Goal: Transaction & Acquisition: Purchase product/service

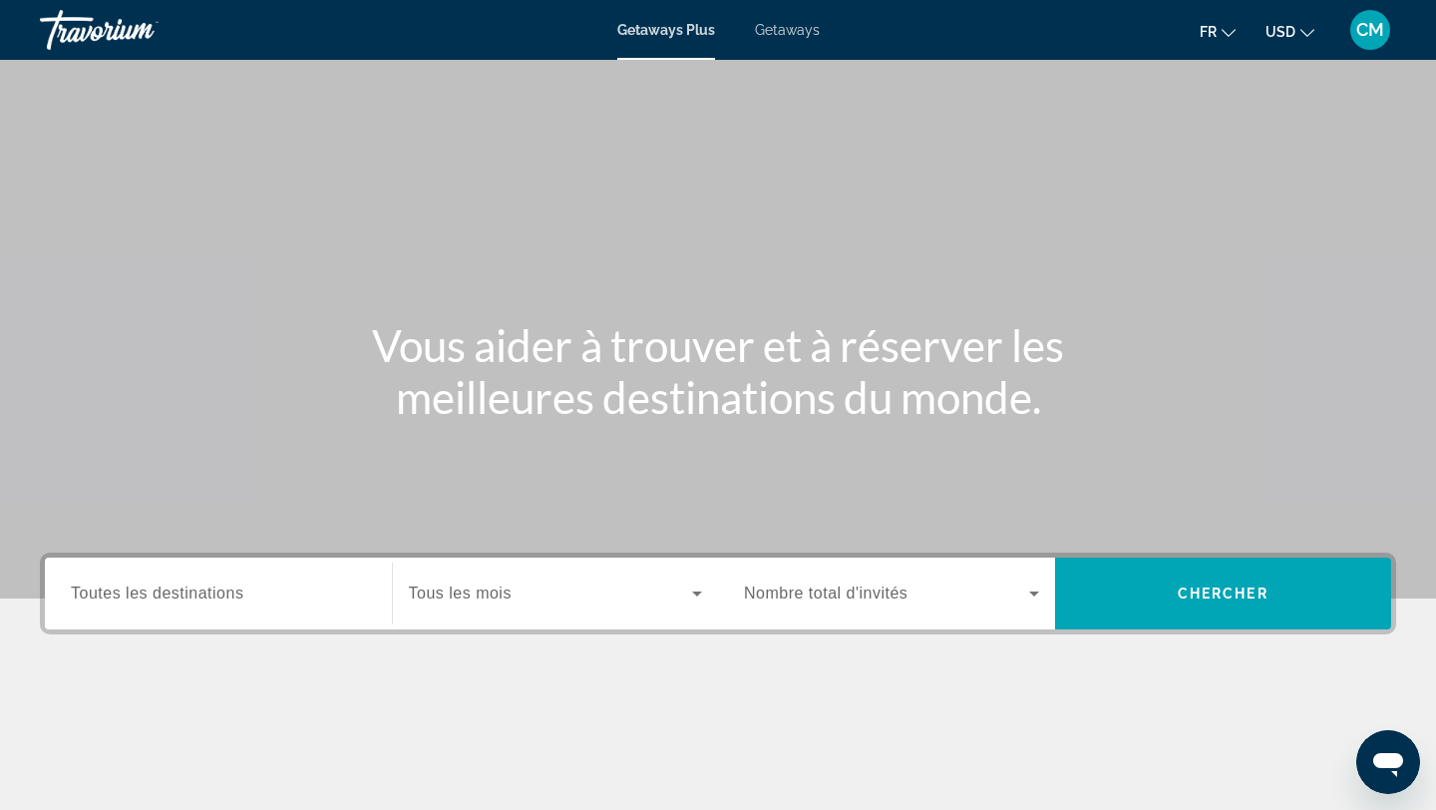
click at [241, 600] on span "Toutes les destinations" at bounding box center [157, 592] width 173 height 17
click at [241, 600] on input "Destination Toutes les destinations" at bounding box center [218, 594] width 295 height 24
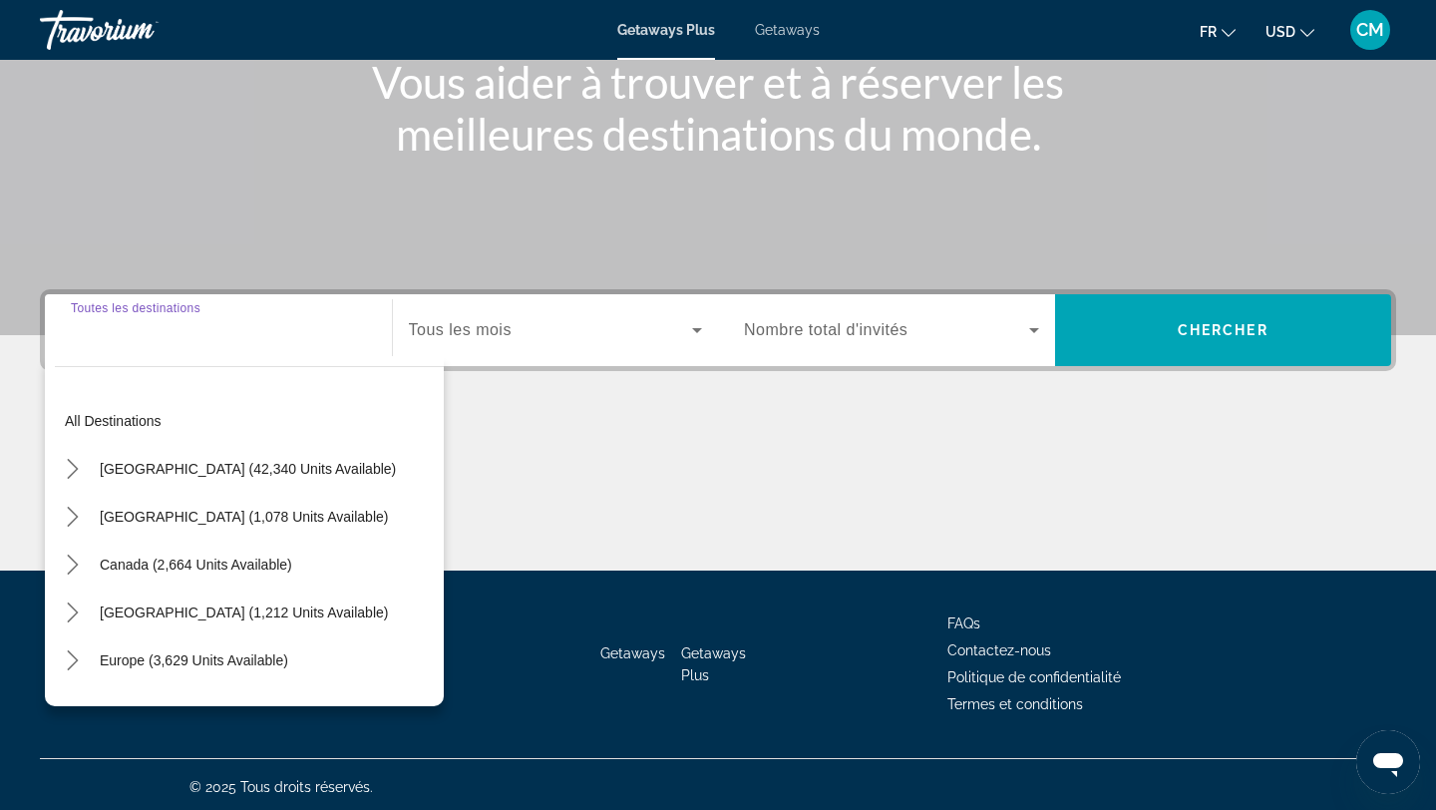
scroll to position [268, 0]
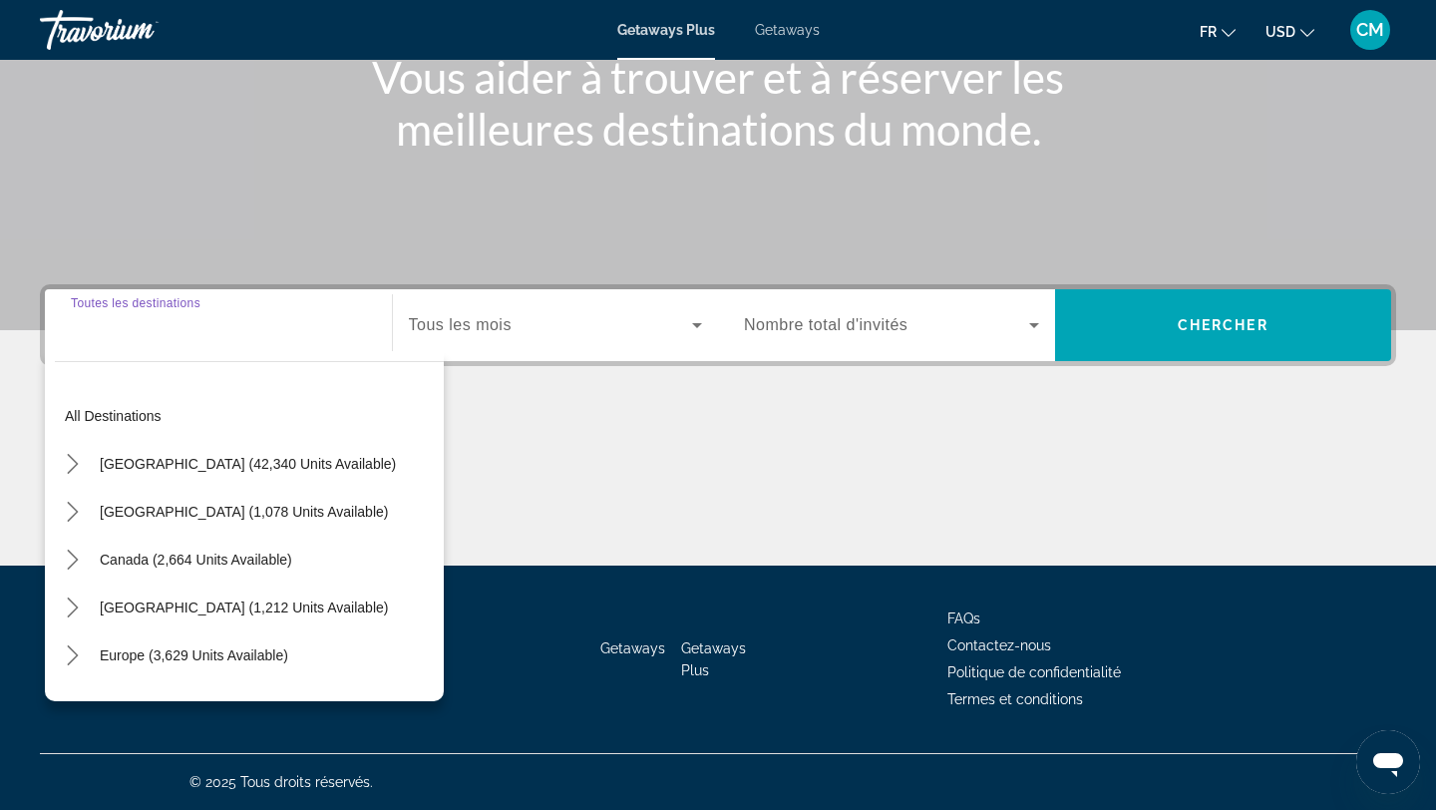
click at [772, 28] on span "Getaways" at bounding box center [787, 30] width 65 height 16
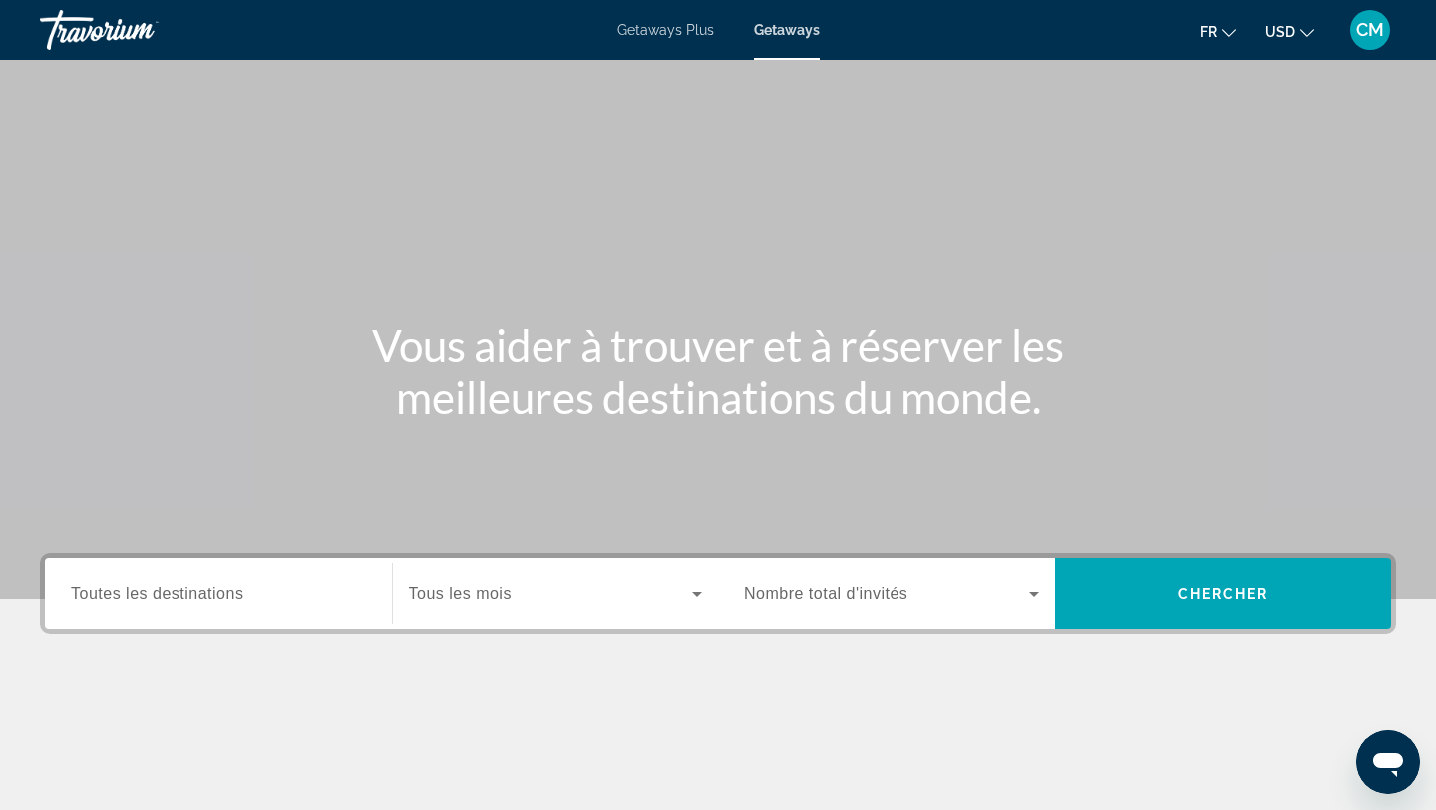
click at [202, 591] on span "Toutes les destinations" at bounding box center [157, 592] width 173 height 17
click at [202, 591] on input "Destination Toutes les destinations" at bounding box center [218, 594] width 295 height 24
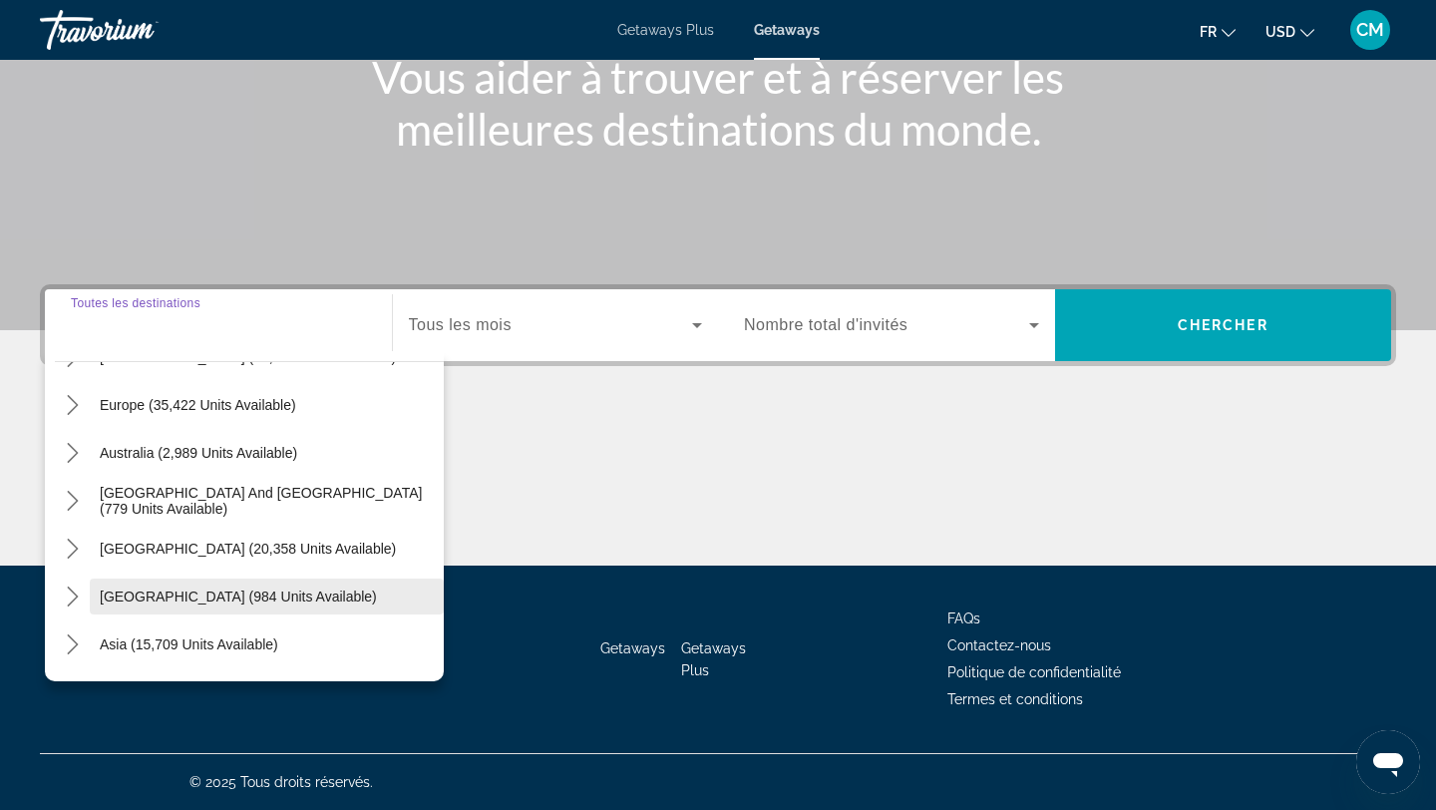
scroll to position [288, 0]
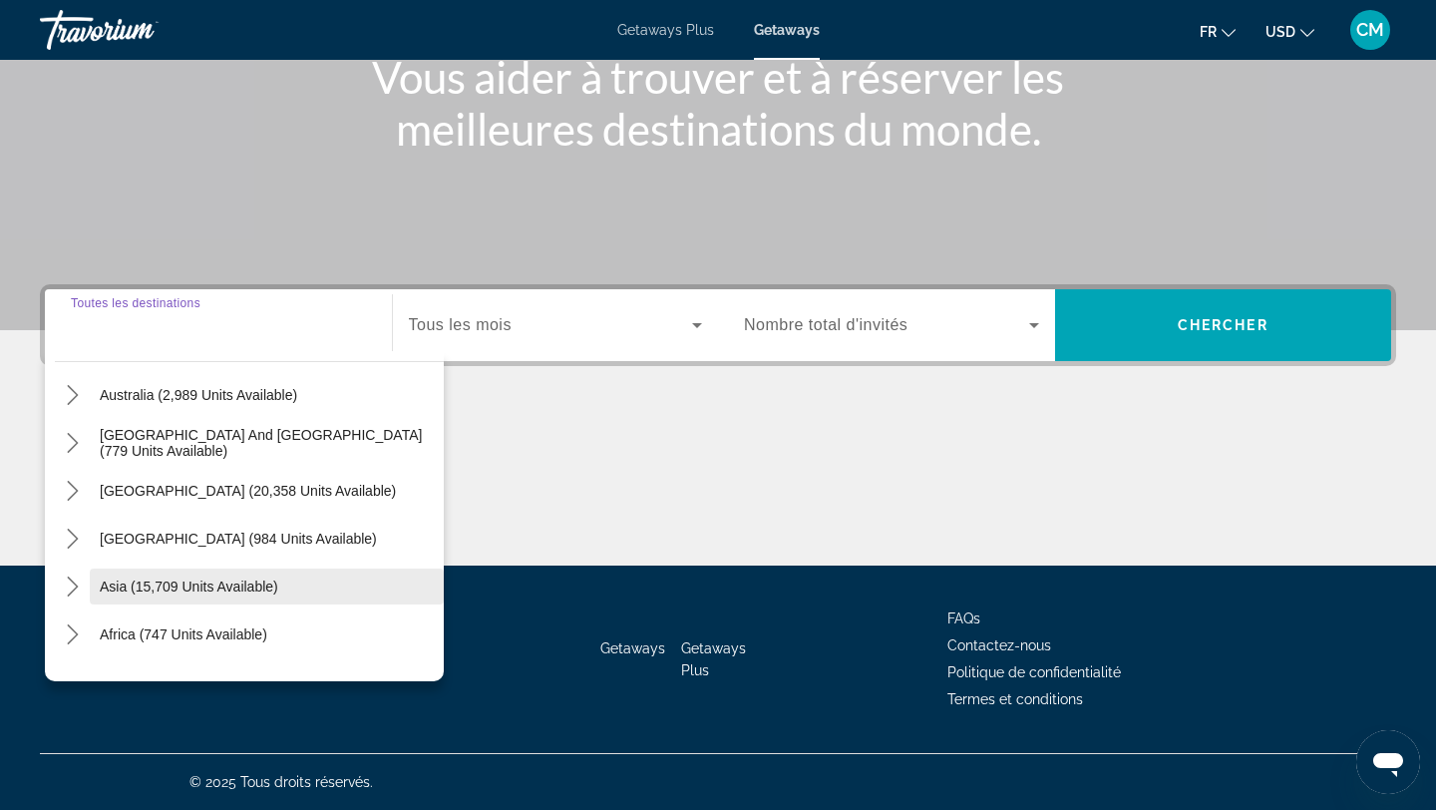
click at [98, 581] on span "Select destination: Asia (15,709 units available)" at bounding box center [267, 586] width 354 height 48
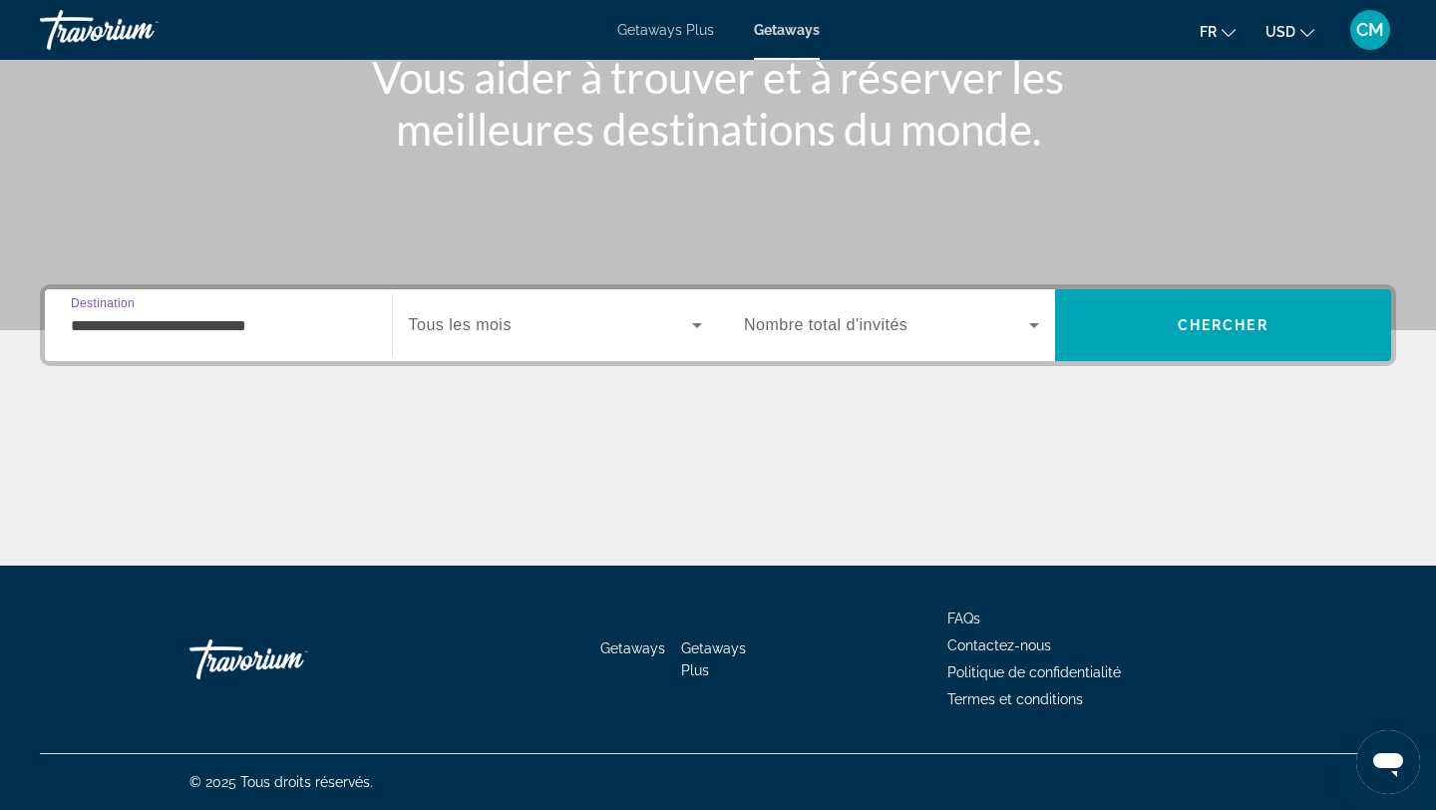
click at [230, 324] on input "**********" at bounding box center [218, 326] width 295 height 24
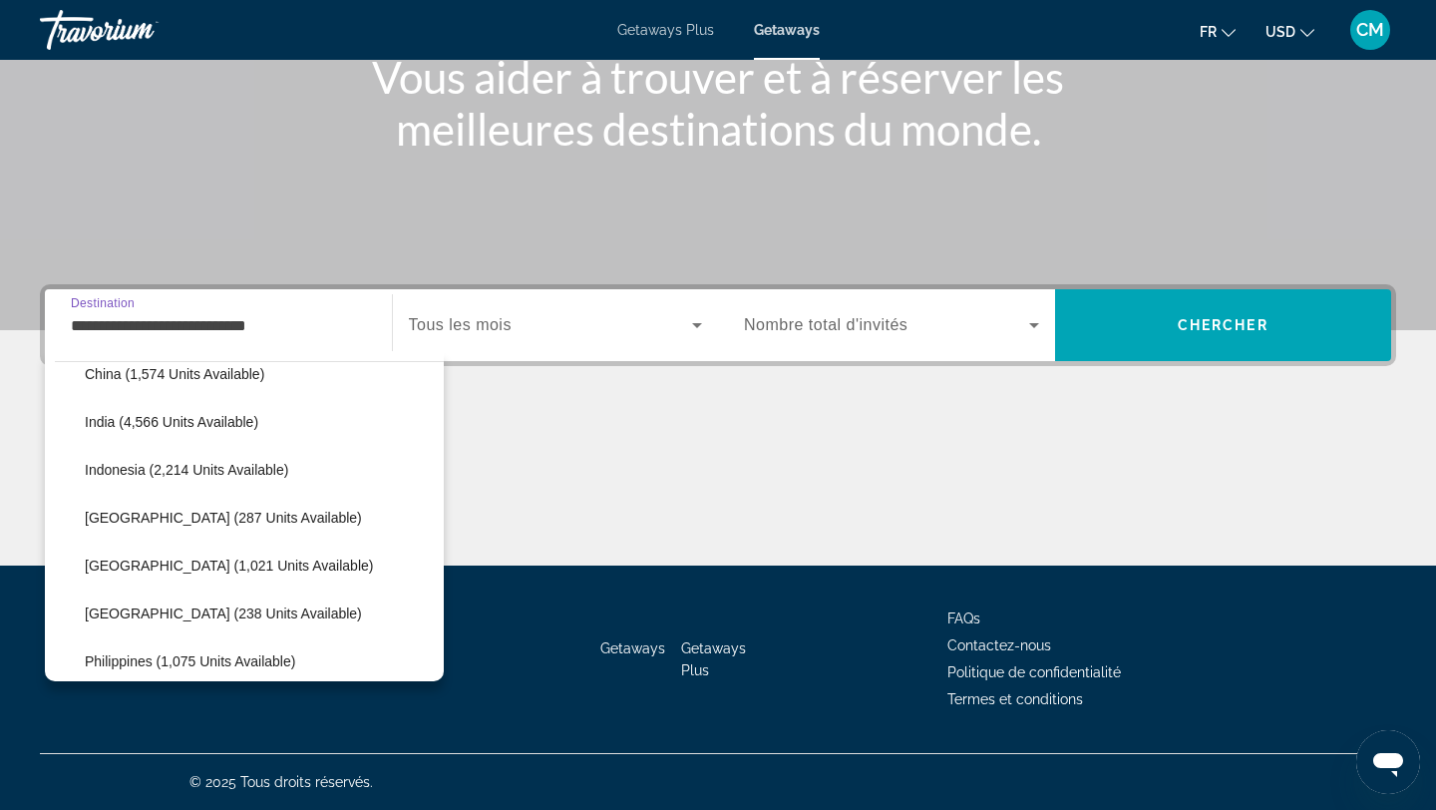
scroll to position [647, 0]
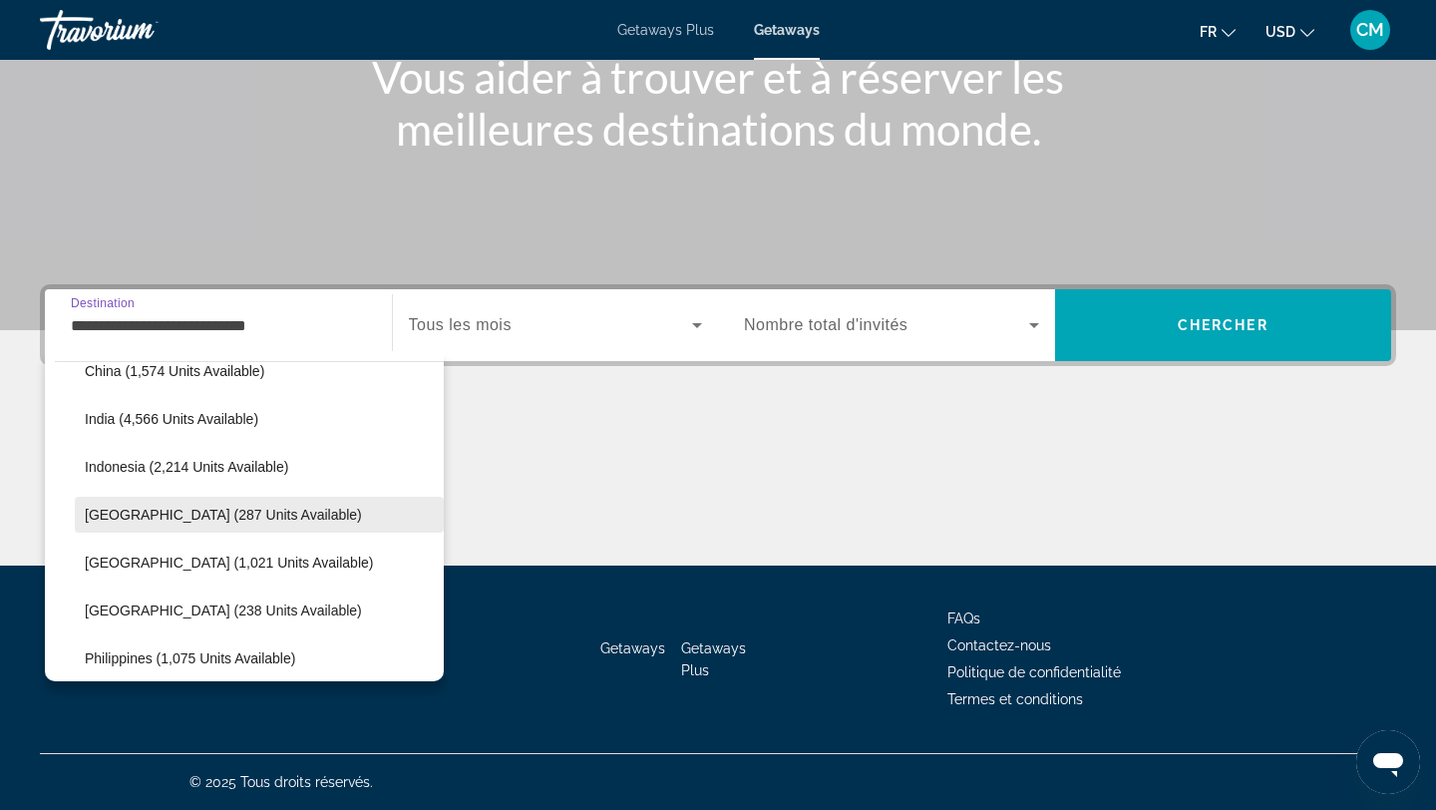
click at [100, 507] on span "Japan (287 units available)" at bounding box center [223, 515] width 277 height 16
type input "**********"
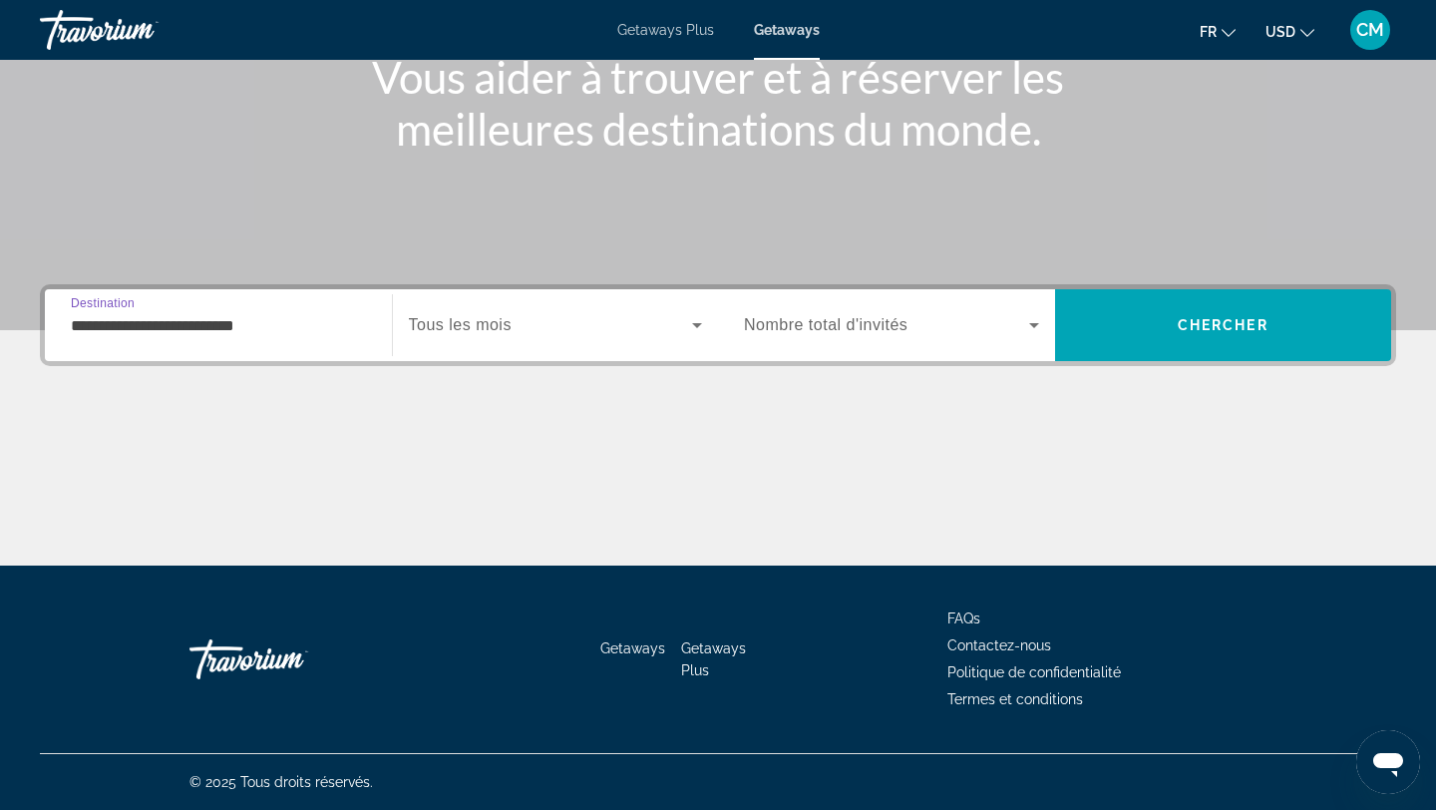
click at [535, 346] on div "Search widget" at bounding box center [556, 325] width 294 height 56
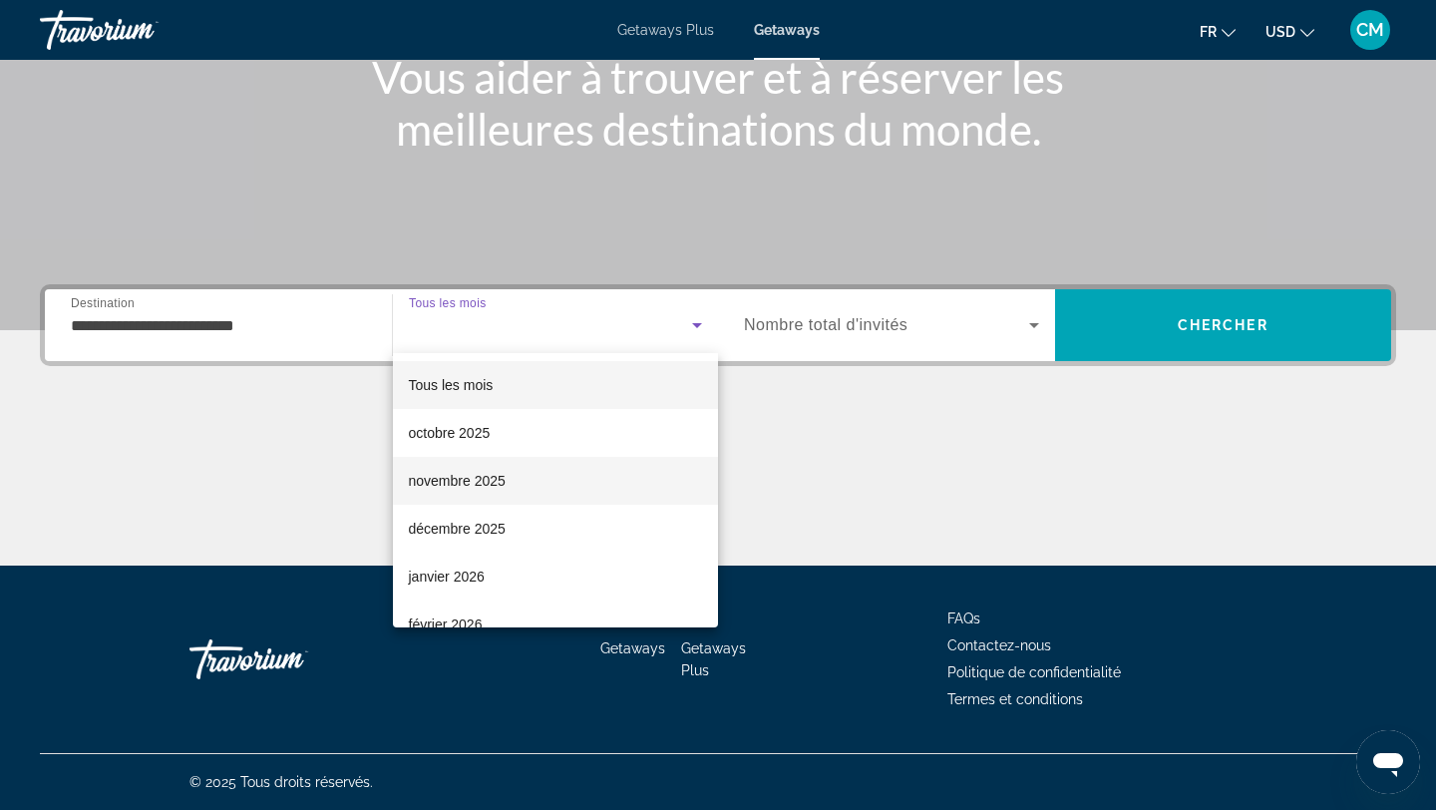
click at [488, 493] on mat-option "novembre 2025" at bounding box center [556, 481] width 326 height 48
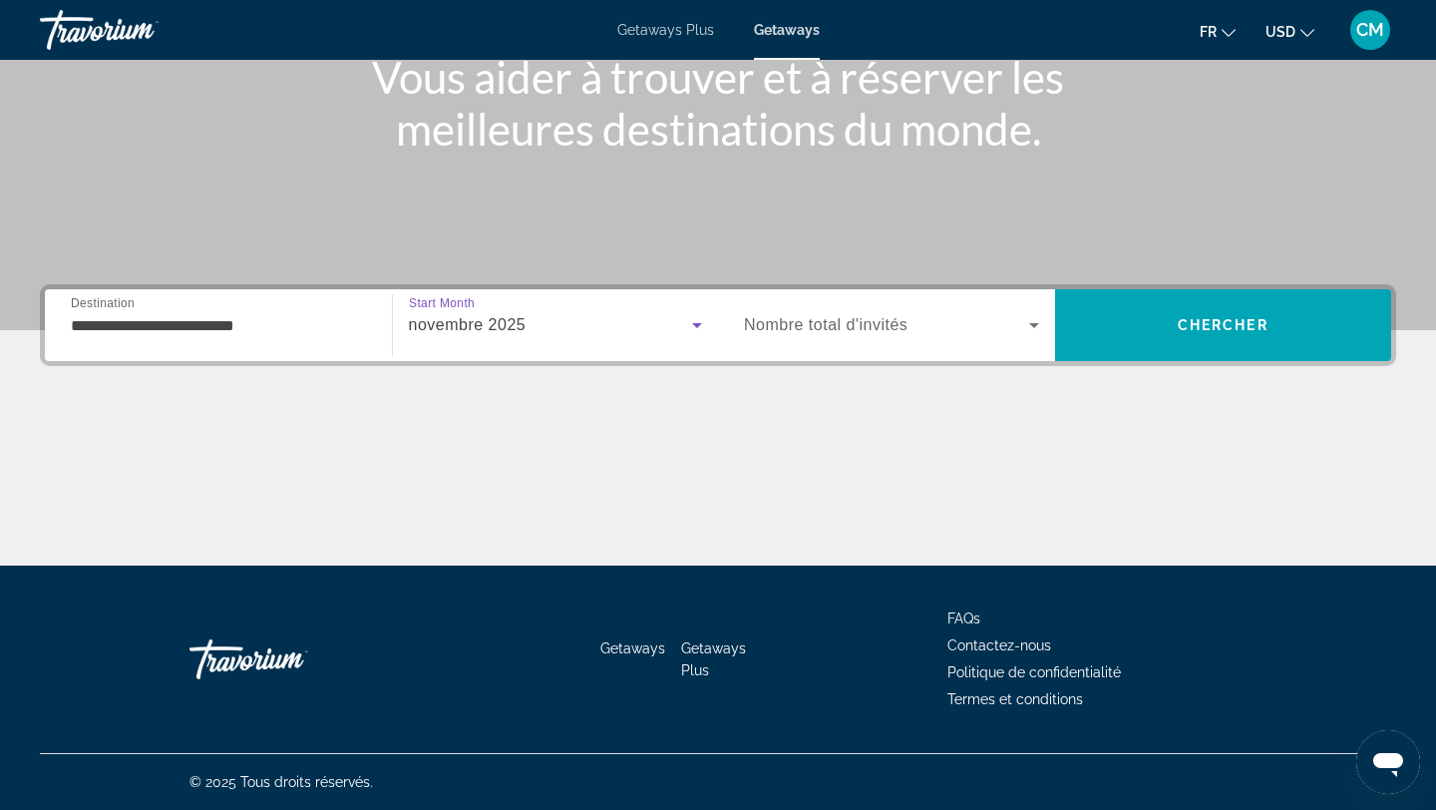
click at [909, 320] on span "Search widget" at bounding box center [886, 325] width 285 height 24
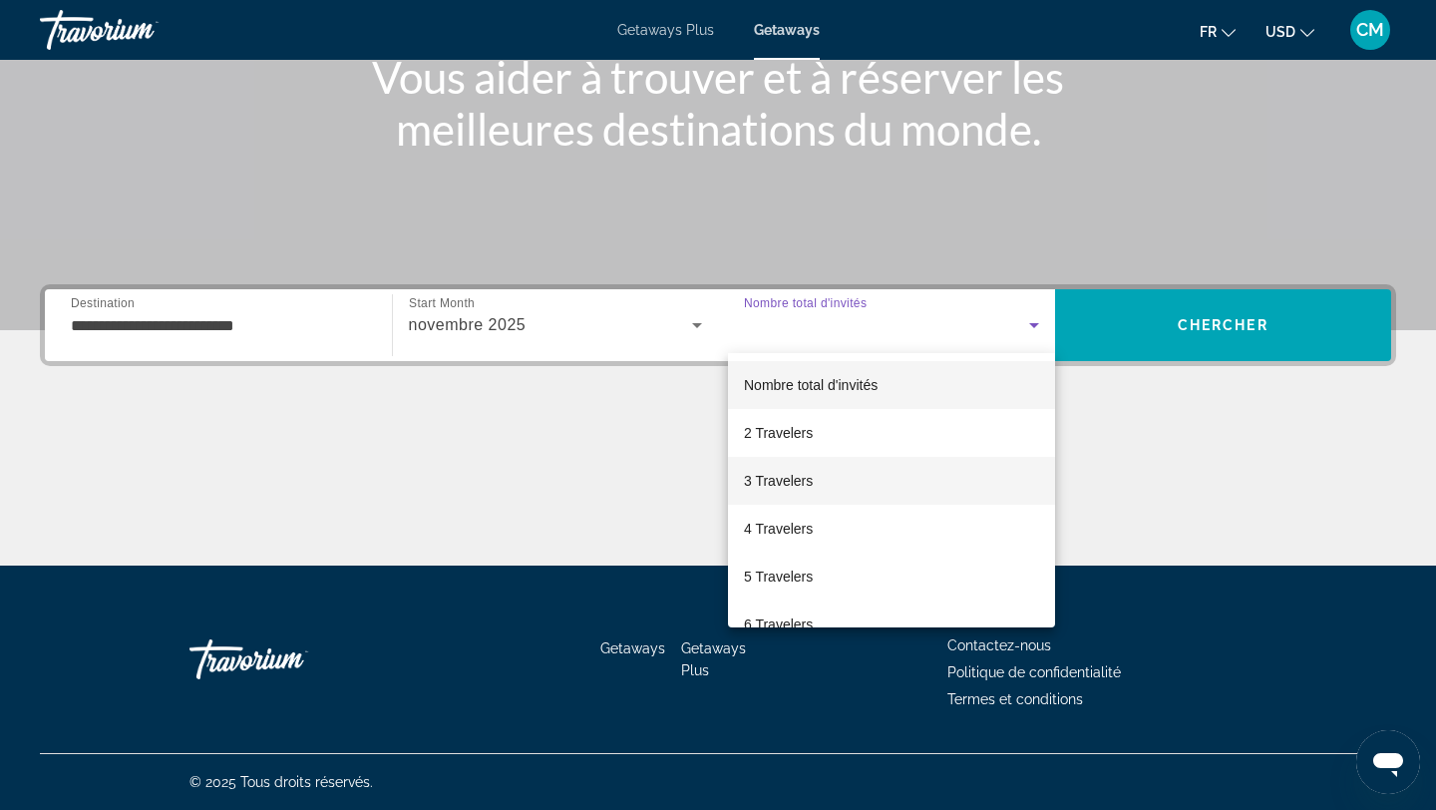
click at [791, 476] on span "3 Travelers" at bounding box center [778, 481] width 69 height 24
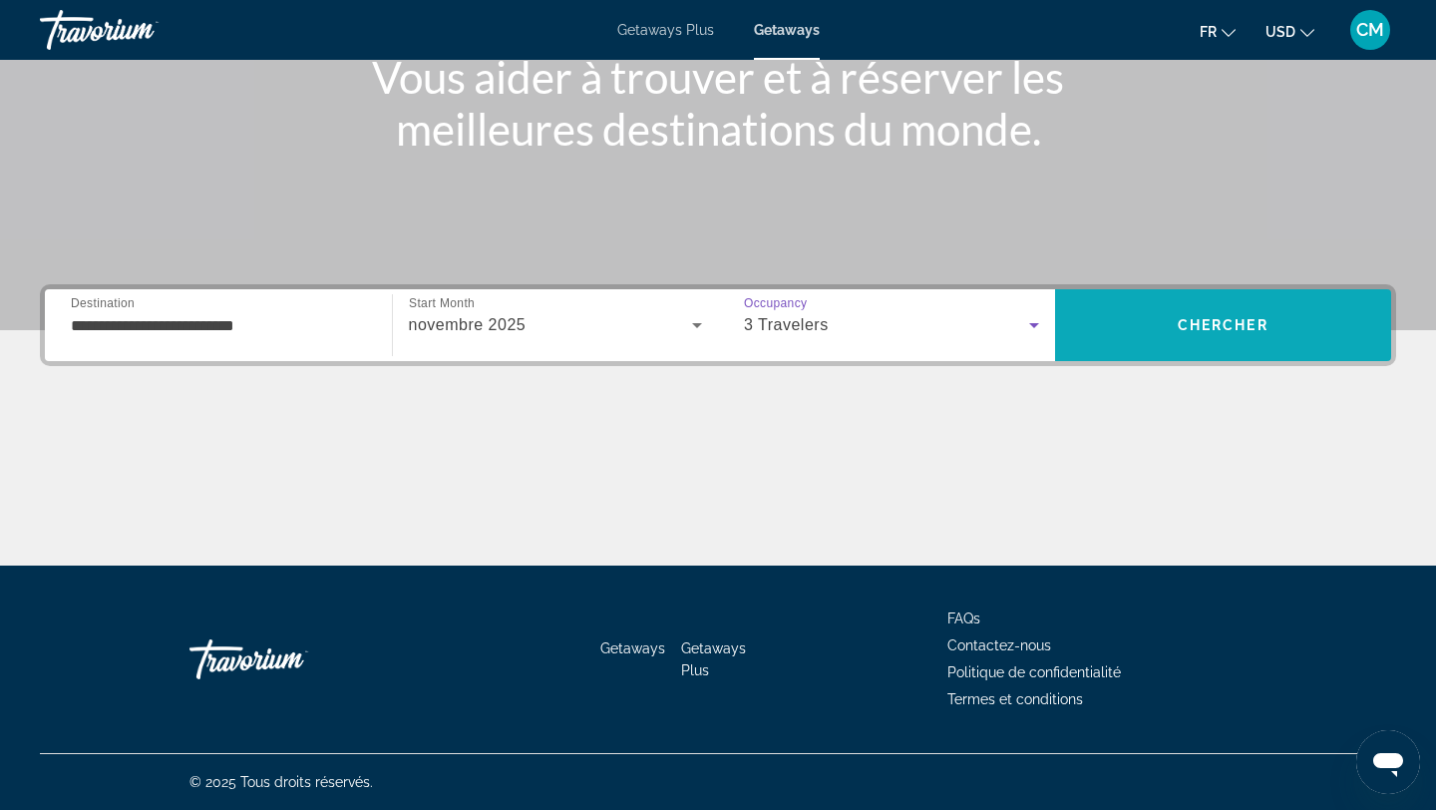
click at [1266, 320] on span "Chercher" at bounding box center [1223, 325] width 91 height 16
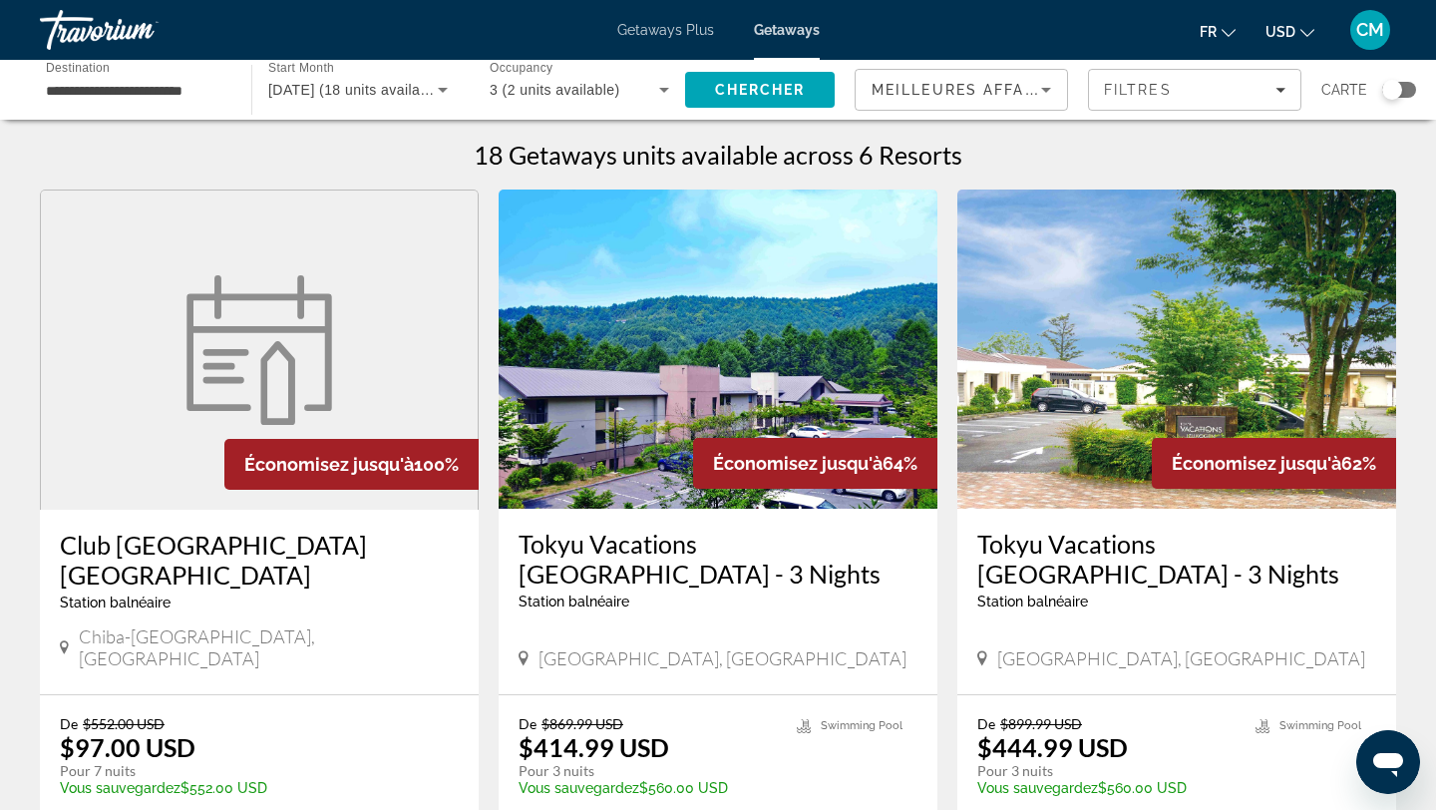
click at [1272, 31] on span "USD" at bounding box center [1280, 32] width 30 height 16
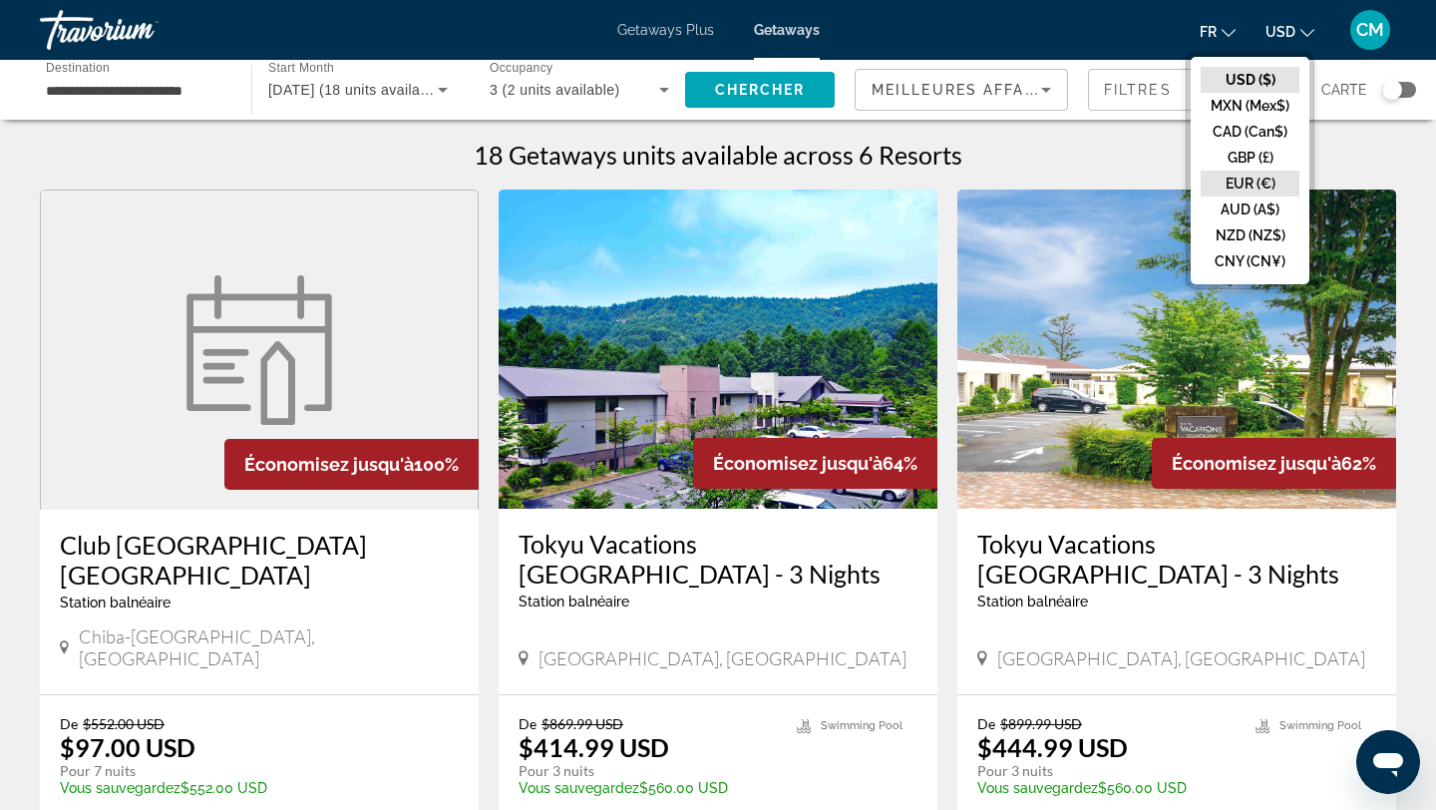
click at [1235, 173] on button "EUR (€)" at bounding box center [1250, 184] width 99 height 26
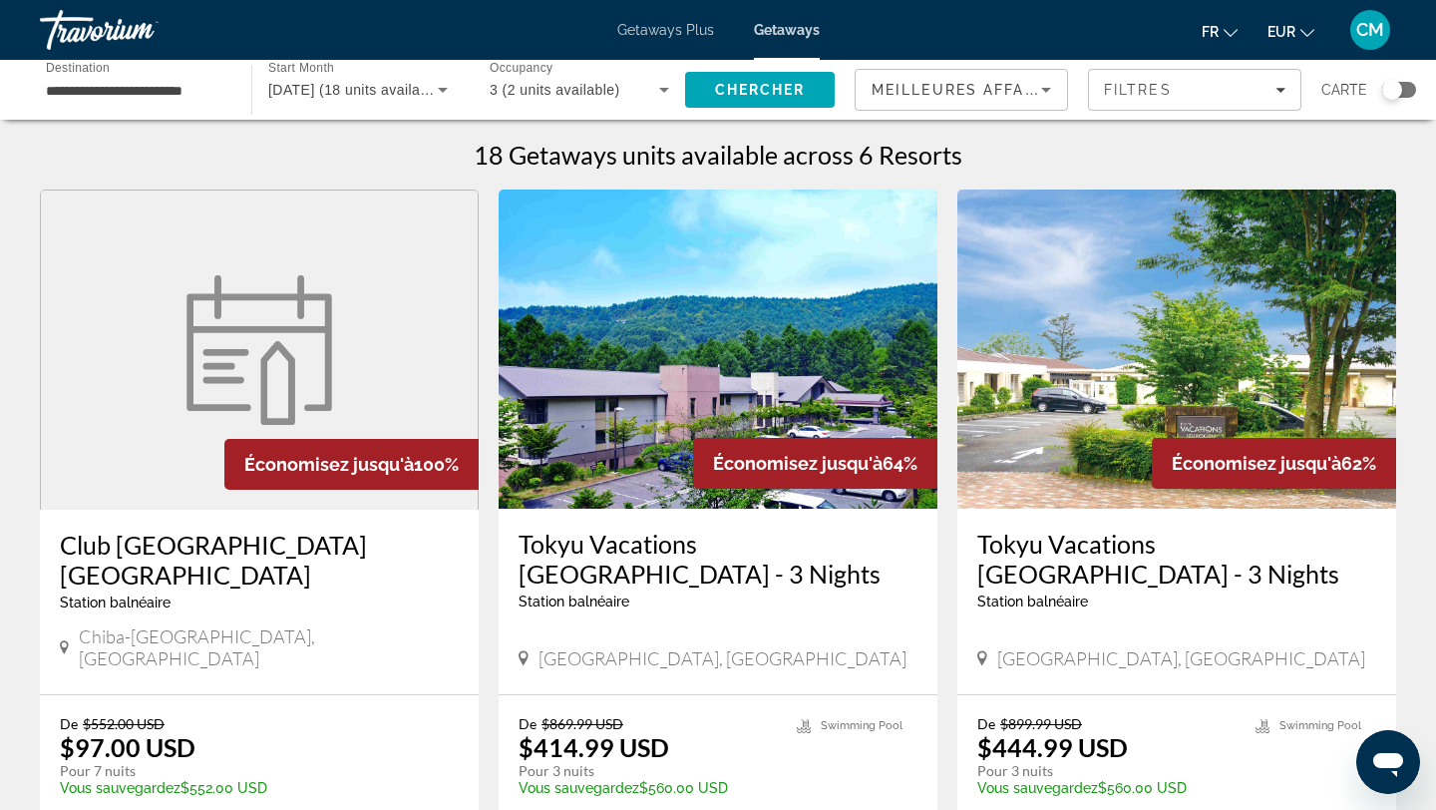
click at [713, 93] on span "Search" at bounding box center [760, 90] width 150 height 48
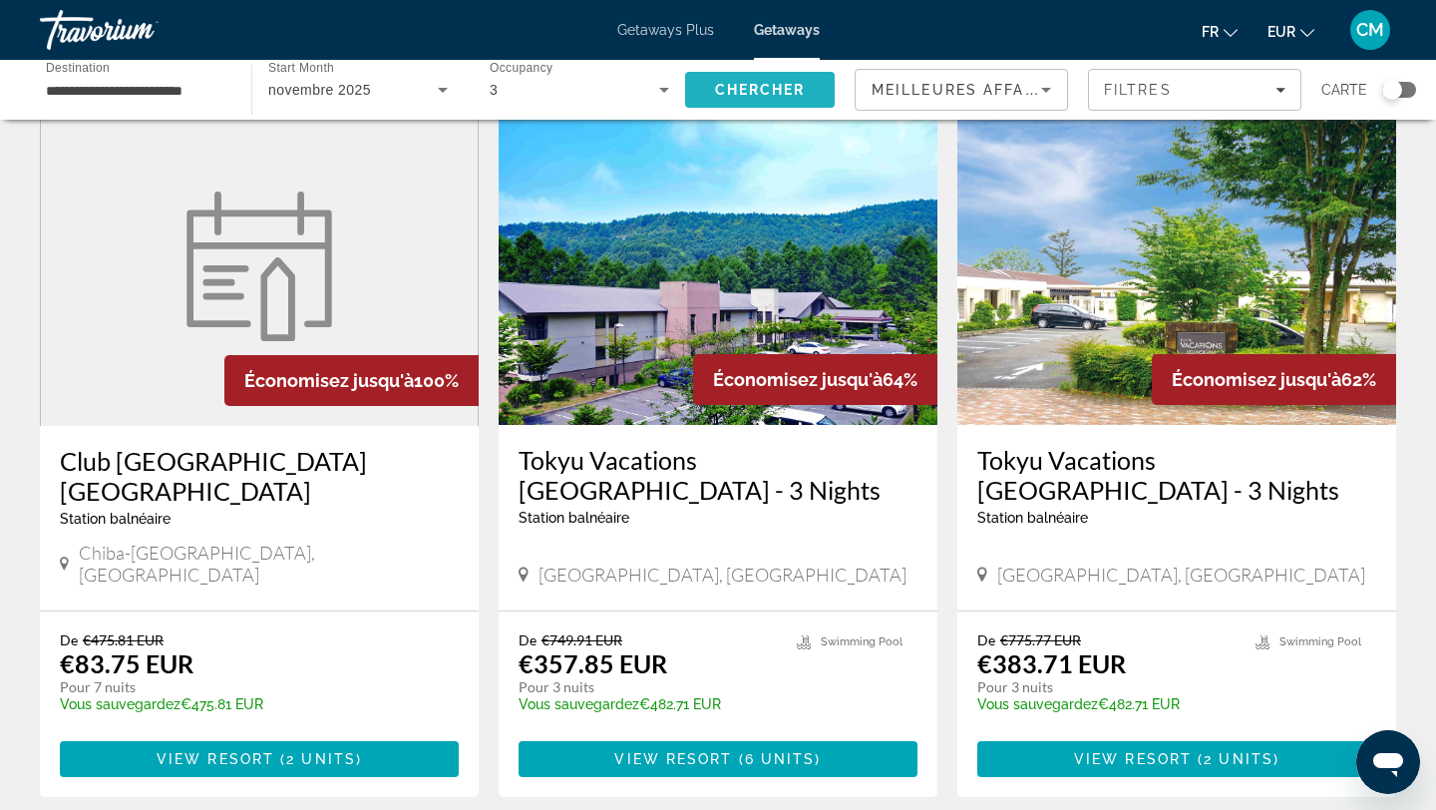
scroll to position [81, 0]
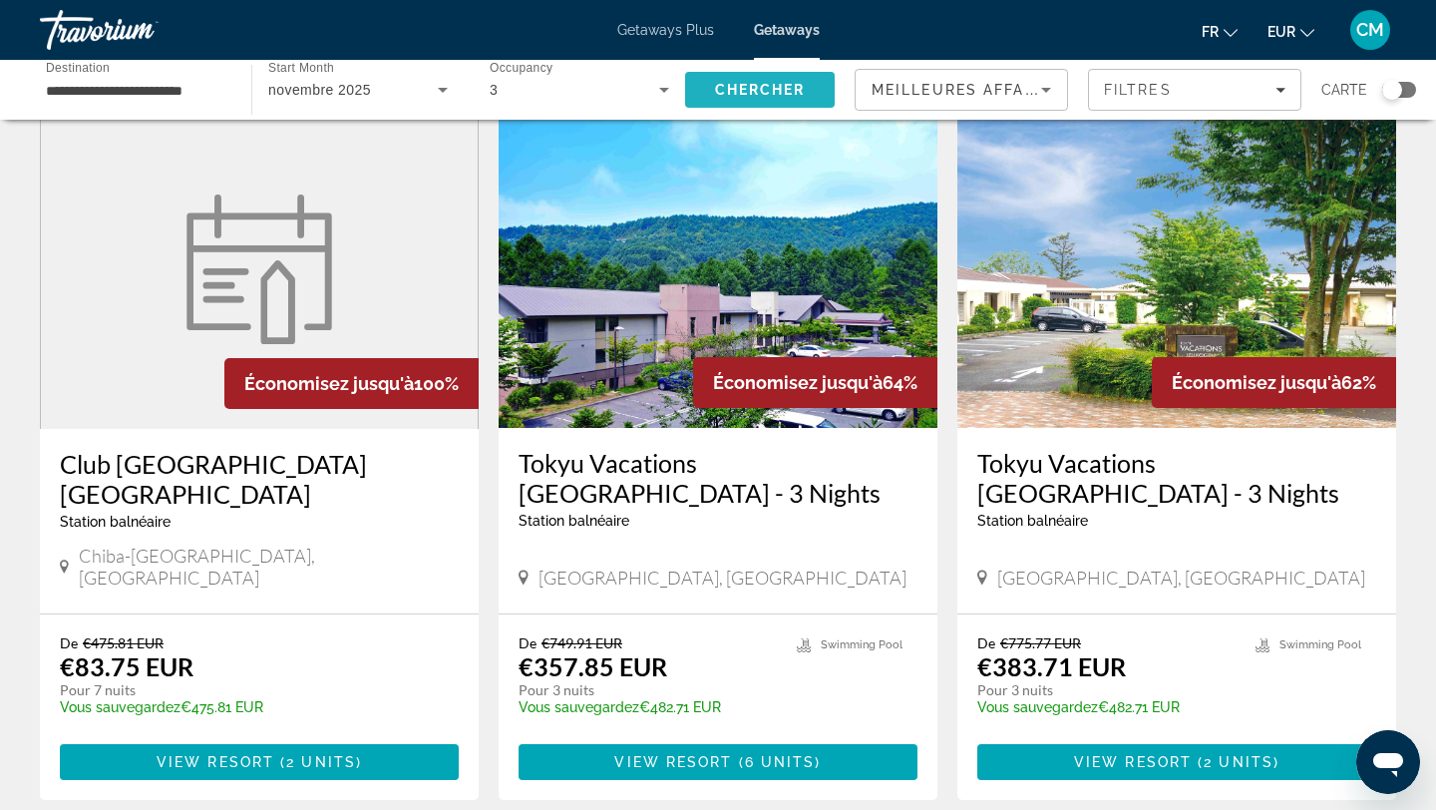
click at [1385, 87] on div "Search widget" at bounding box center [1392, 90] width 20 height 20
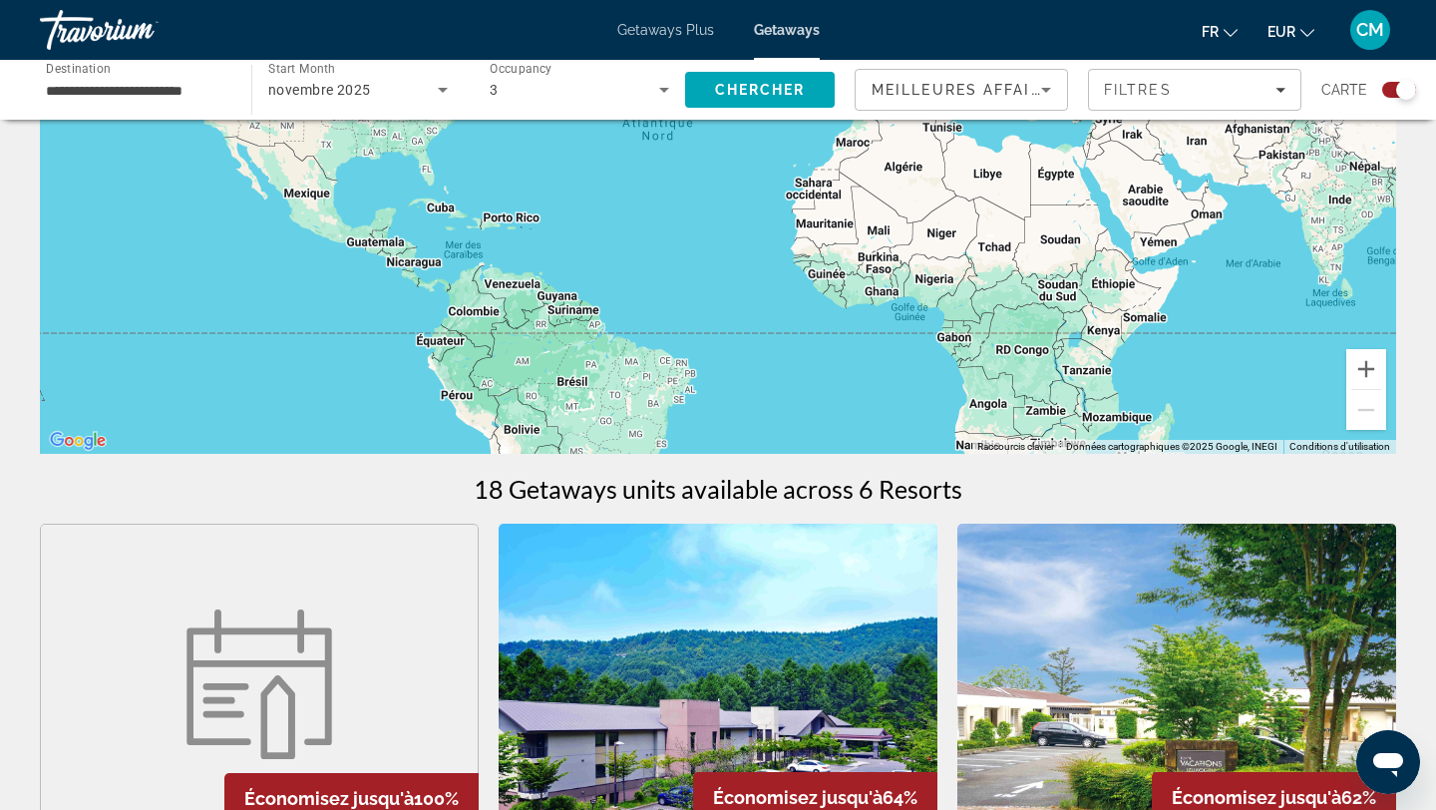
scroll to position [0, 0]
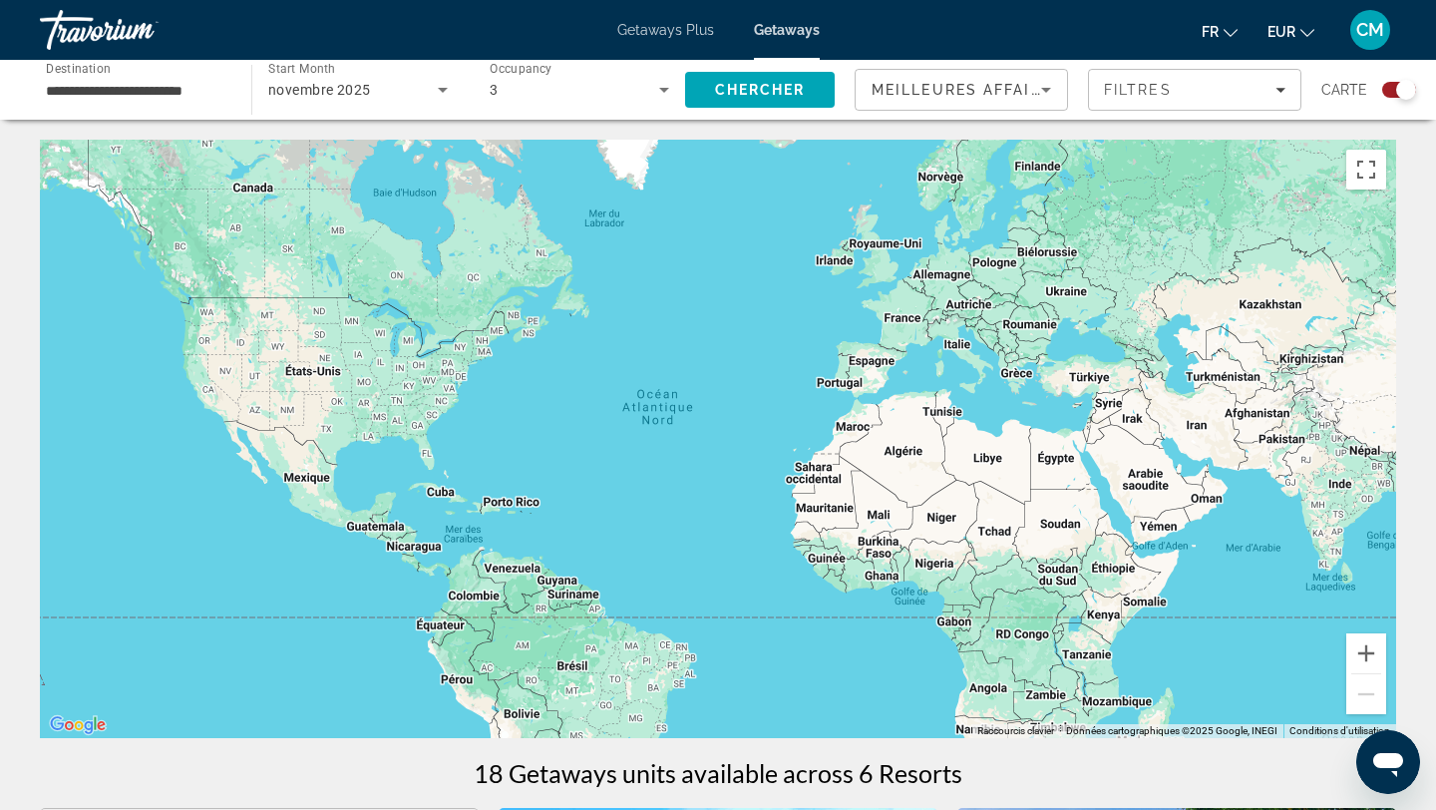
click at [1029, 400] on div "Main content" at bounding box center [718, 439] width 1356 height 598
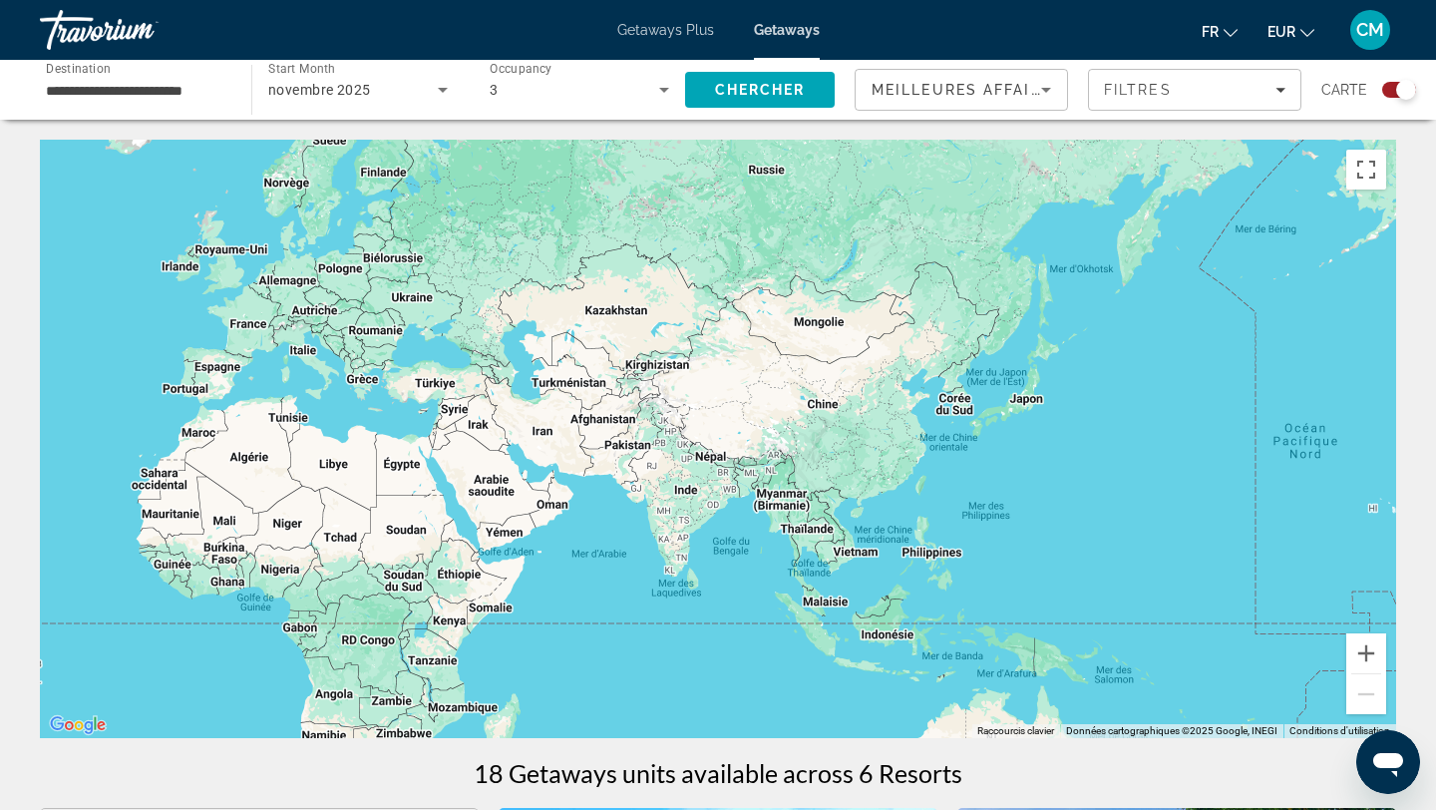
drag, startPoint x: 1029, startPoint y: 400, endPoint x: 370, endPoint y: 406, distance: 659.2
click at [370, 406] on div "Main content" at bounding box center [718, 439] width 1356 height 598
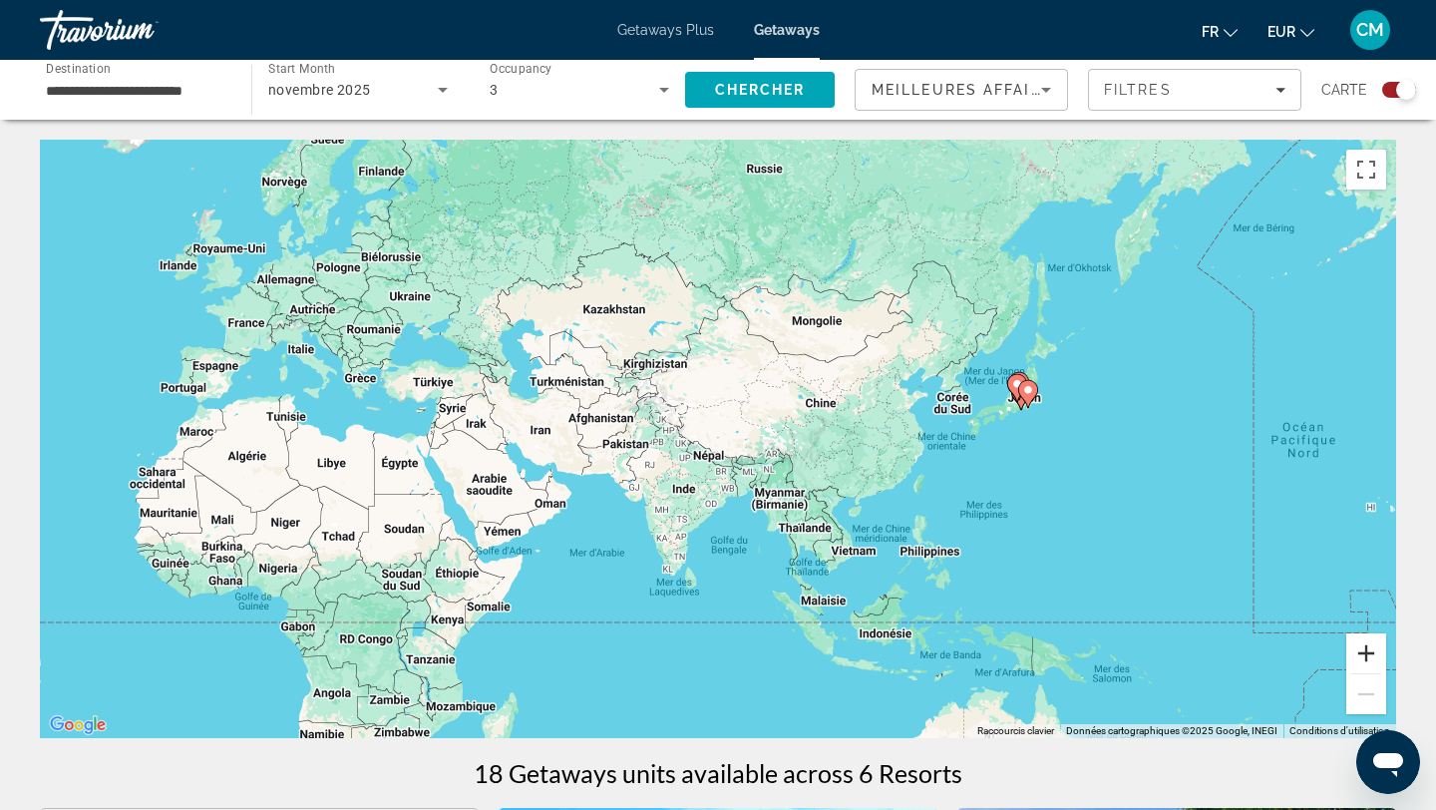
click at [1373, 656] on button "Zoom avant" at bounding box center [1366, 653] width 40 height 40
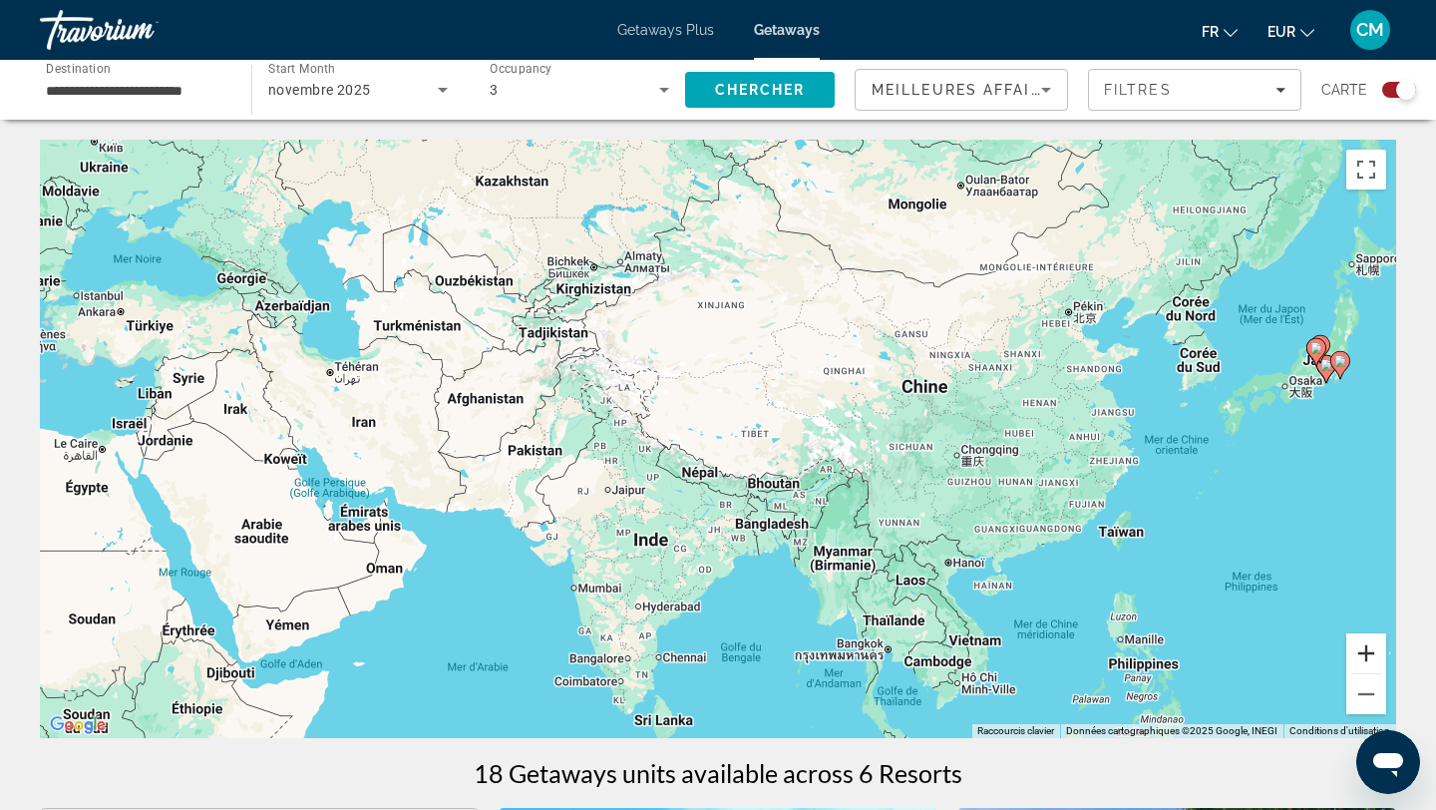
click at [1373, 656] on button "Zoom avant" at bounding box center [1366, 653] width 40 height 40
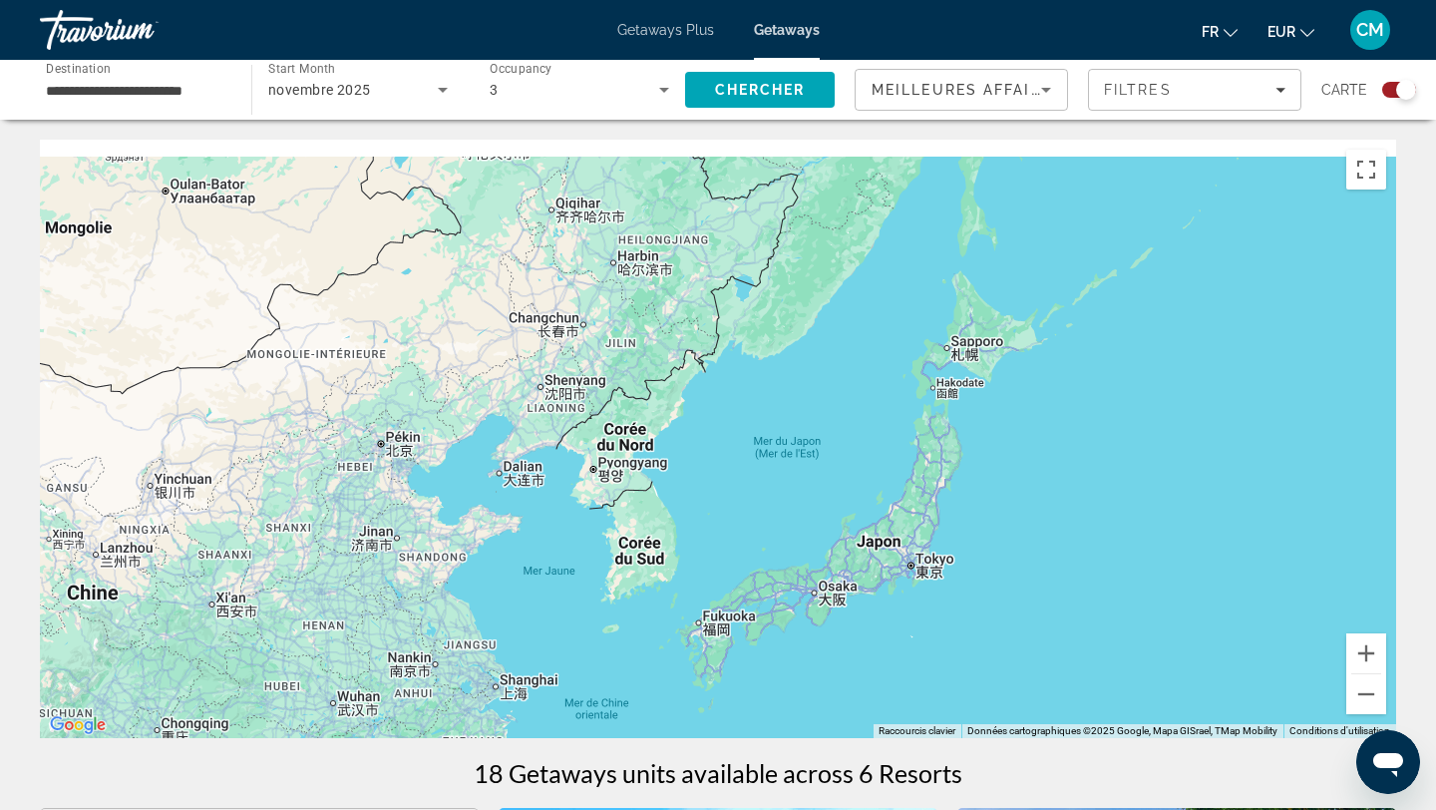
drag, startPoint x: 1213, startPoint y: 413, endPoint x: 157, endPoint y: 681, distance: 1089.6
click at [157, 681] on div "Main content" at bounding box center [718, 439] width 1356 height 598
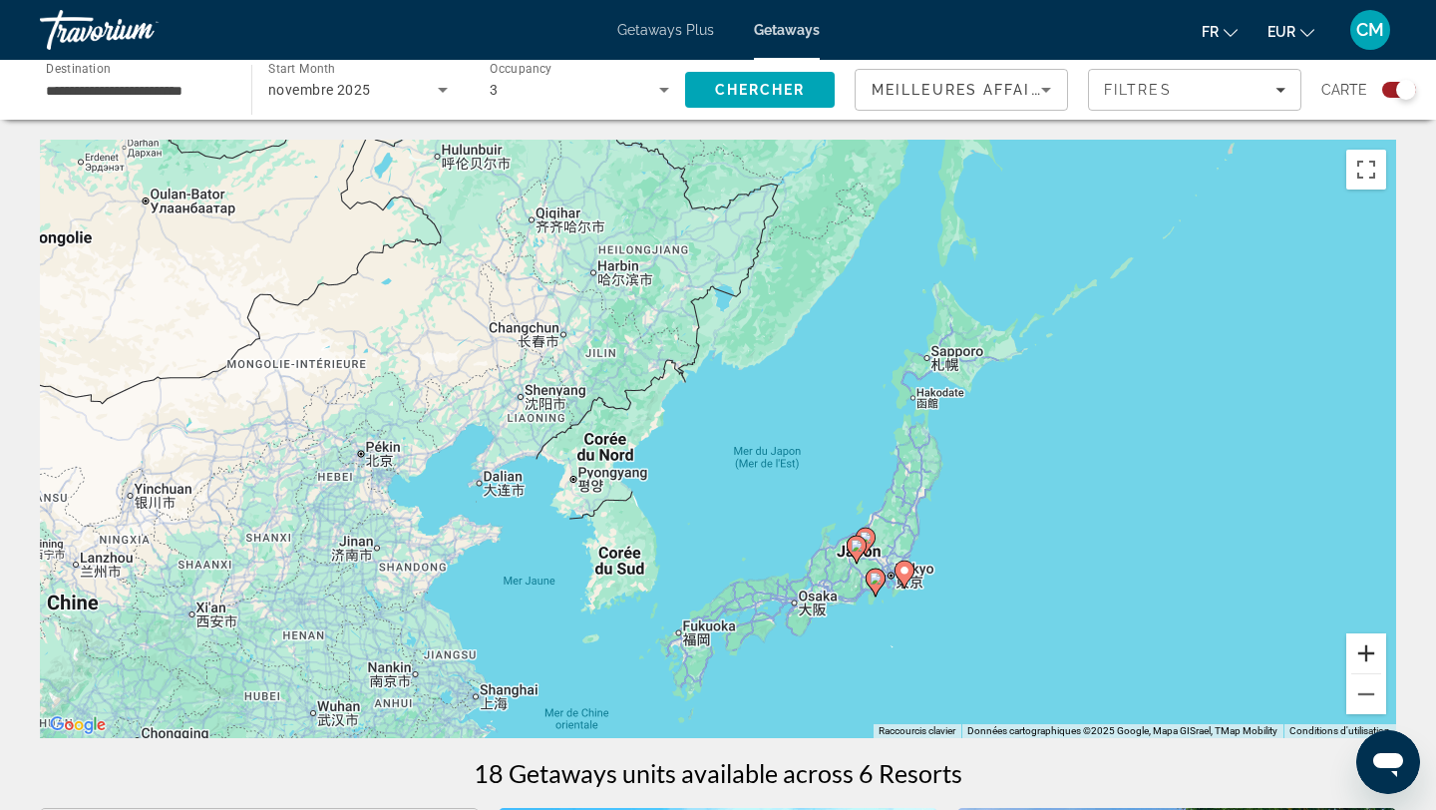
click at [1373, 654] on button "Zoom avant" at bounding box center [1366, 653] width 40 height 40
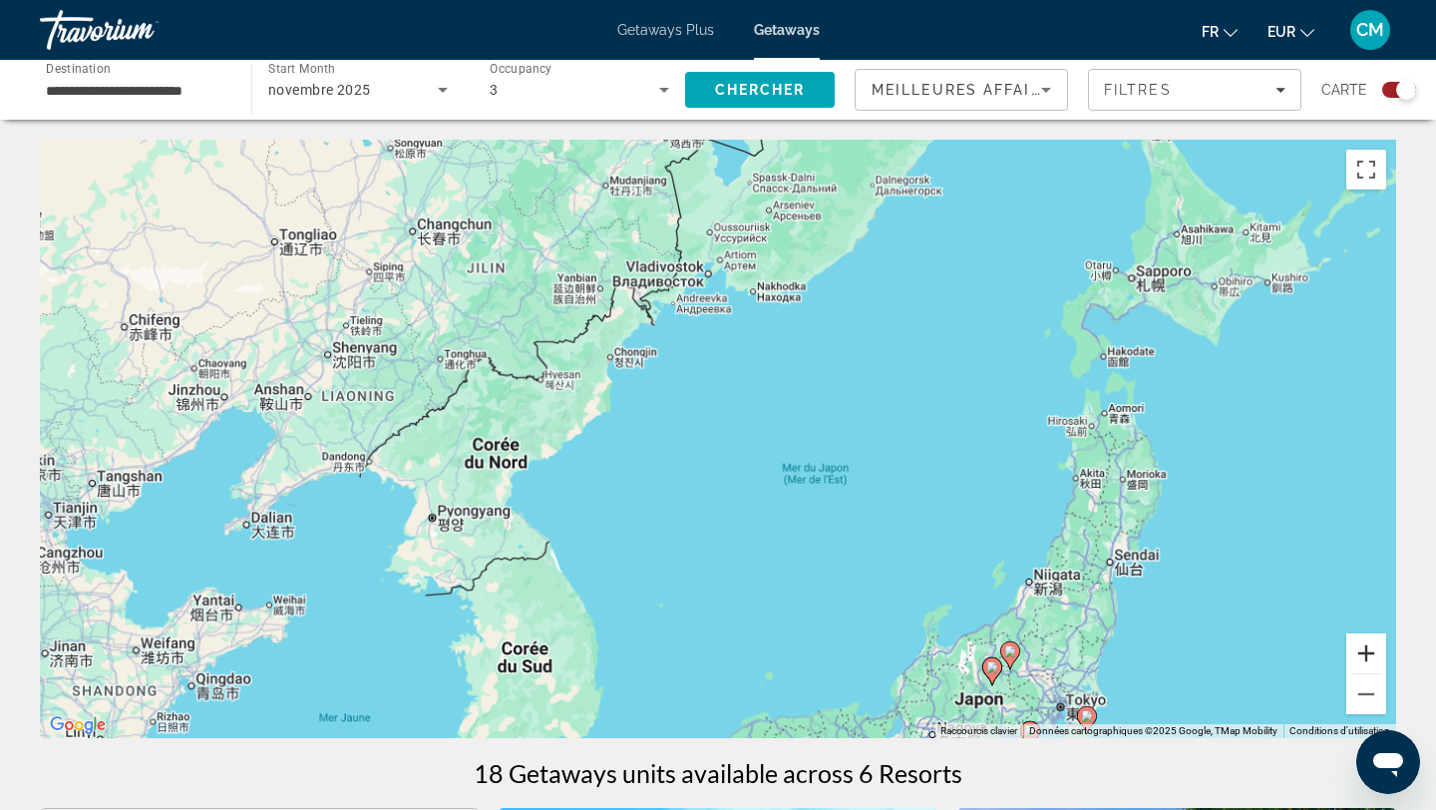
click at [1373, 654] on button "Zoom avant" at bounding box center [1366, 653] width 40 height 40
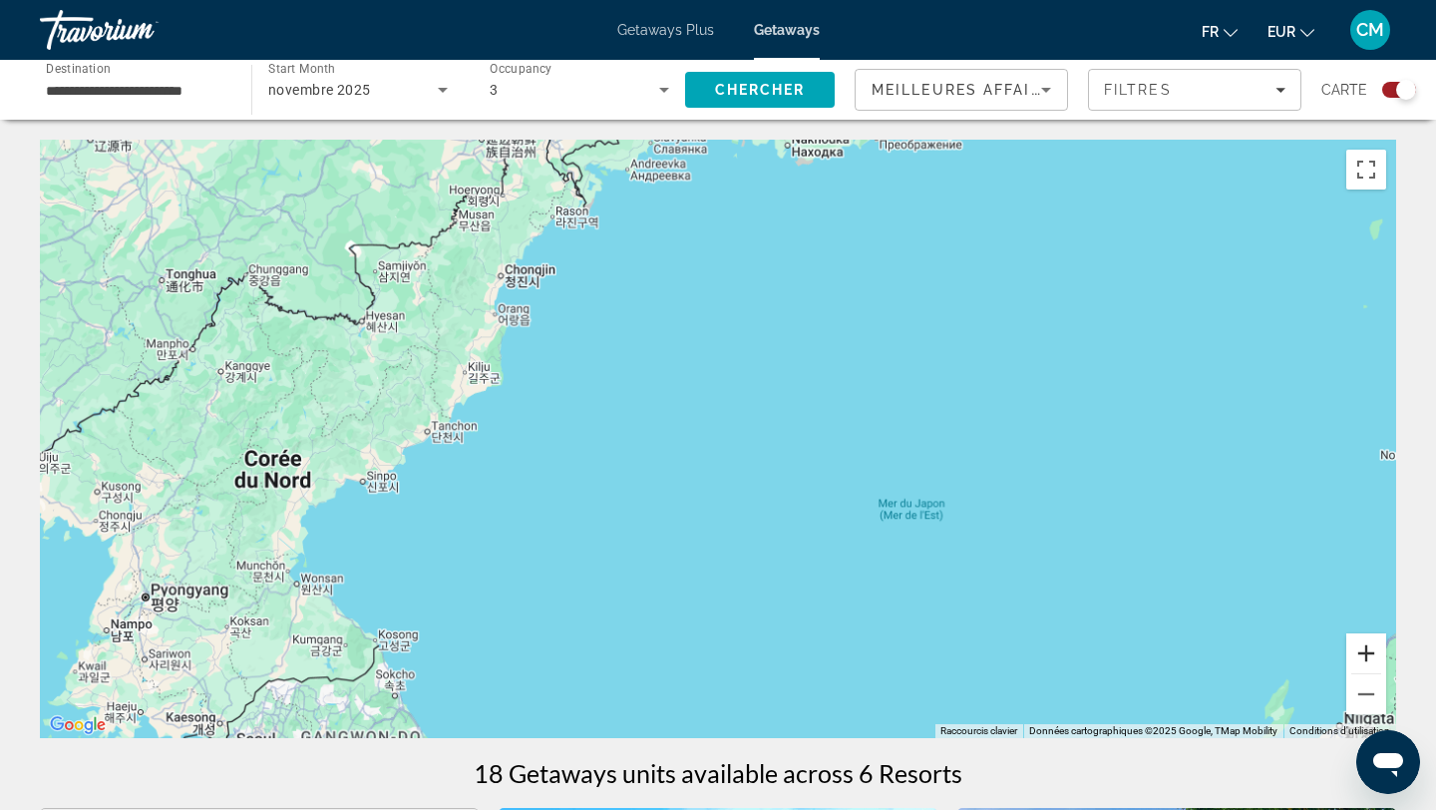
click at [1373, 654] on button "Zoom avant" at bounding box center [1366, 653] width 40 height 40
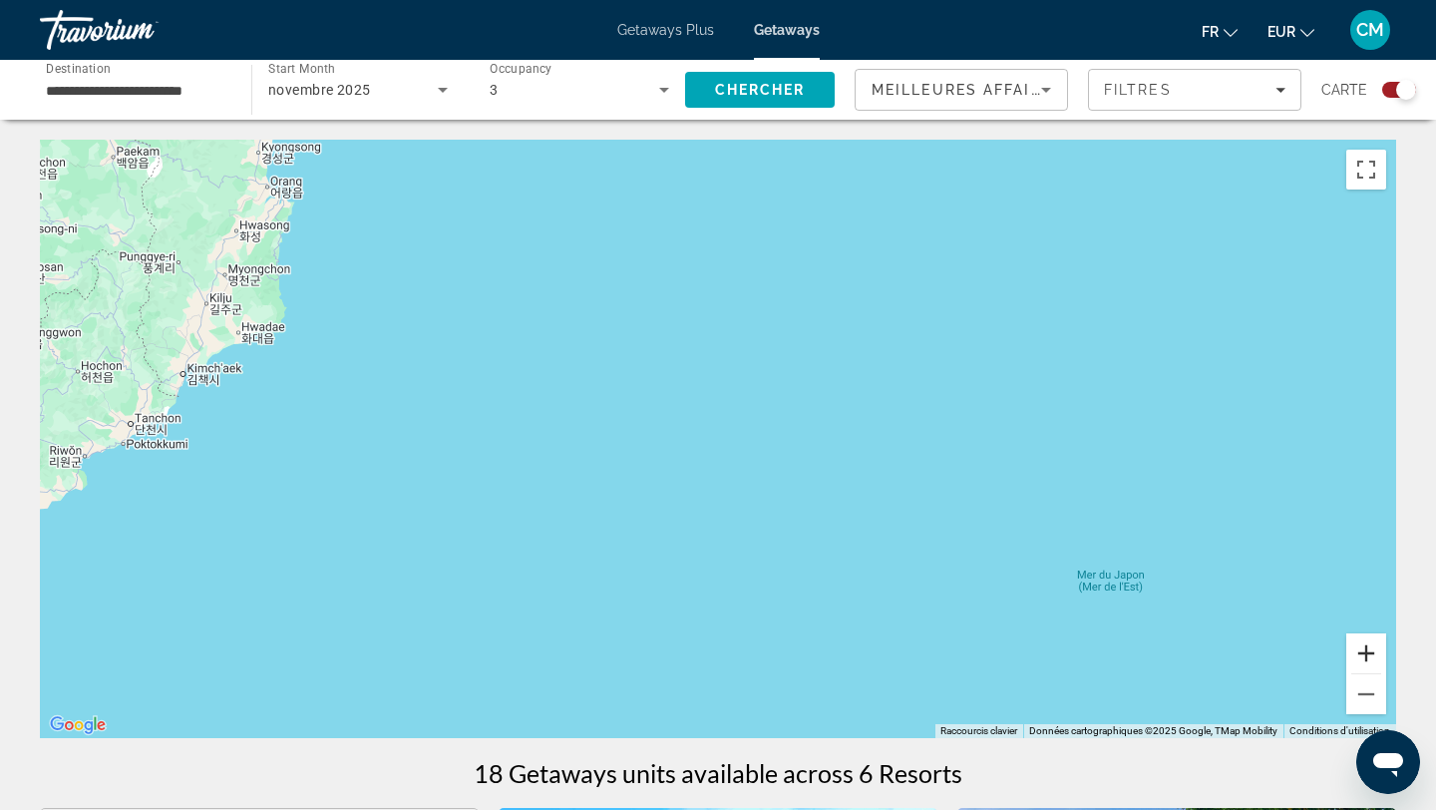
drag, startPoint x: 1373, startPoint y: 654, endPoint x: 911, endPoint y: 338, distance: 559.5
click at [911, 338] on div "Raccourcis clavier Données cartographiques Données cartographiques ©2025 Google…" at bounding box center [718, 439] width 1356 height 598
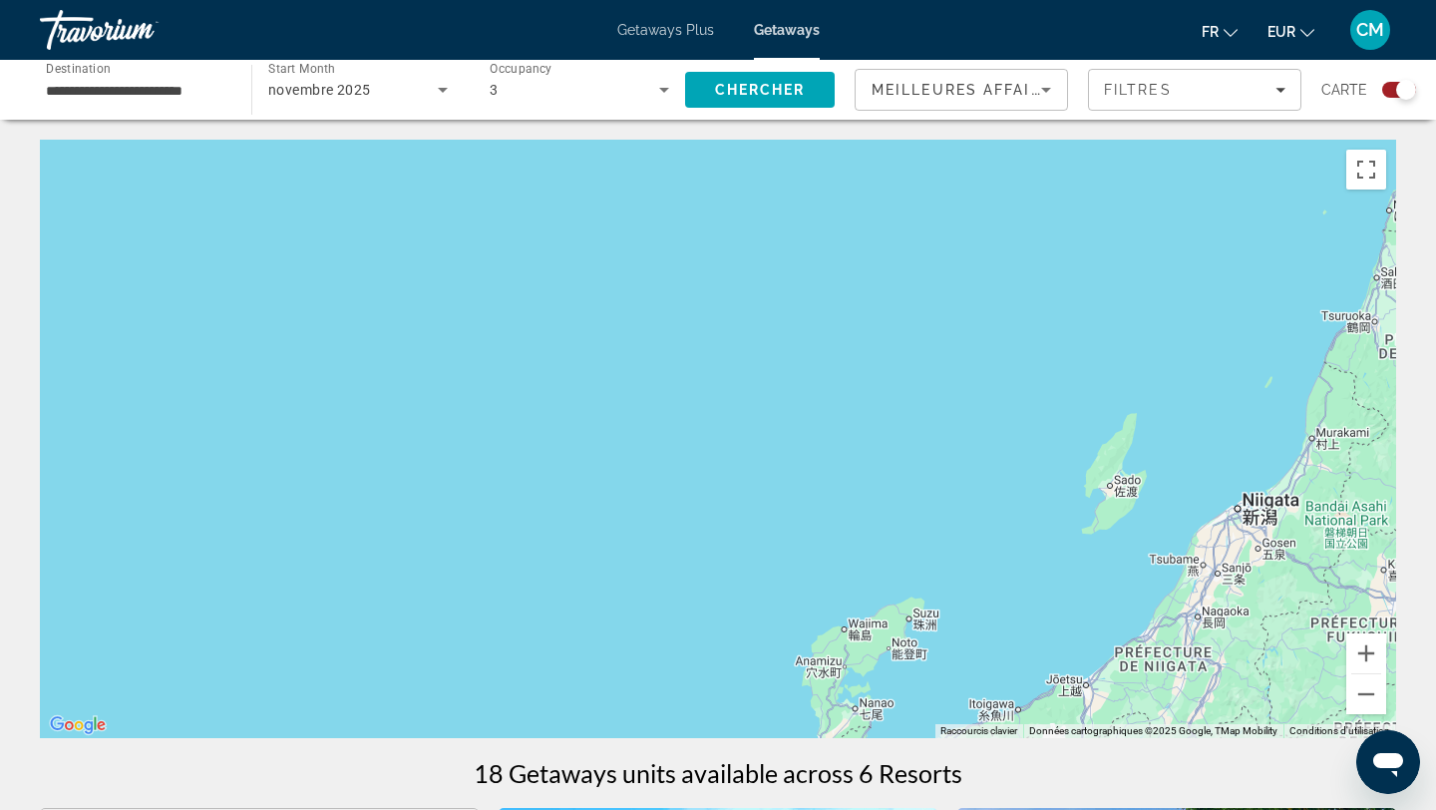
drag, startPoint x: 1005, startPoint y: 545, endPoint x: 264, endPoint y: 32, distance: 901.5
click at [264, 32] on div "**********" at bounding box center [718, 405] width 1436 height 810
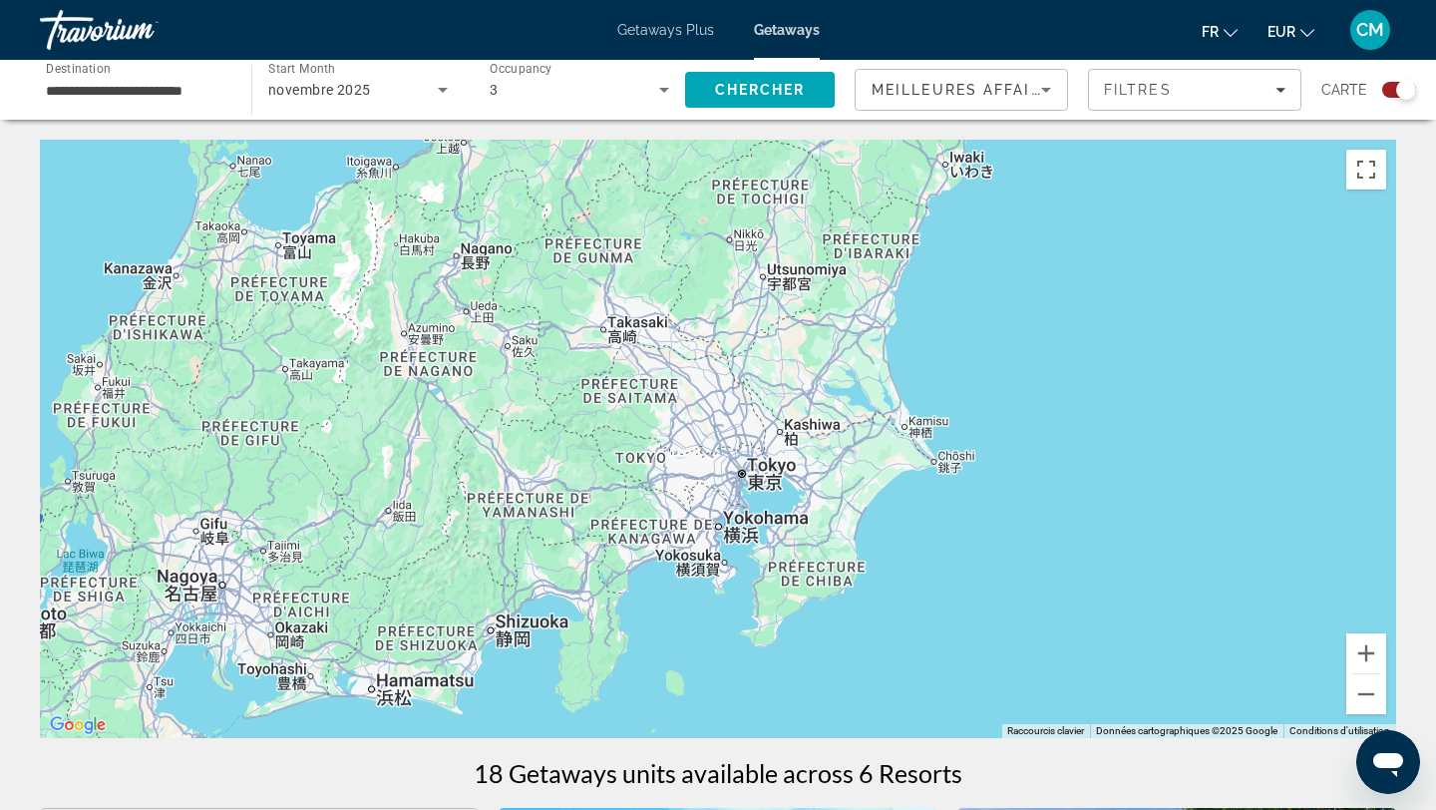
drag, startPoint x: 803, startPoint y: 476, endPoint x: 178, endPoint y: -68, distance: 828.4
click at [178, 0] on html "**********" at bounding box center [718, 405] width 1436 height 810
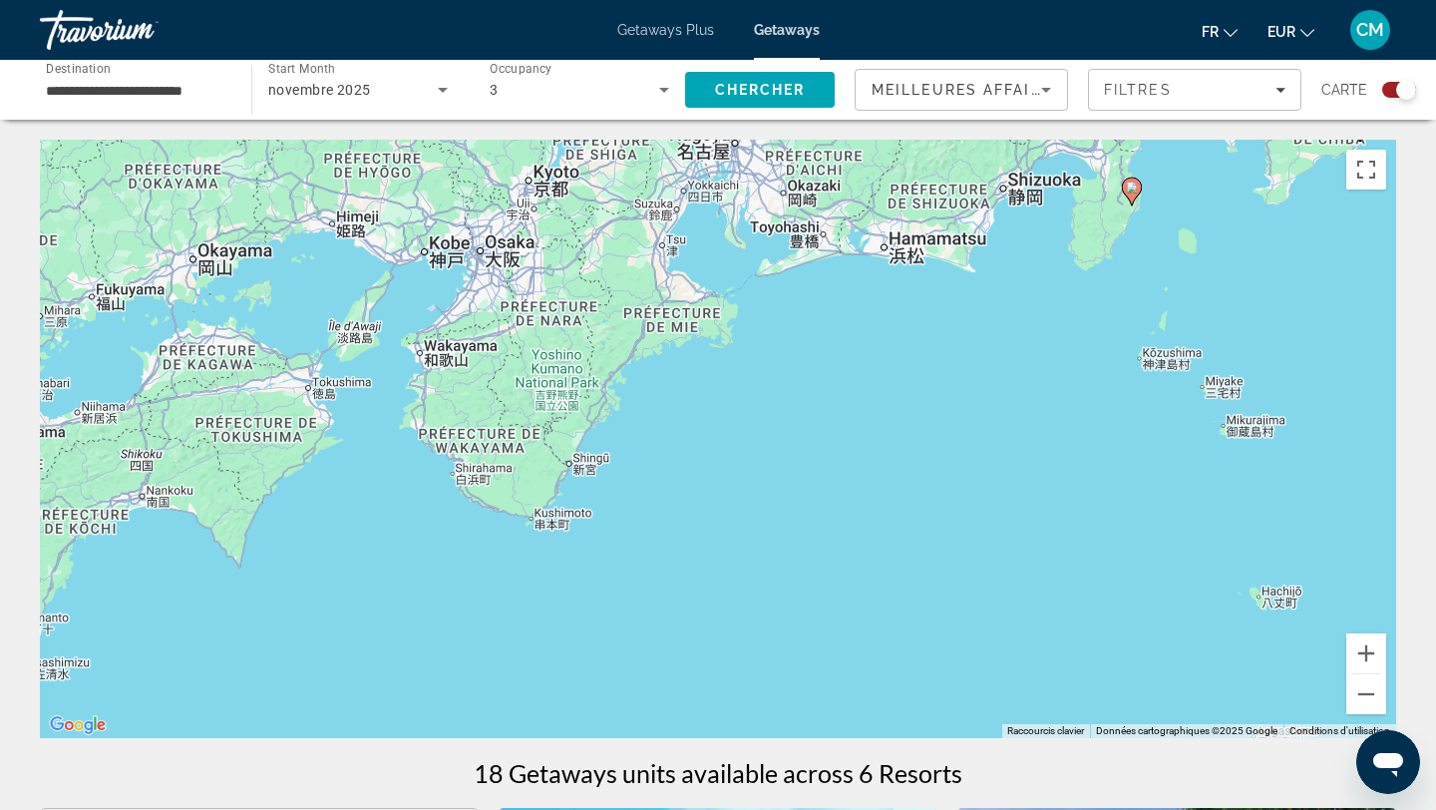
drag, startPoint x: 379, startPoint y: 461, endPoint x: 924, endPoint y: -22, distance: 728.3
click at [924, 0] on html "**********" at bounding box center [718, 405] width 1436 height 810
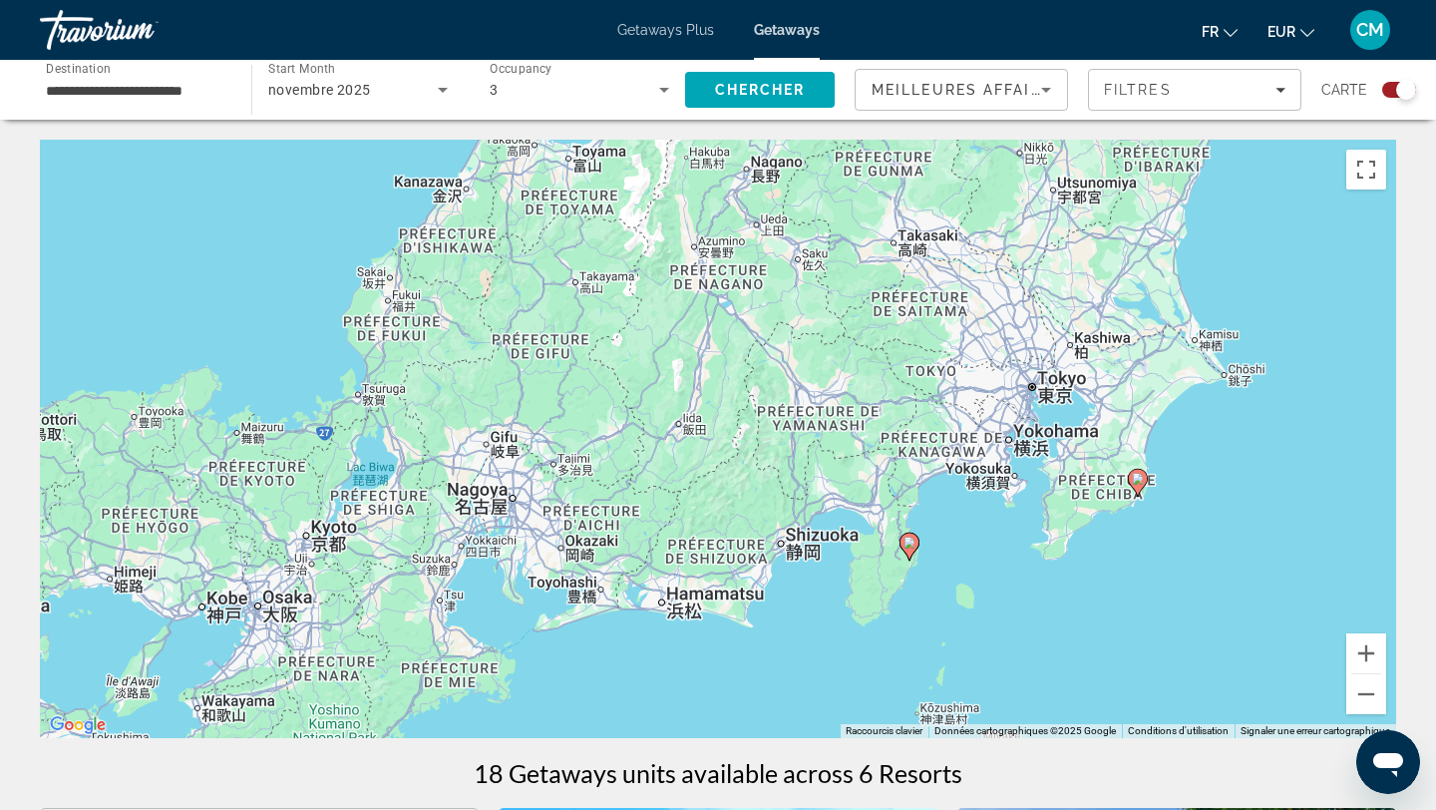
drag, startPoint x: 698, startPoint y: 383, endPoint x: 444, endPoint y: 780, distance: 471.4
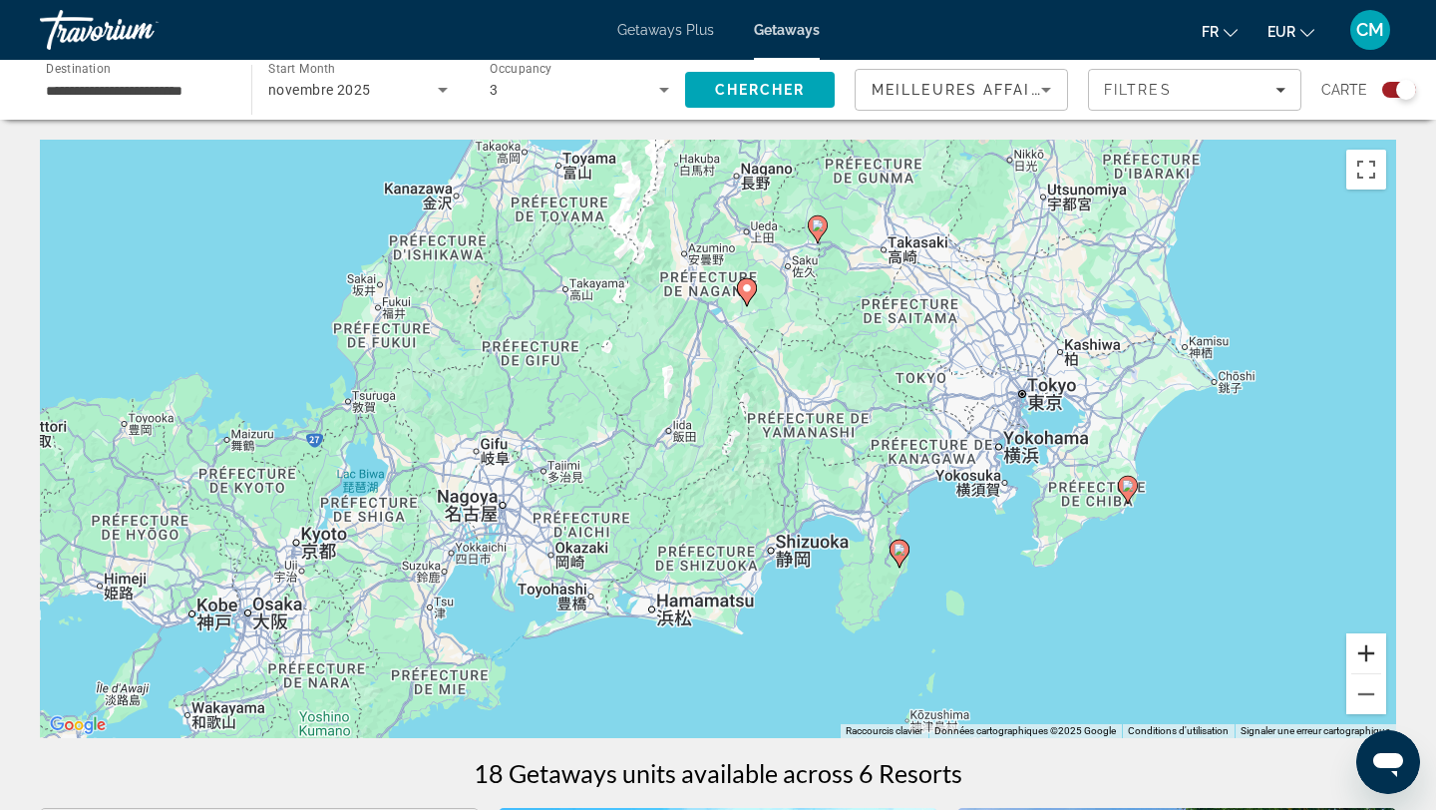
click at [1374, 649] on button "Zoom avant" at bounding box center [1366, 653] width 40 height 40
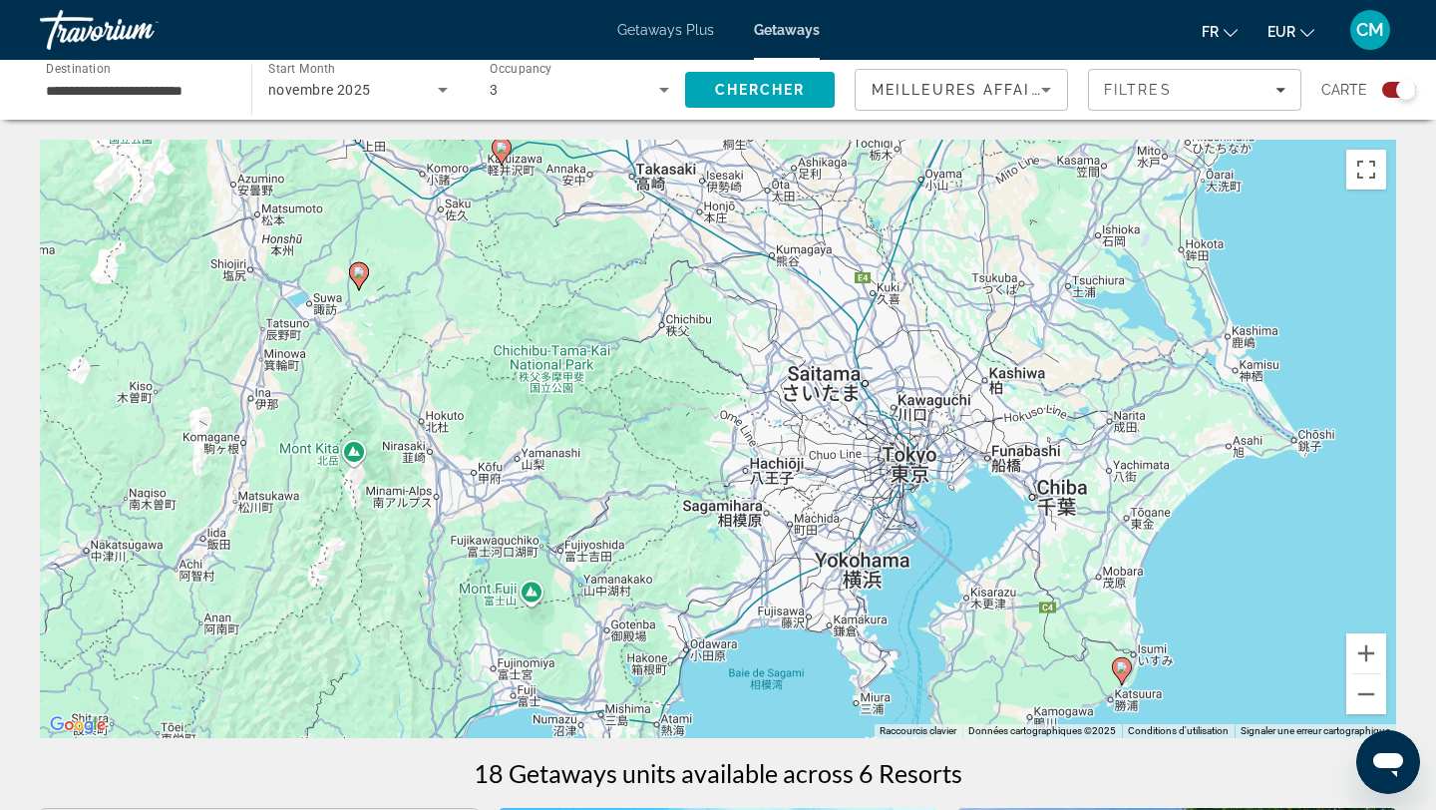
drag, startPoint x: 1316, startPoint y: 581, endPoint x: 876, endPoint y: 713, distance: 460.0
click at [876, 713] on div "Pour activer le glissement avec le clavier, appuyez sur Alt+Entrée. Une fois ce…" at bounding box center [718, 439] width 1356 height 598
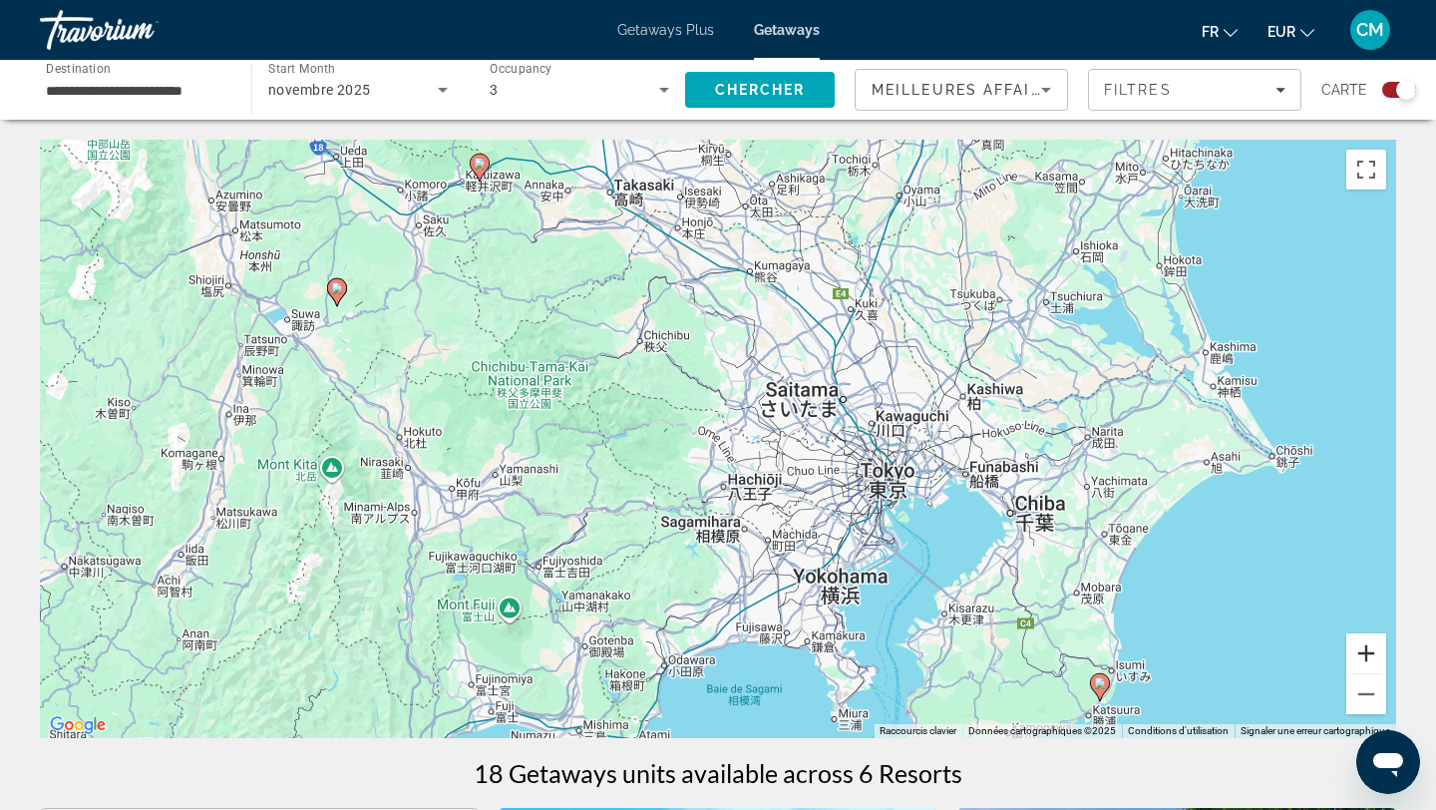
click at [1357, 654] on button "Zoom avant" at bounding box center [1366, 653] width 40 height 40
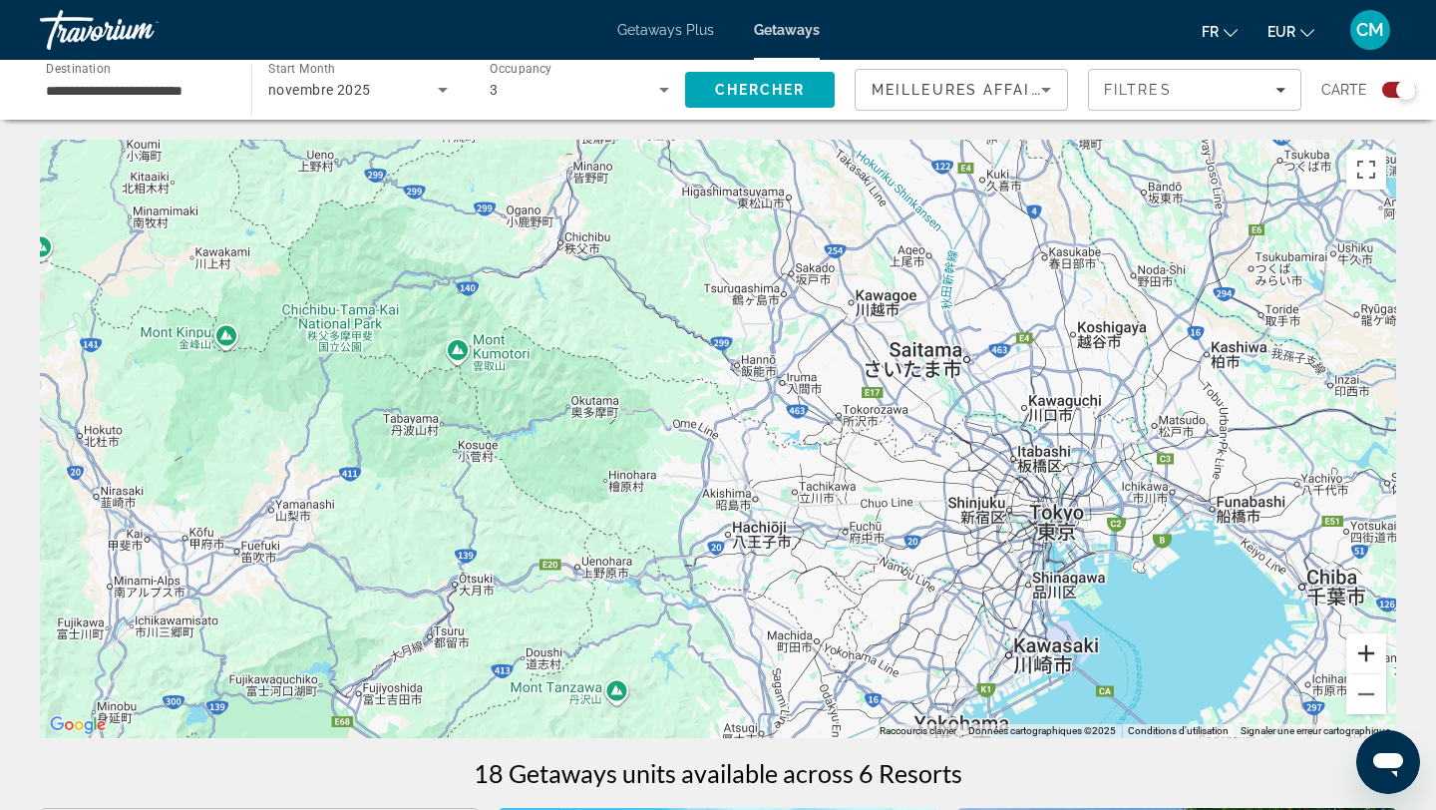
click at [1357, 654] on button "Zoom avant" at bounding box center [1366, 653] width 40 height 40
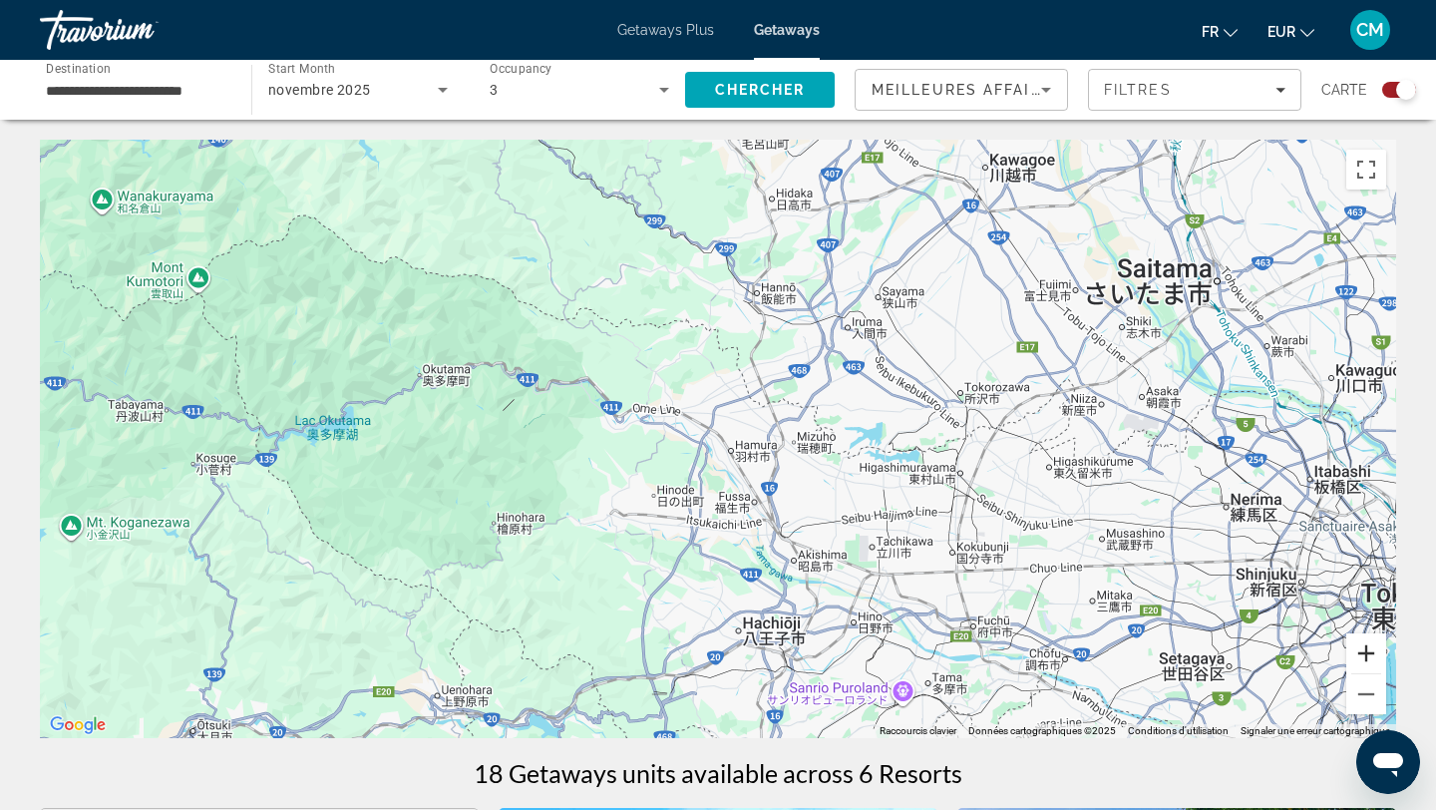
drag, startPoint x: 1357, startPoint y: 654, endPoint x: 1310, endPoint y: 627, distance: 54.1
click at [1311, 628] on div "Raccourcis clavier Données cartographiques Données cartographiques ©2025 Donnée…" at bounding box center [718, 439] width 1356 height 598
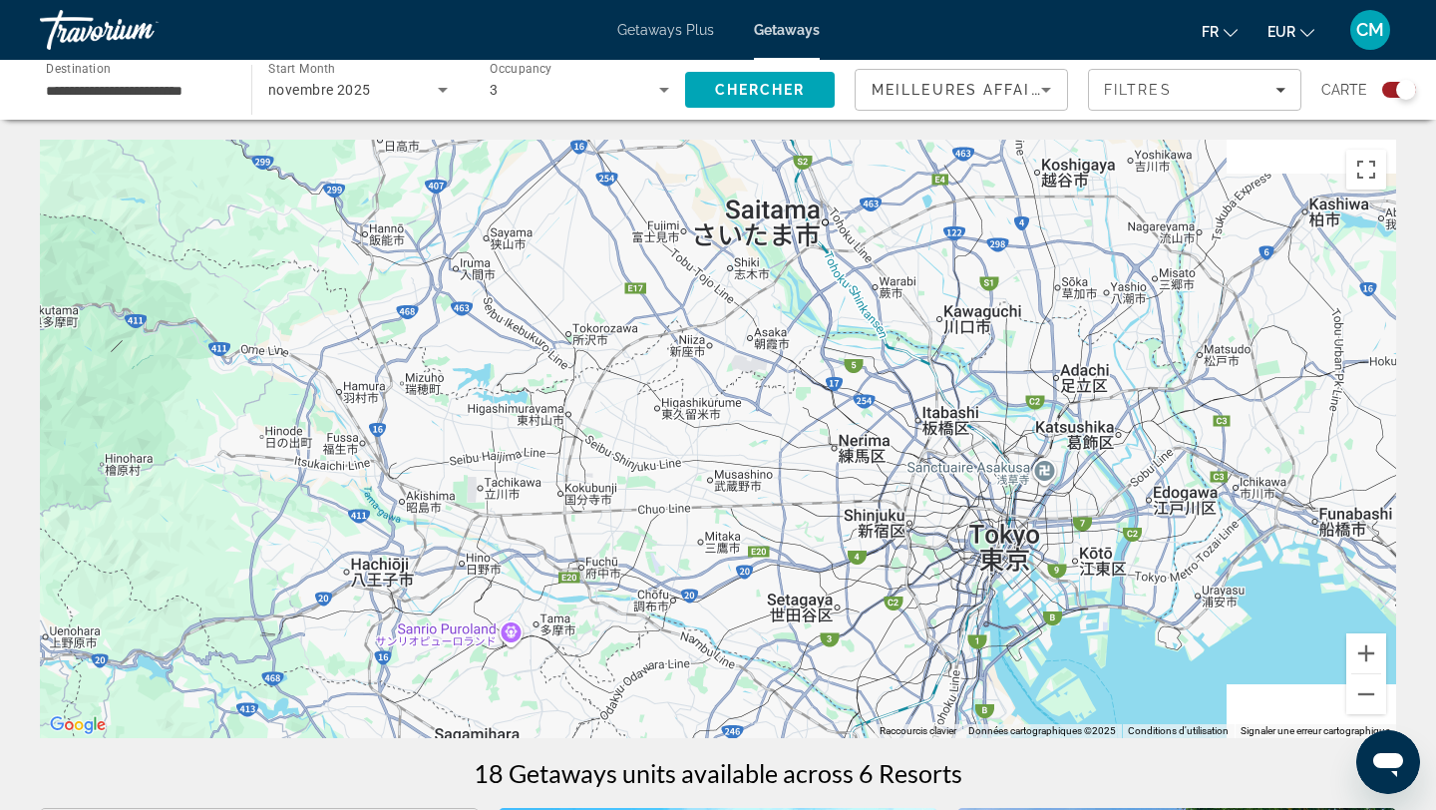
drag, startPoint x: 1276, startPoint y: 596, endPoint x: 785, endPoint y: 517, distance: 498.0
click at [785, 517] on div "Main content" at bounding box center [718, 439] width 1356 height 598
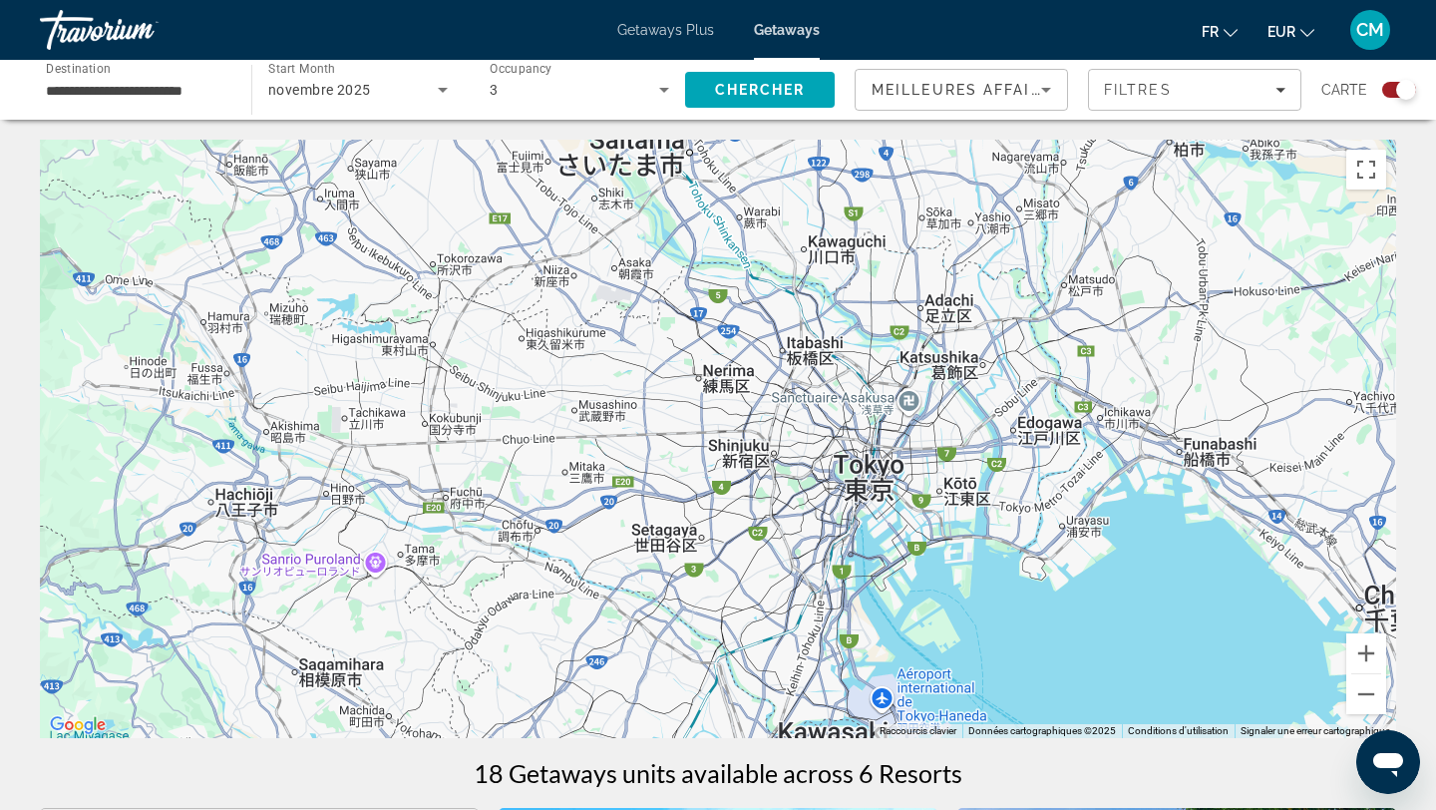
drag, startPoint x: 697, startPoint y: 469, endPoint x: 659, endPoint y: 425, distance: 58.0
click at [659, 425] on div "Main content" at bounding box center [718, 439] width 1356 height 598
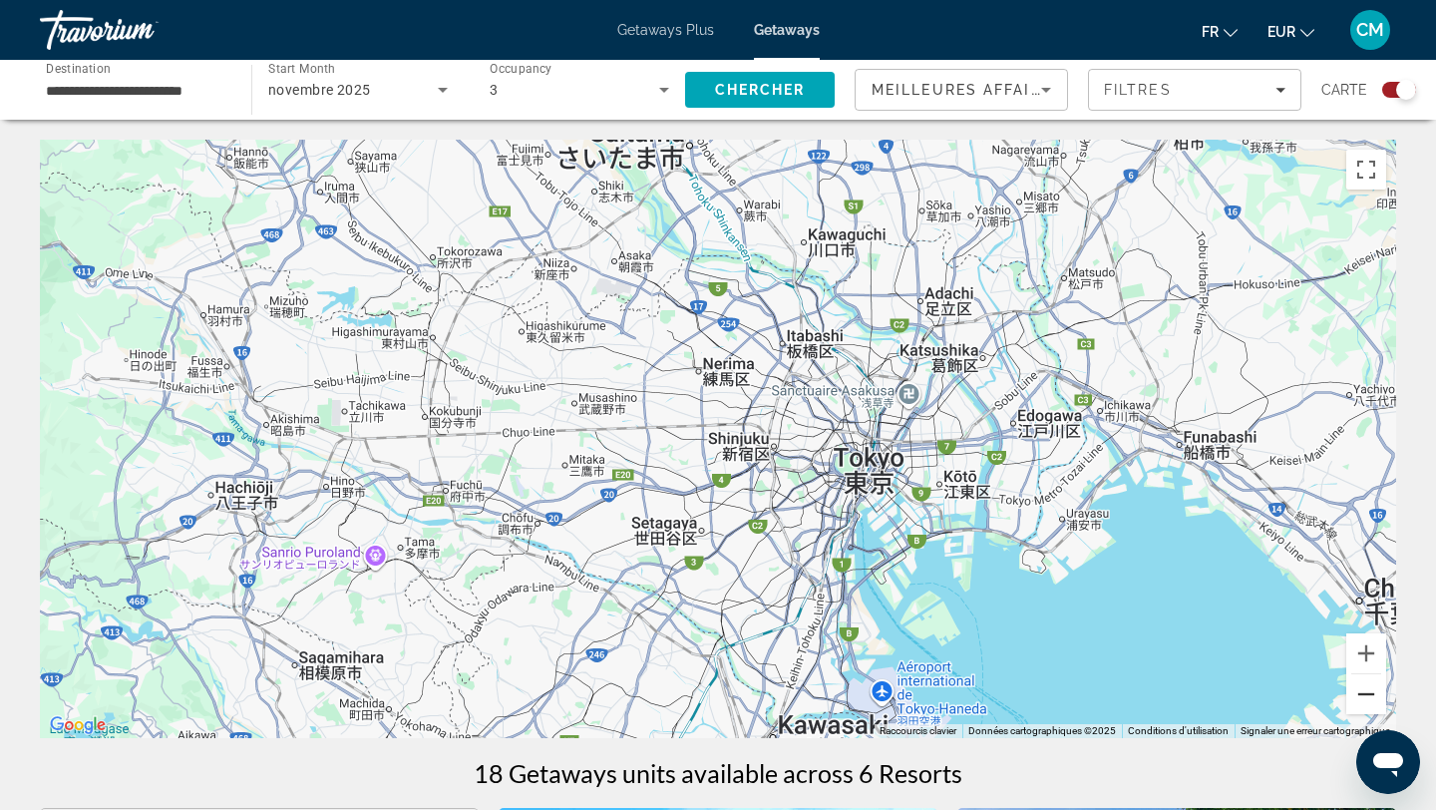
click at [1350, 701] on button "Zoom arrière" at bounding box center [1366, 694] width 40 height 40
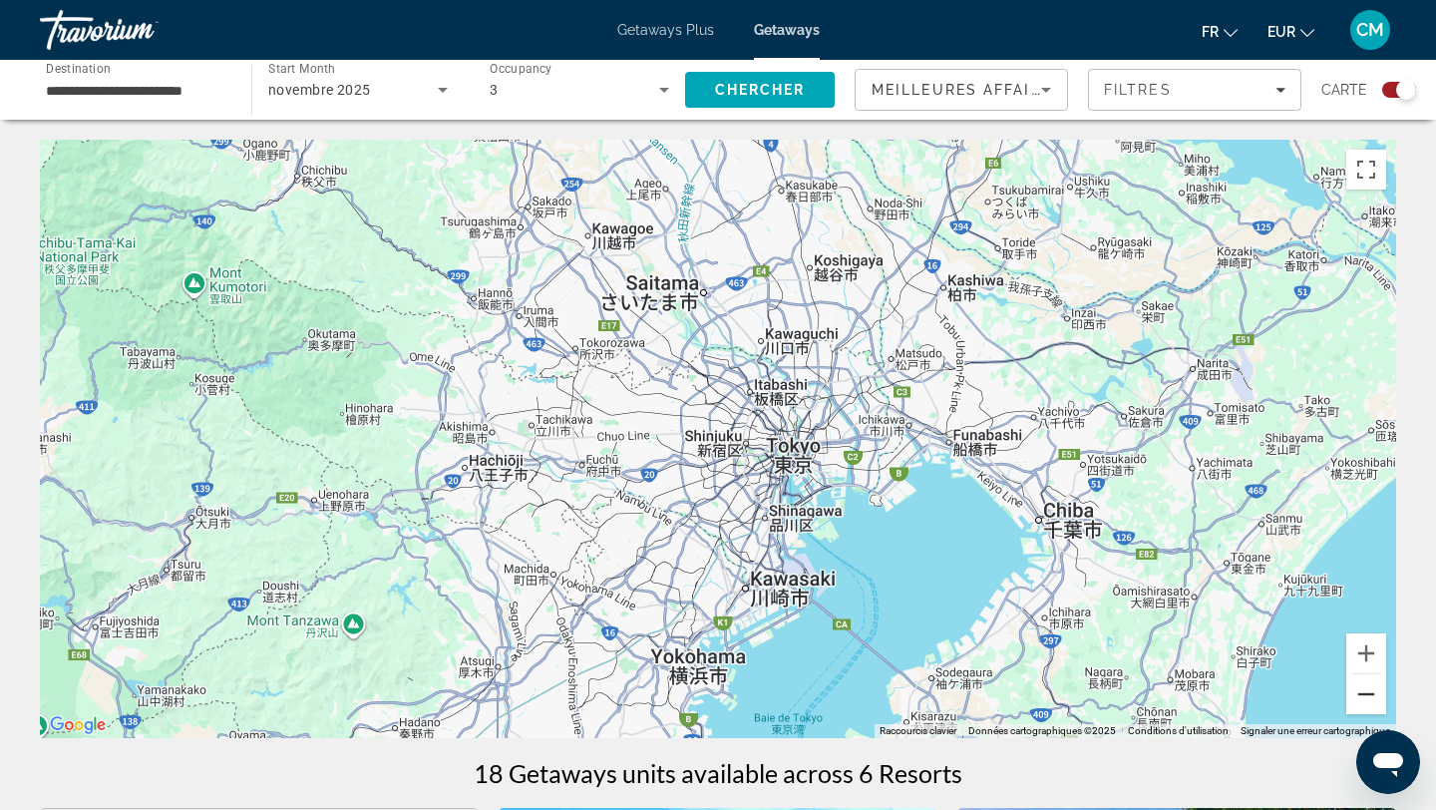
click at [1350, 701] on button "Zoom arrière" at bounding box center [1366, 694] width 40 height 40
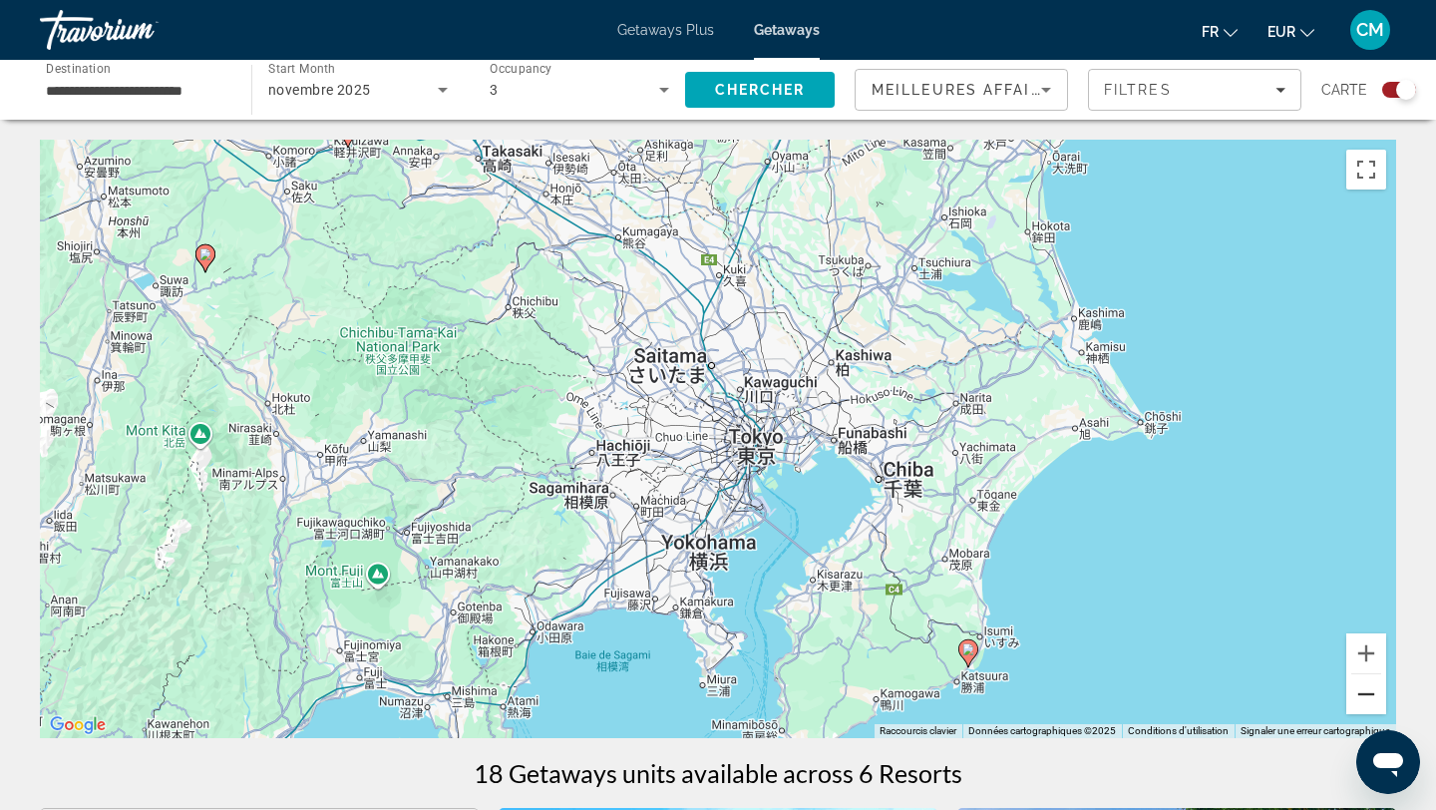
click at [1350, 701] on button "Zoom arrière" at bounding box center [1366, 694] width 40 height 40
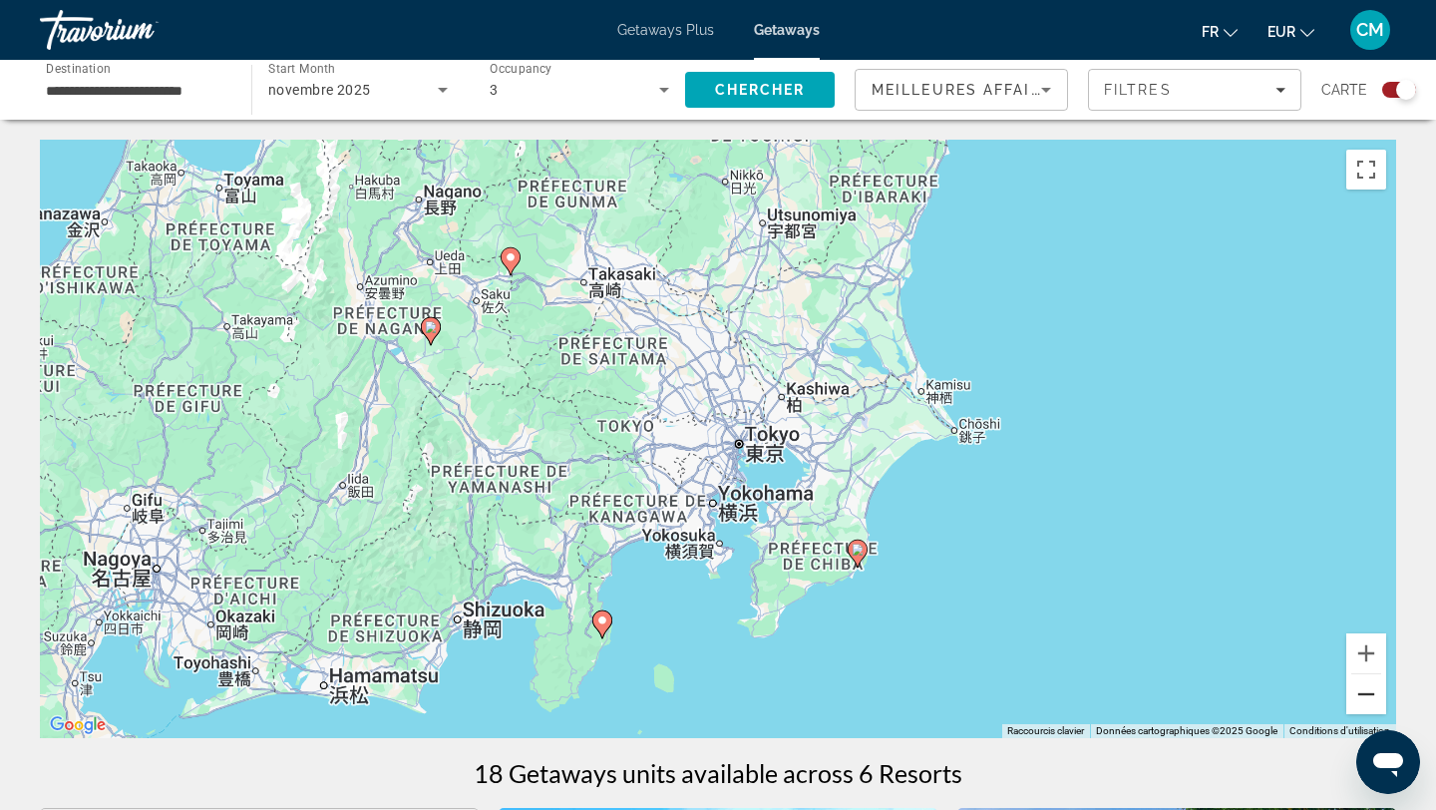
click at [1350, 701] on button "Zoom arrière" at bounding box center [1366, 694] width 40 height 40
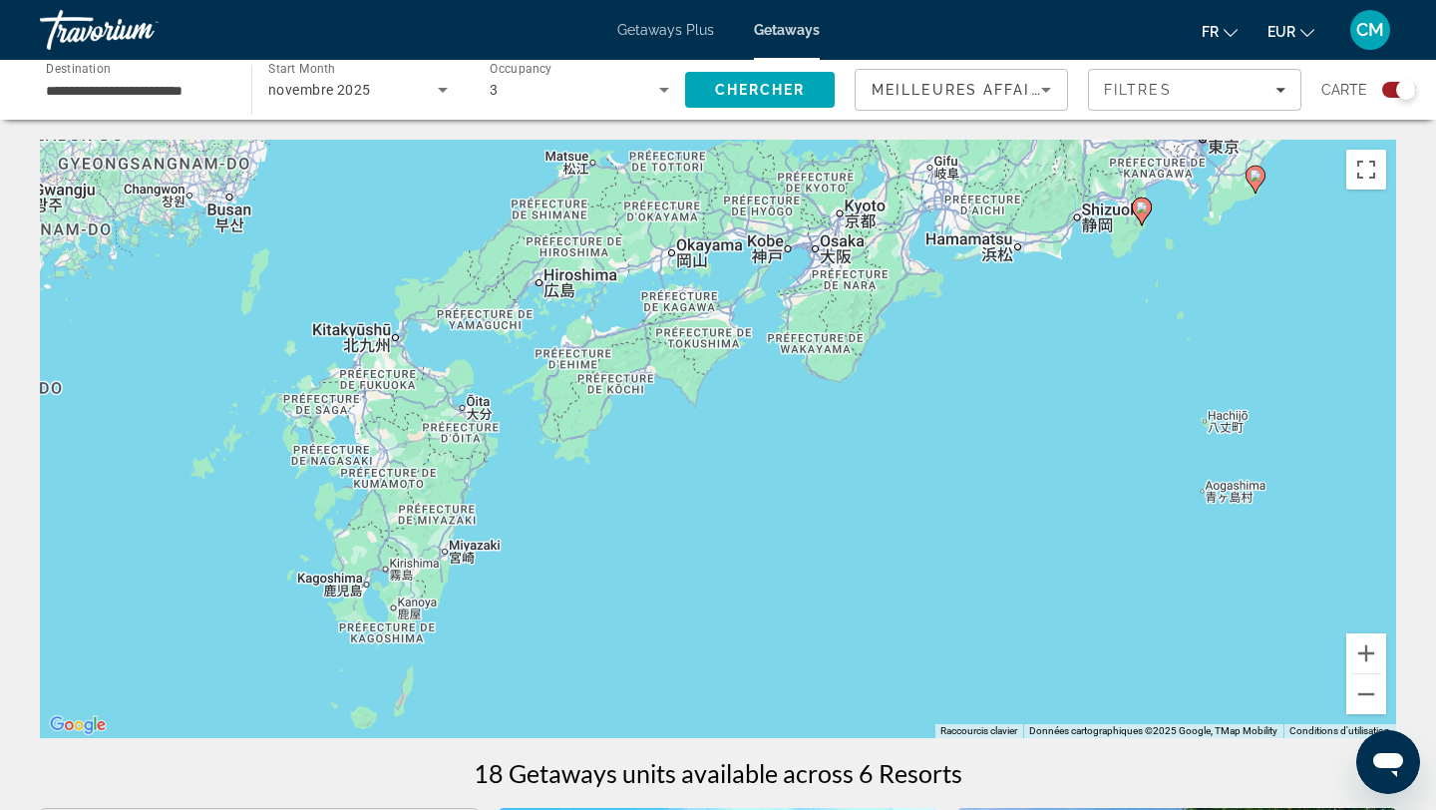
drag, startPoint x: 303, startPoint y: 610, endPoint x: 783, endPoint y: 308, distance: 566.9
click at [783, 308] on div "Pour activer le glissement avec le clavier, appuyez sur Alt+Entrée. Une fois ce…" at bounding box center [718, 439] width 1356 height 598
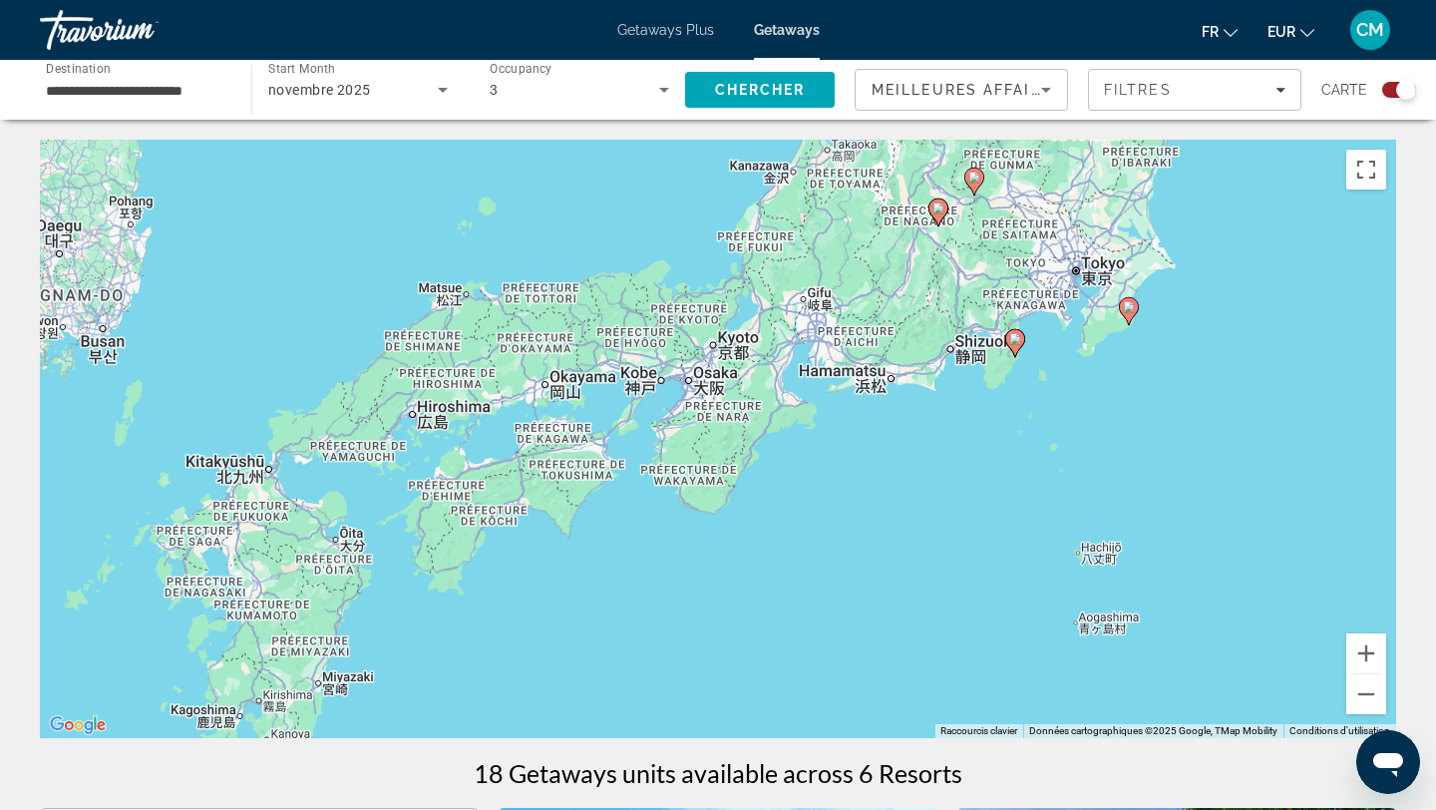
drag, startPoint x: 782, startPoint y: 321, endPoint x: 650, endPoint y: 455, distance: 187.6
click at [650, 455] on div "Pour activer le glissement avec le clavier, appuyez sur Alt+Entrée. Une fois ce…" at bounding box center [718, 439] width 1356 height 598
click at [1356, 636] on button "Zoom avant" at bounding box center [1366, 653] width 40 height 40
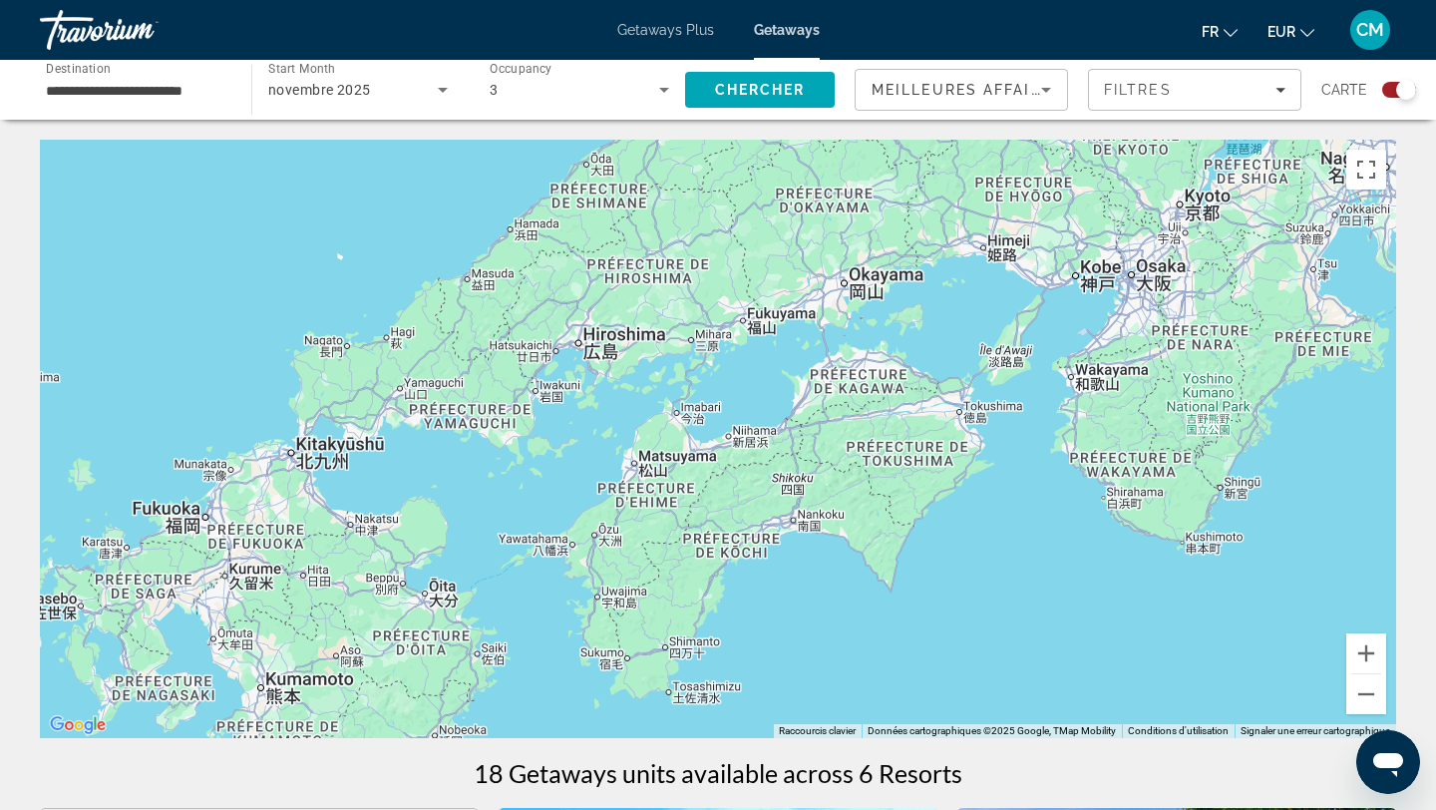
drag, startPoint x: 212, startPoint y: 450, endPoint x: 691, endPoint y: 404, distance: 480.8
click at [691, 404] on div "Pour activer le glissement avec le clavier, appuyez sur Alt+Entrée. Une fois ce…" at bounding box center [718, 439] width 1356 height 598
click at [1370, 686] on button "Zoom arrière" at bounding box center [1366, 694] width 40 height 40
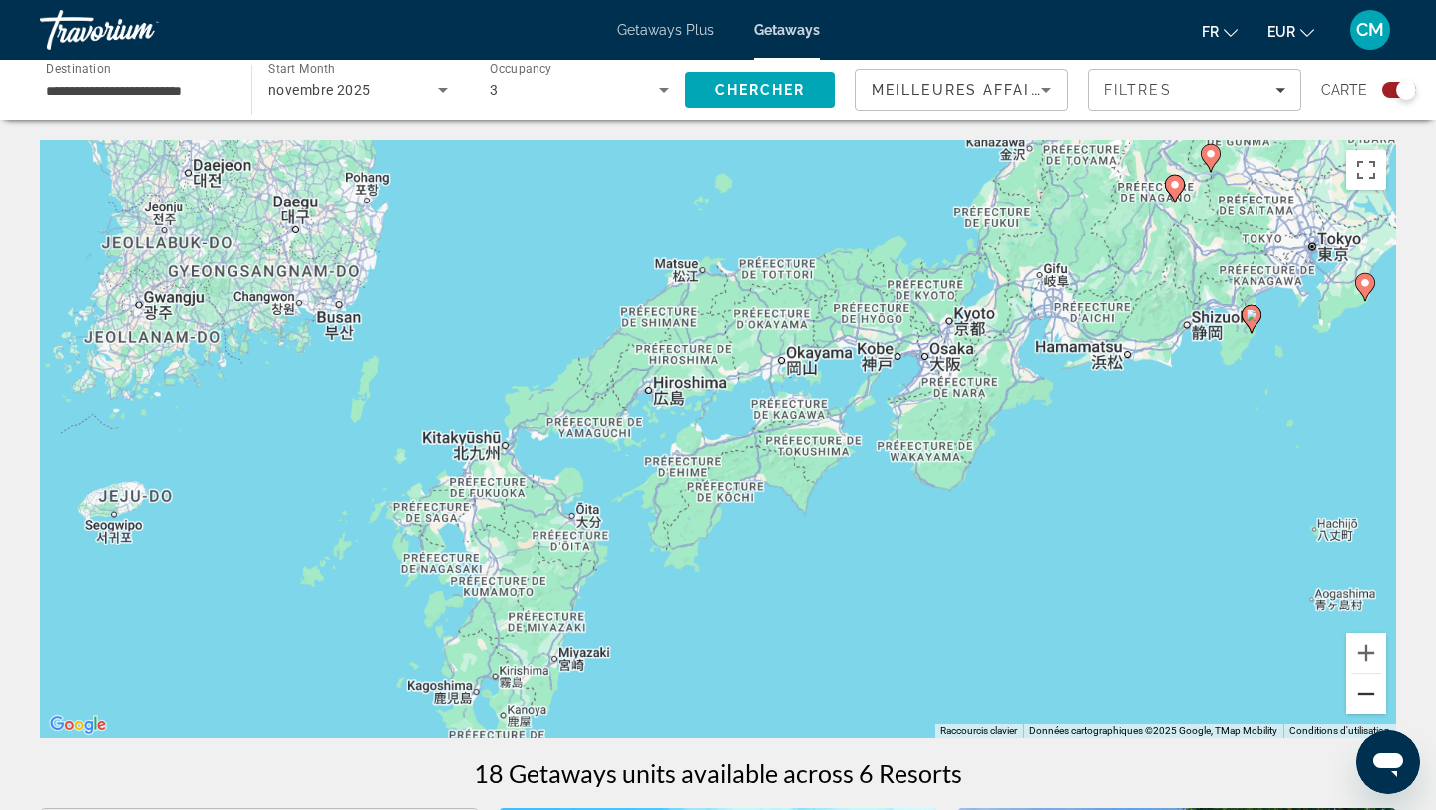
click at [1370, 685] on button "Zoom arrière" at bounding box center [1366, 694] width 40 height 40
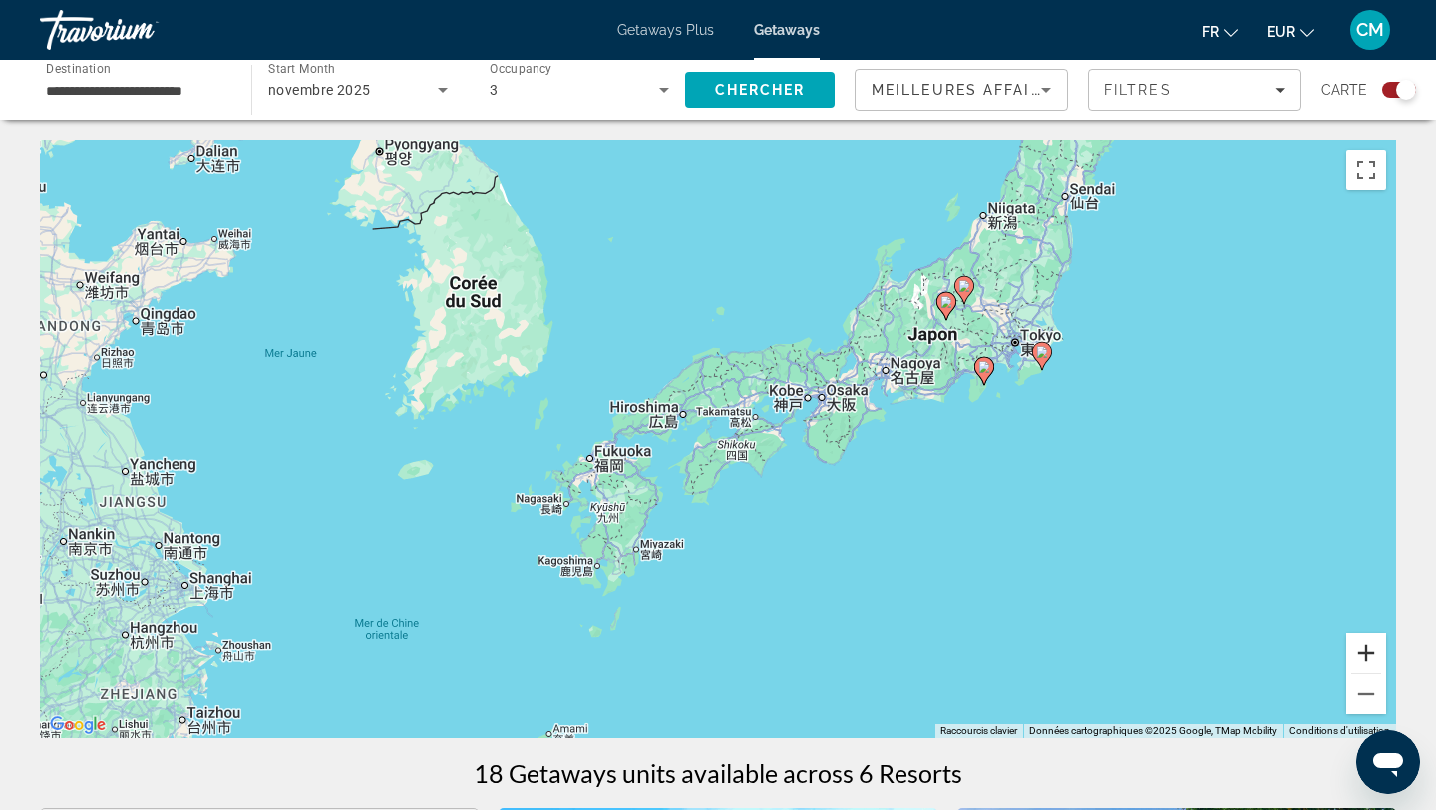
click at [1357, 653] on button "Zoom avant" at bounding box center [1366, 653] width 40 height 40
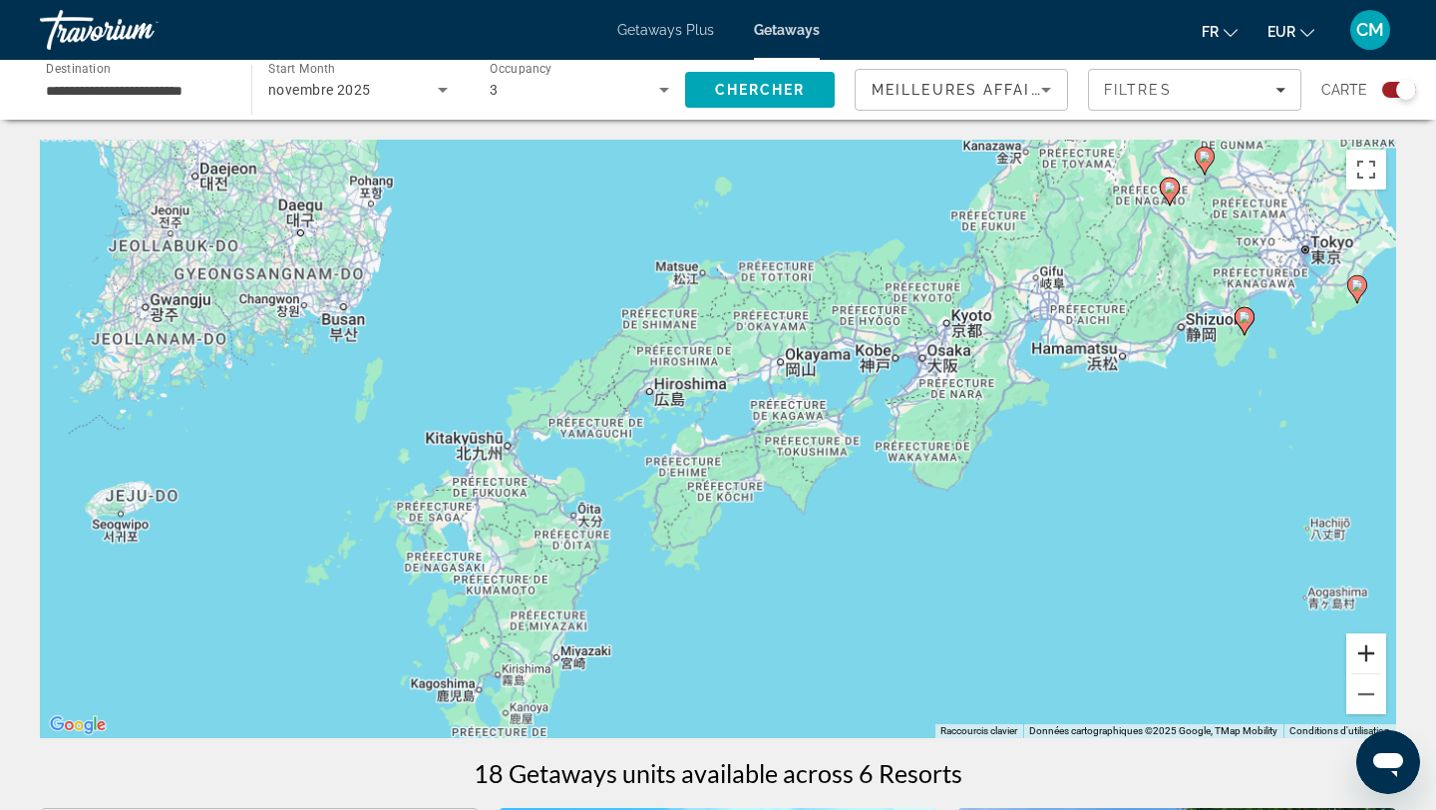
click at [1357, 653] on button "Zoom avant" at bounding box center [1366, 653] width 40 height 40
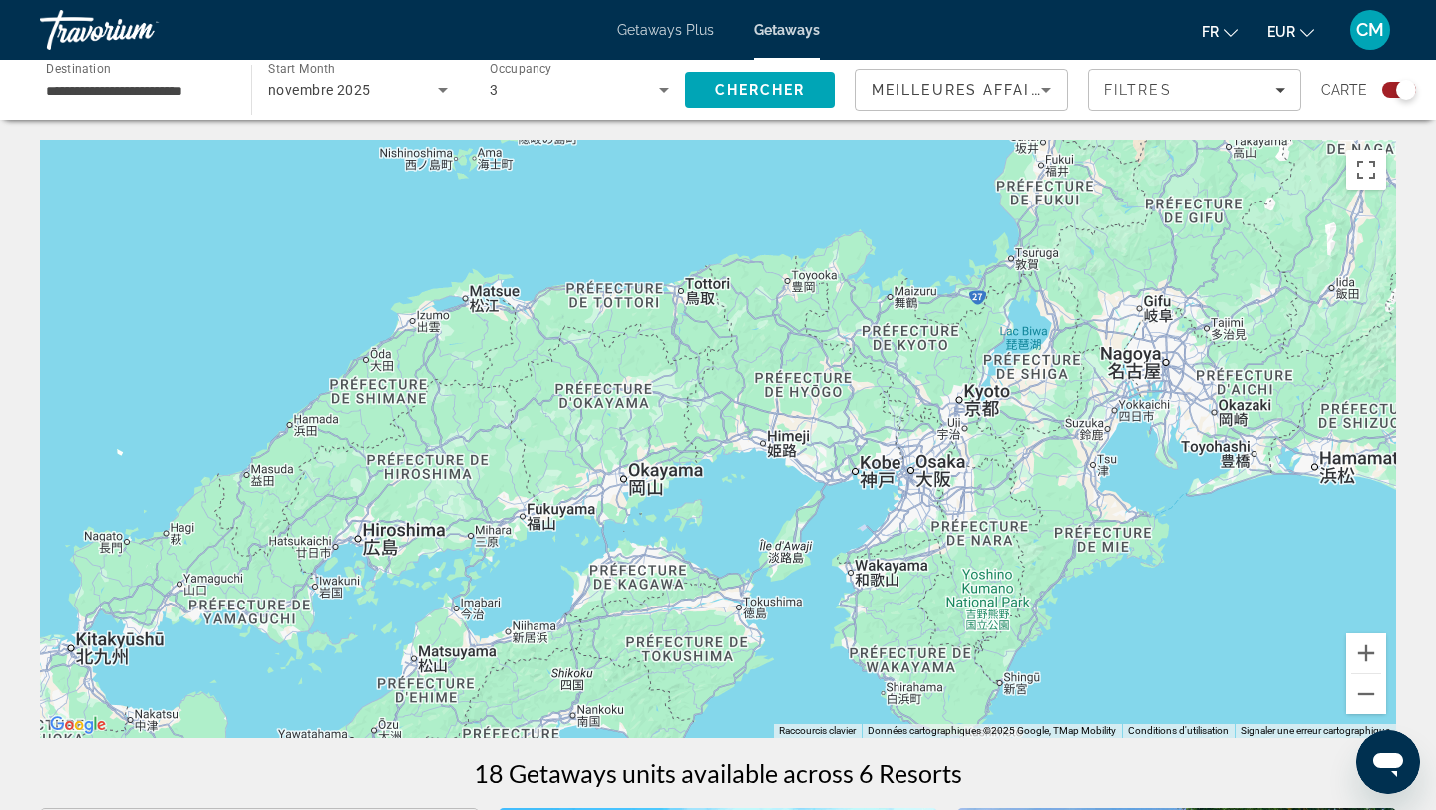
drag, startPoint x: 1027, startPoint y: 304, endPoint x: 807, endPoint y: 502, distance: 295.9
click at [807, 502] on div "Main content" at bounding box center [718, 439] width 1356 height 598
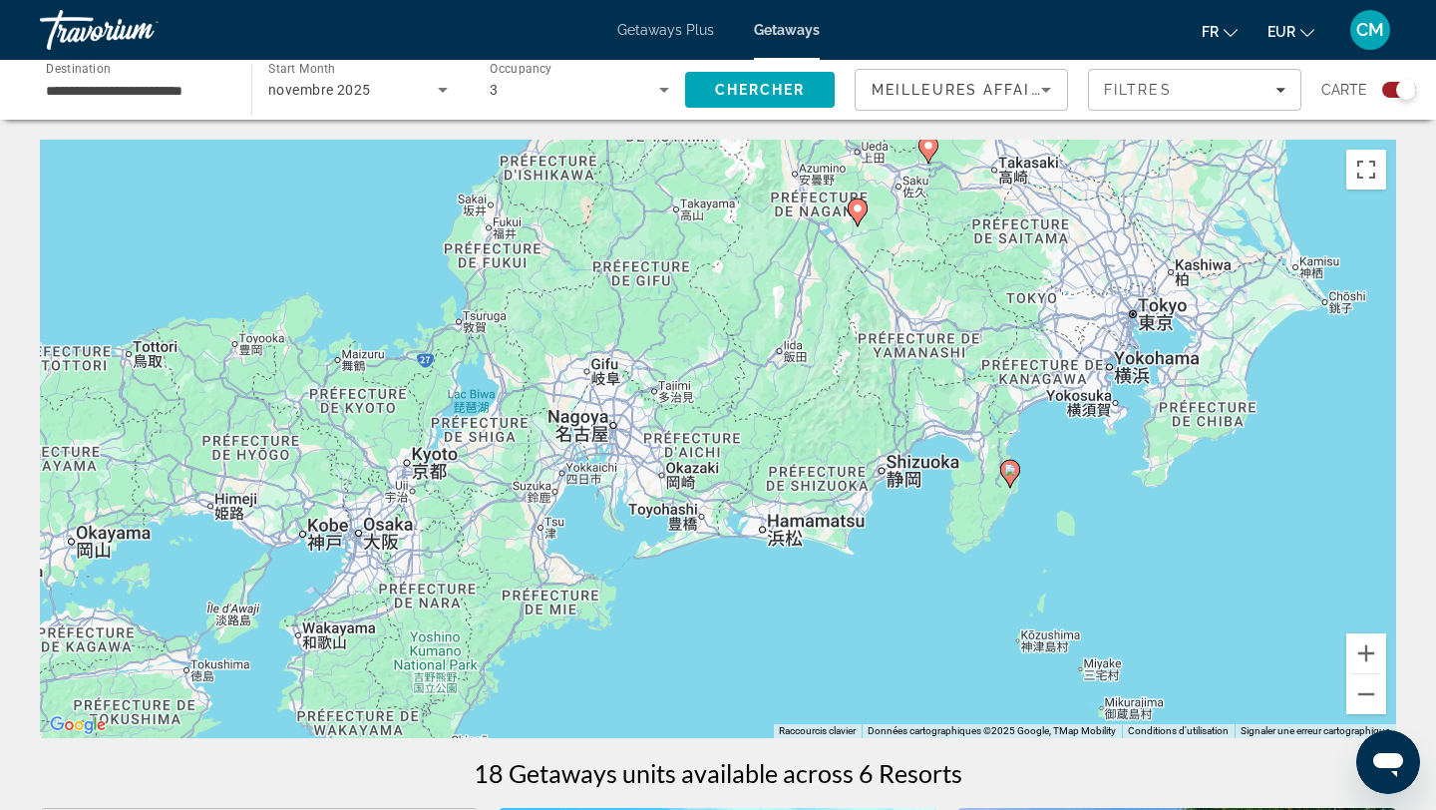
drag, startPoint x: 1311, startPoint y: 468, endPoint x: 750, endPoint y: 532, distance: 565.0
click at [750, 532] on div "Pour activer le glissement avec le clavier, appuyez sur Alt+Entrée. Une fois ce…" at bounding box center [718, 439] width 1356 height 598
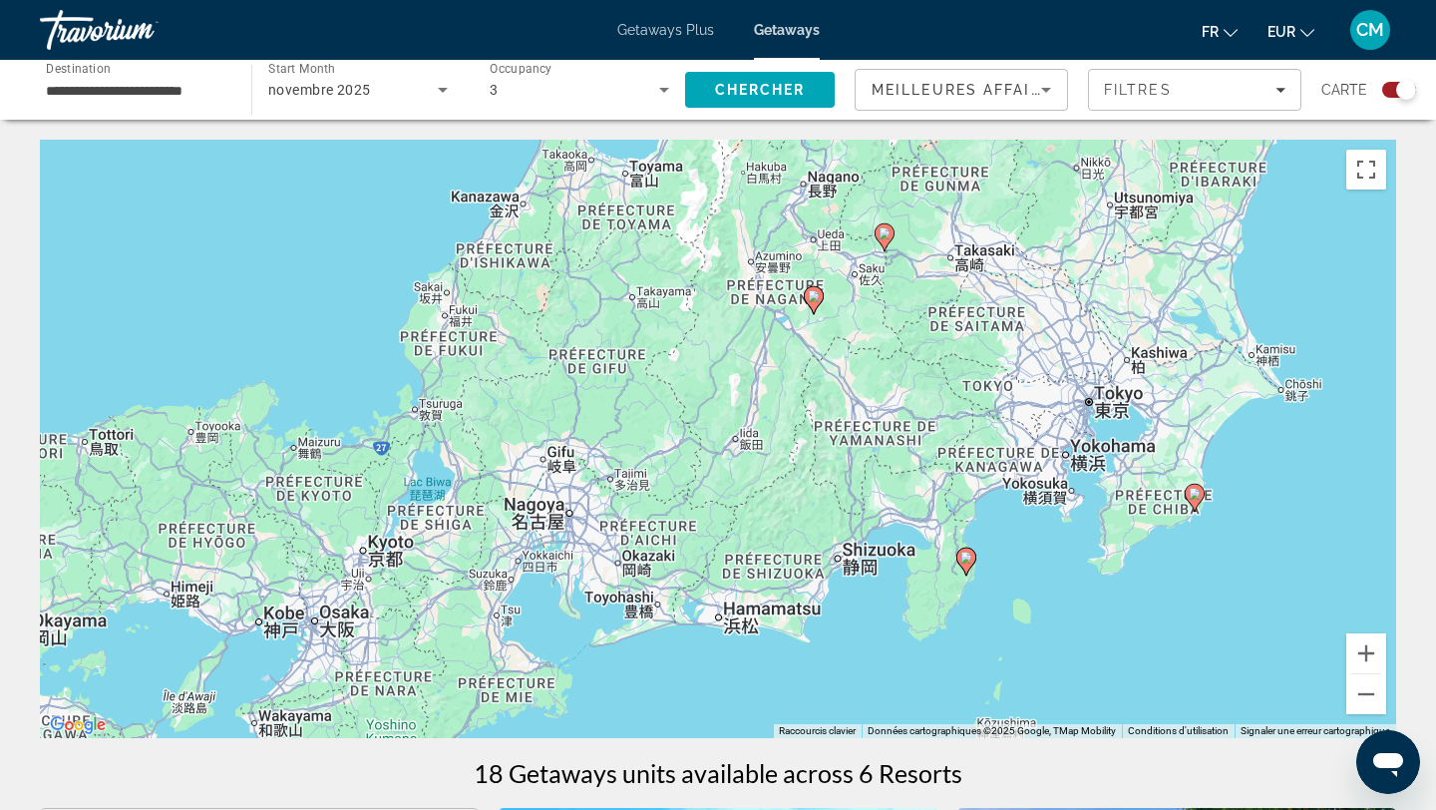
drag, startPoint x: 950, startPoint y: 514, endPoint x: 906, endPoint y: 603, distance: 99.9
click at [906, 603] on div "Pour activer le glissement avec le clavier, appuyez sur Alt+Entrée. Une fois ce…" at bounding box center [718, 439] width 1356 height 598
click at [917, 553] on div "Pour activer le glissement avec le clavier, appuyez sur Alt+Entrée. Une fois ce…" at bounding box center [718, 439] width 1356 height 598
click at [1376, 642] on button "Zoom avant" at bounding box center [1366, 653] width 40 height 40
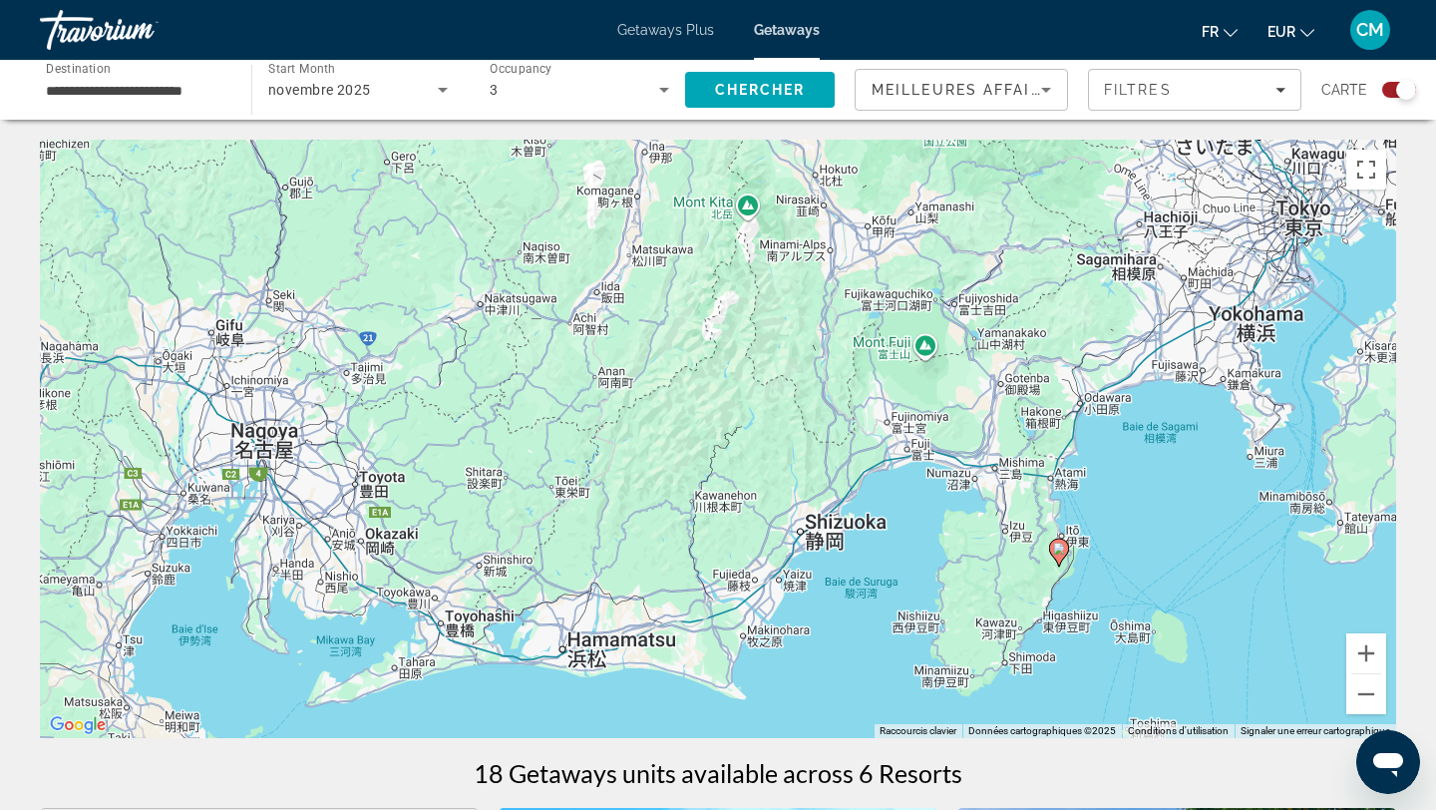
drag, startPoint x: 864, startPoint y: 529, endPoint x: 706, endPoint y: 376, distance: 219.3
click at [706, 376] on div "Pour activer le glissement avec le clavier, appuyez sur Alt+Entrée. Une fois ce…" at bounding box center [718, 439] width 1356 height 598
click at [923, 351] on div "Pour activer le glissement avec le clavier, appuyez sur Alt+Entrée. Une fois ce…" at bounding box center [718, 439] width 1356 height 598
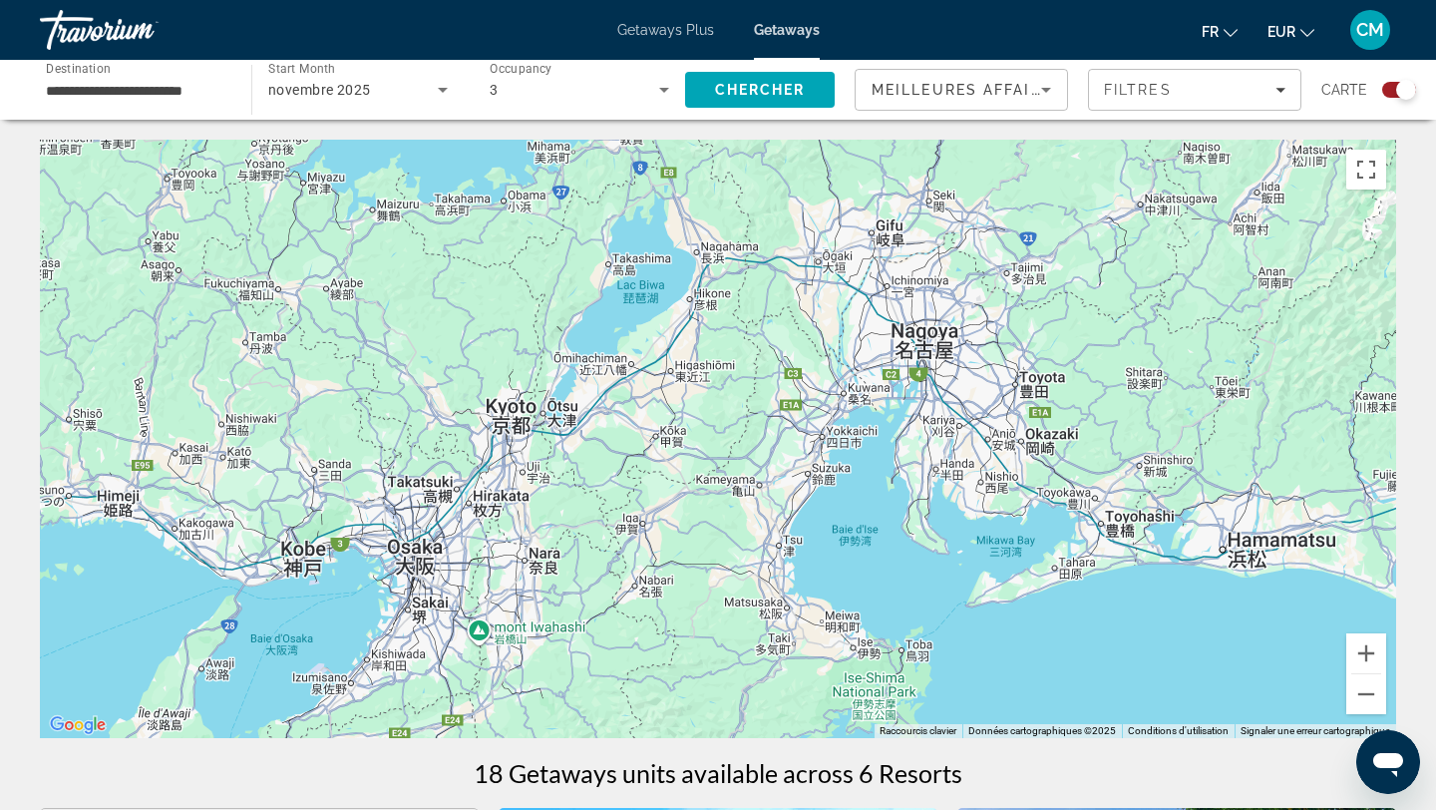
drag, startPoint x: 556, startPoint y: 441, endPoint x: 1224, endPoint y: 319, distance: 678.1
click at [1223, 320] on div "Pour activer le glissement avec le clavier, appuyez sur Alt+Entrée. Une fois ce…" at bounding box center [718, 439] width 1356 height 598
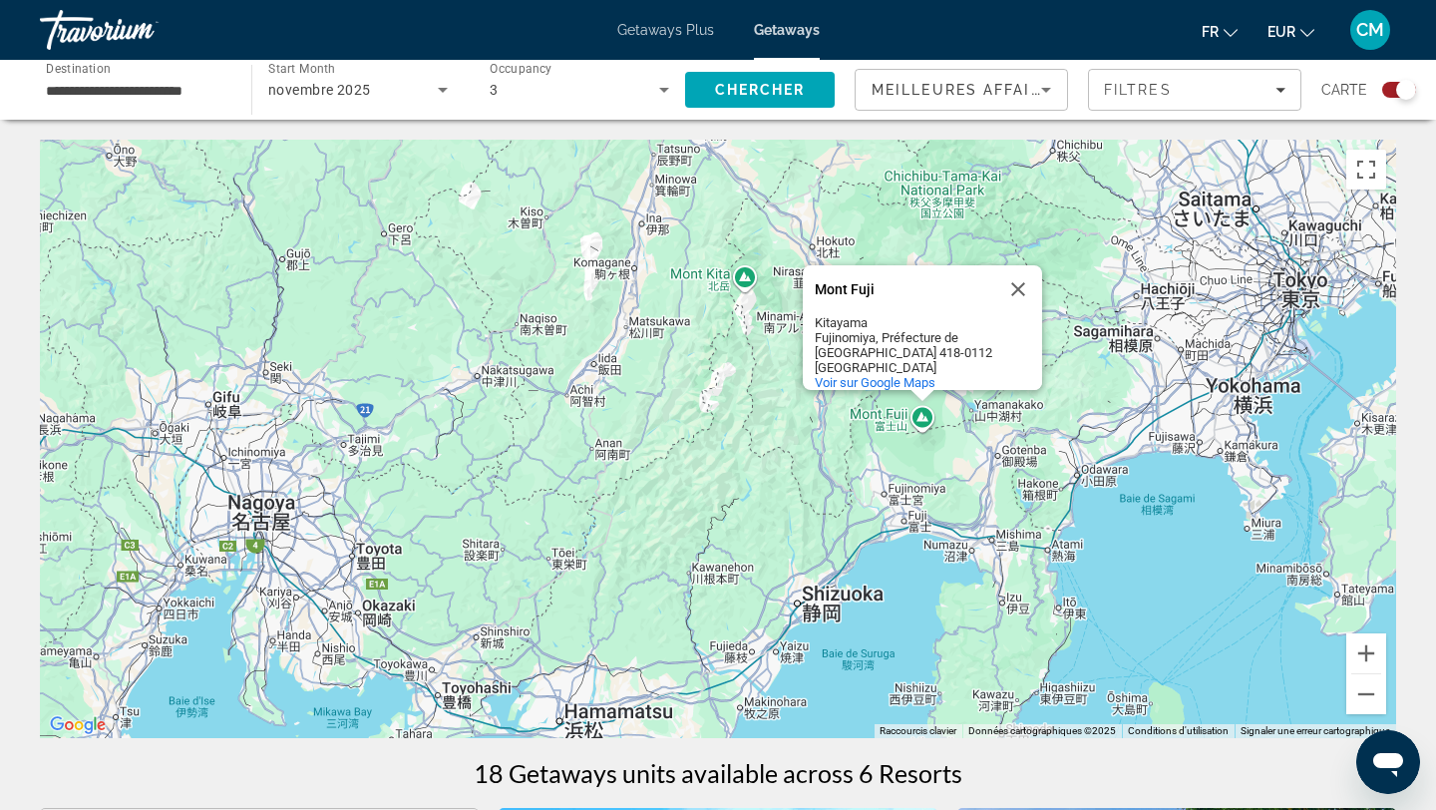
drag, startPoint x: 1261, startPoint y: 360, endPoint x: 587, endPoint y: 538, distance: 697.3
click at [587, 538] on div "Mont Fuji Mont Fuji Kitayama Fujinomiya, Préfecture de Shizuoka 418-0112 Japon …" at bounding box center [718, 439] width 1356 height 598
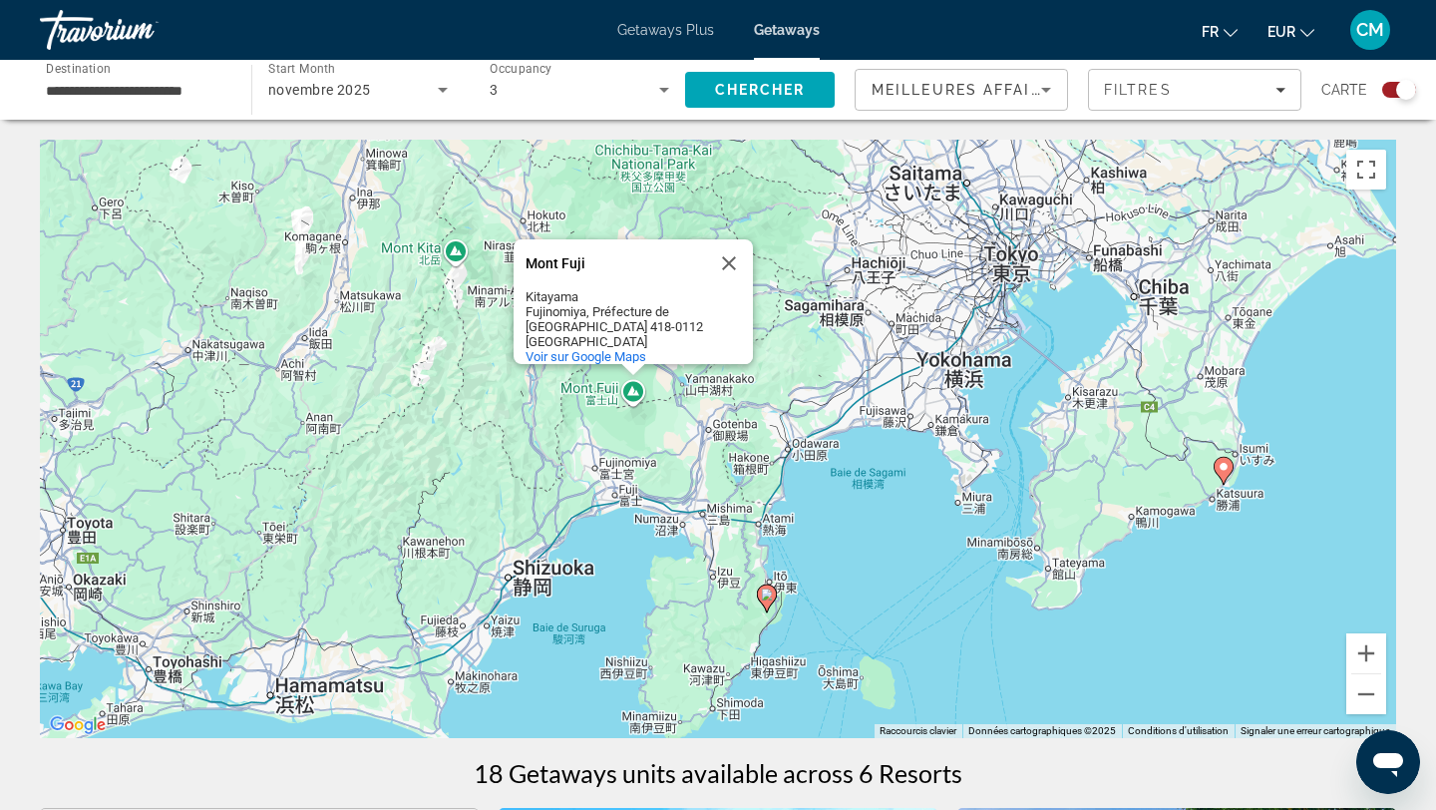
drag, startPoint x: 613, startPoint y: 481, endPoint x: 320, endPoint y: 451, distance: 294.7
click at [320, 453] on div "Pour activer le glissement avec le clavier, appuyez sur Alt+Entrée. Une fois ce…" at bounding box center [718, 439] width 1356 height 598
click at [51, 98] on input "**********" at bounding box center [135, 91] width 179 height 24
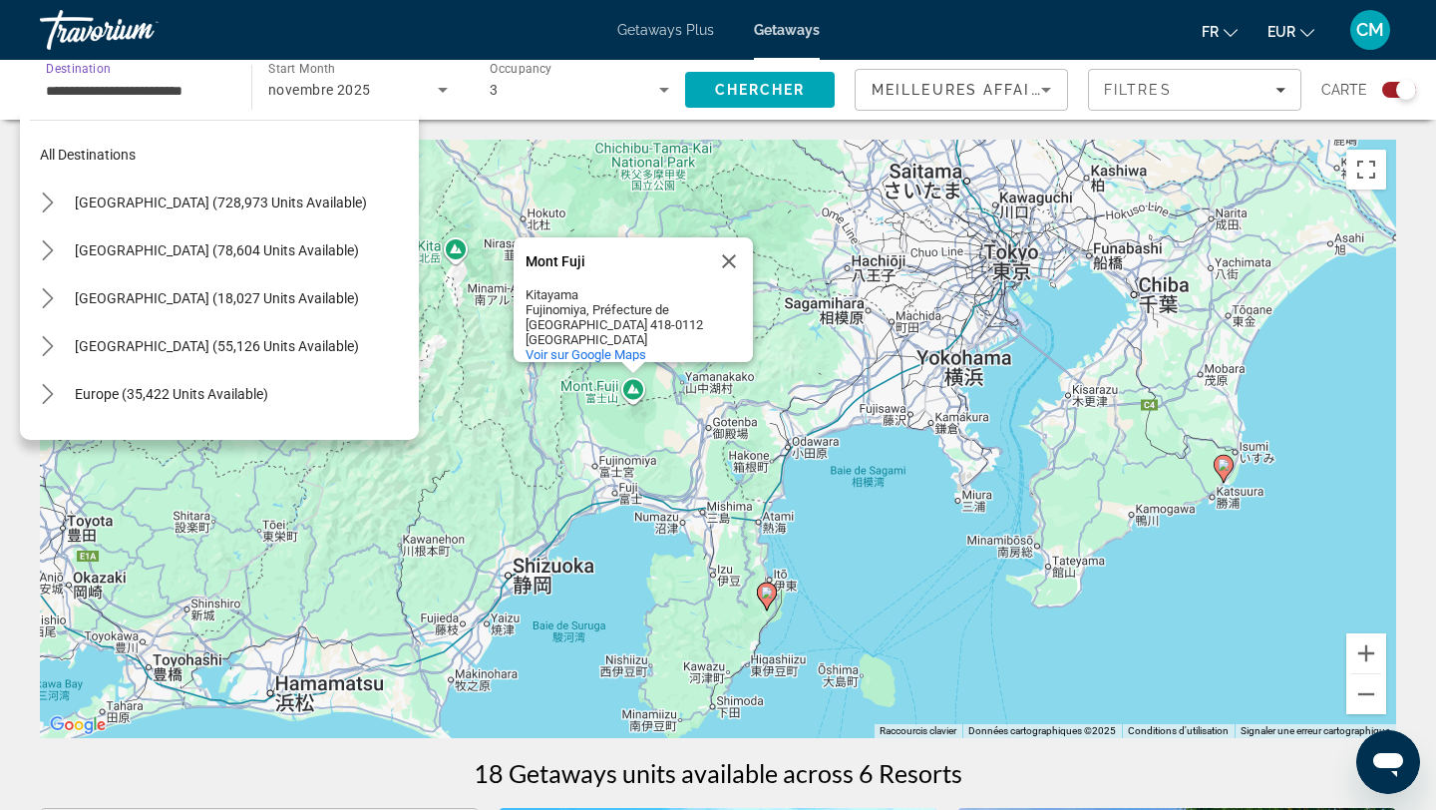
scroll to position [645, 0]
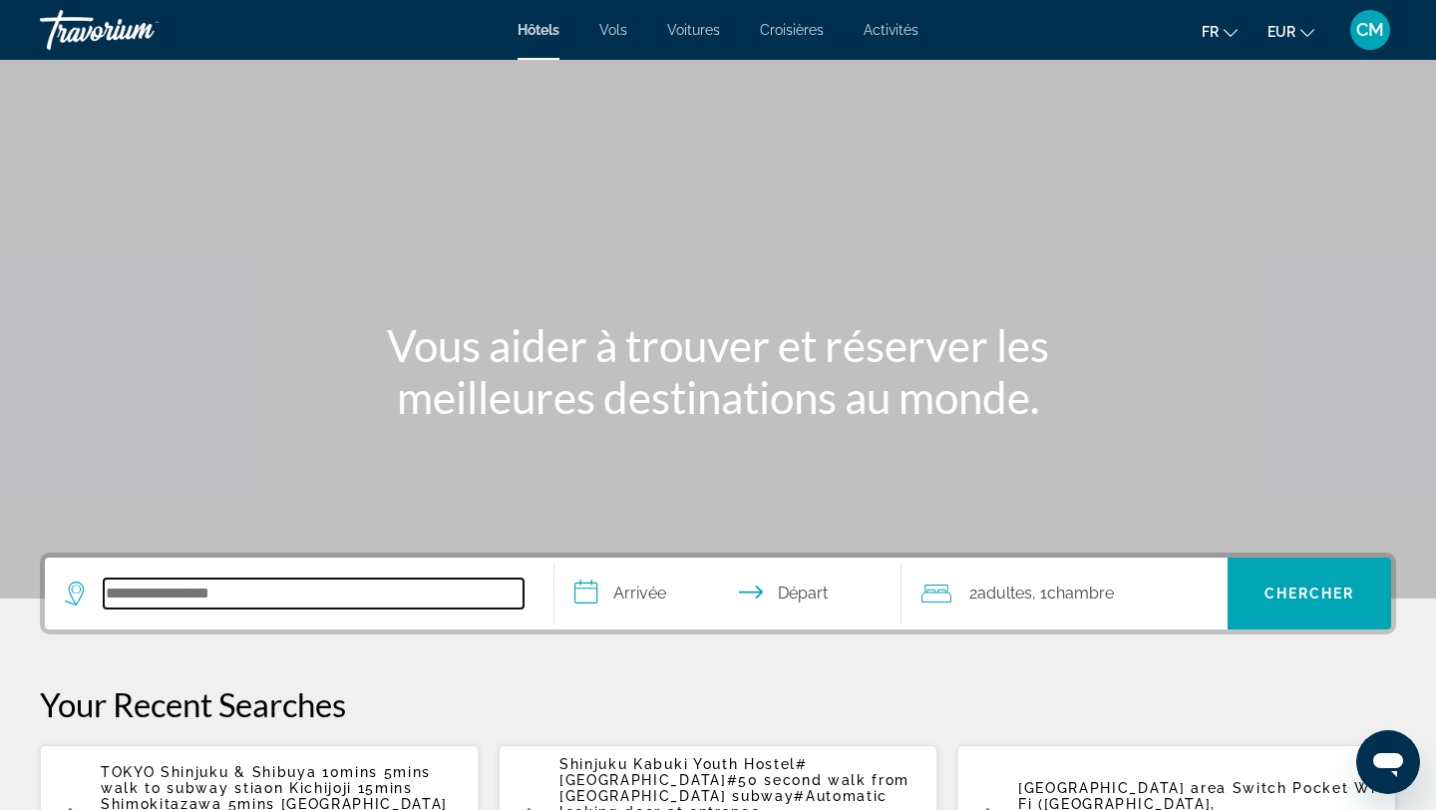
click at [297, 601] on input "Search hotel destination" at bounding box center [314, 593] width 420 height 30
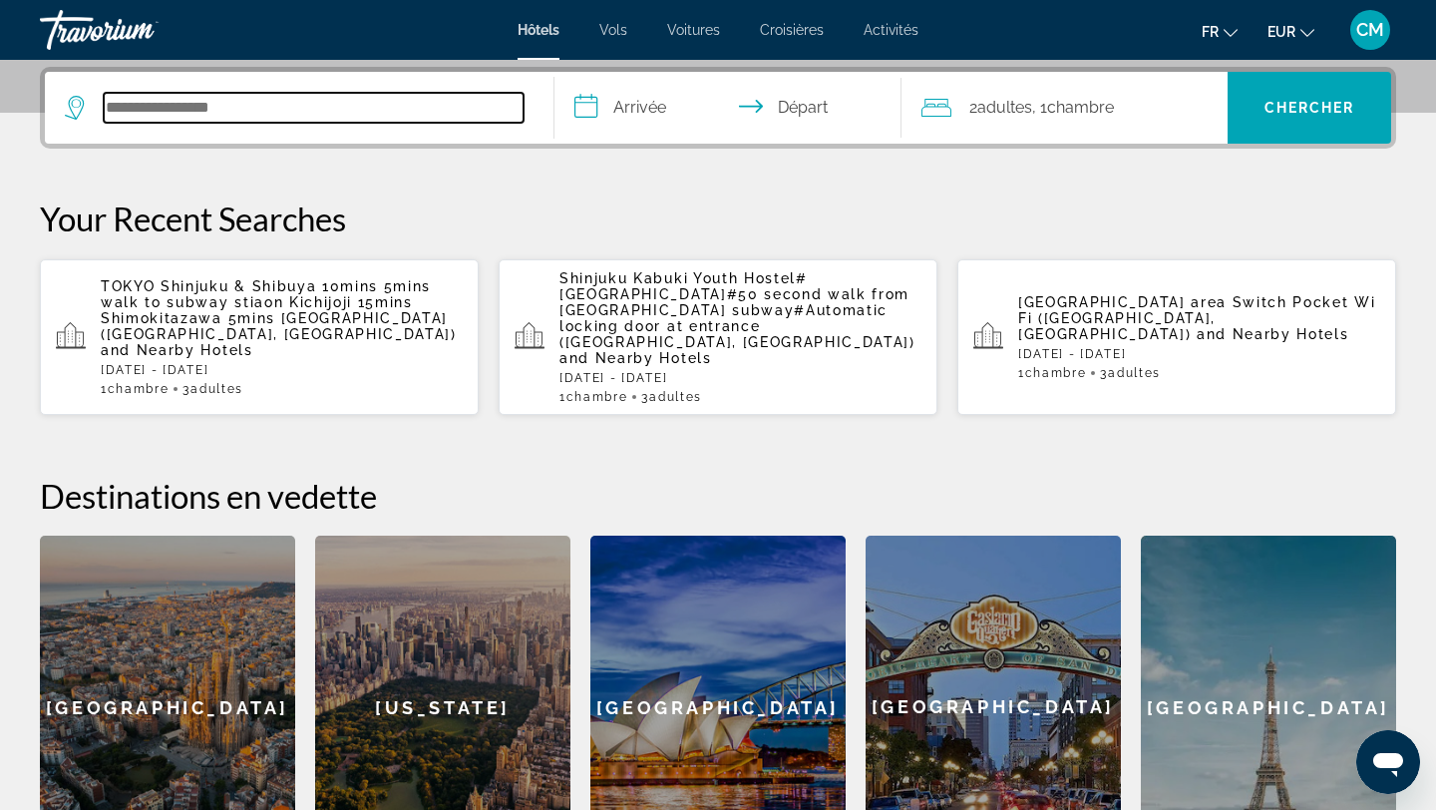
scroll to position [488, 0]
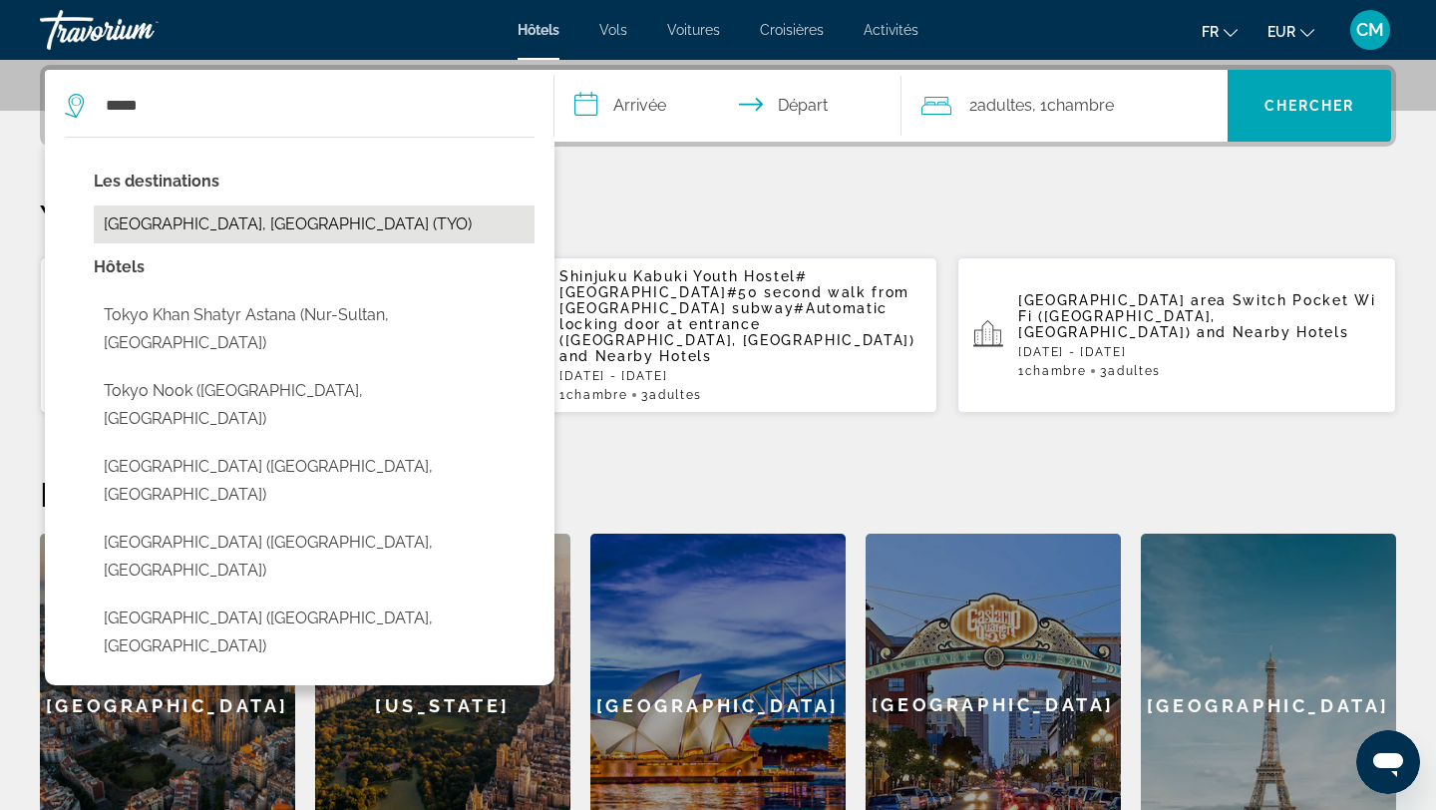
click at [283, 223] on button "Tokyo, Japan (TYO)" at bounding box center [314, 224] width 441 height 38
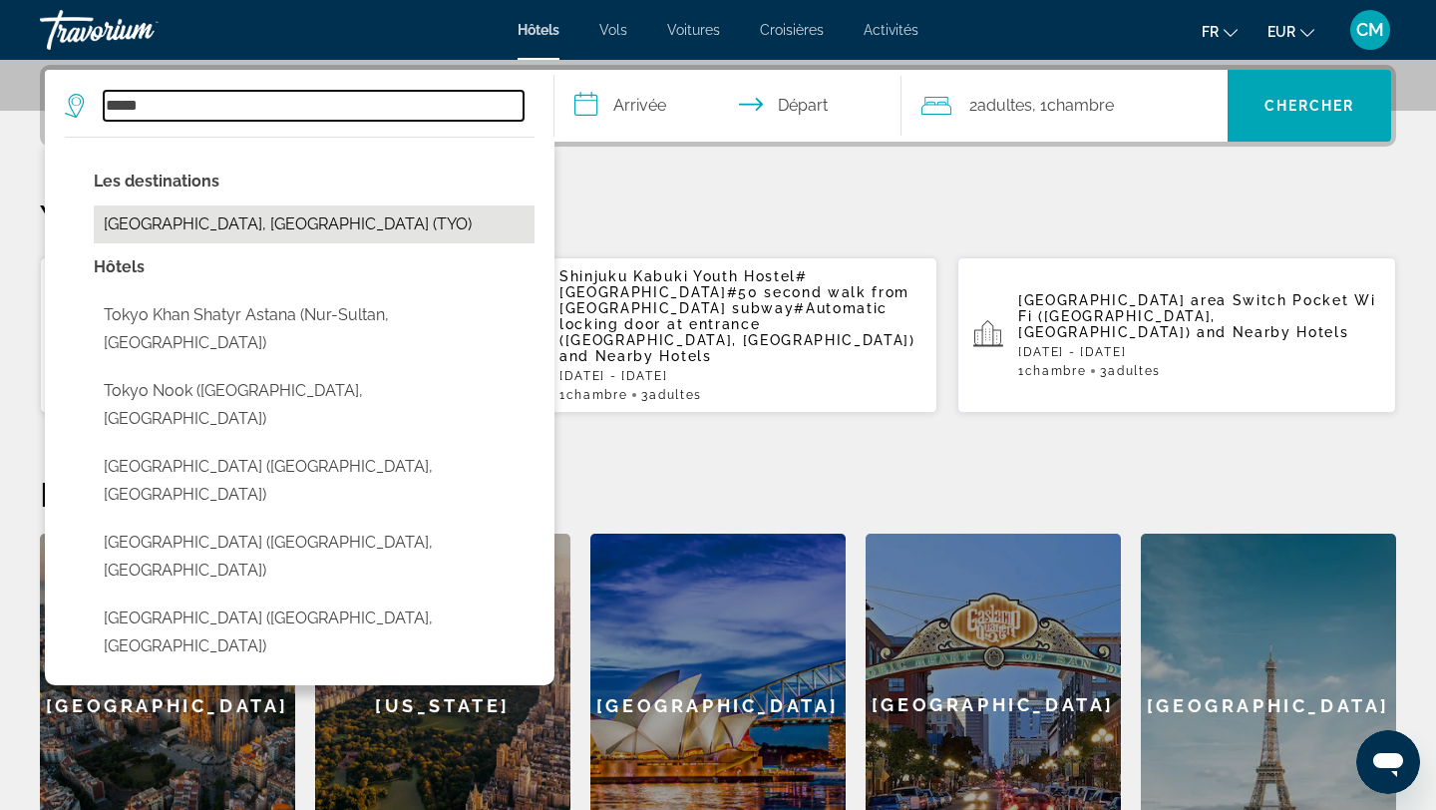
type input "**********"
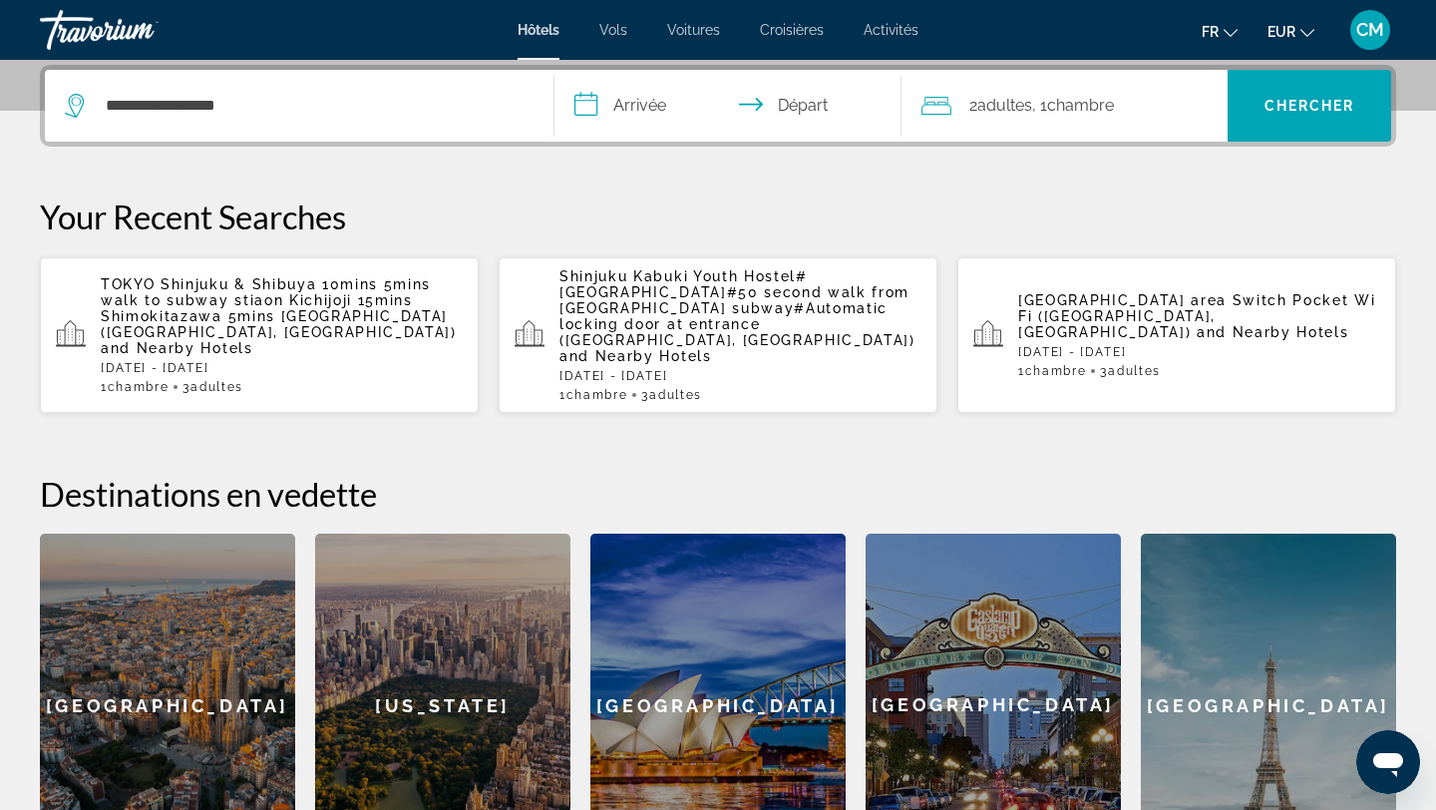
click at [635, 101] on input "**********" at bounding box center [731, 109] width 355 height 78
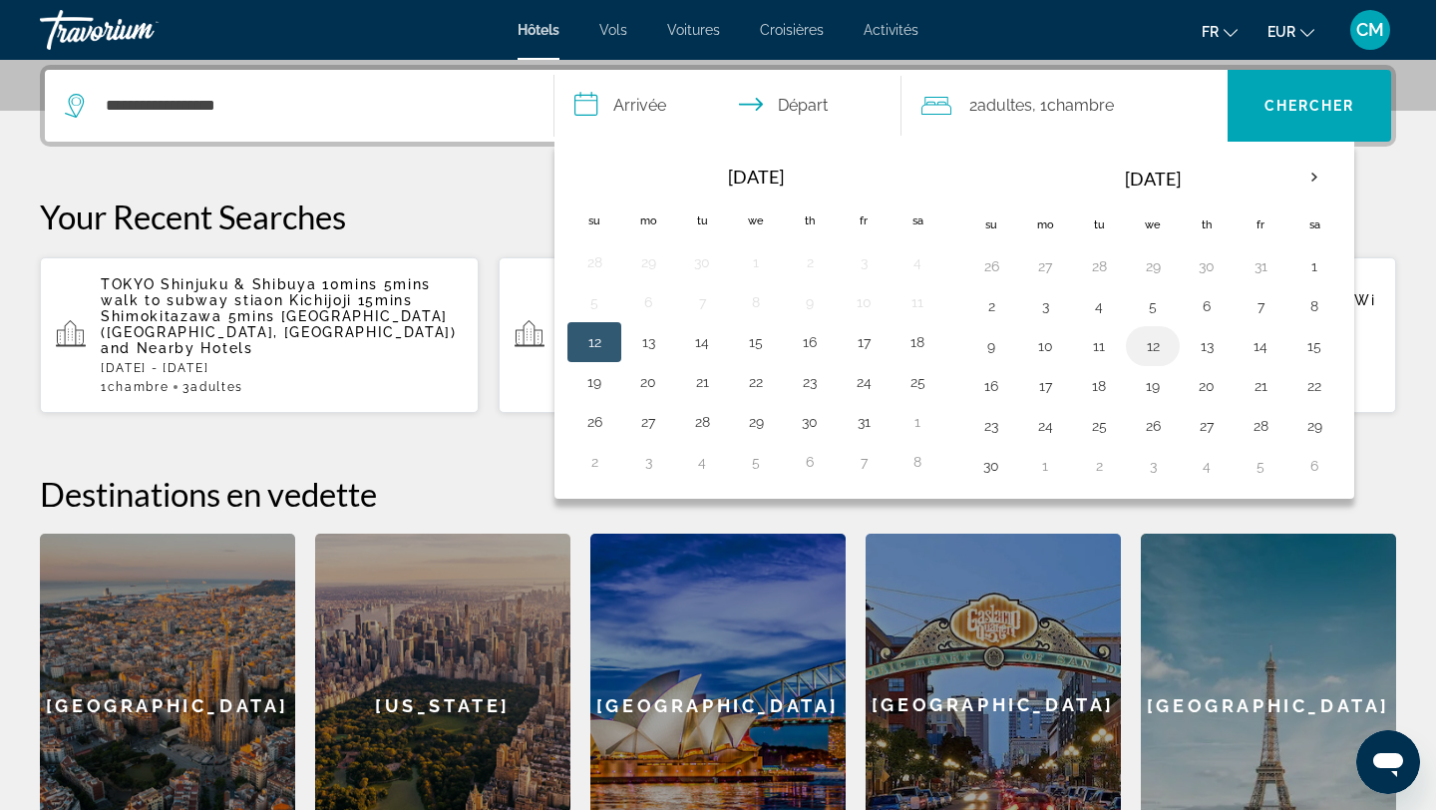
click at [1148, 345] on button "12" at bounding box center [1153, 346] width 32 height 28
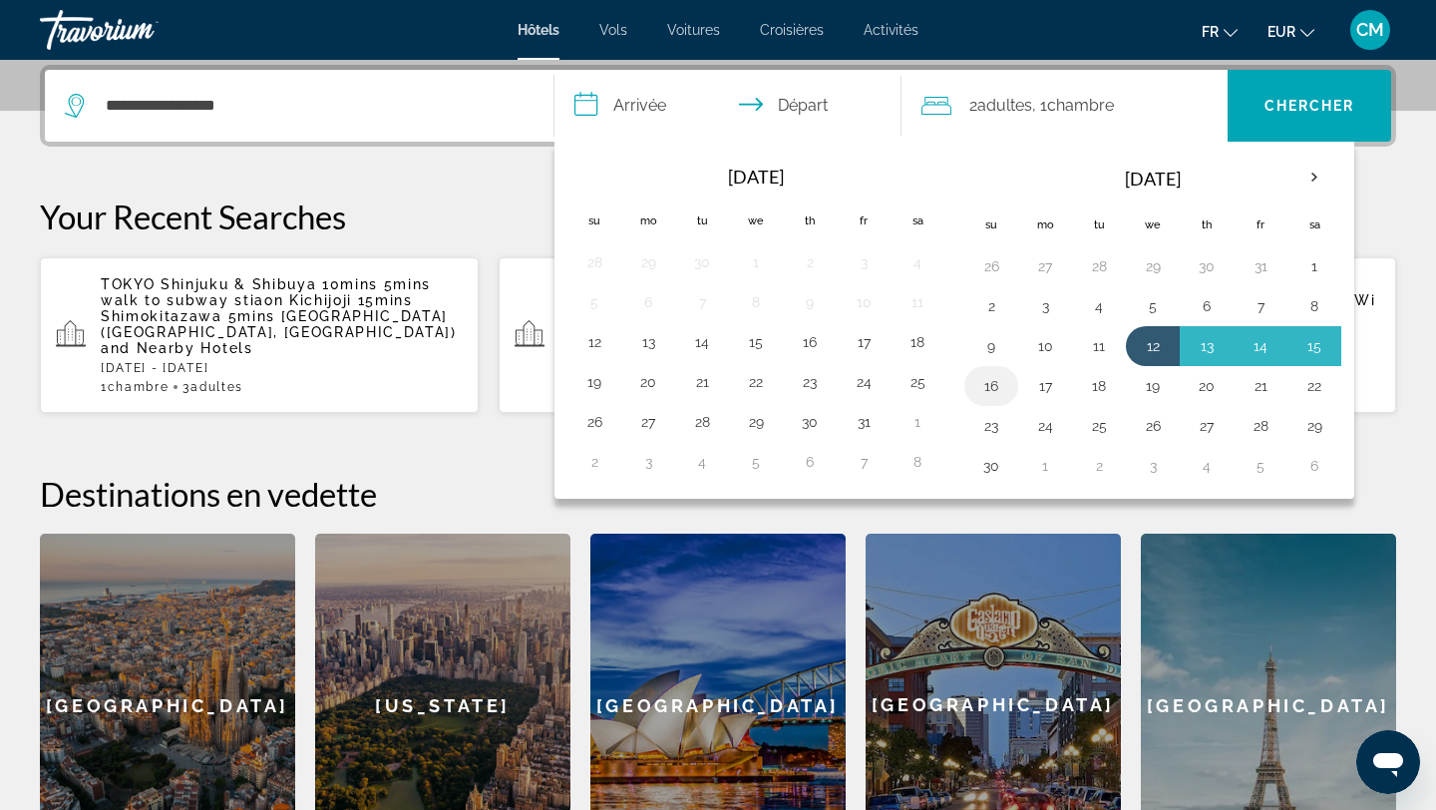
click at [986, 375] on button "16" at bounding box center [991, 386] width 32 height 28
type input "**********"
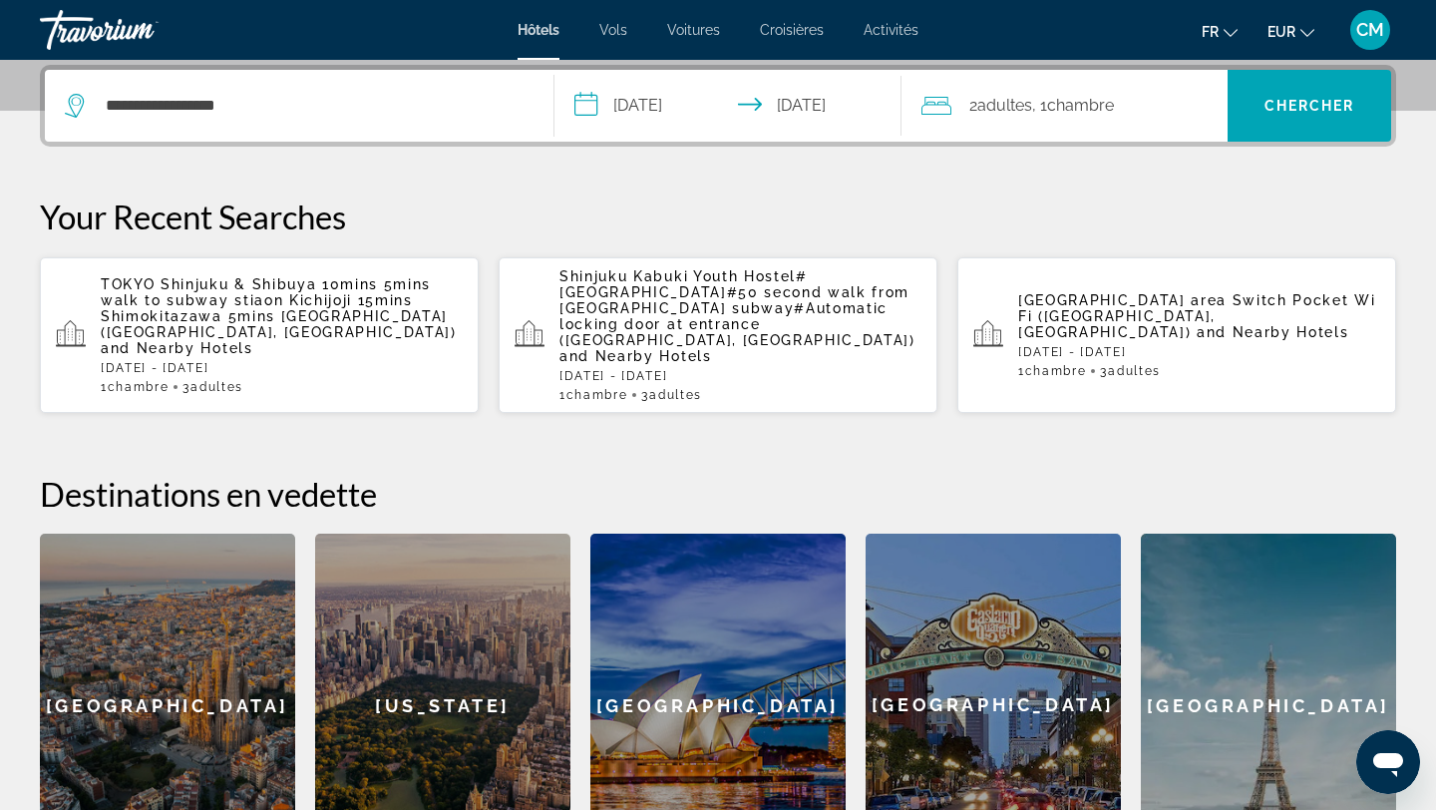
click at [1058, 115] on span ", 1 Chambre pièces" at bounding box center [1073, 106] width 82 height 28
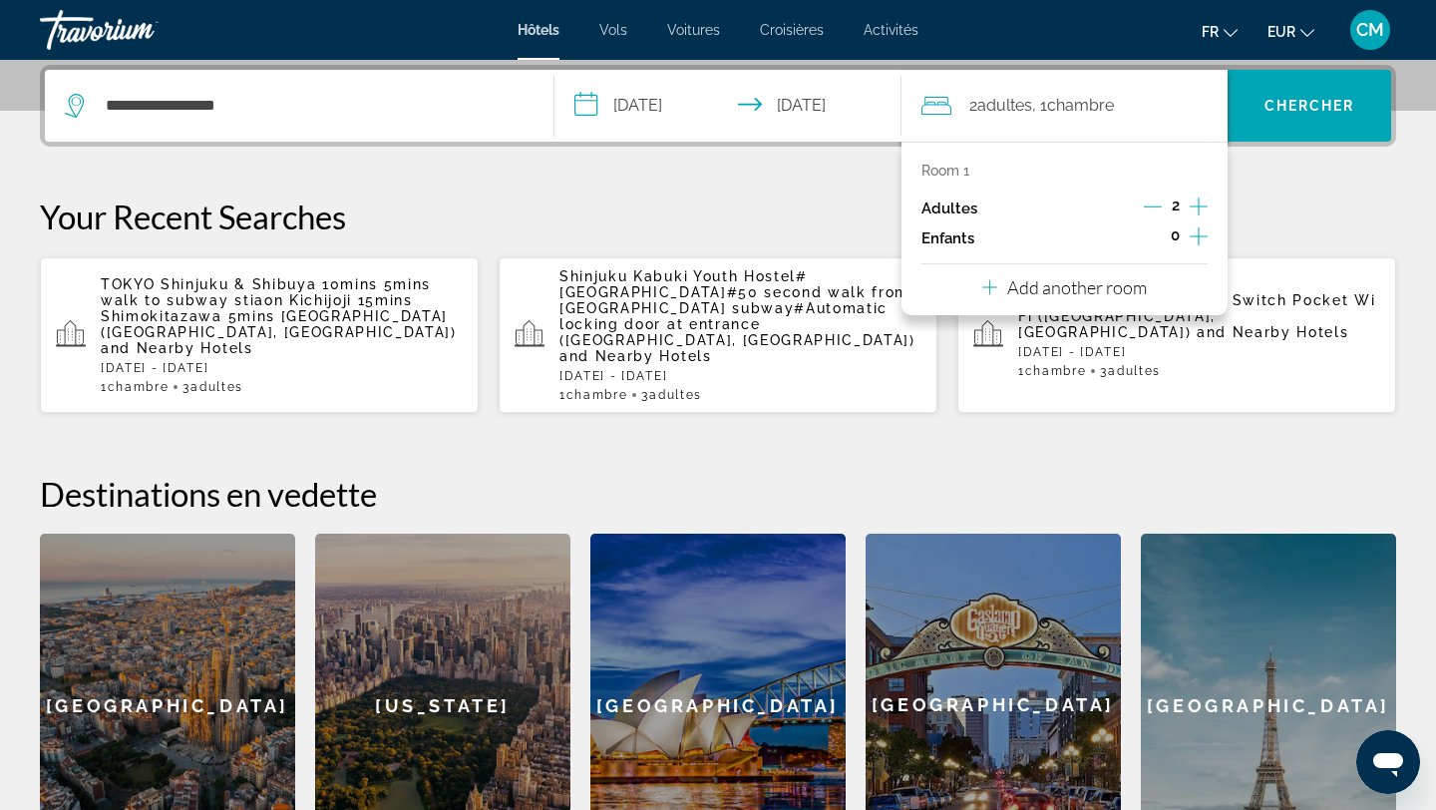
click at [1196, 206] on icon "Increment adults" at bounding box center [1199, 206] width 18 height 18
click at [1344, 94] on span "Search" at bounding box center [1310, 106] width 164 height 48
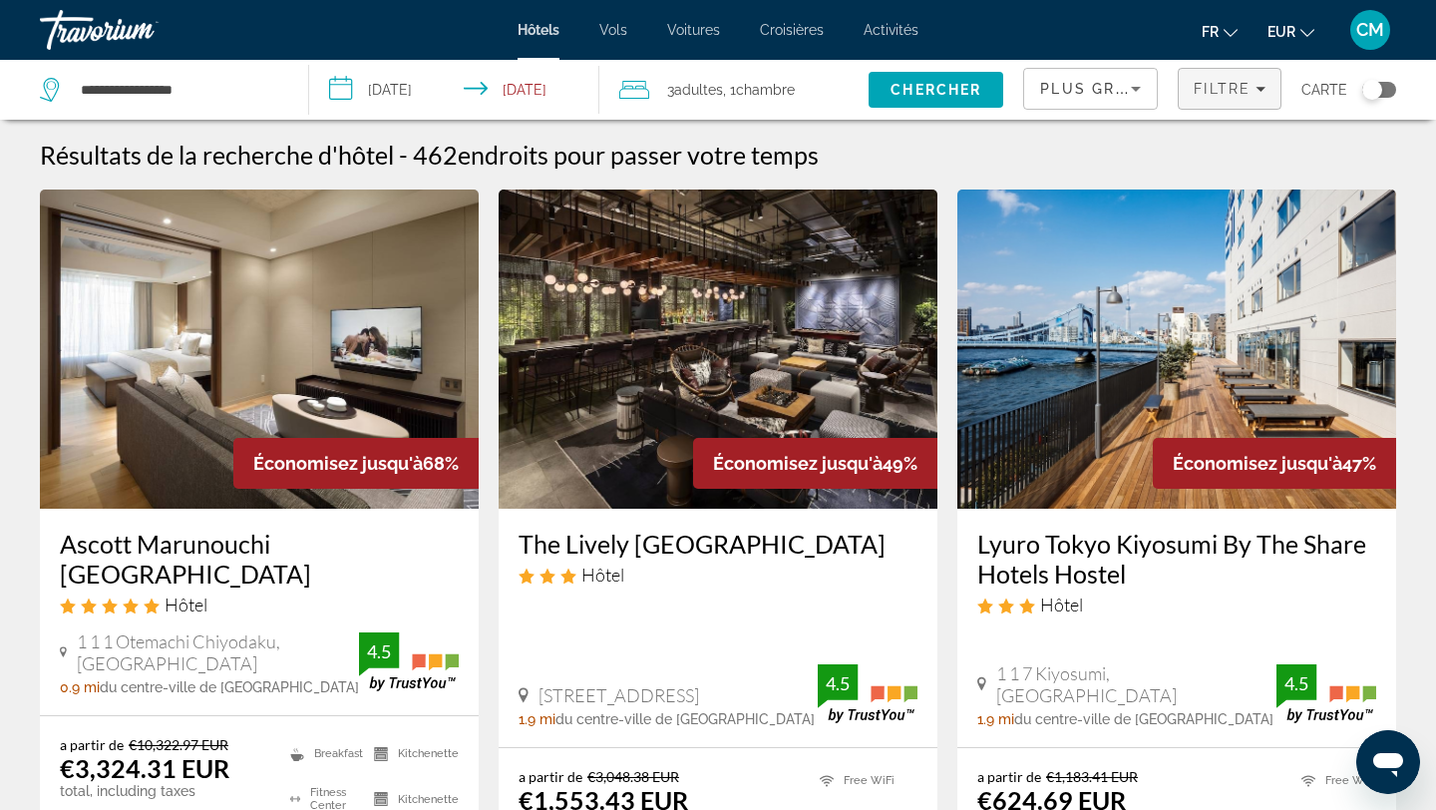
click at [1200, 81] on span "Filtre" at bounding box center [1222, 89] width 57 height 16
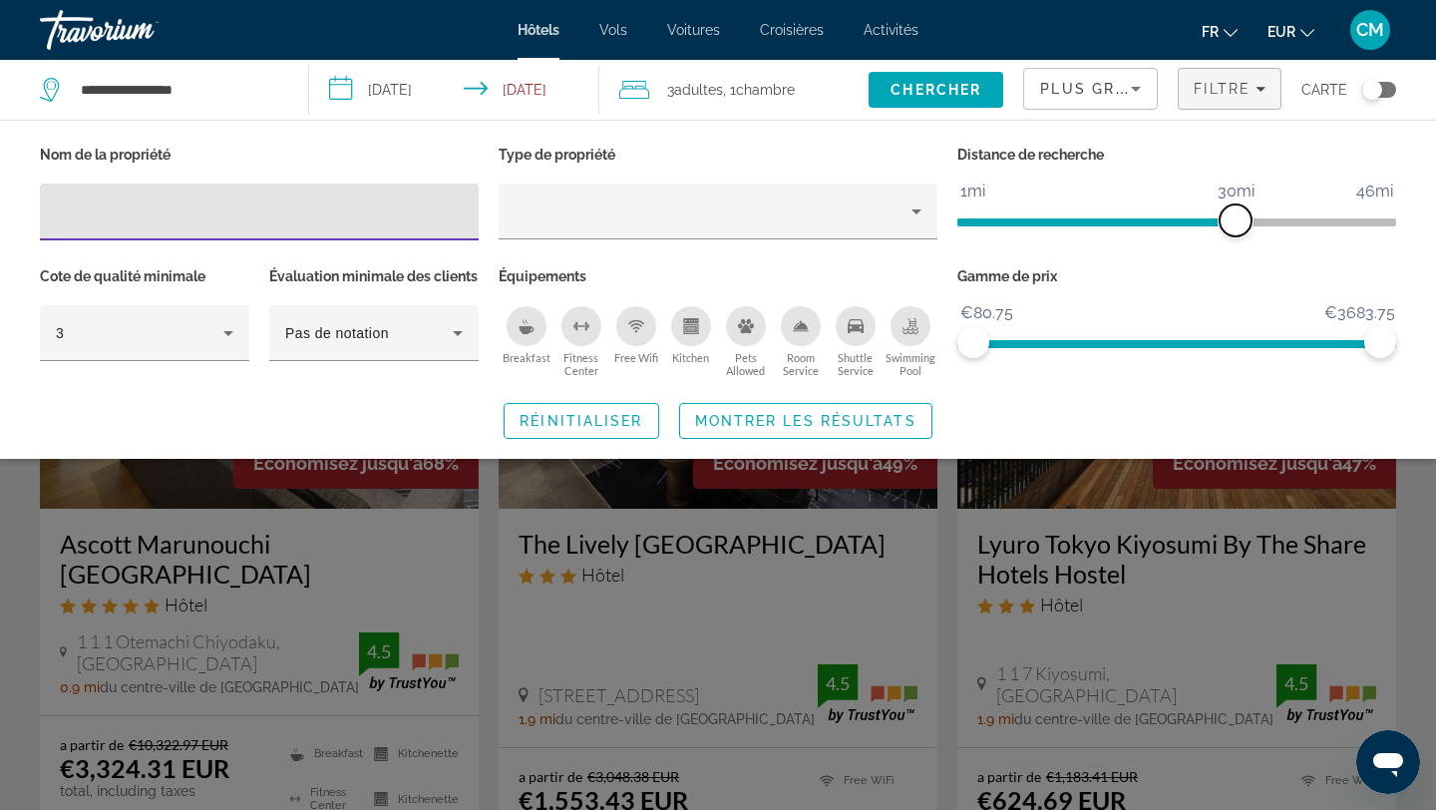
click at [1235, 220] on span "ngx-slider" at bounding box center [1236, 220] width 32 height 32
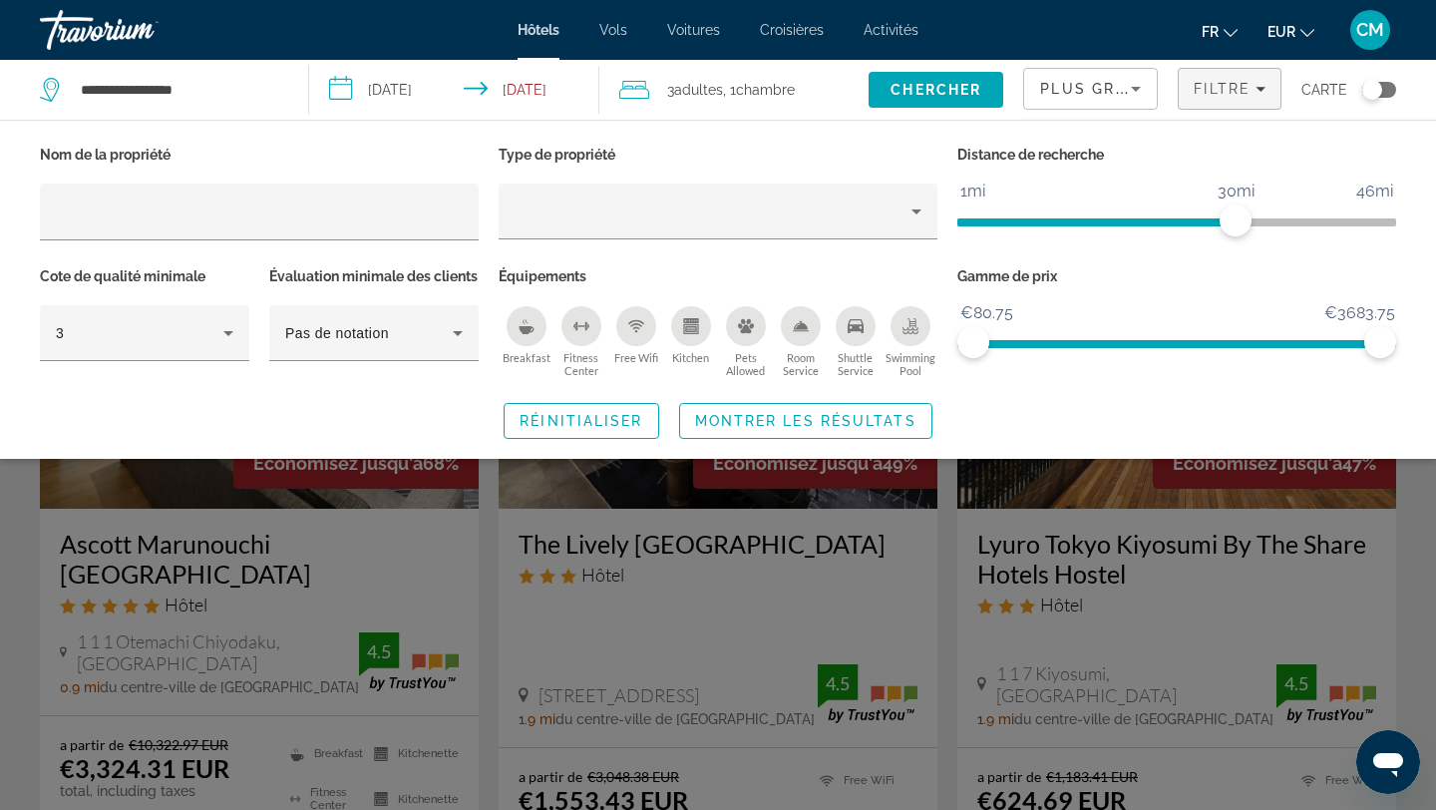
click at [1022, 218] on span "ngx-slider" at bounding box center [1096, 222] width 278 height 8
click at [1016, 220] on span "ngx-slider" at bounding box center [1018, 220] width 32 height 32
click at [989, 219] on span "ngx-slider" at bounding box center [987, 222] width 61 height 8
click at [754, 445] on span "Search widget" at bounding box center [805, 421] width 251 height 48
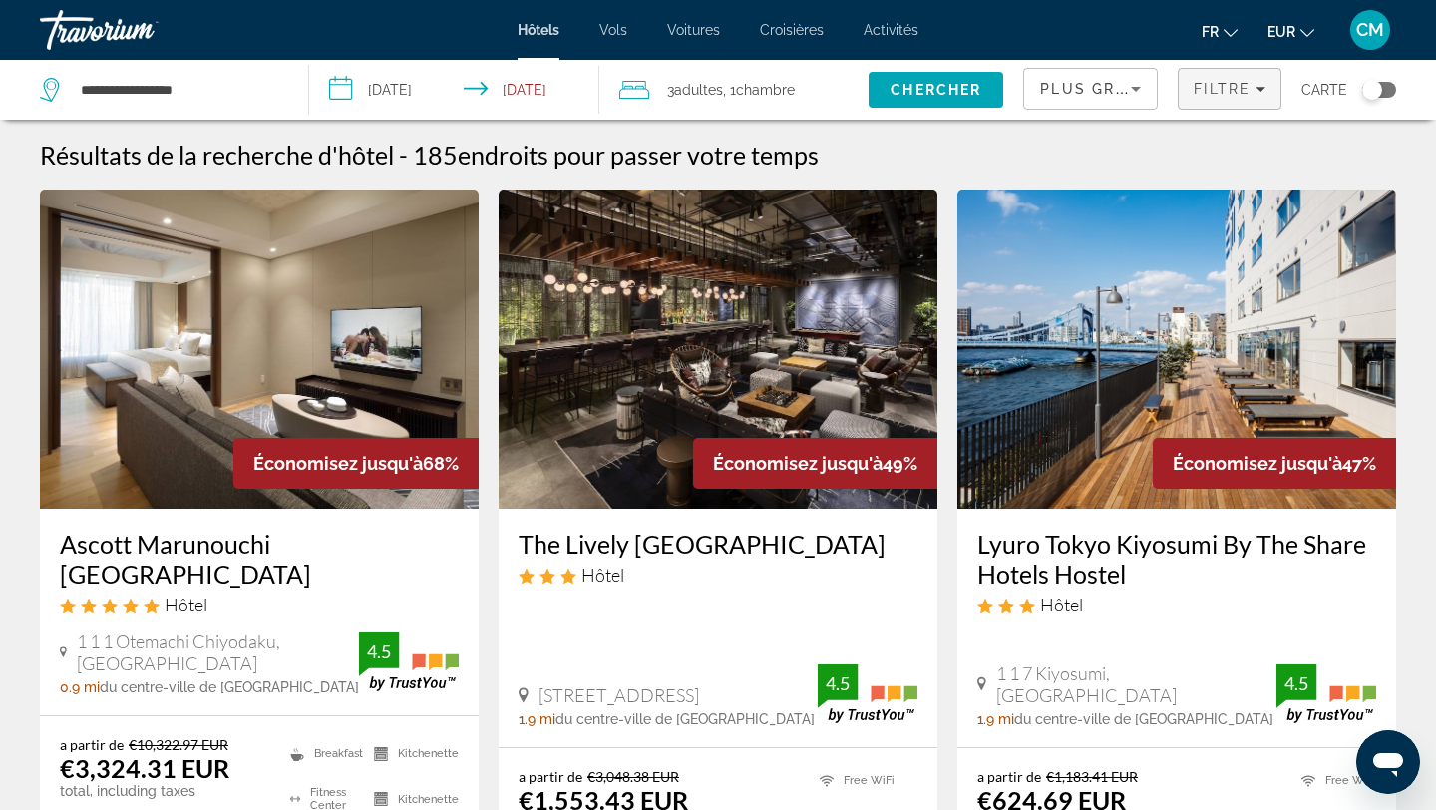
click at [1210, 102] on span "Filters" at bounding box center [1230, 89] width 102 height 48
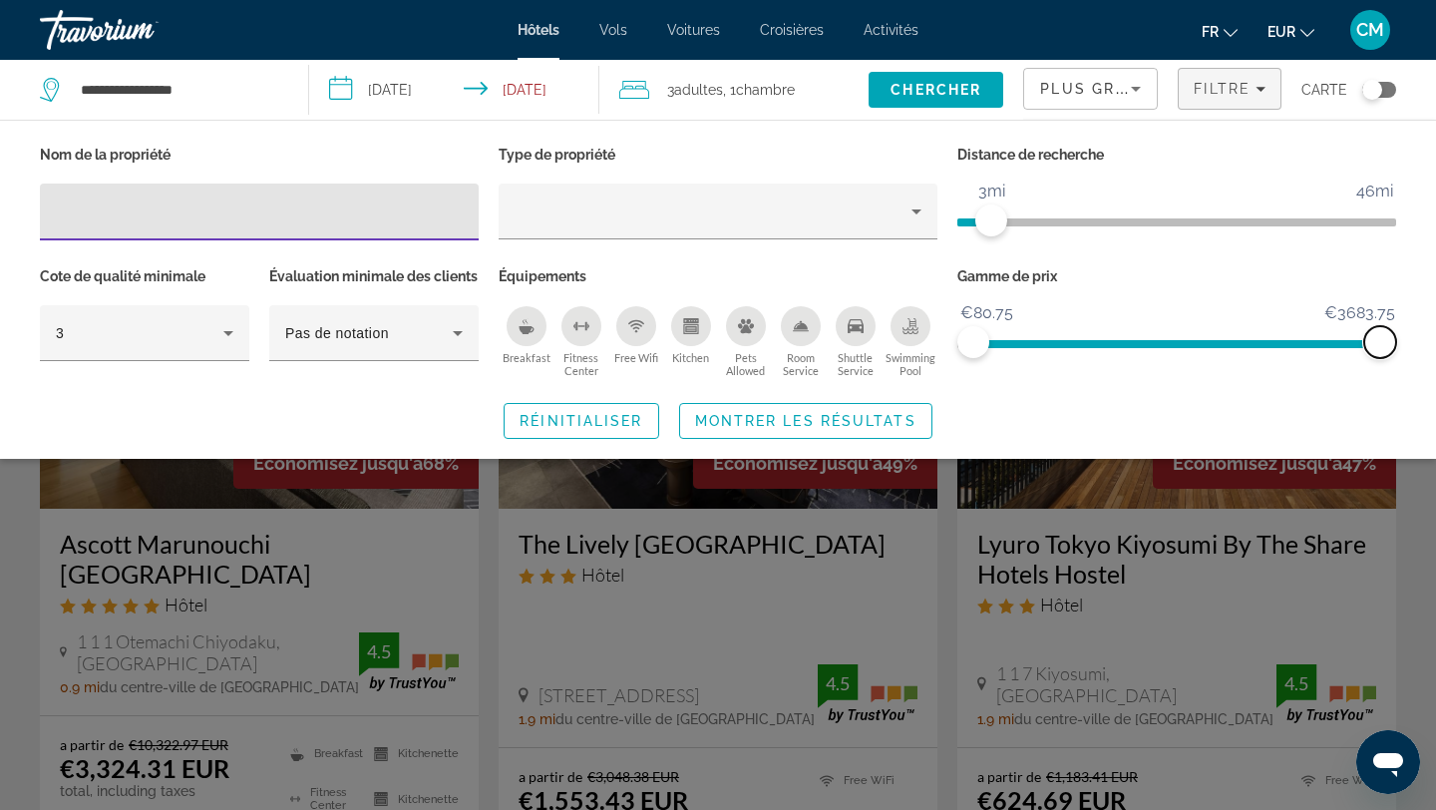
click at [1377, 336] on span "ngx-slider-max" at bounding box center [1380, 342] width 32 height 32
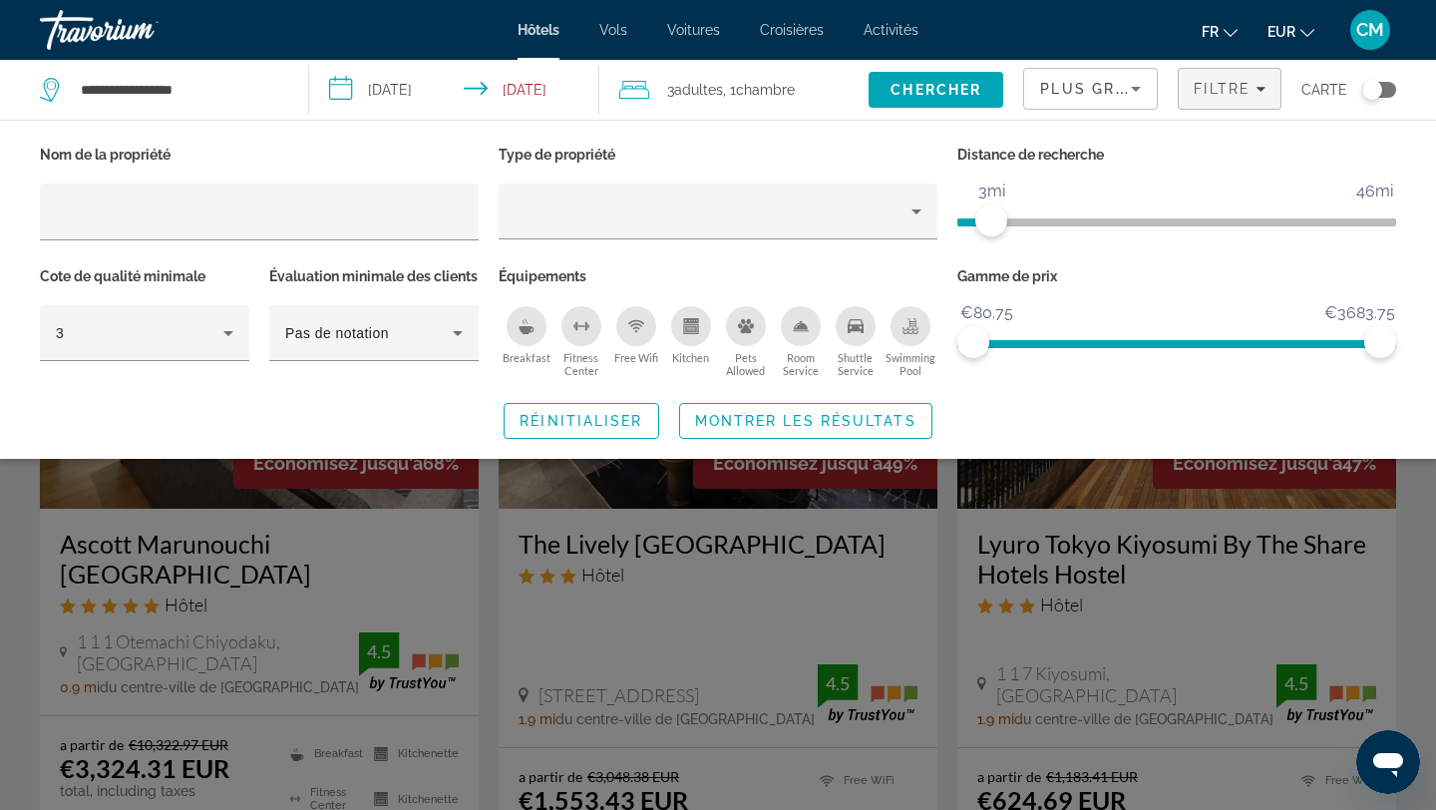
click at [1233, 332] on span "ngx-slider" at bounding box center [1176, 340] width 407 height 32
click at [1129, 346] on span "ngx-slider" at bounding box center [1102, 344] width 259 height 8
click at [753, 429] on span "Montrer les résultats" at bounding box center [805, 421] width 221 height 16
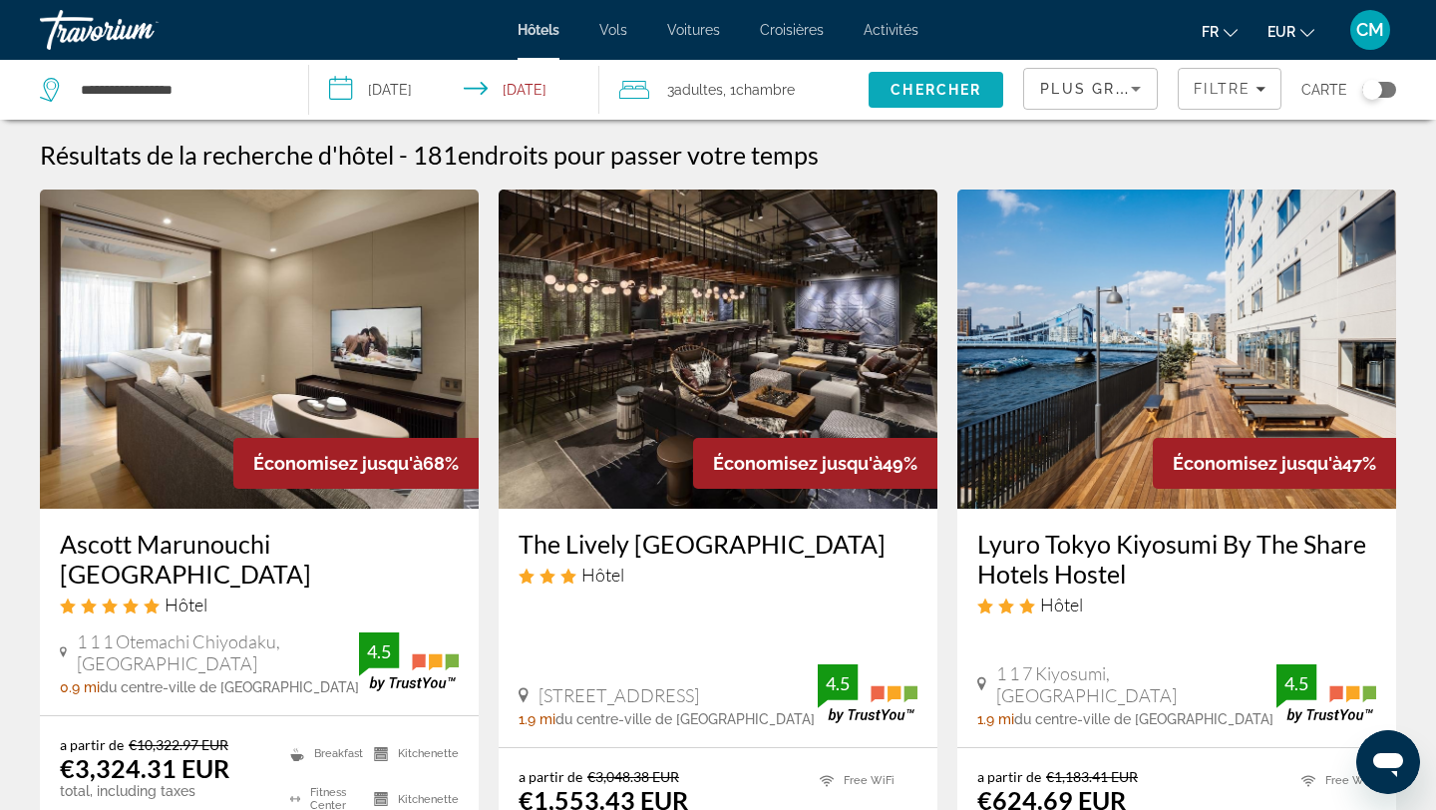
click at [973, 101] on span "Search" at bounding box center [936, 90] width 135 height 48
click at [1244, 81] on span "Filtre" at bounding box center [1222, 89] width 57 height 16
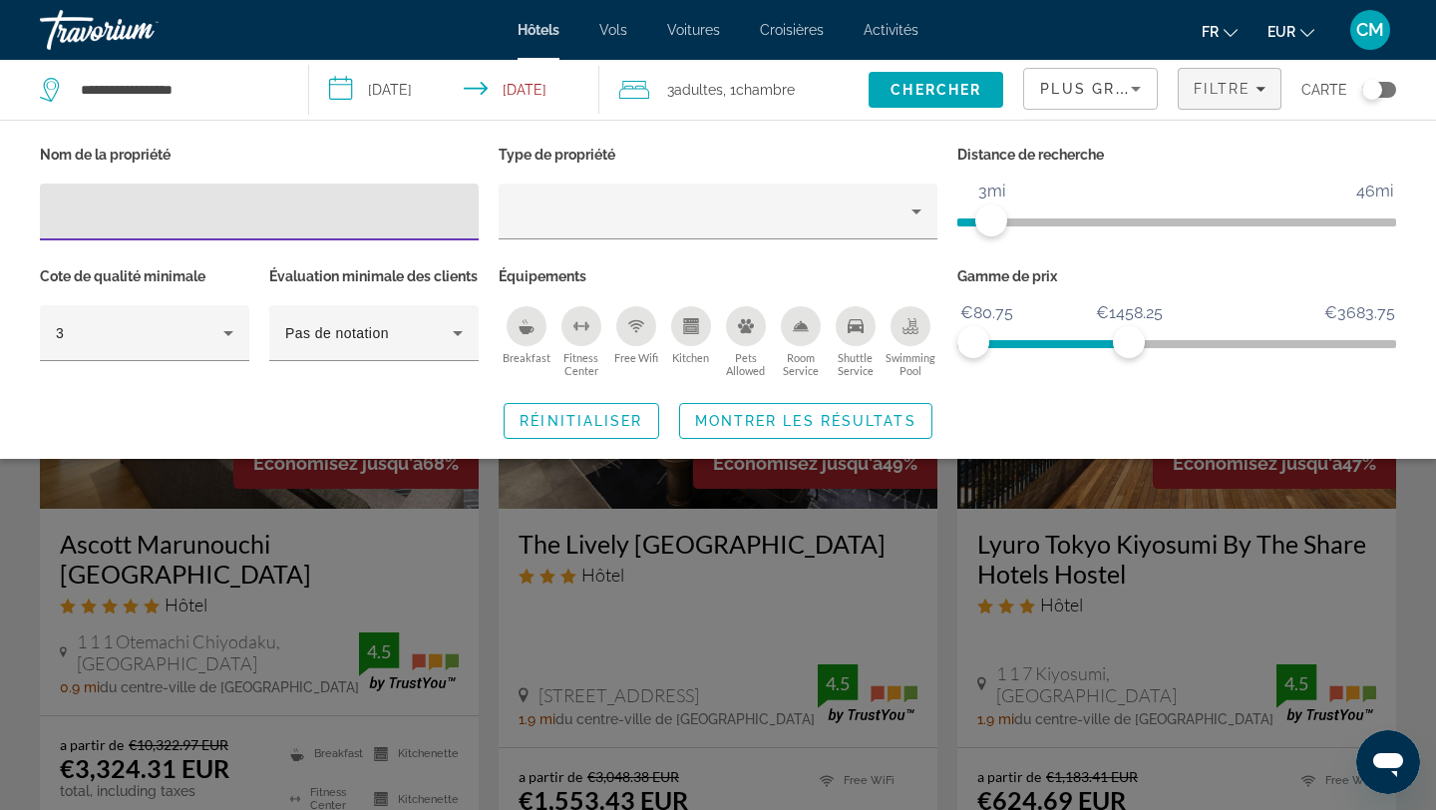
click at [1016, 343] on span "ngx-slider" at bounding box center [1051, 344] width 156 height 8
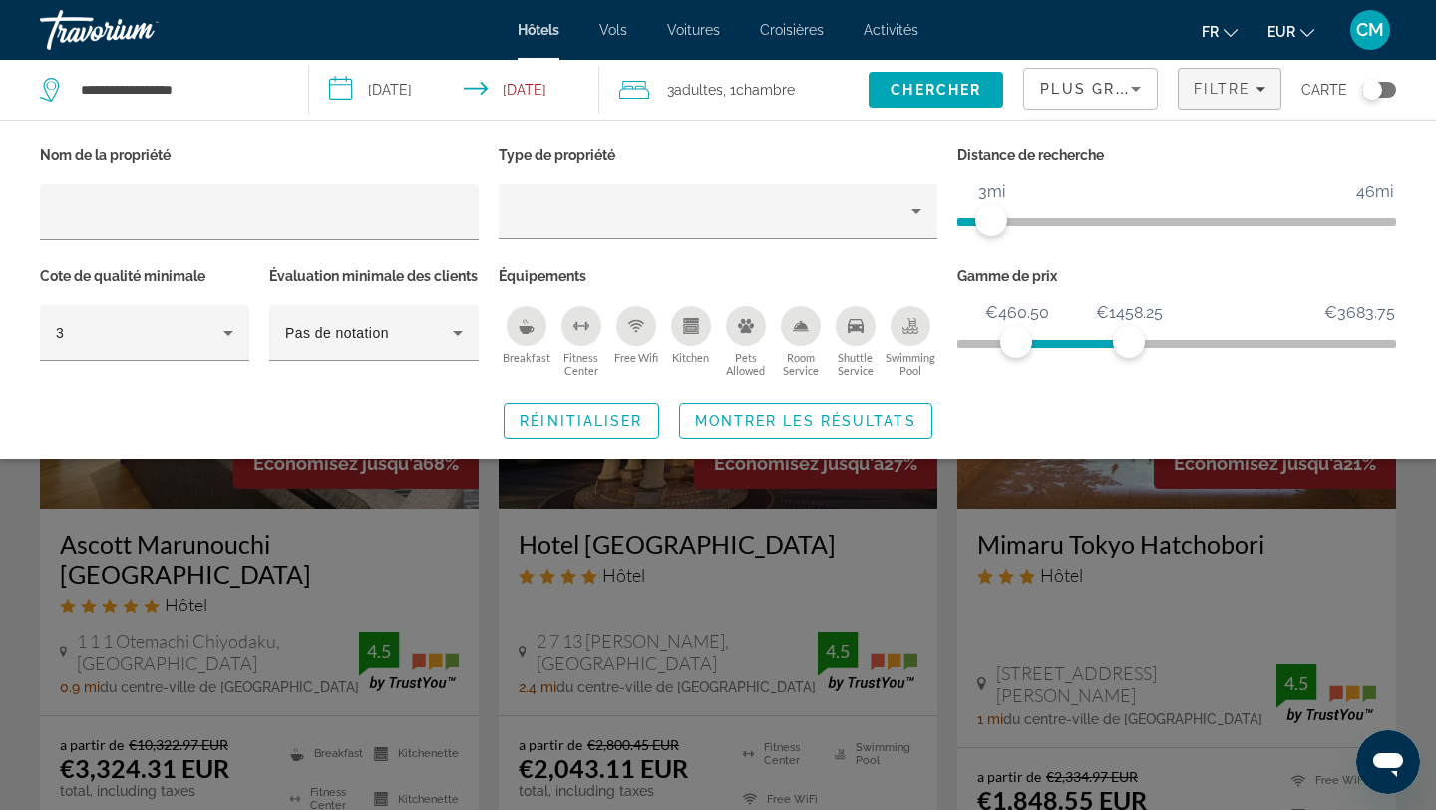
click at [952, 341] on div "Gamme de prix €80.75 €3683.75 €460.50 €1458.25" at bounding box center [1176, 322] width 459 height 121
click at [1015, 345] on span "ngx-slider" at bounding box center [1016, 342] width 32 height 32
click at [960, 344] on span "ngx-slider" at bounding box center [1176, 344] width 439 height 8
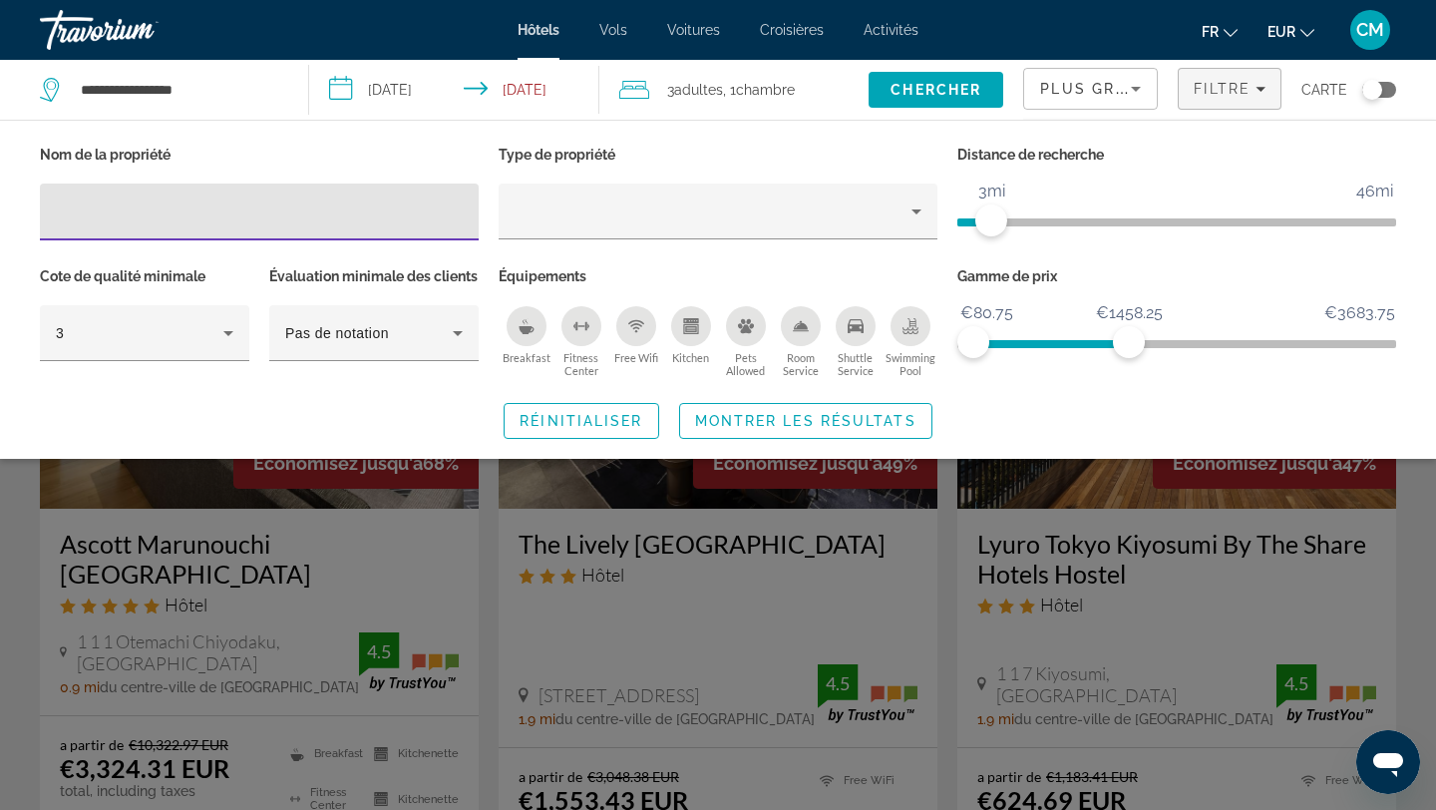
click at [158, 221] on input "Hotel Filters" at bounding box center [259, 212] width 407 height 24
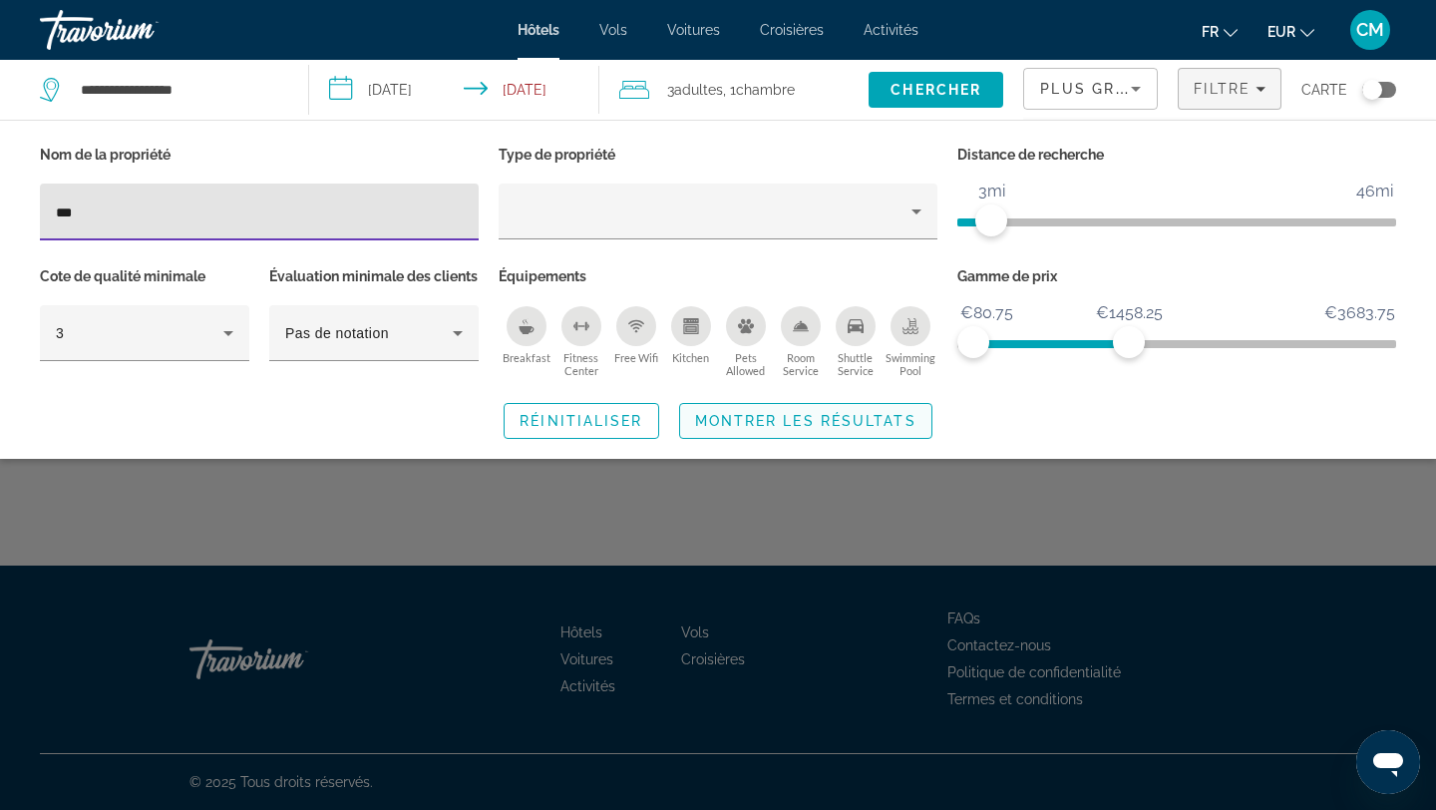
type input "**"
click at [1127, 543] on div "Search widget" at bounding box center [718, 554] width 1436 height 511
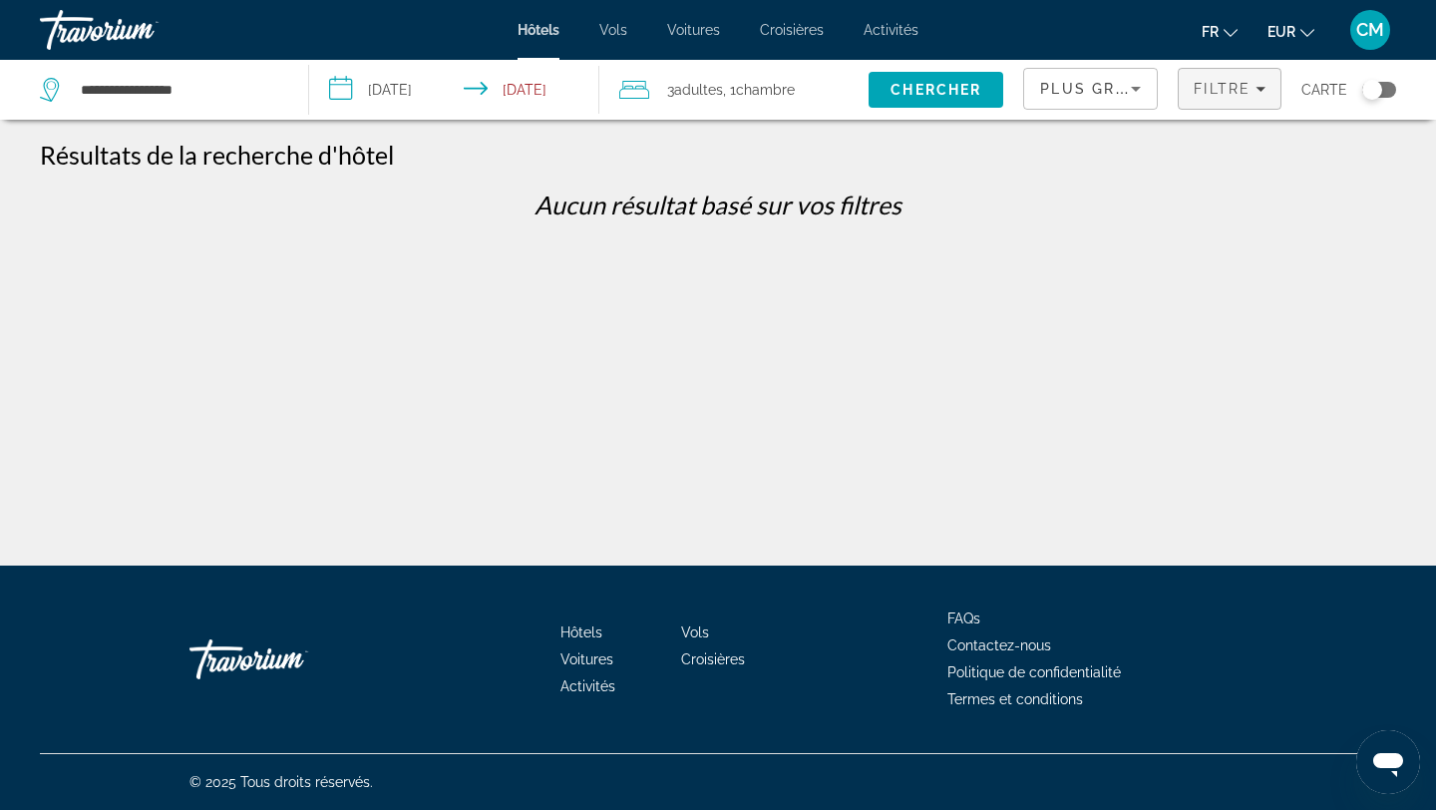
click at [1218, 68] on span "Filters" at bounding box center [1230, 89] width 102 height 48
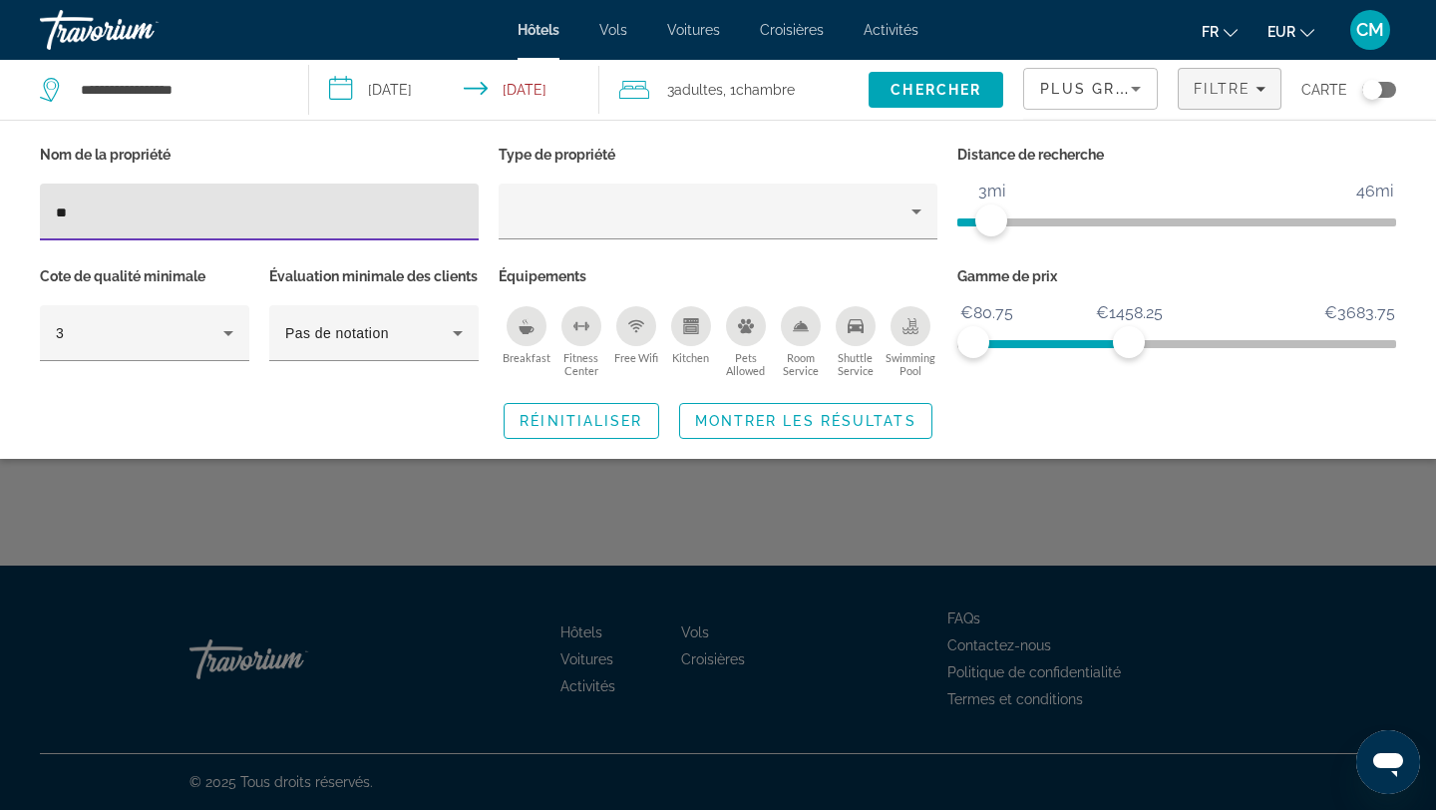
type input "*"
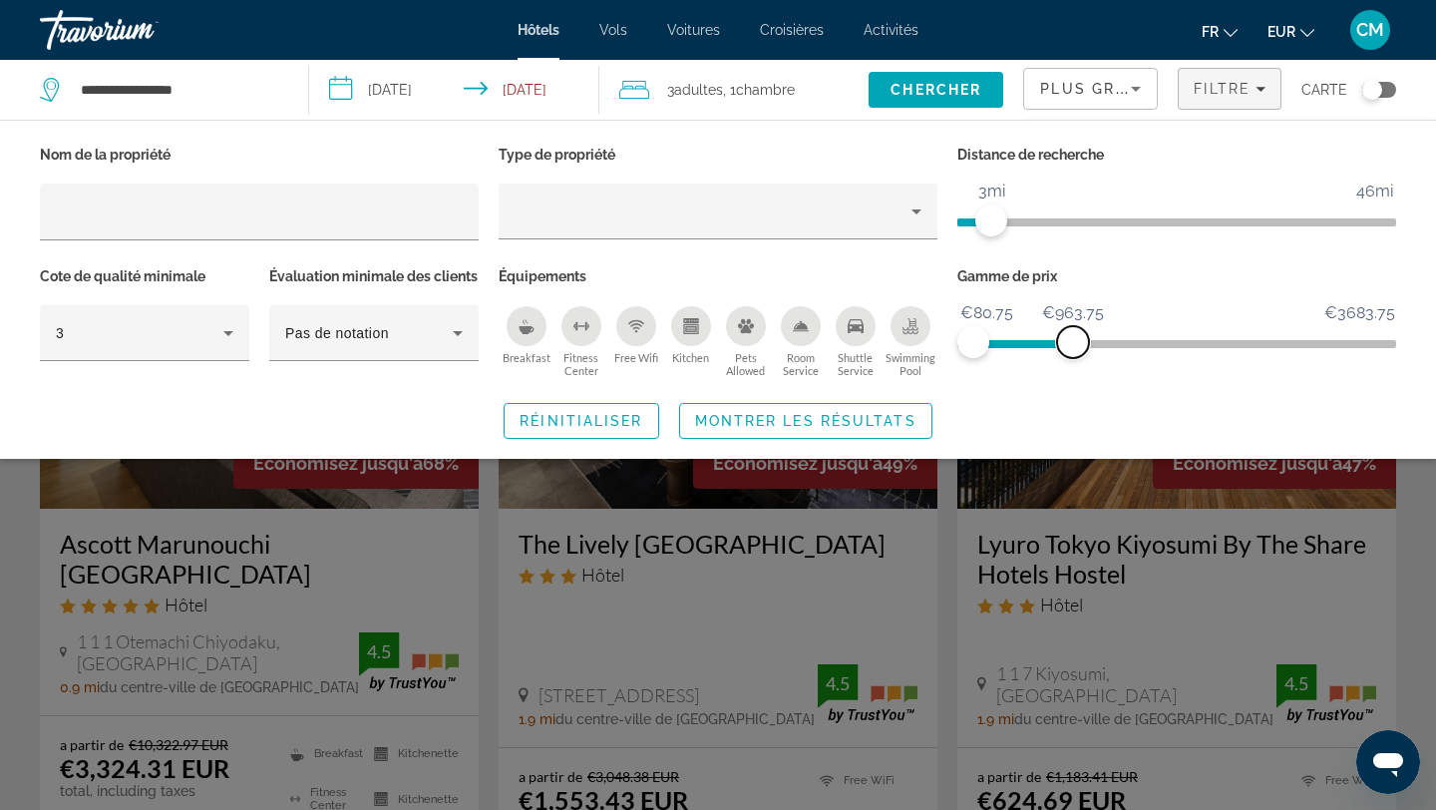
drag, startPoint x: 1123, startPoint y: 341, endPoint x: 1073, endPoint y: 345, distance: 50.0
click at [1073, 345] on span "ngx-slider-max" at bounding box center [1073, 342] width 32 height 32
click at [916, 79] on span "Search" at bounding box center [936, 90] width 135 height 48
click at [796, 538] on div "Search widget" at bounding box center [718, 554] width 1436 height 511
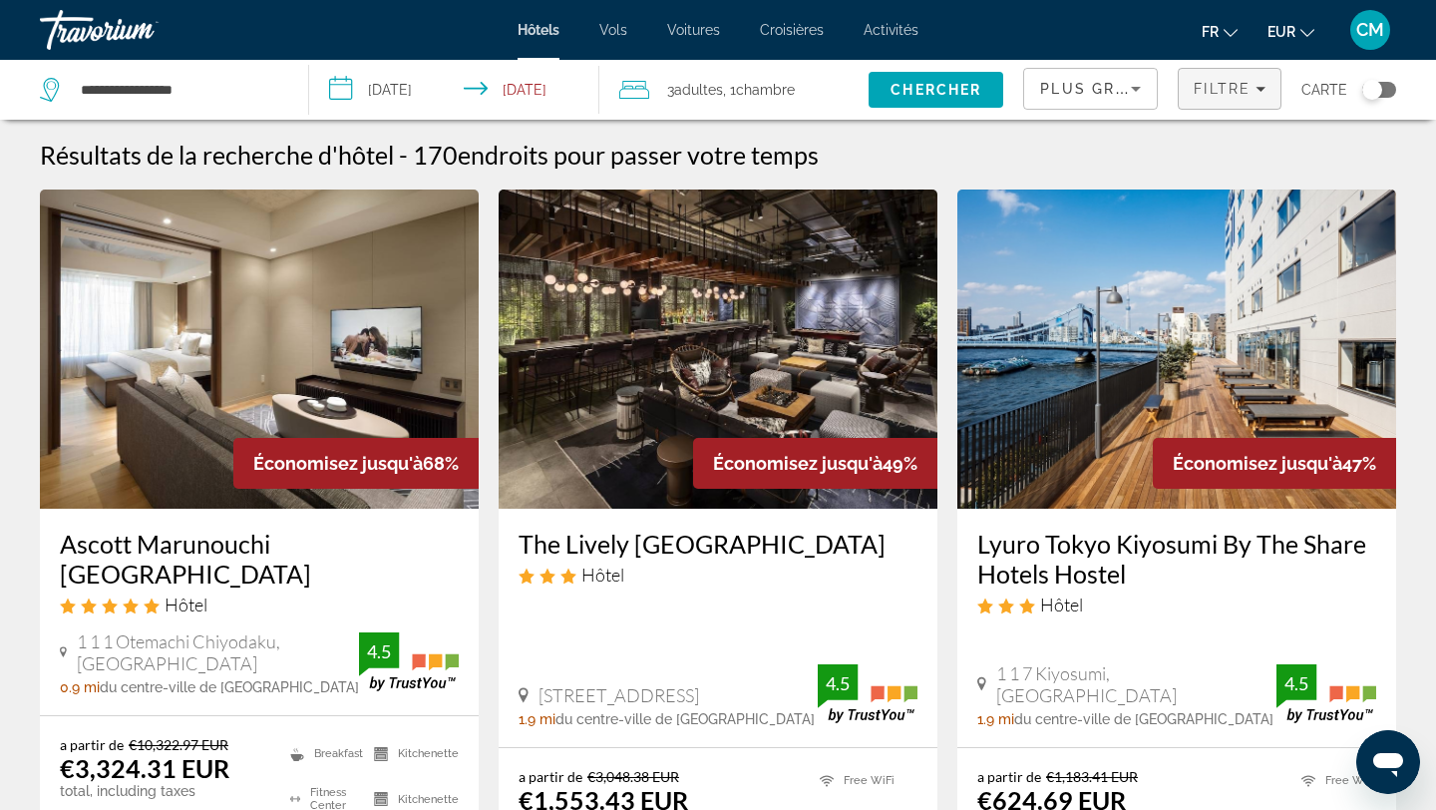
click at [1202, 99] on span "Filters" at bounding box center [1230, 89] width 102 height 48
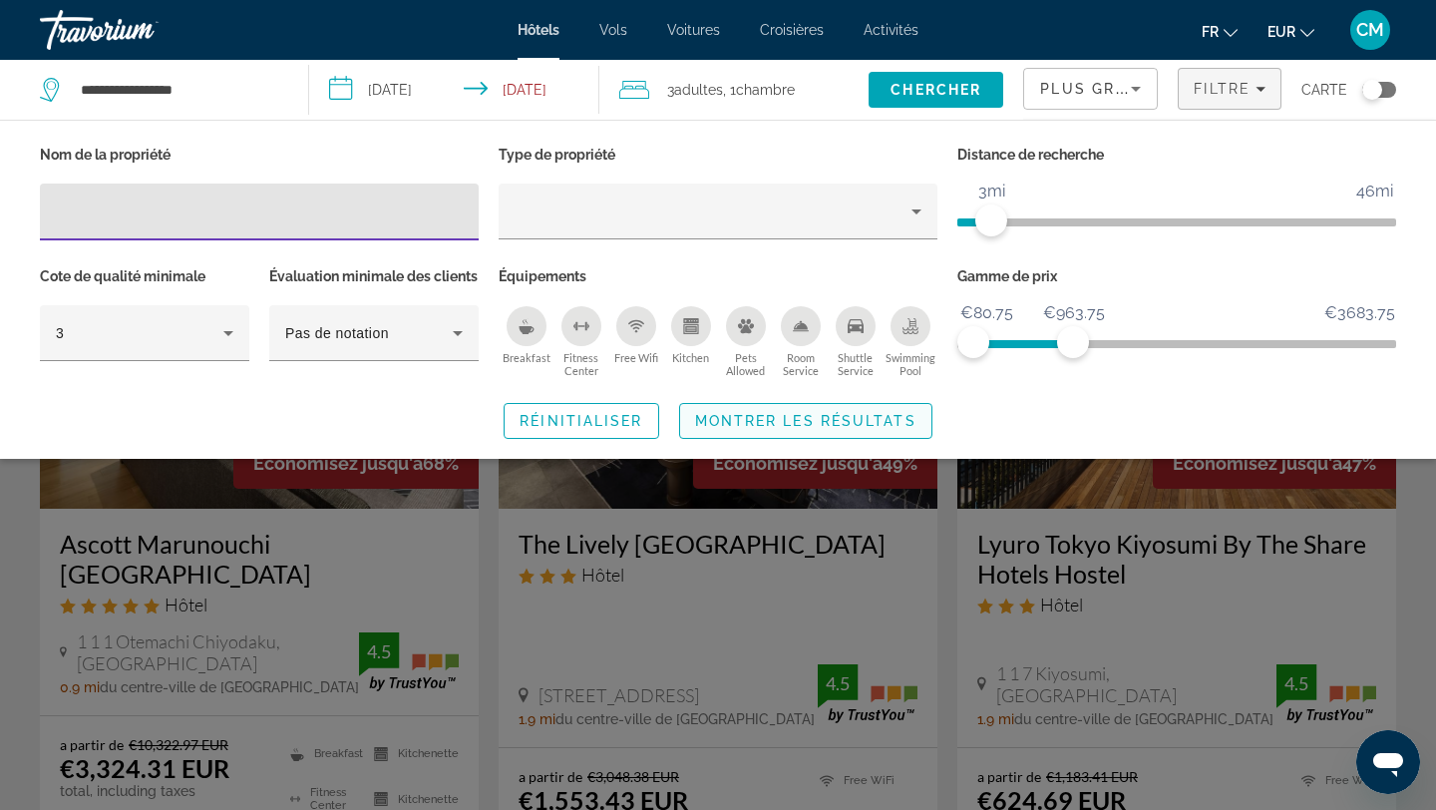
click at [871, 429] on span "Montrer les résultats" at bounding box center [805, 421] width 221 height 16
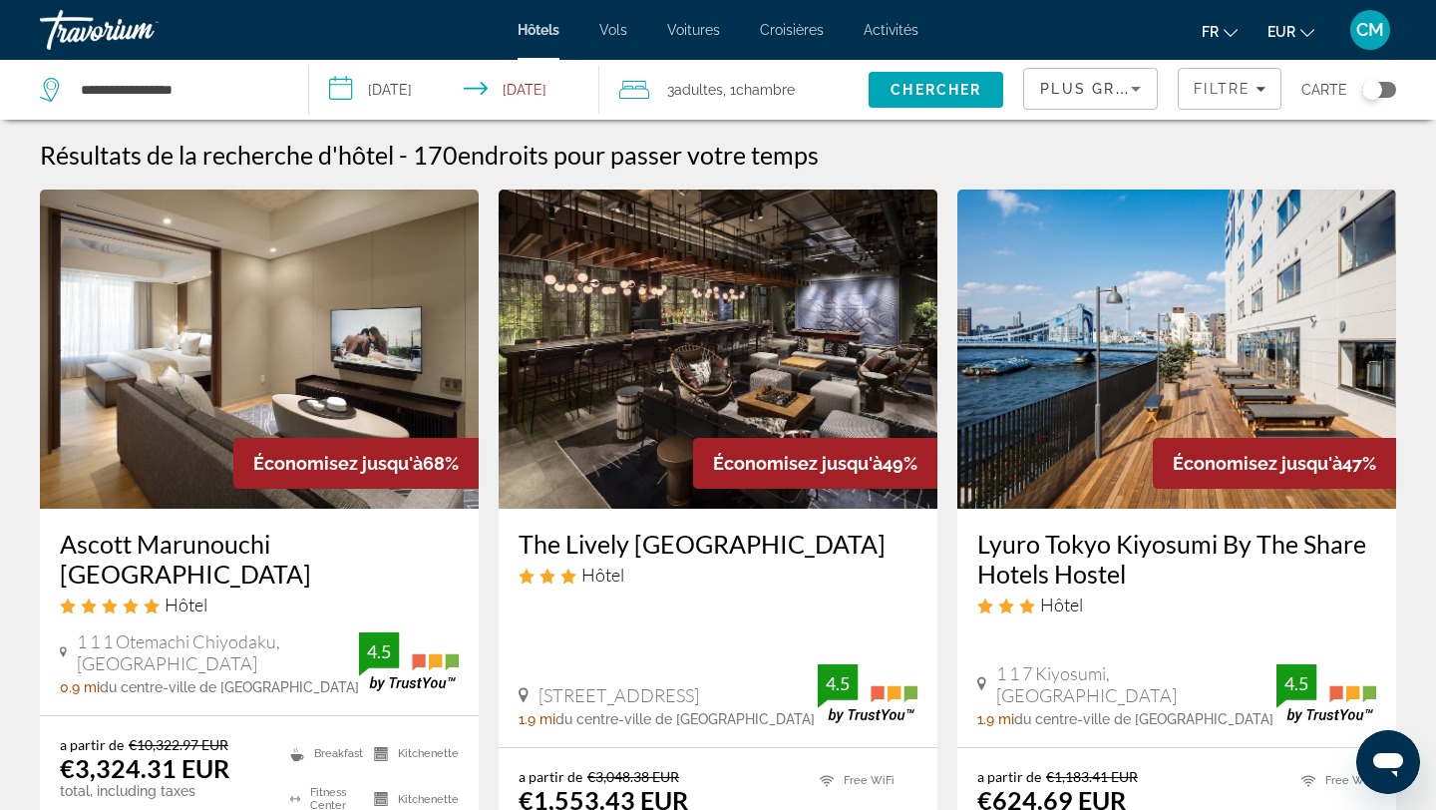
click at [1150, 94] on div "Plus grandes économies" at bounding box center [1090, 89] width 133 height 40
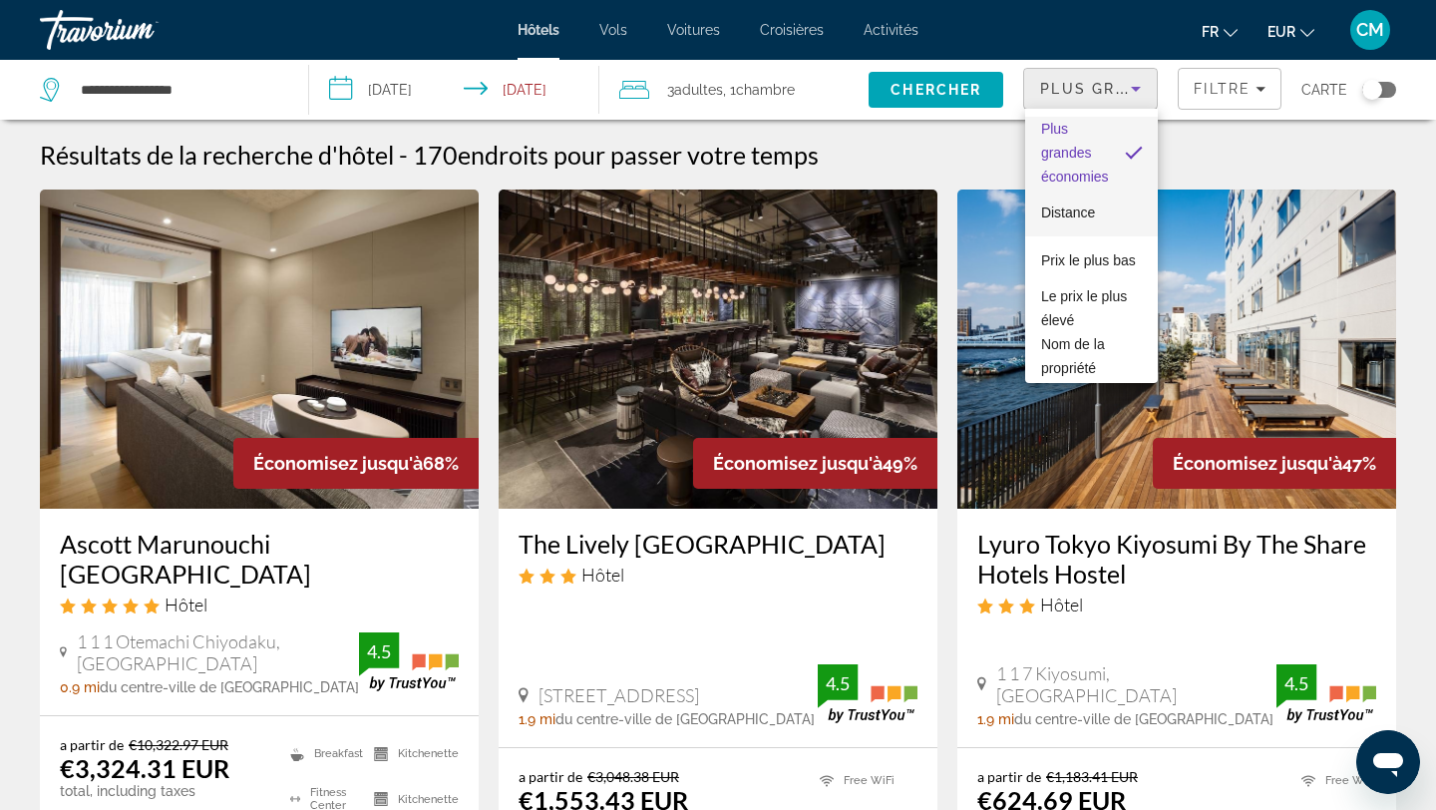
click at [1086, 220] on span "Distance" at bounding box center [1068, 212] width 54 height 24
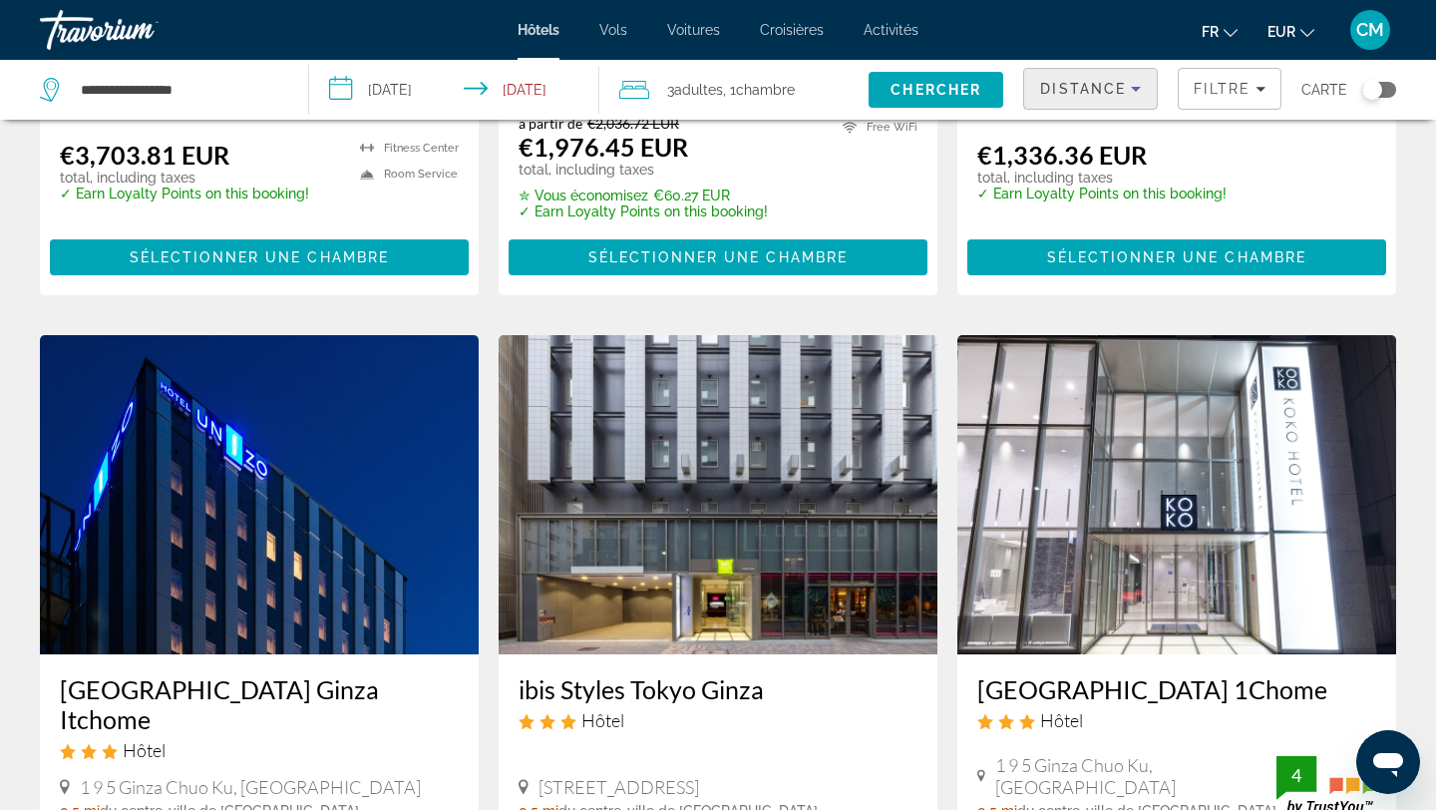
scroll to position [301, 0]
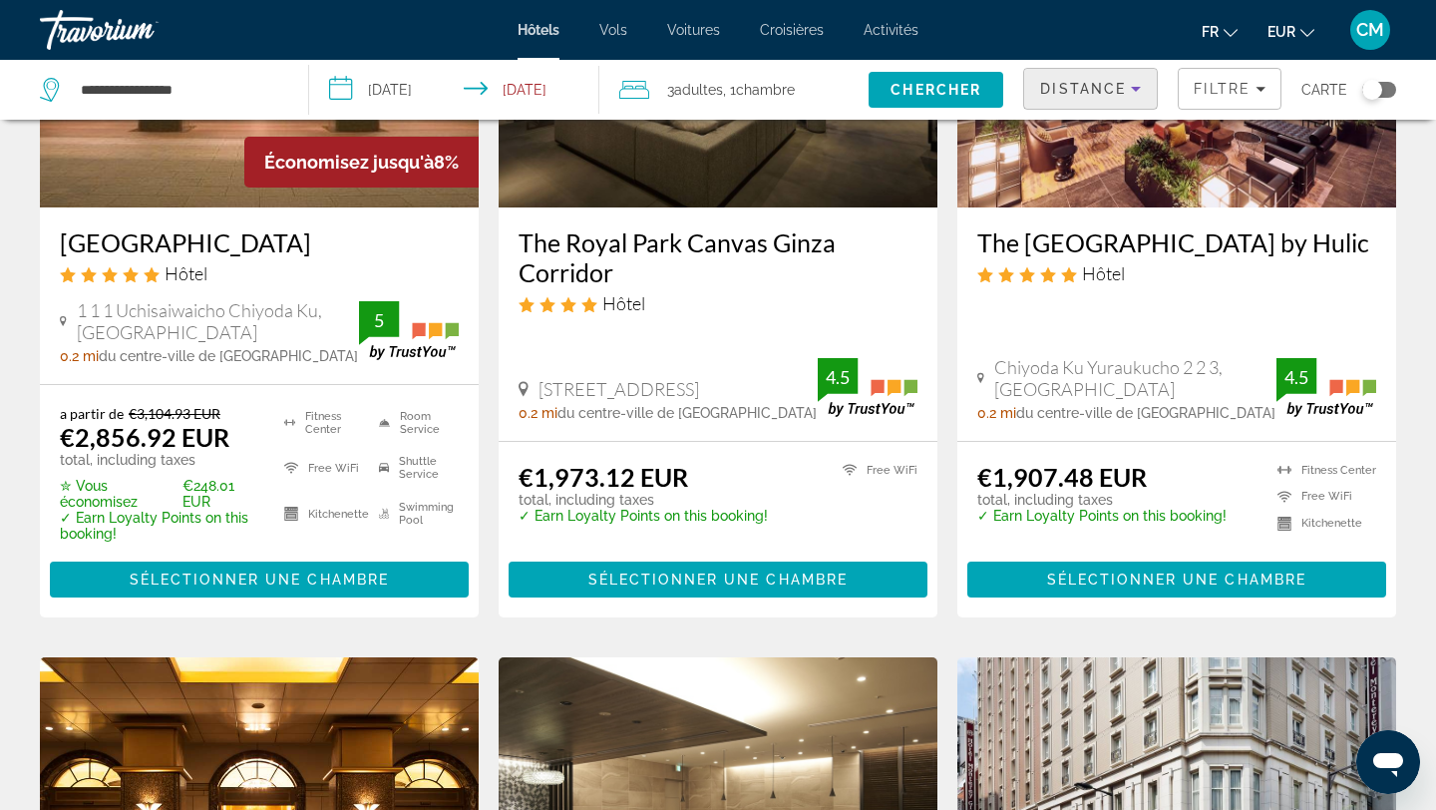
click at [1086, 83] on span "Distance" at bounding box center [1083, 89] width 86 height 16
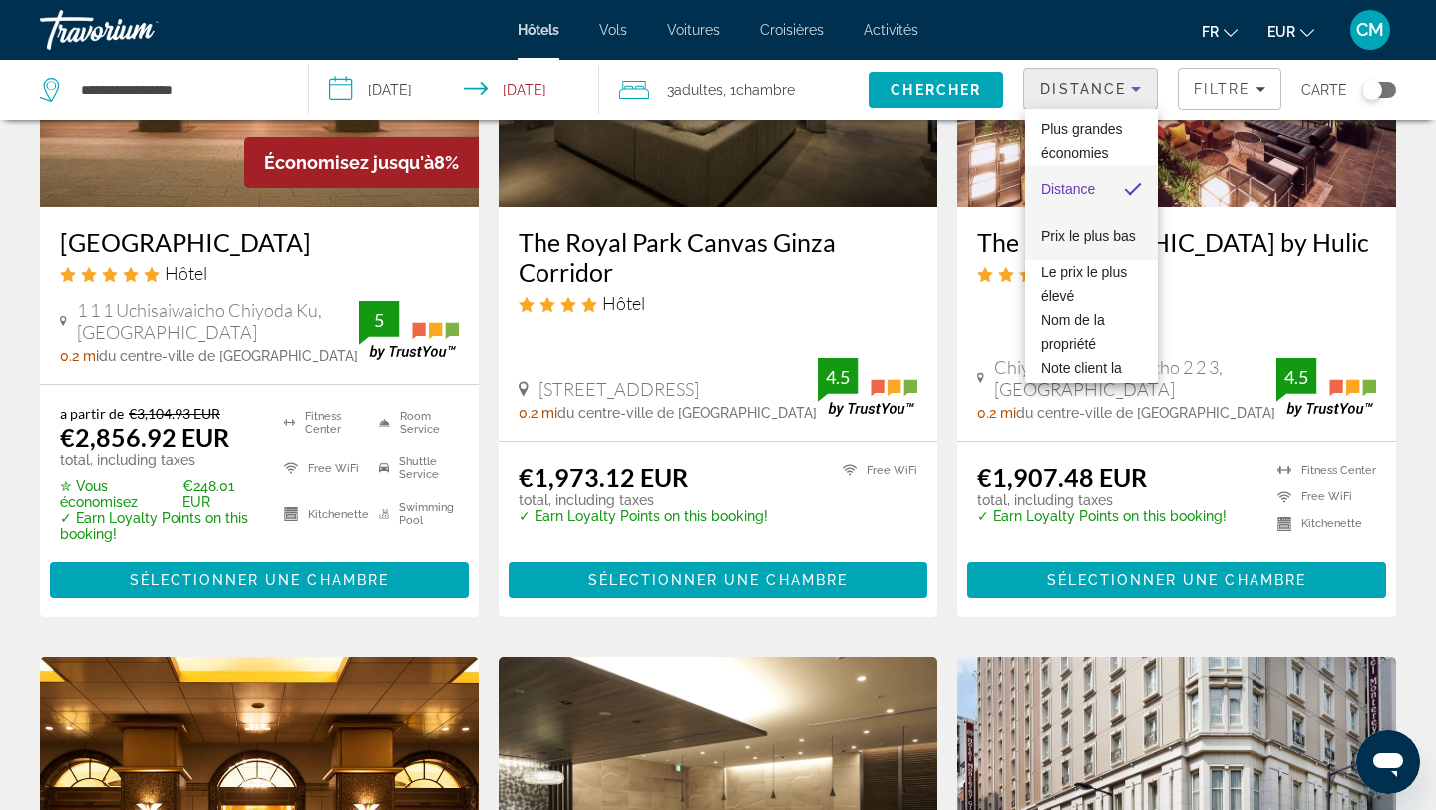
click at [1066, 235] on span "Prix le plus bas" at bounding box center [1088, 236] width 95 height 16
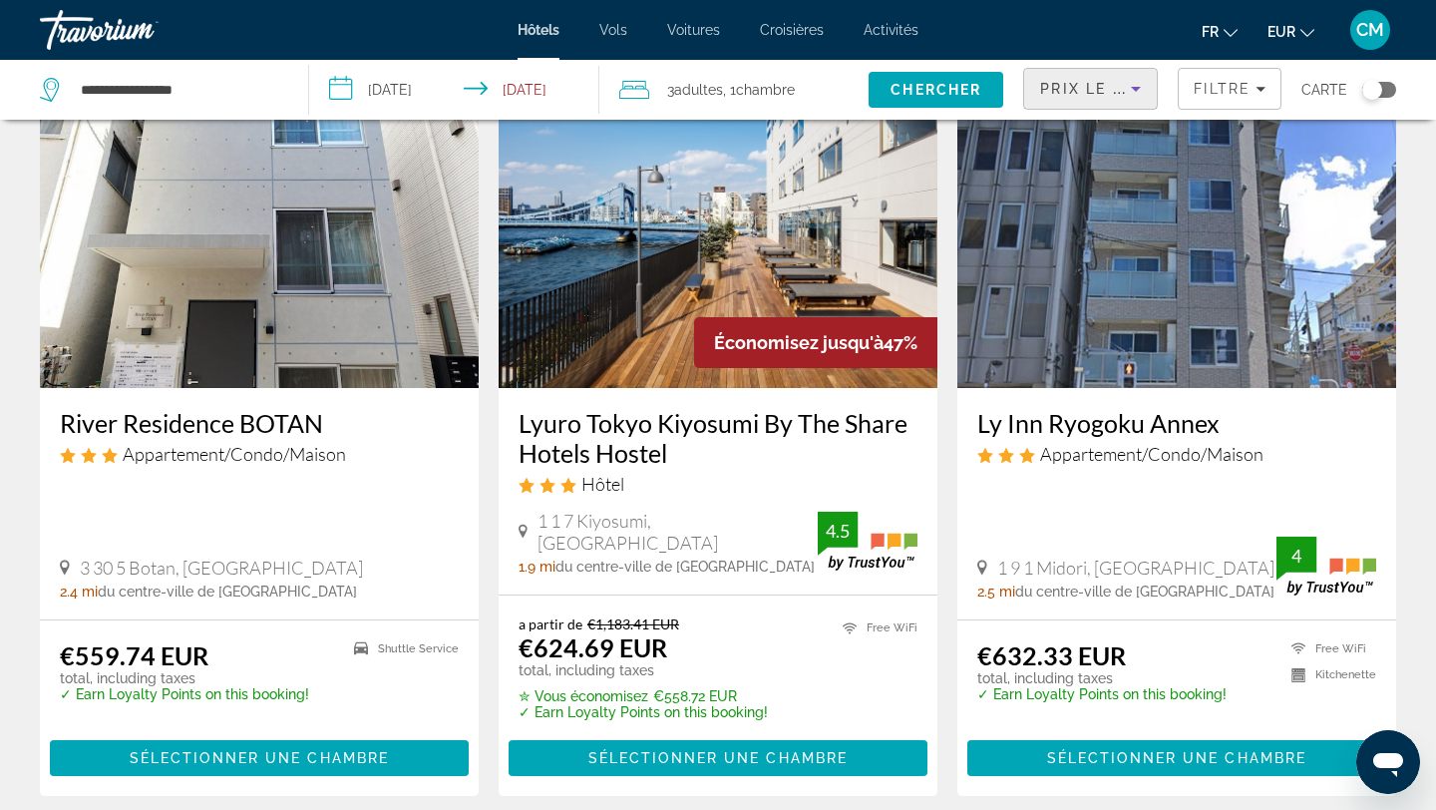
scroll to position [809, 0]
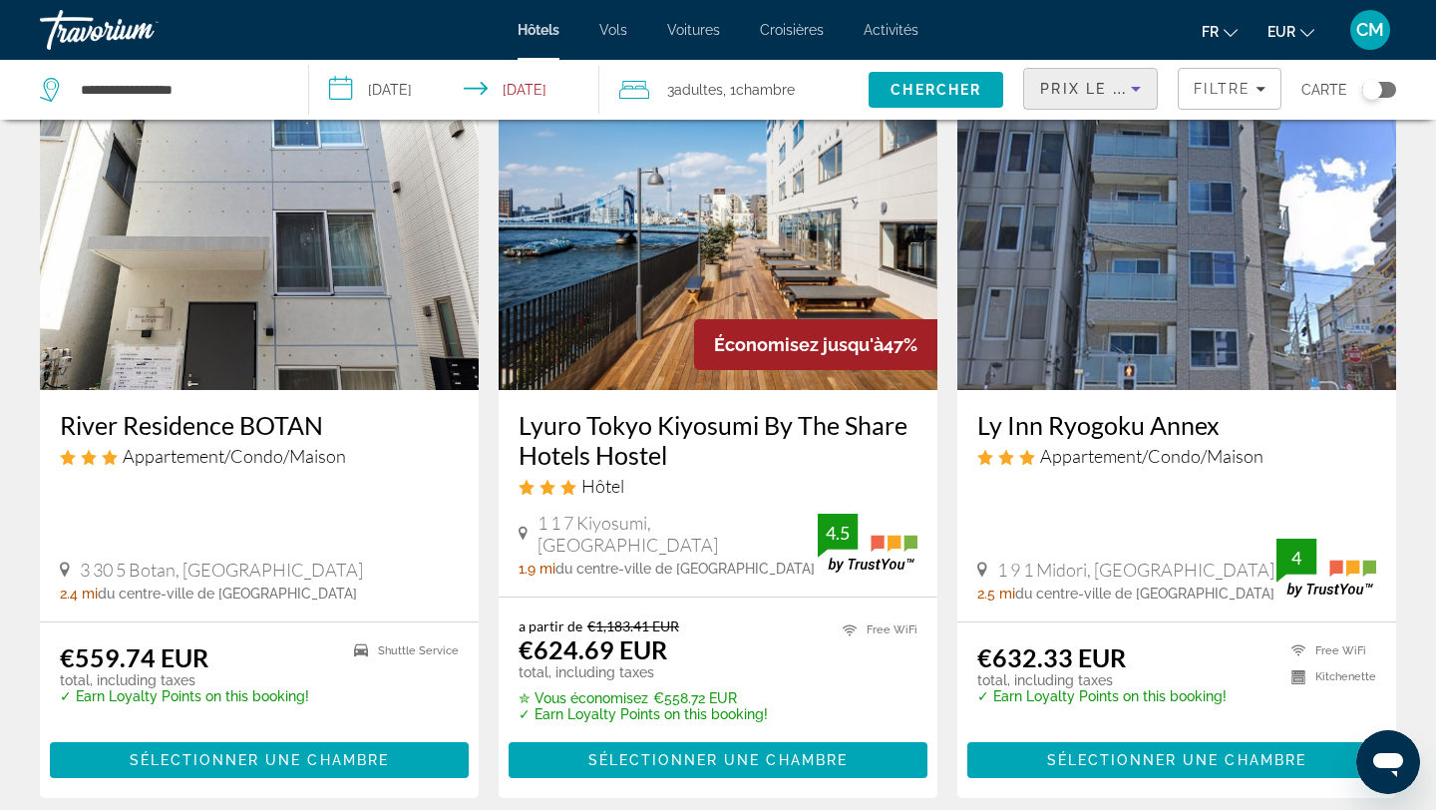
click at [1153, 345] on img "Main content" at bounding box center [1176, 230] width 439 height 319
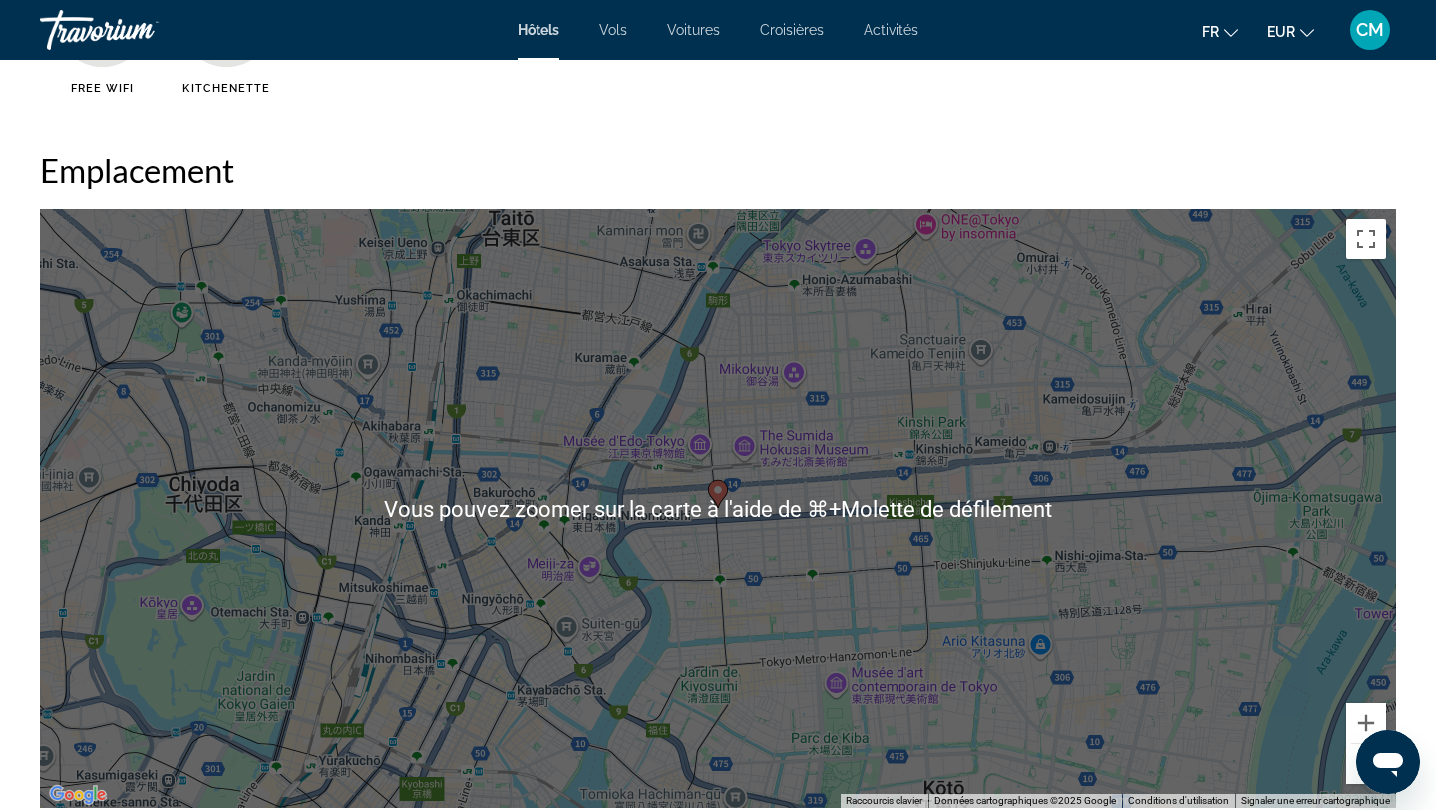
scroll to position [1801, 0]
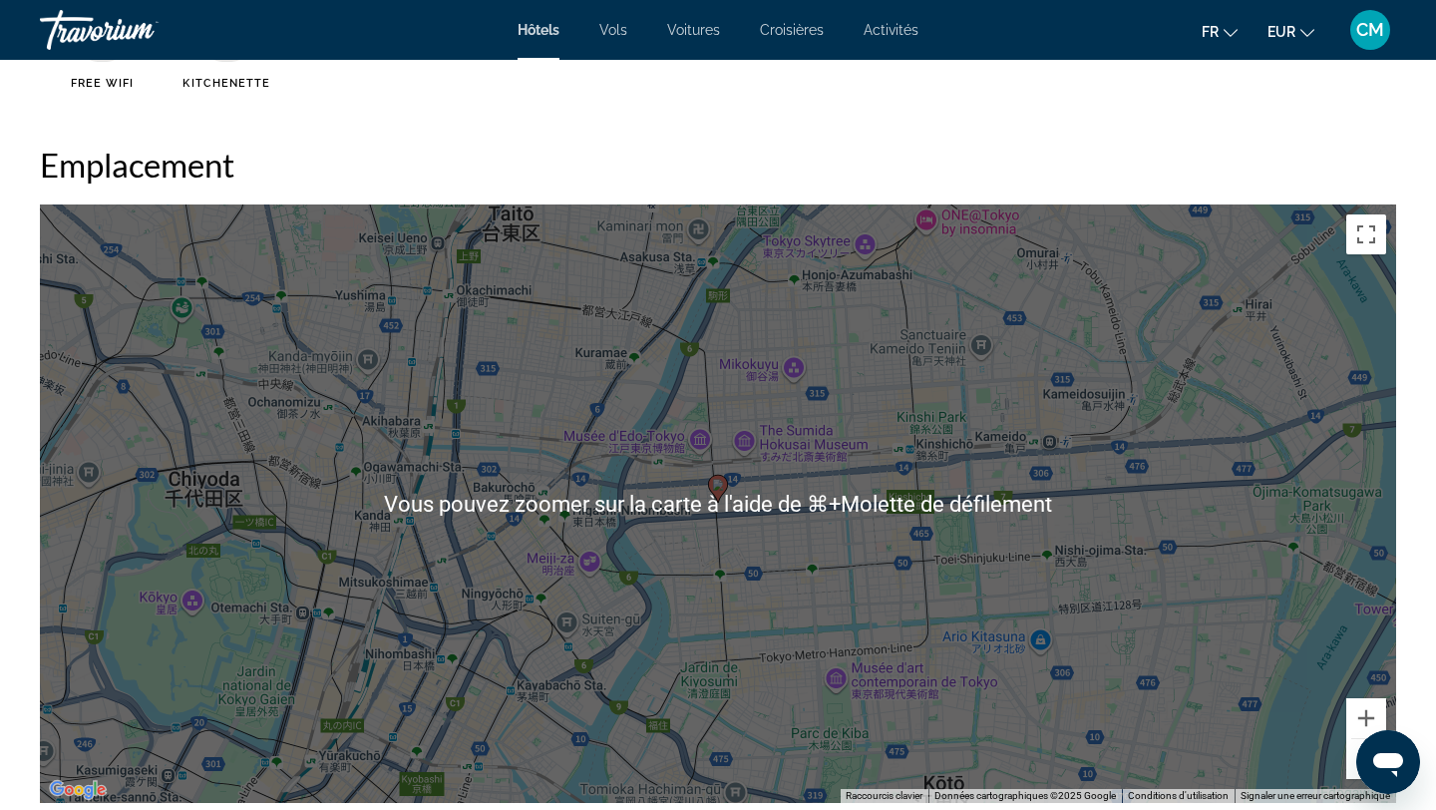
click at [836, 613] on div "Pour activer le glissement avec le clavier, appuyez sur Alt+Entrée. Une fois ce…" at bounding box center [718, 503] width 1356 height 598
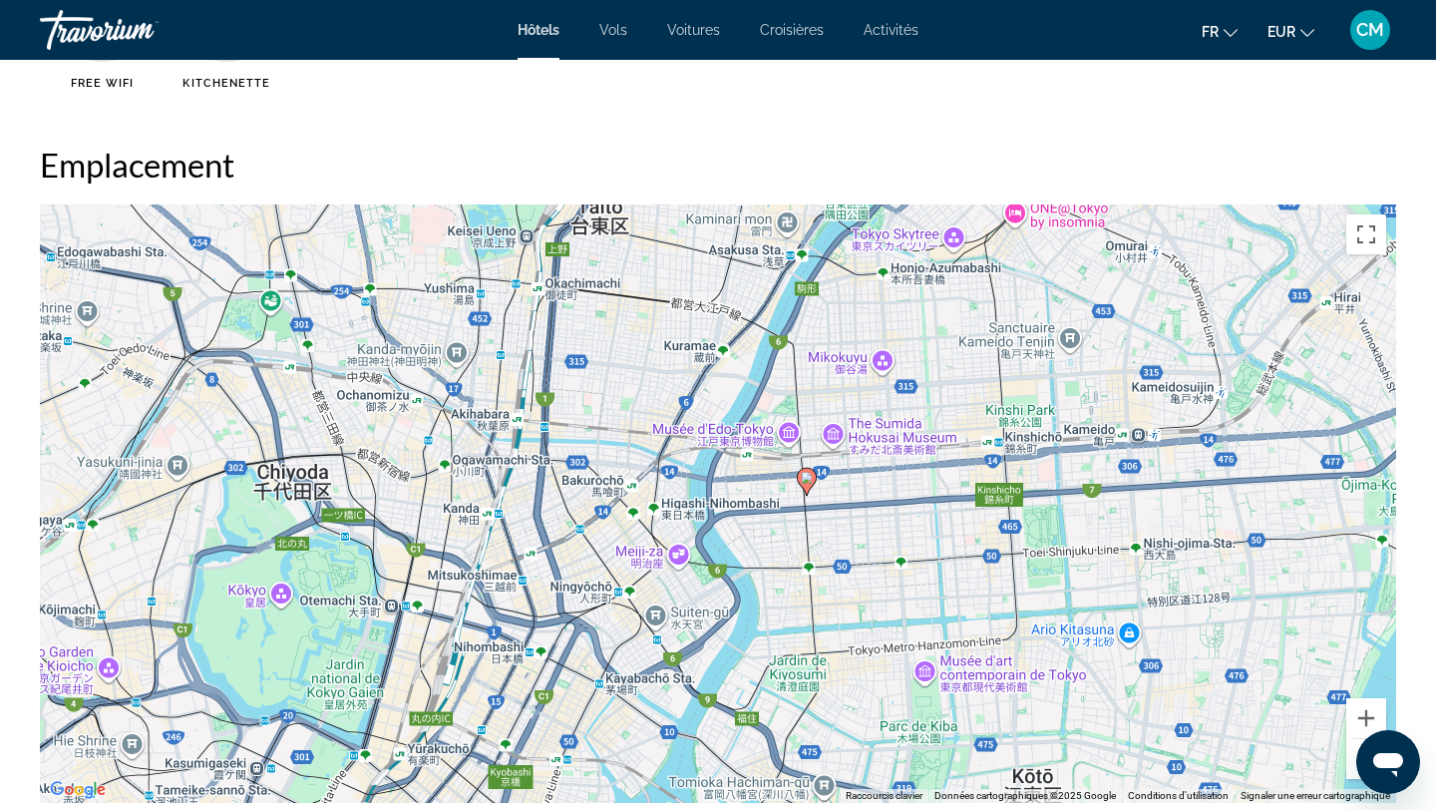
drag, startPoint x: 836, startPoint y: 613, endPoint x: 928, endPoint y: 606, distance: 93.0
click at [928, 606] on div "Pour activer le glissement avec le clavier, appuyez sur Alt+Entrée. Une fois ce…" at bounding box center [718, 503] width 1356 height 598
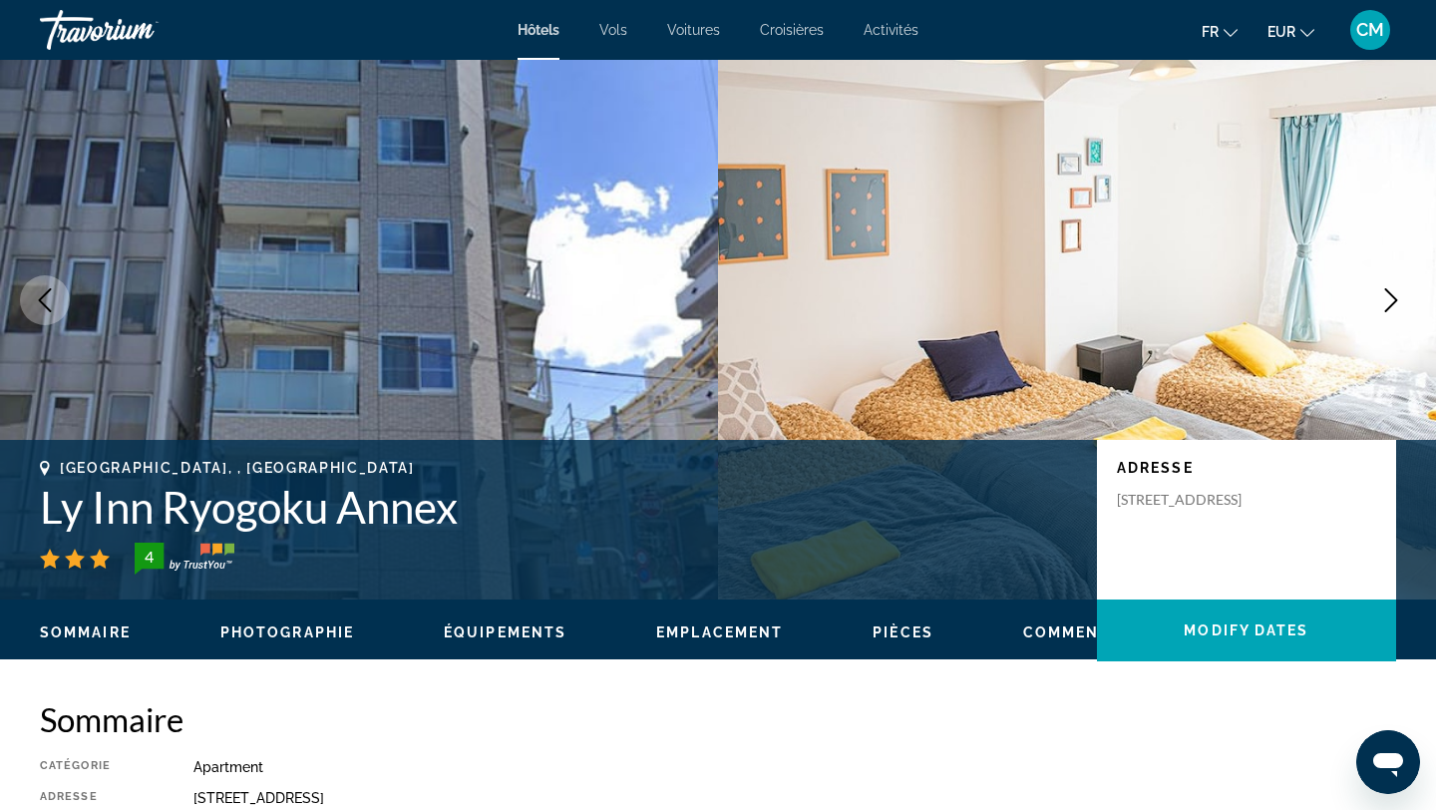
scroll to position [0, 0]
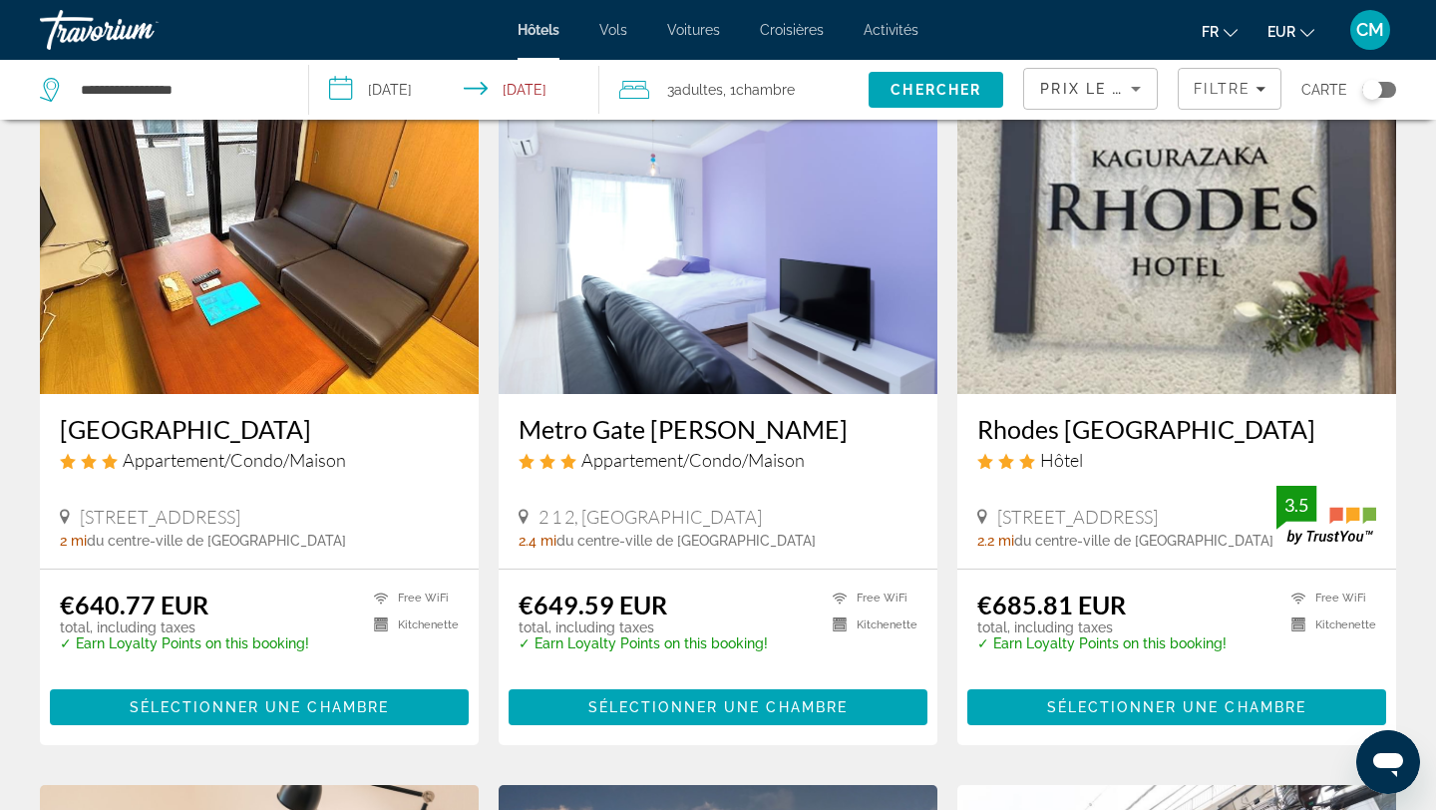
scroll to position [1575, 0]
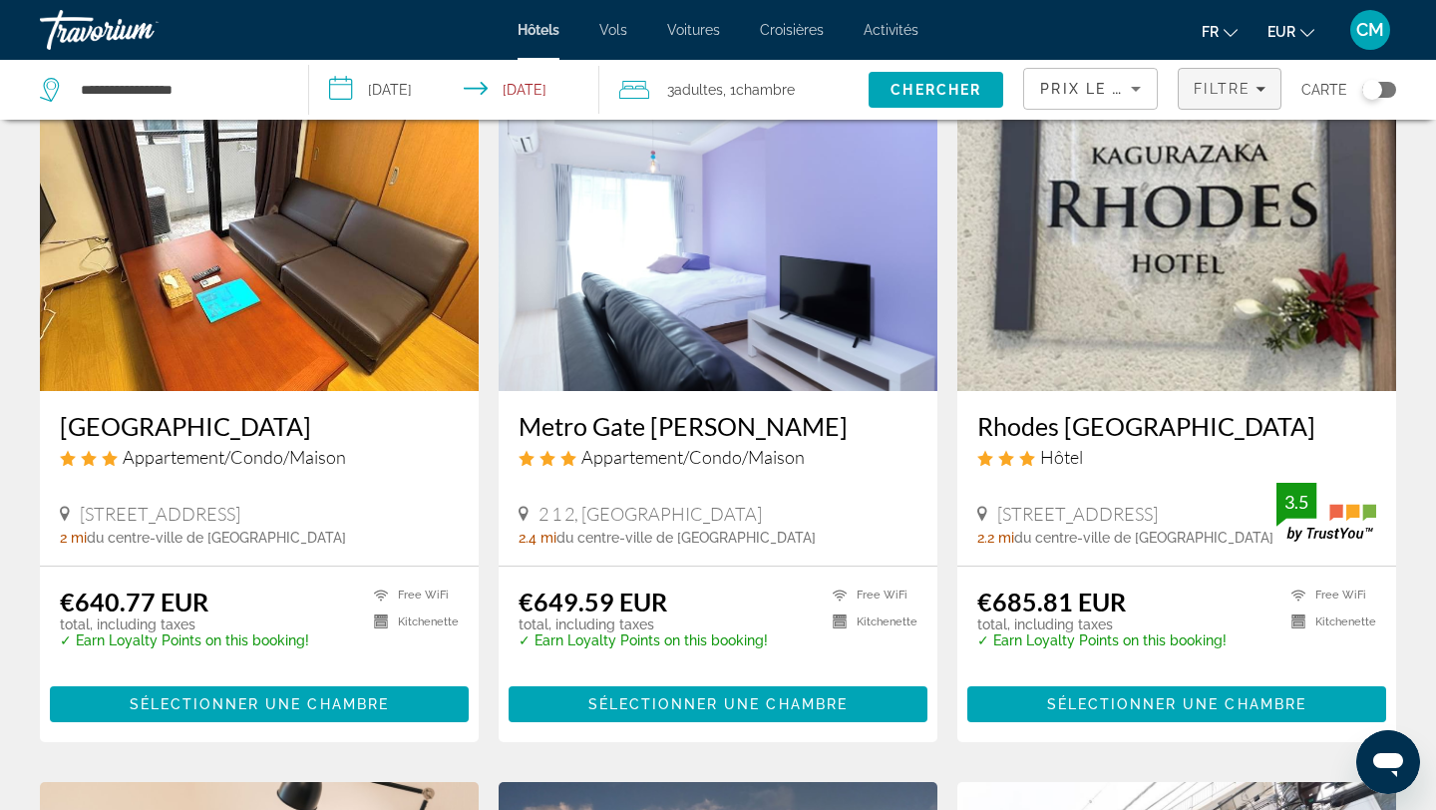
click at [1214, 101] on span "Filters" at bounding box center [1230, 89] width 102 height 48
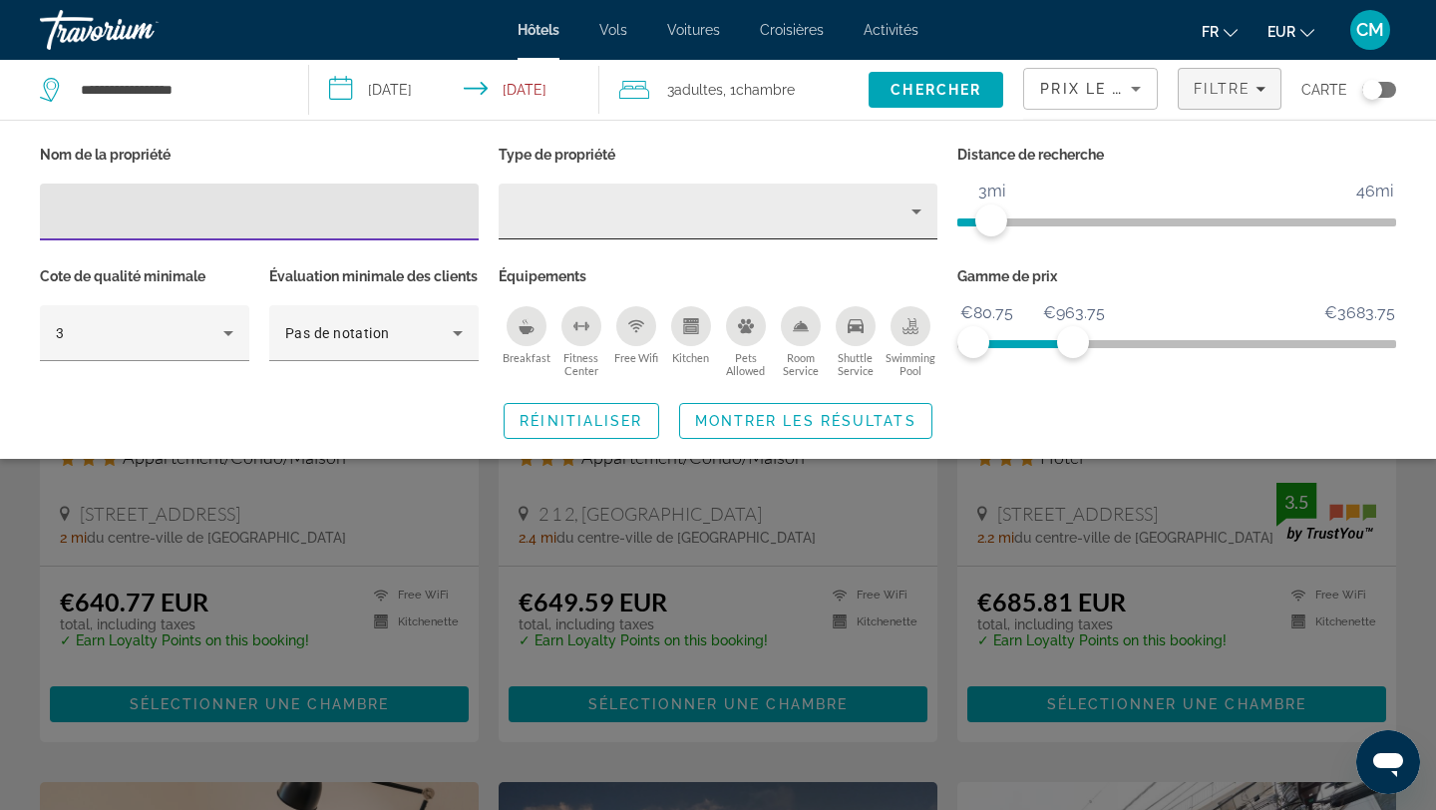
click at [722, 214] on div "Property type" at bounding box center [713, 211] width 397 height 24
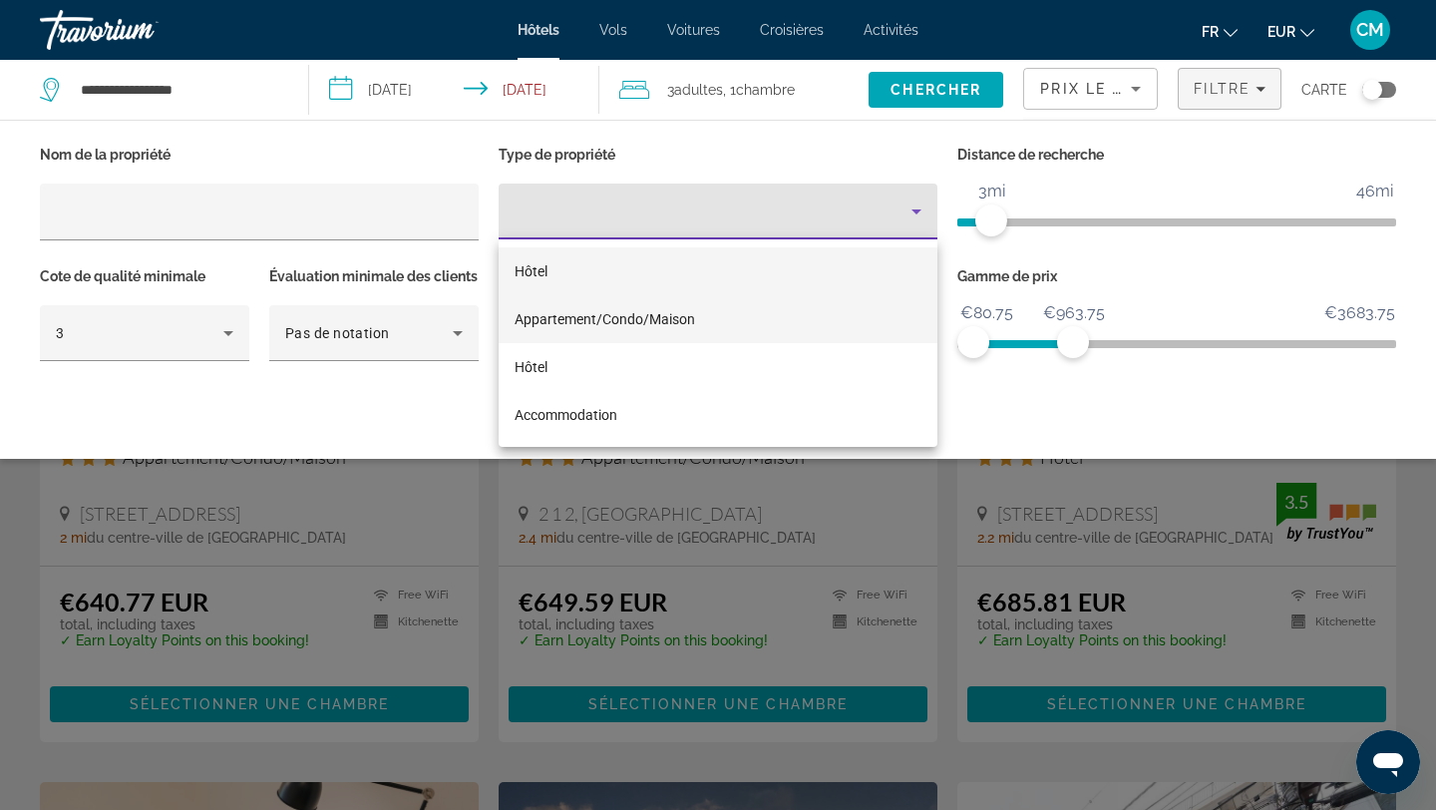
click at [684, 306] on mat-option "Appartement/Condo/Maison" at bounding box center [718, 319] width 439 height 48
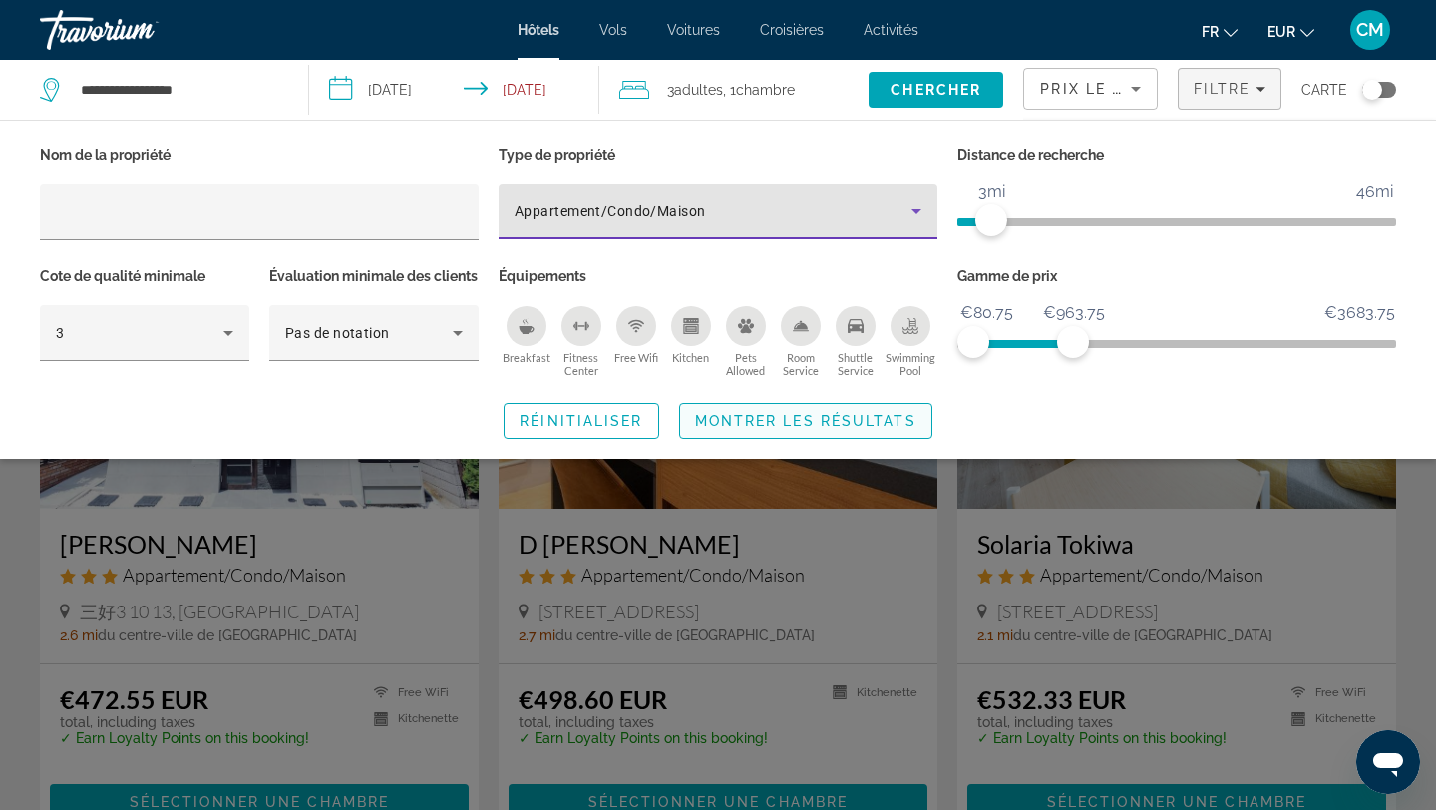
click at [760, 429] on span "Montrer les résultats" at bounding box center [805, 421] width 221 height 16
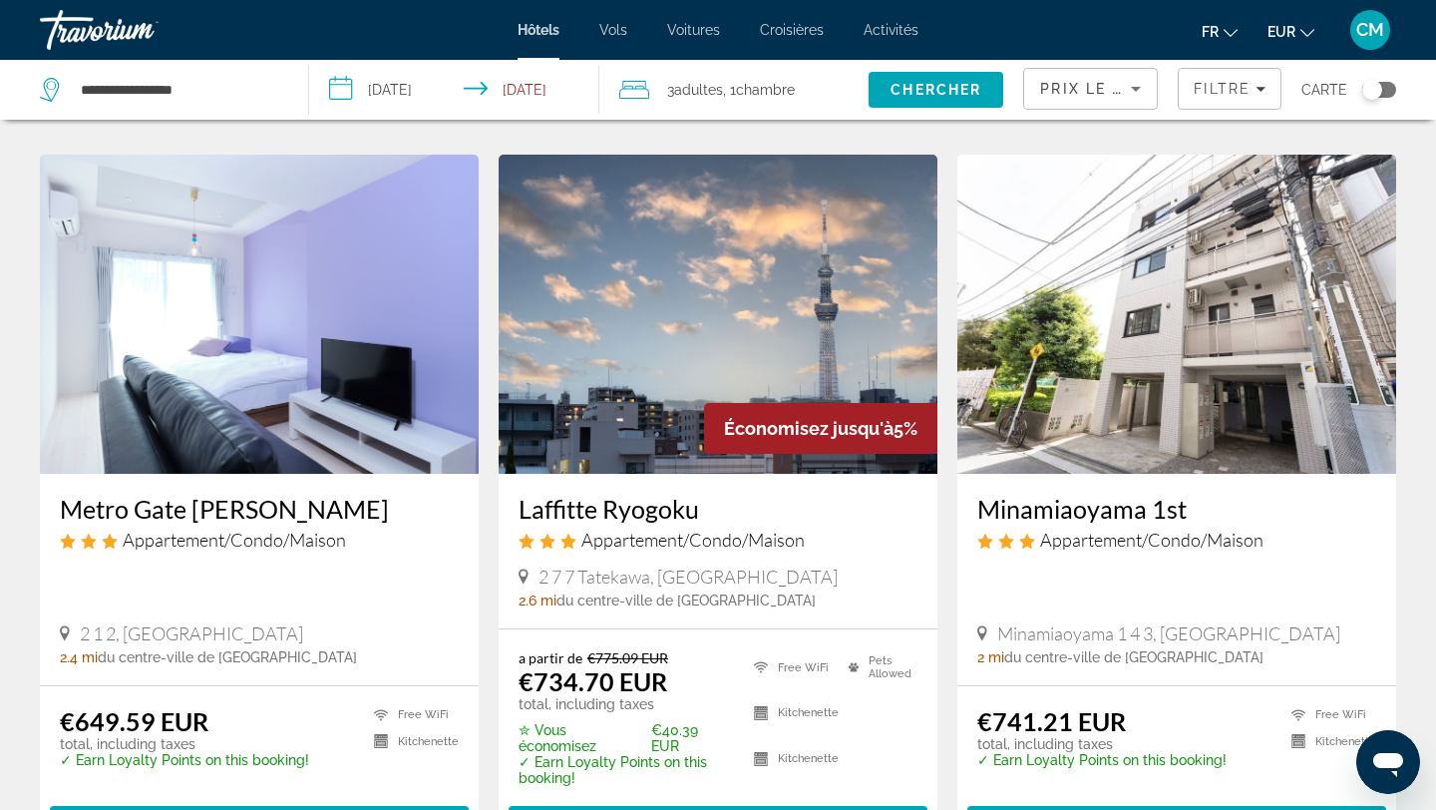
scroll to position [1440, 0]
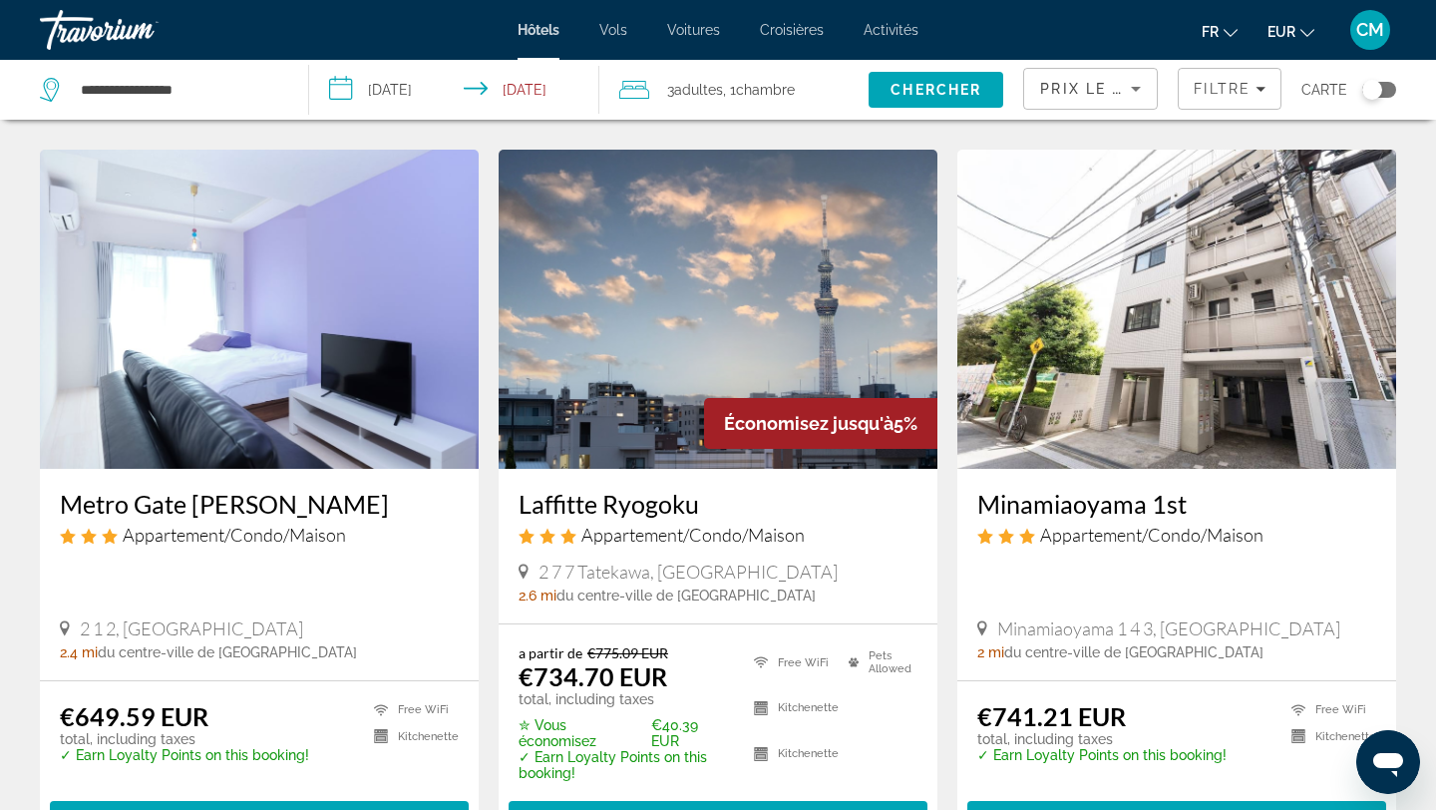
click at [1225, 363] on img "Main content" at bounding box center [1176, 309] width 439 height 319
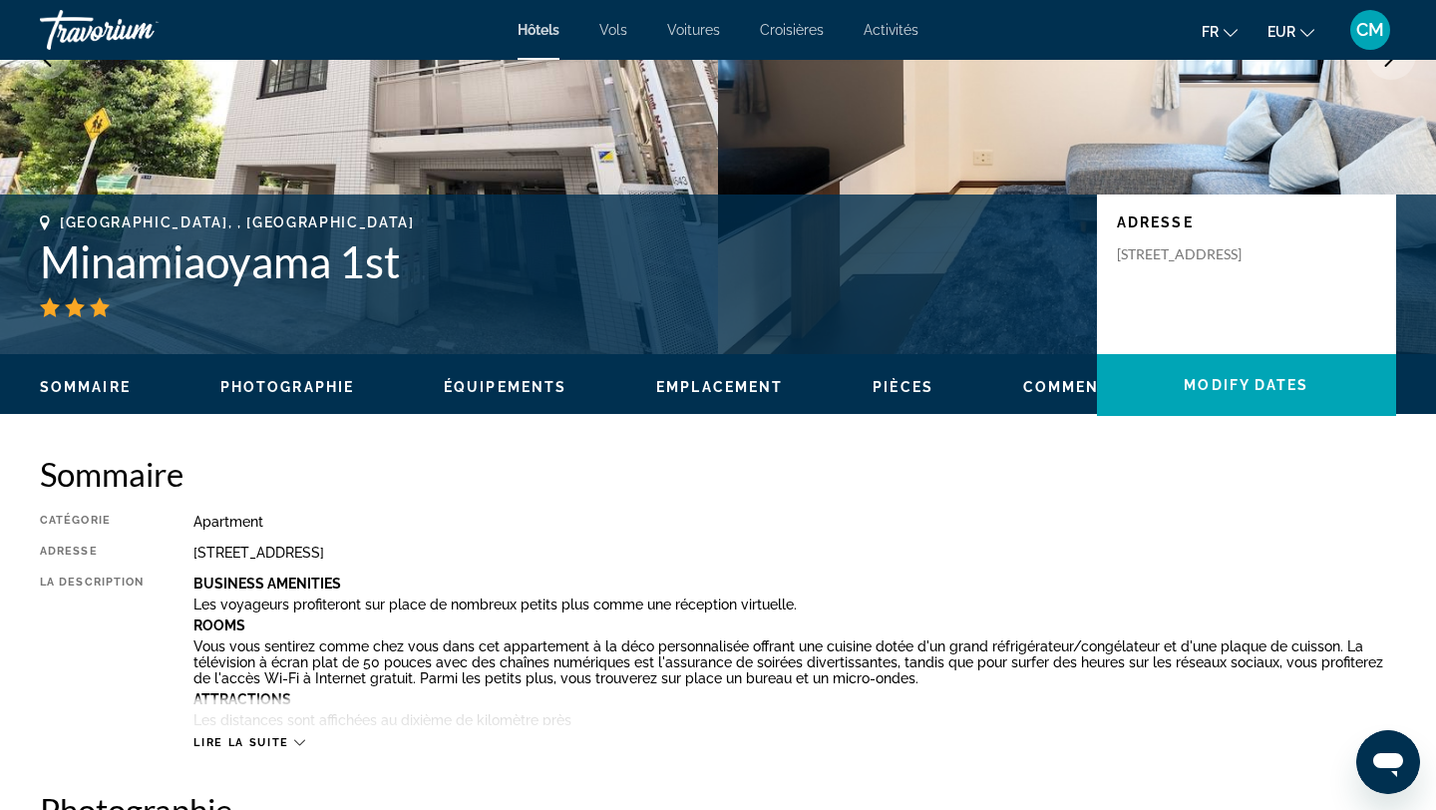
scroll to position [98, 0]
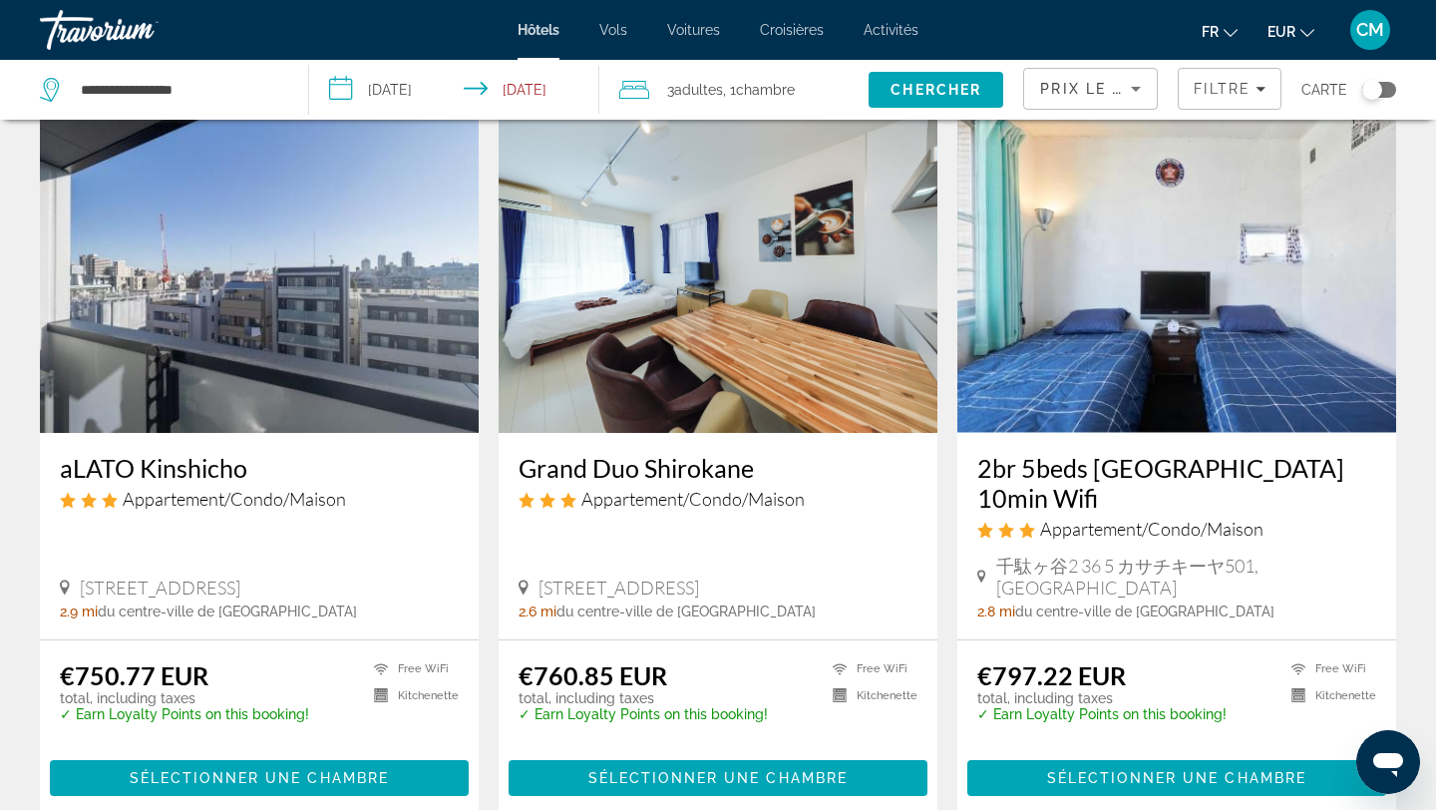
scroll to position [2255, 0]
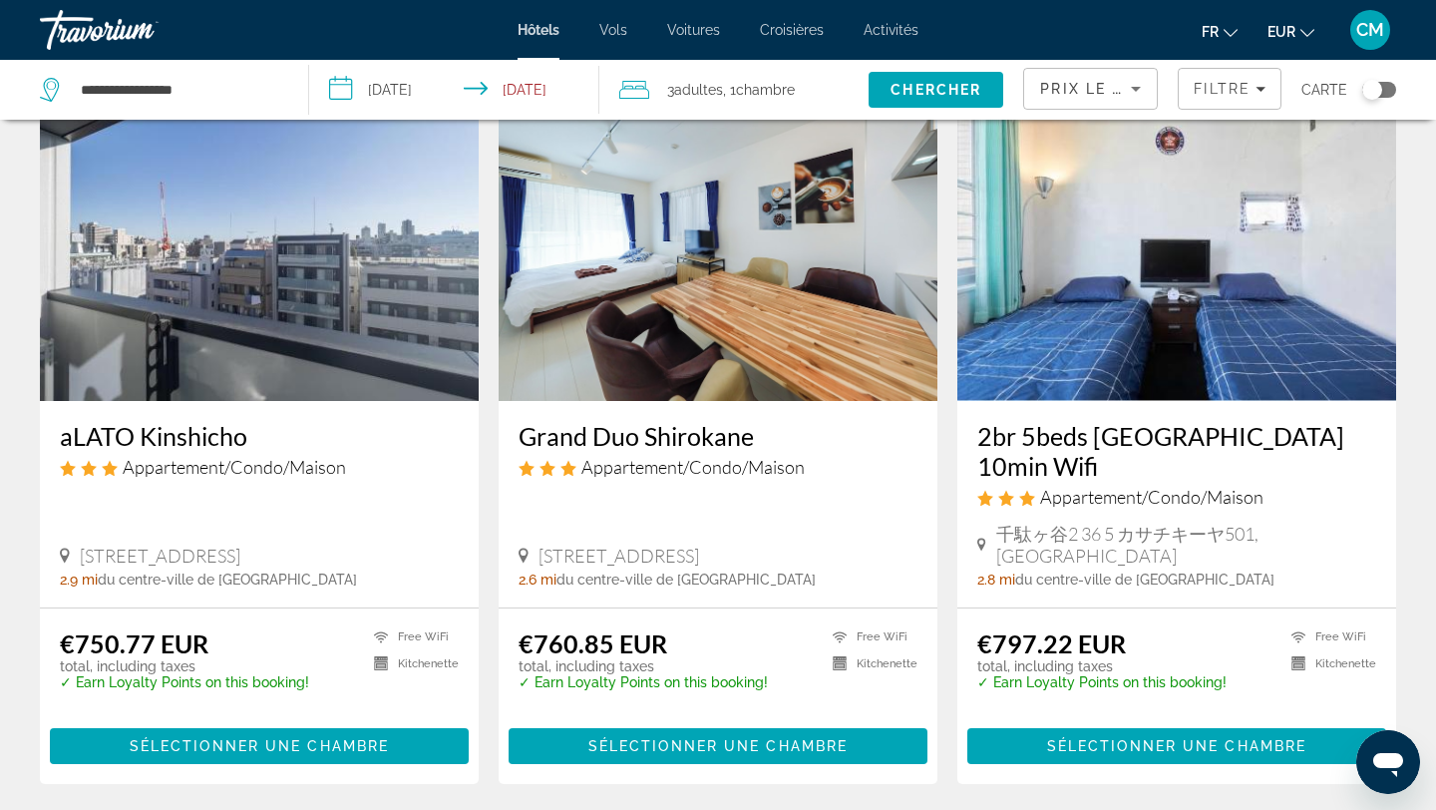
click at [213, 437] on h3 "aLATO Kinshicho" at bounding box center [259, 436] width 399 height 30
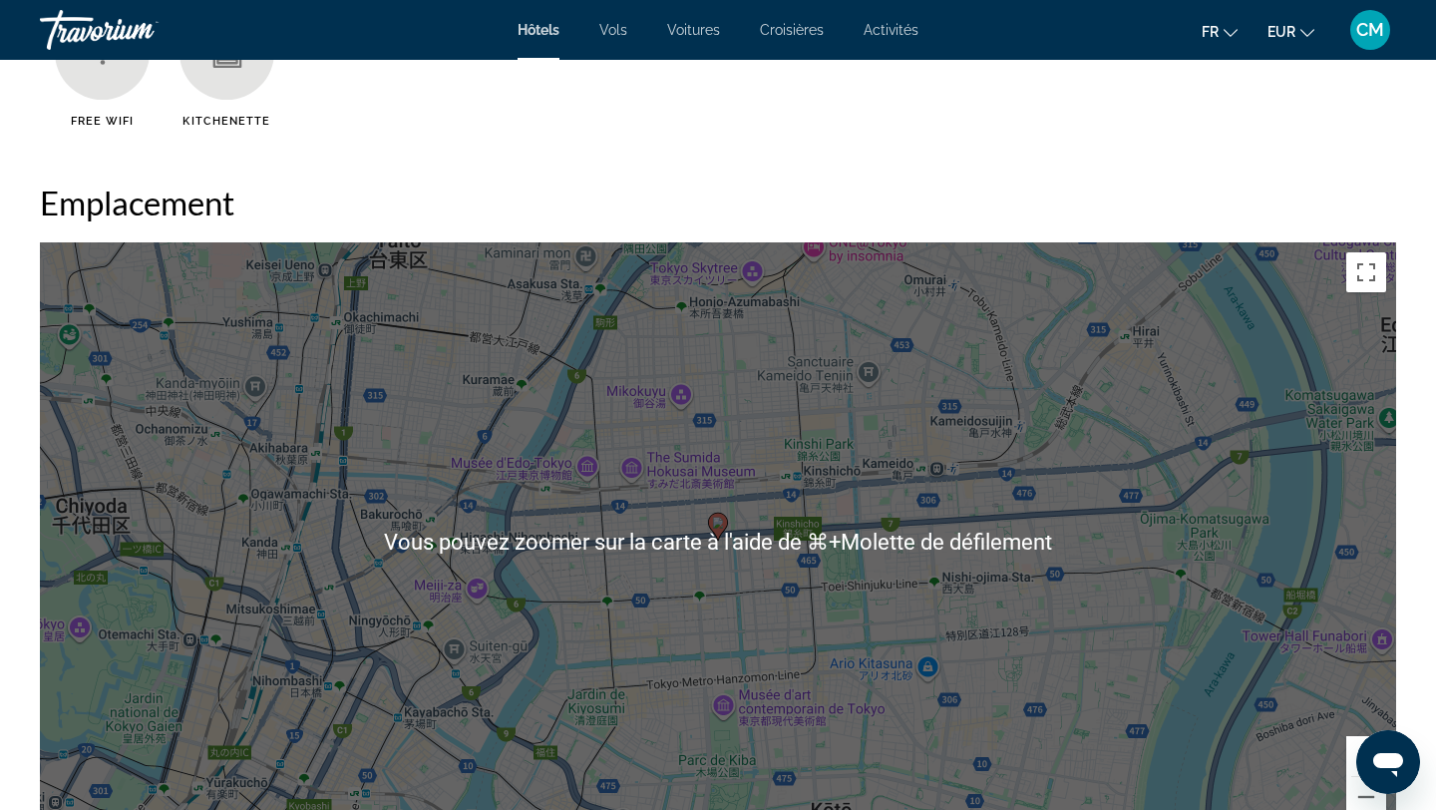
scroll to position [1688, 0]
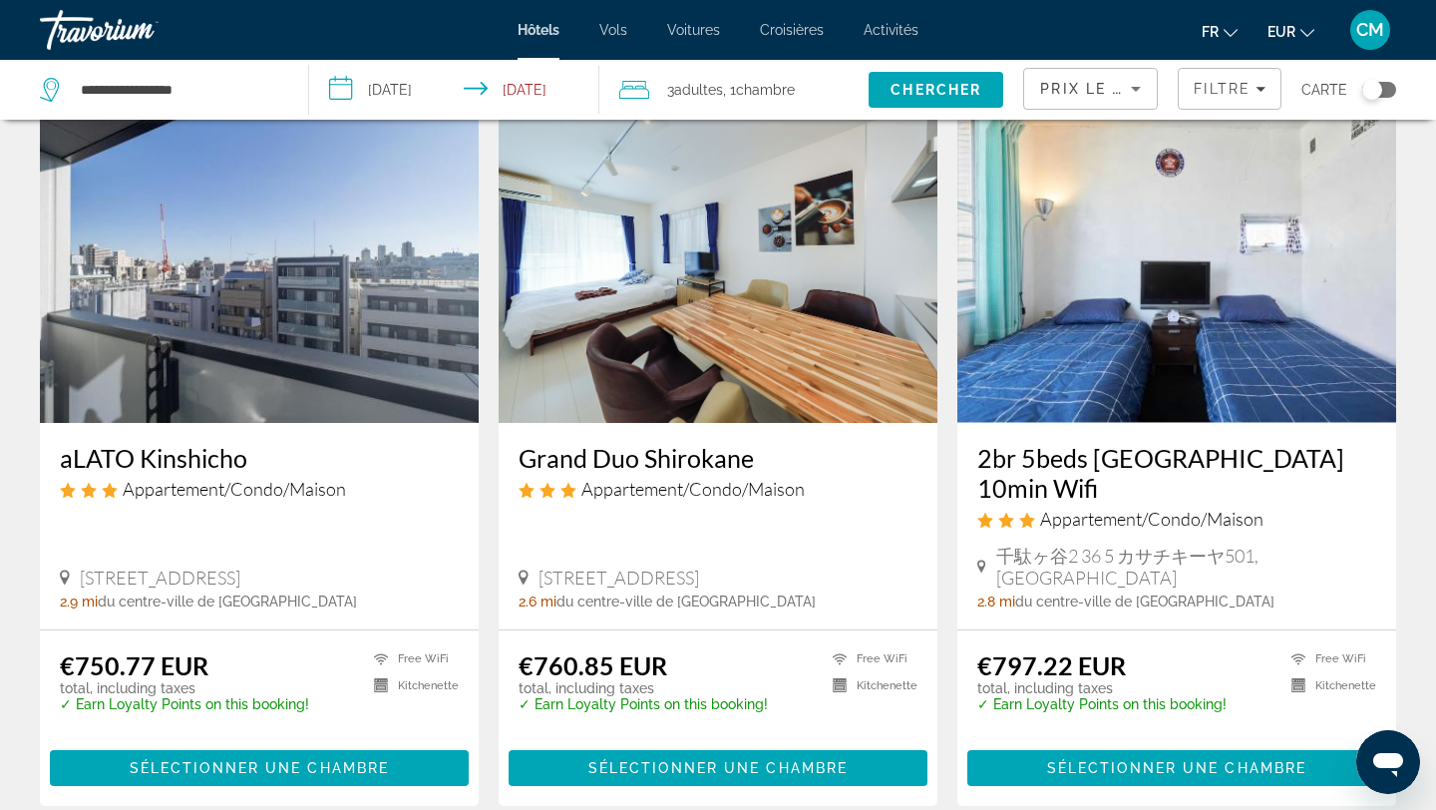
scroll to position [2234, 0]
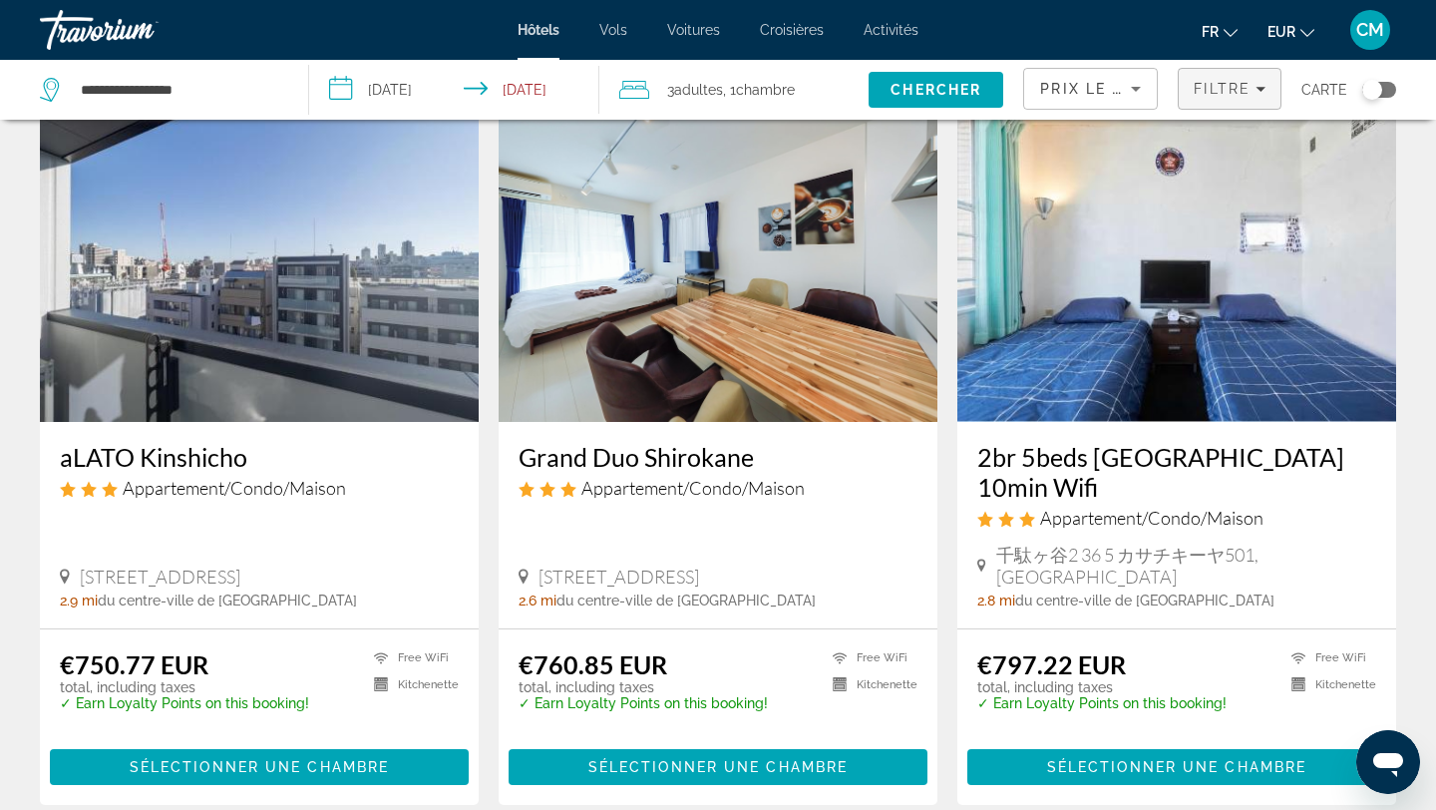
click at [1234, 73] on span "Filters" at bounding box center [1230, 89] width 102 height 48
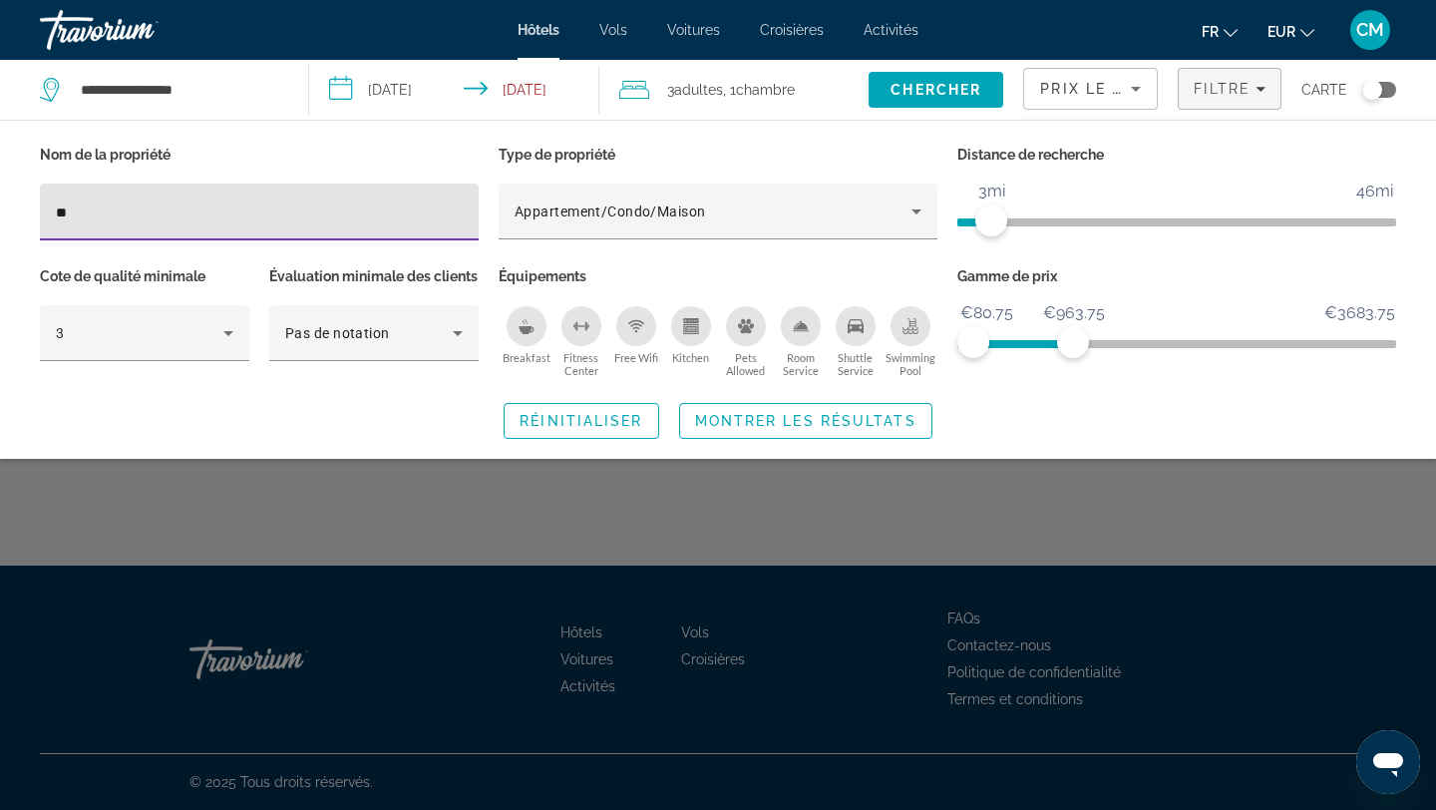
type input "*"
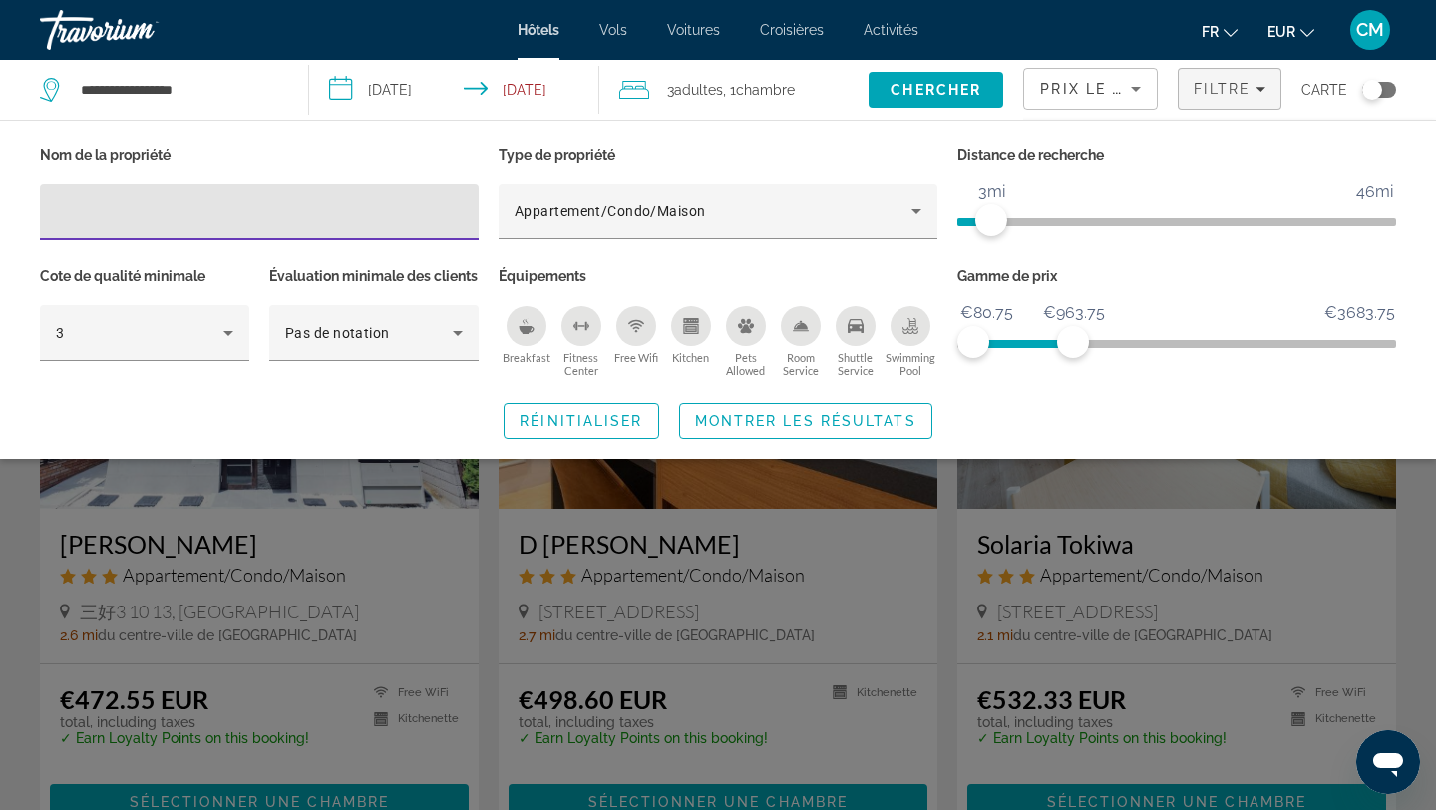
click at [3, 650] on div "Search widget" at bounding box center [718, 554] width 1436 height 511
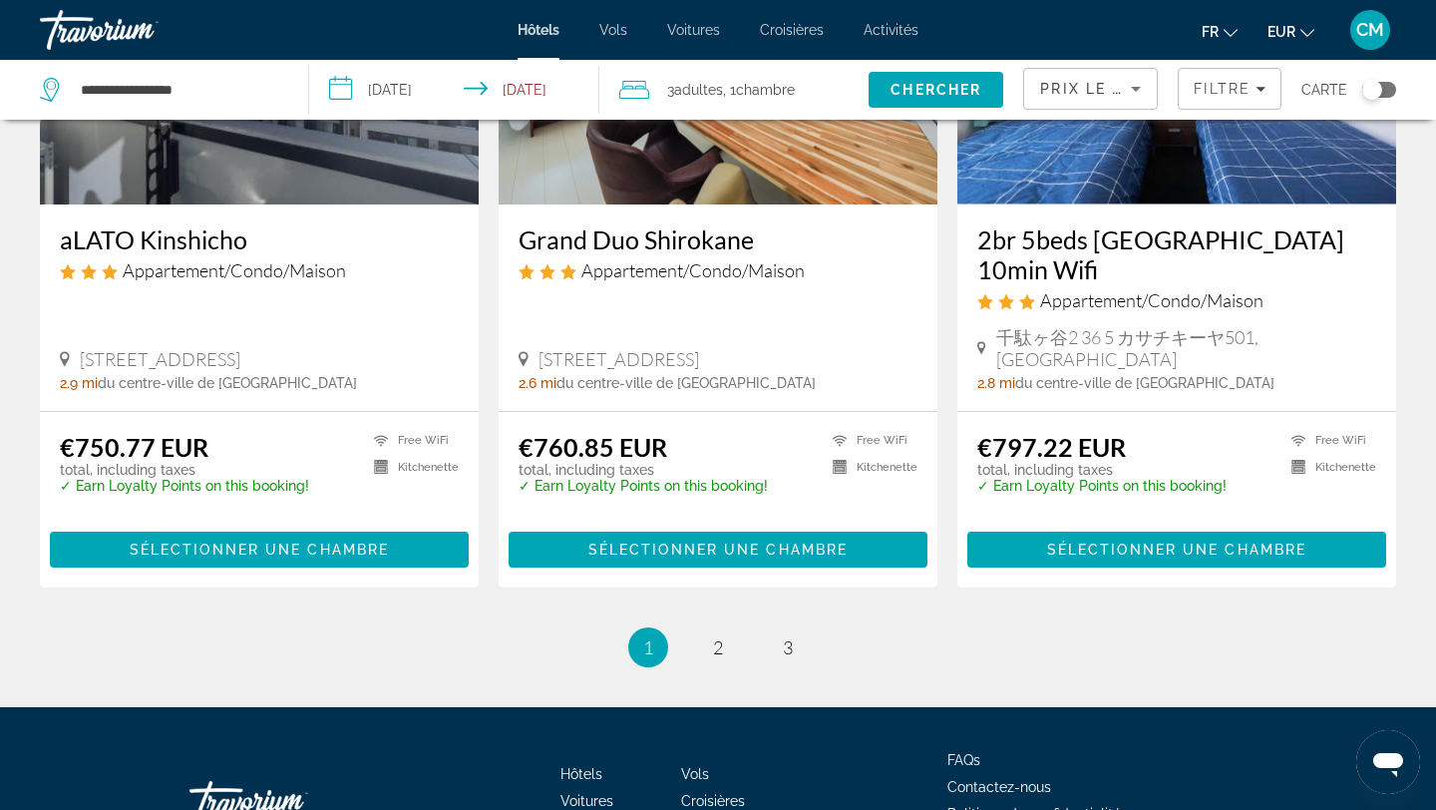
scroll to position [2464, 0]
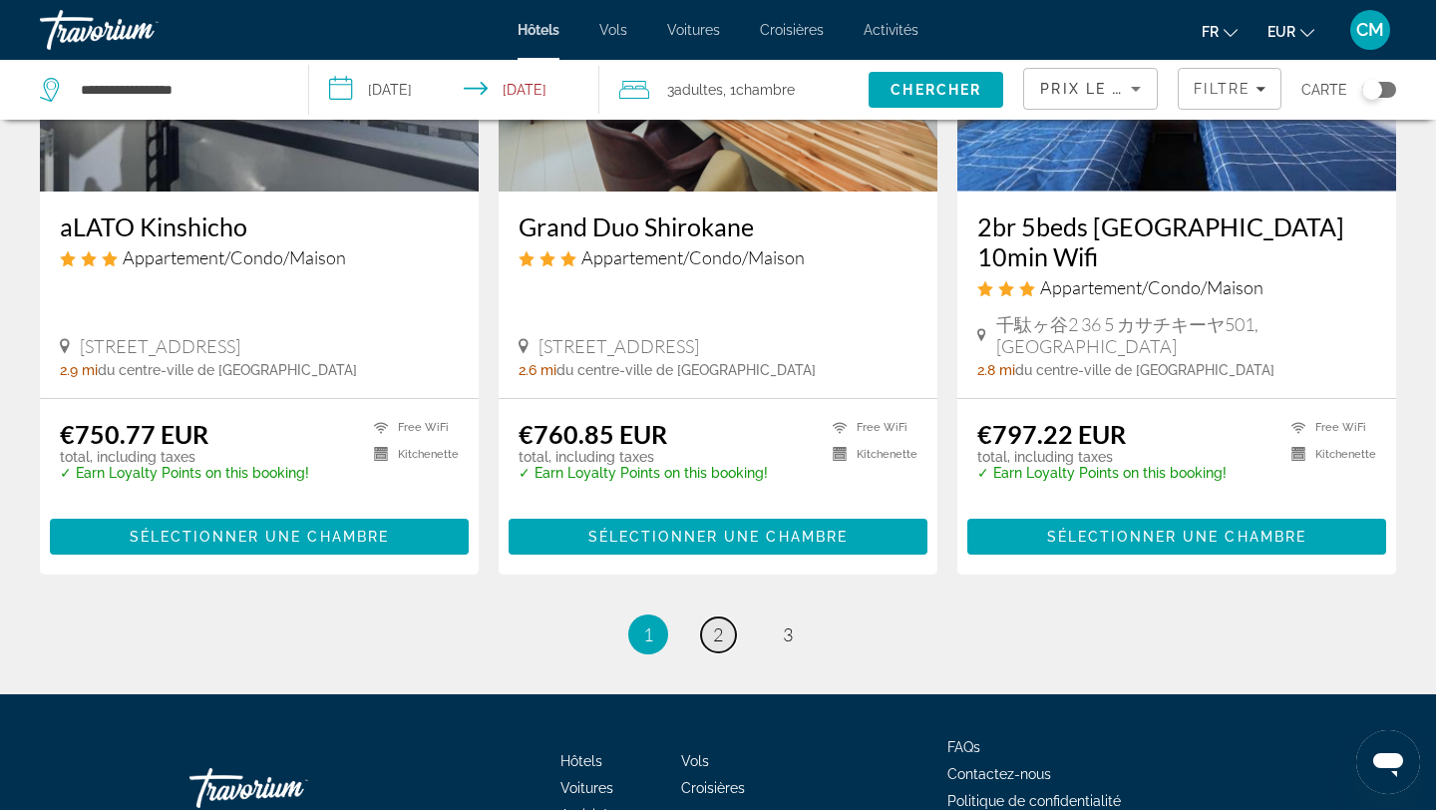
click at [714, 623] on span "2" at bounding box center [718, 634] width 10 height 22
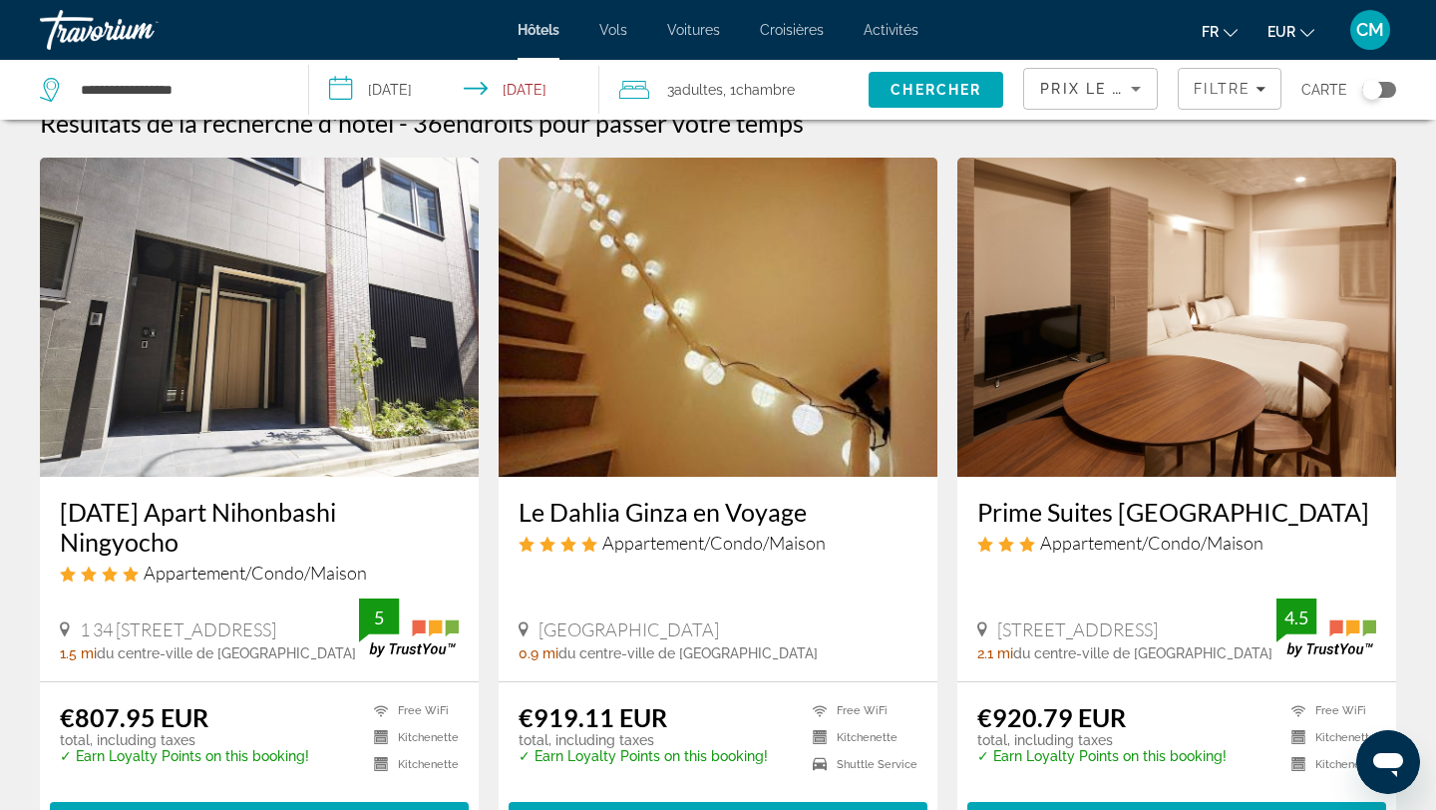
scroll to position [39, 0]
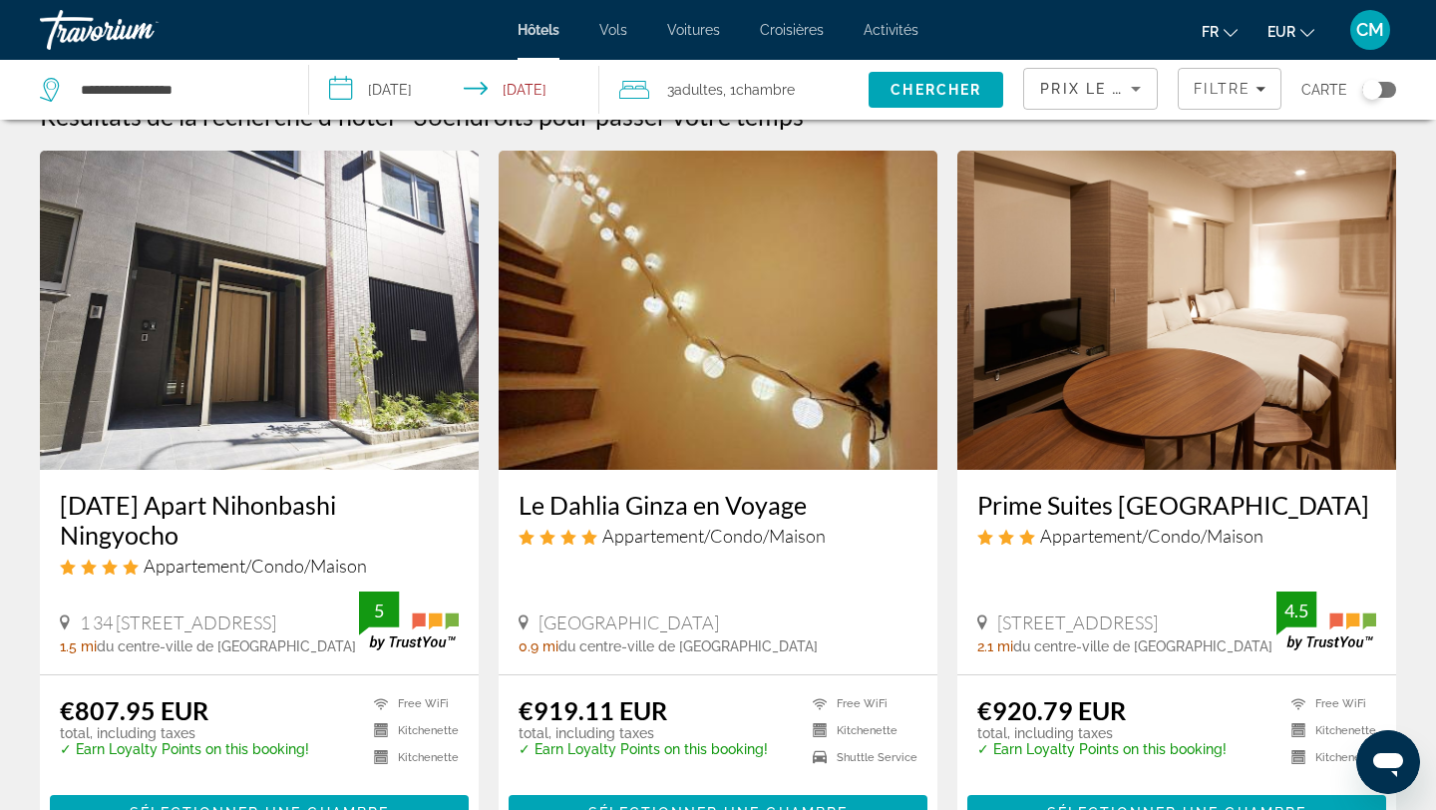
click at [158, 513] on h3 "MONday Apart Nihonbashi Ningyocho" at bounding box center [259, 520] width 399 height 60
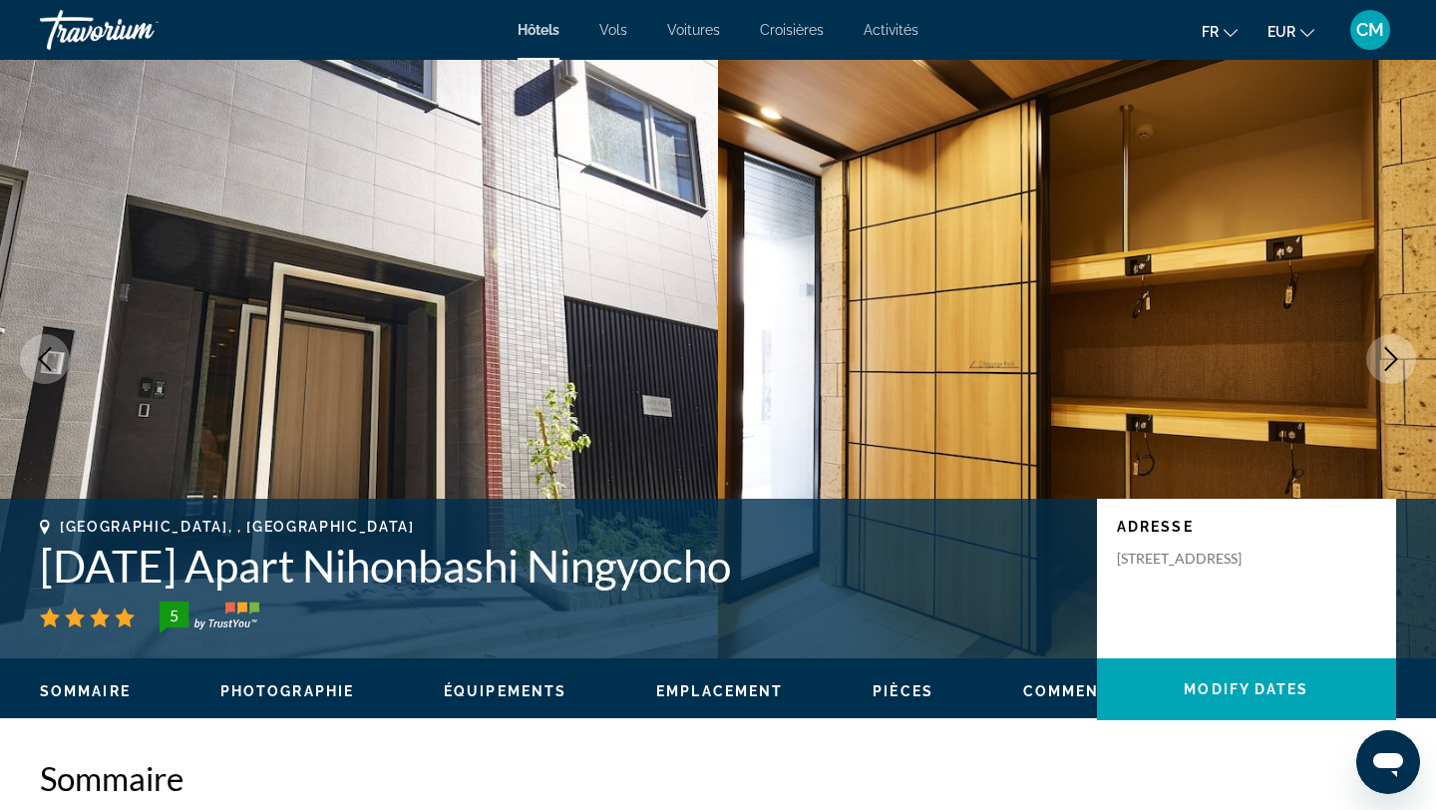
click at [1395, 366] on icon "Next image" at bounding box center [1391, 359] width 24 height 24
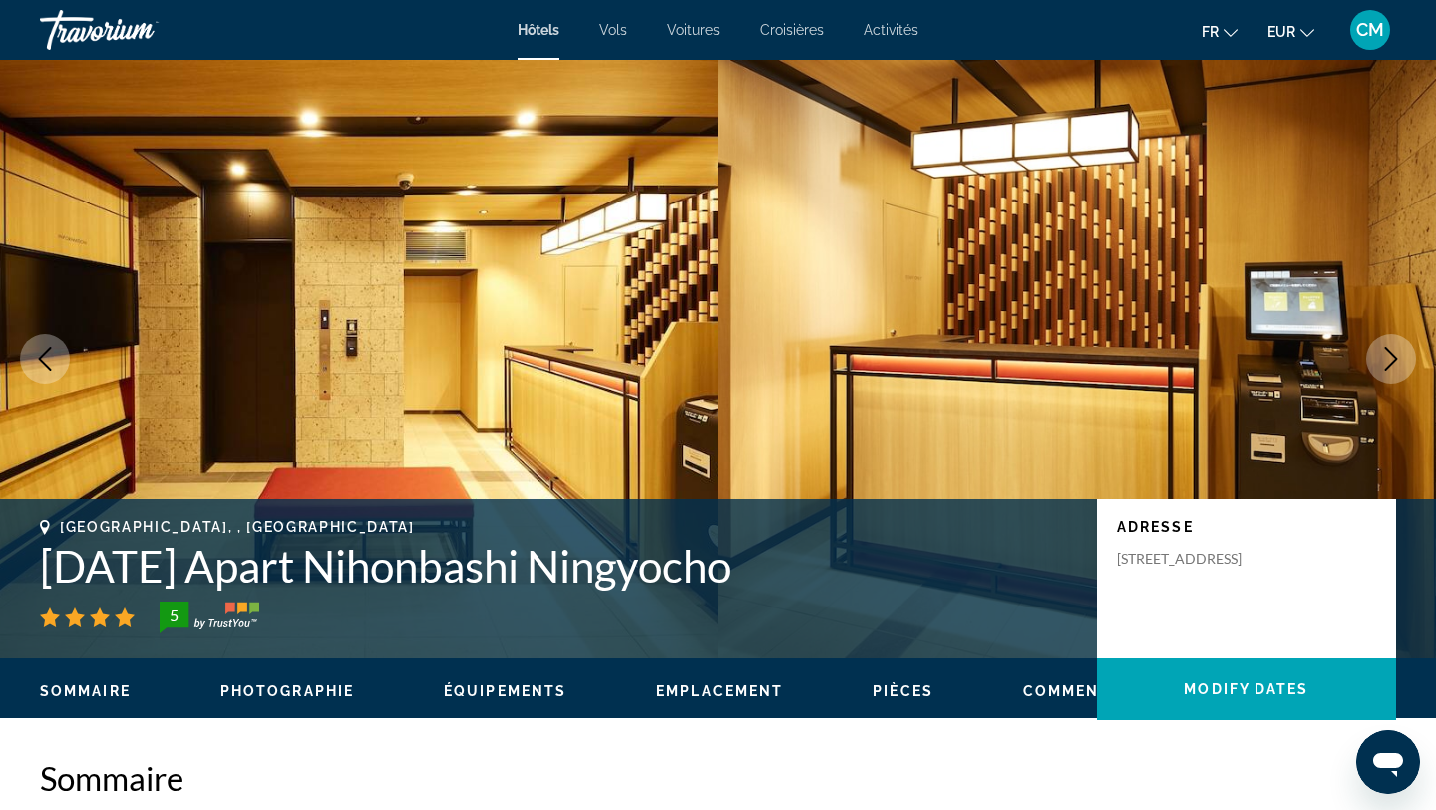
click at [1395, 366] on icon "Next image" at bounding box center [1391, 359] width 24 height 24
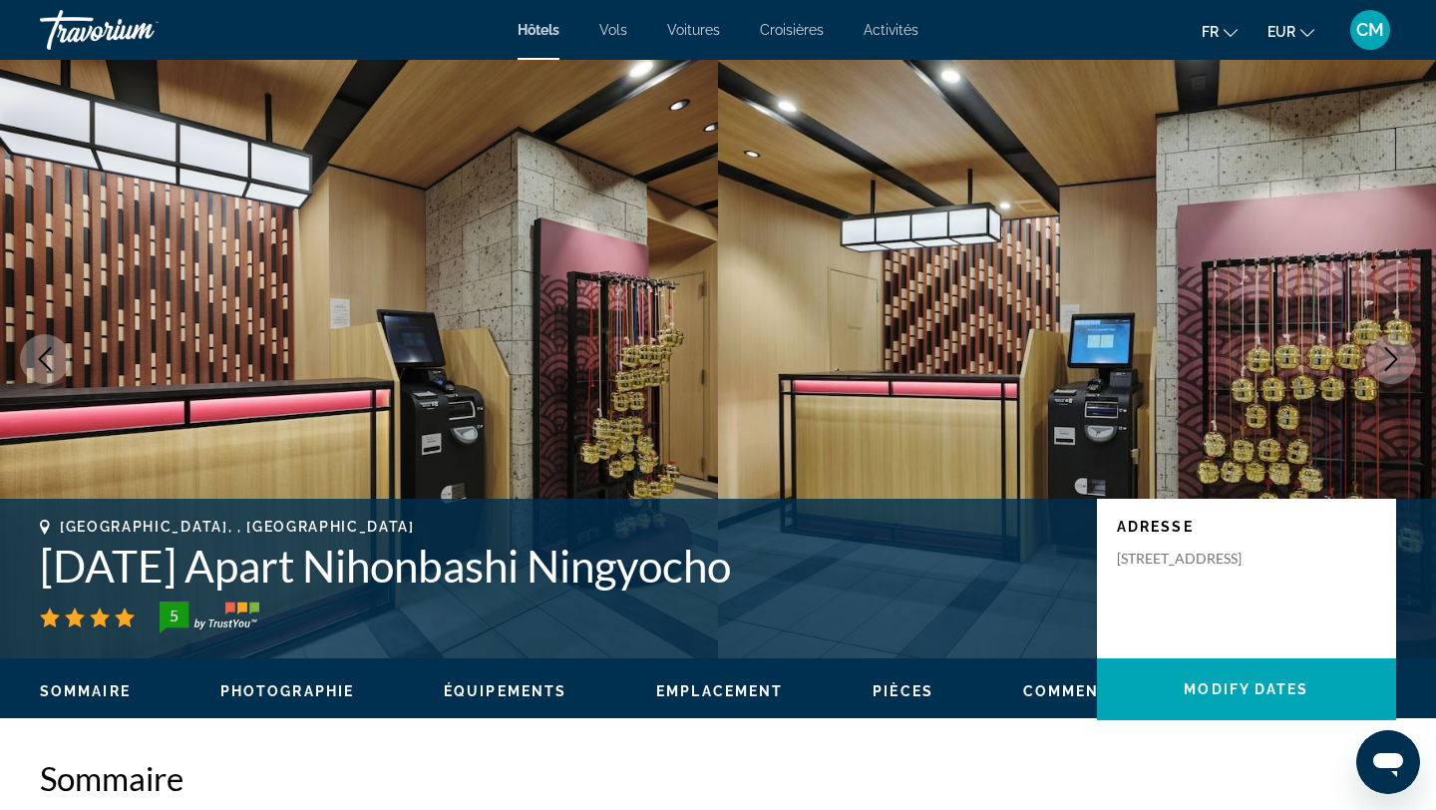
click at [1395, 366] on icon "Next image" at bounding box center [1391, 359] width 24 height 24
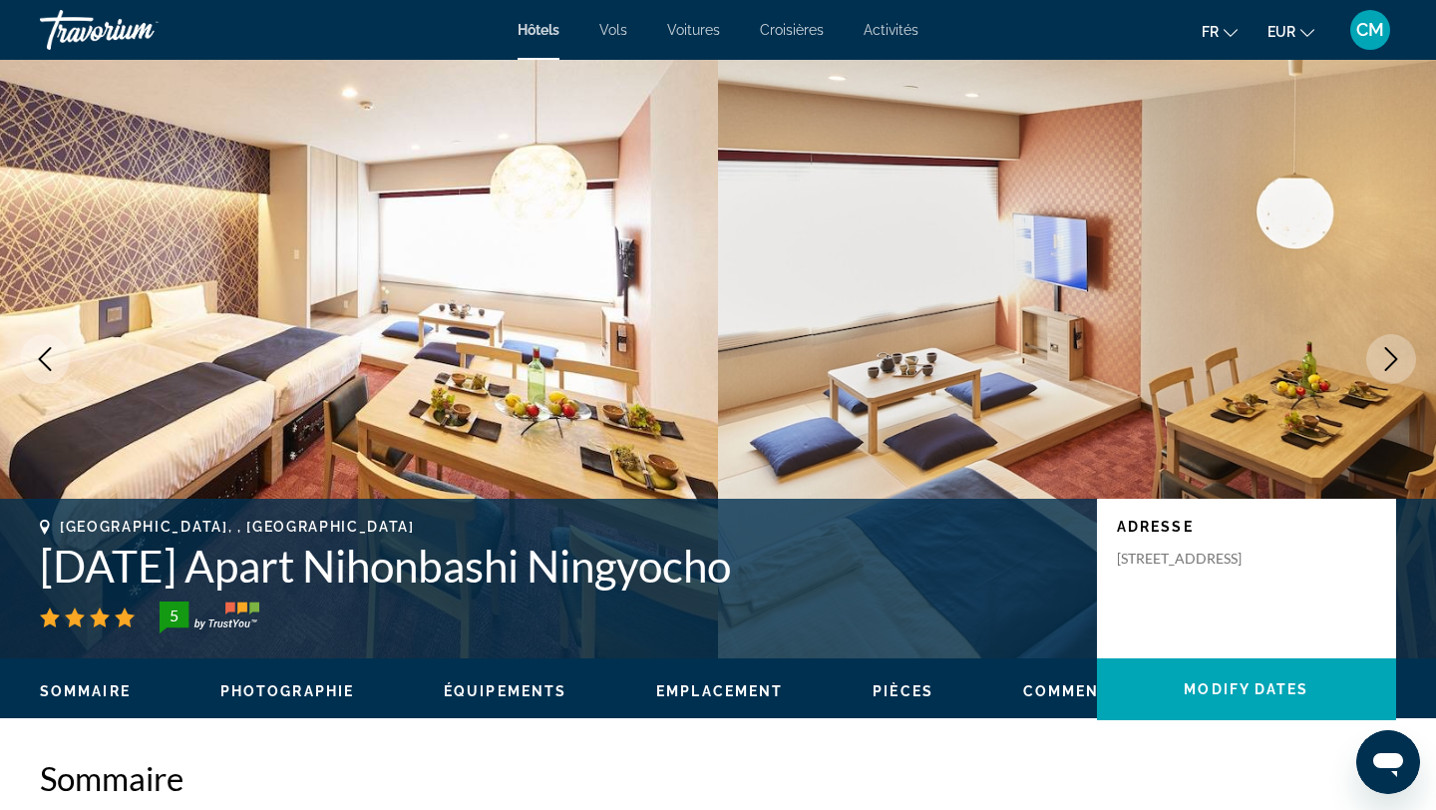
click at [1395, 366] on icon "Next image" at bounding box center [1391, 359] width 24 height 24
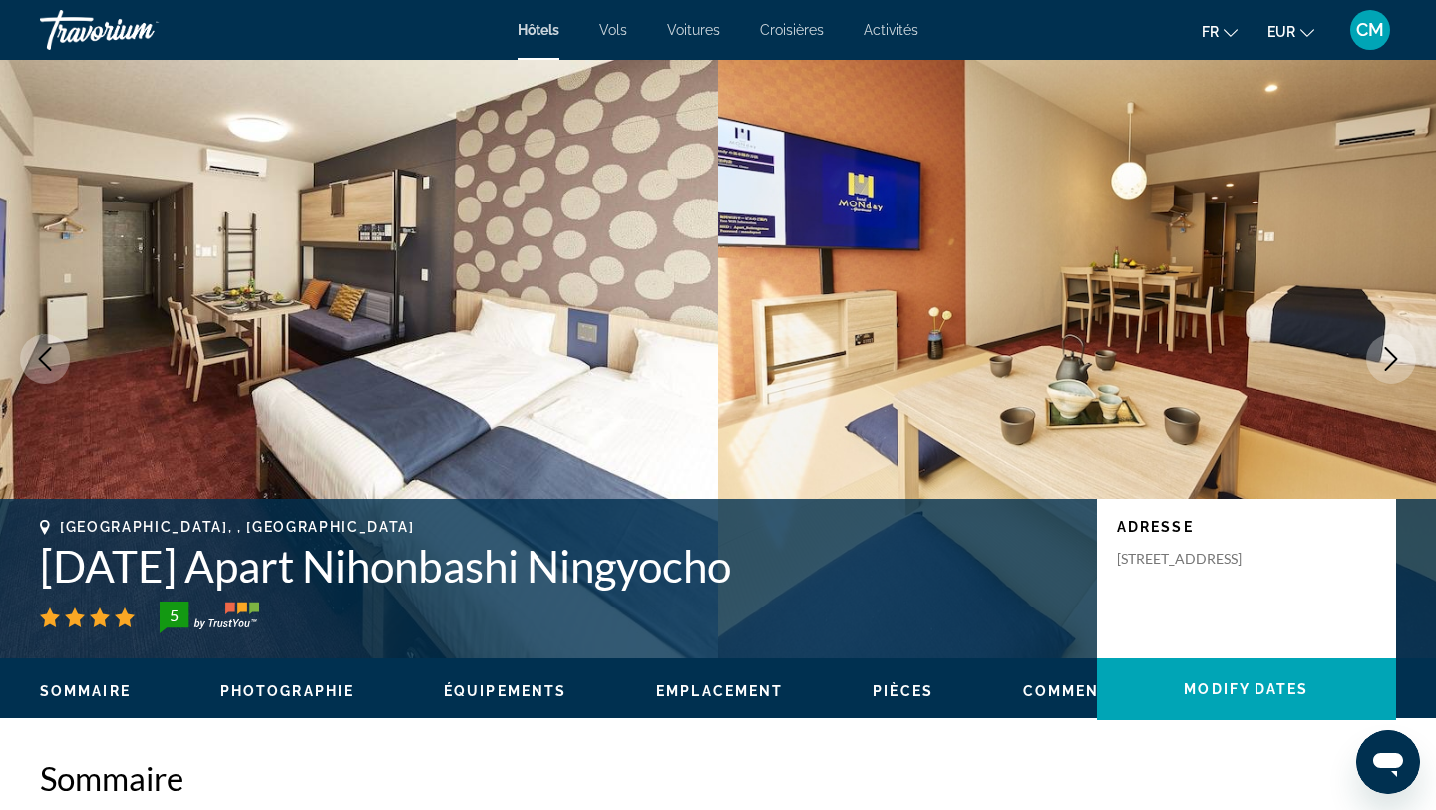
click at [1395, 366] on icon "Next image" at bounding box center [1391, 359] width 24 height 24
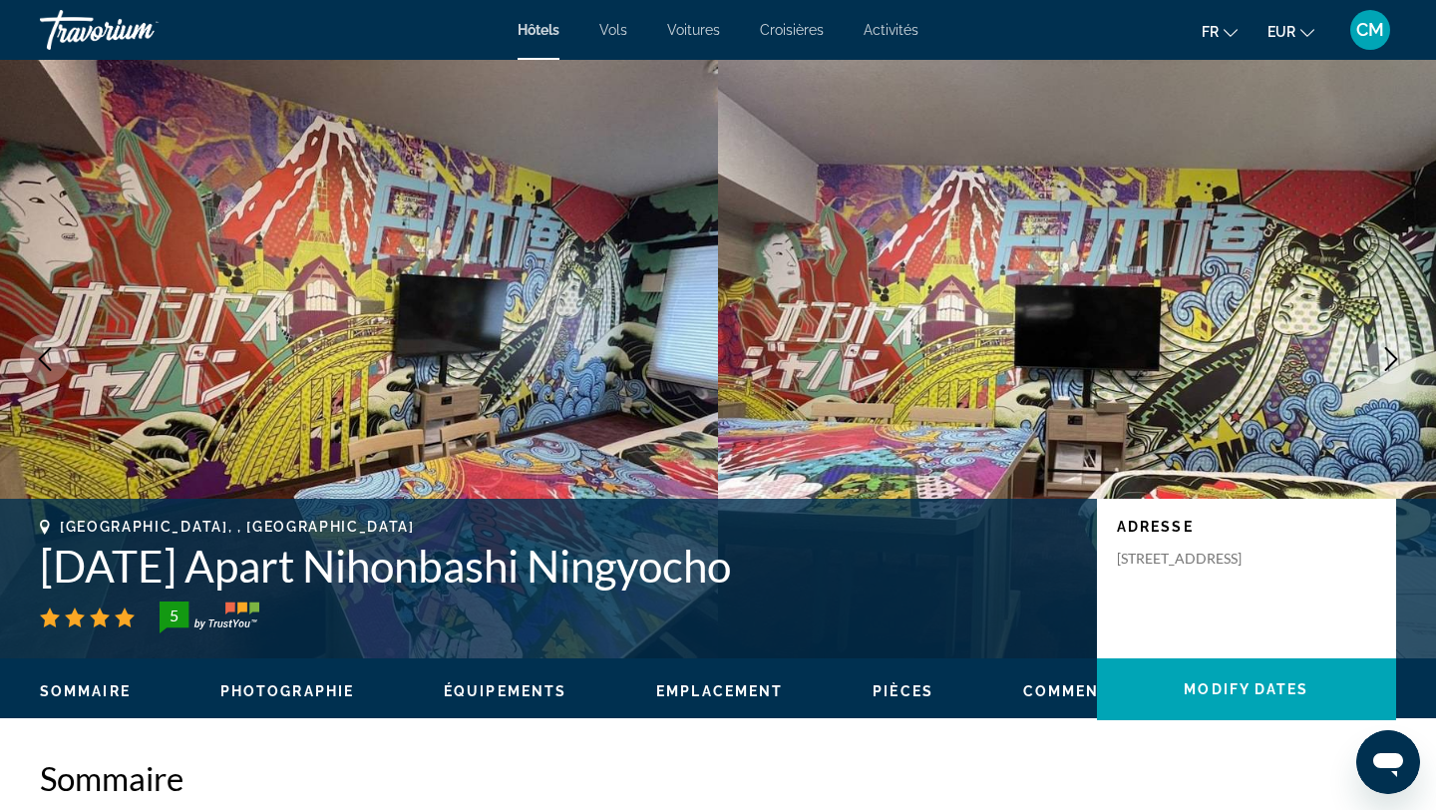
click at [1395, 366] on icon "Next image" at bounding box center [1391, 359] width 24 height 24
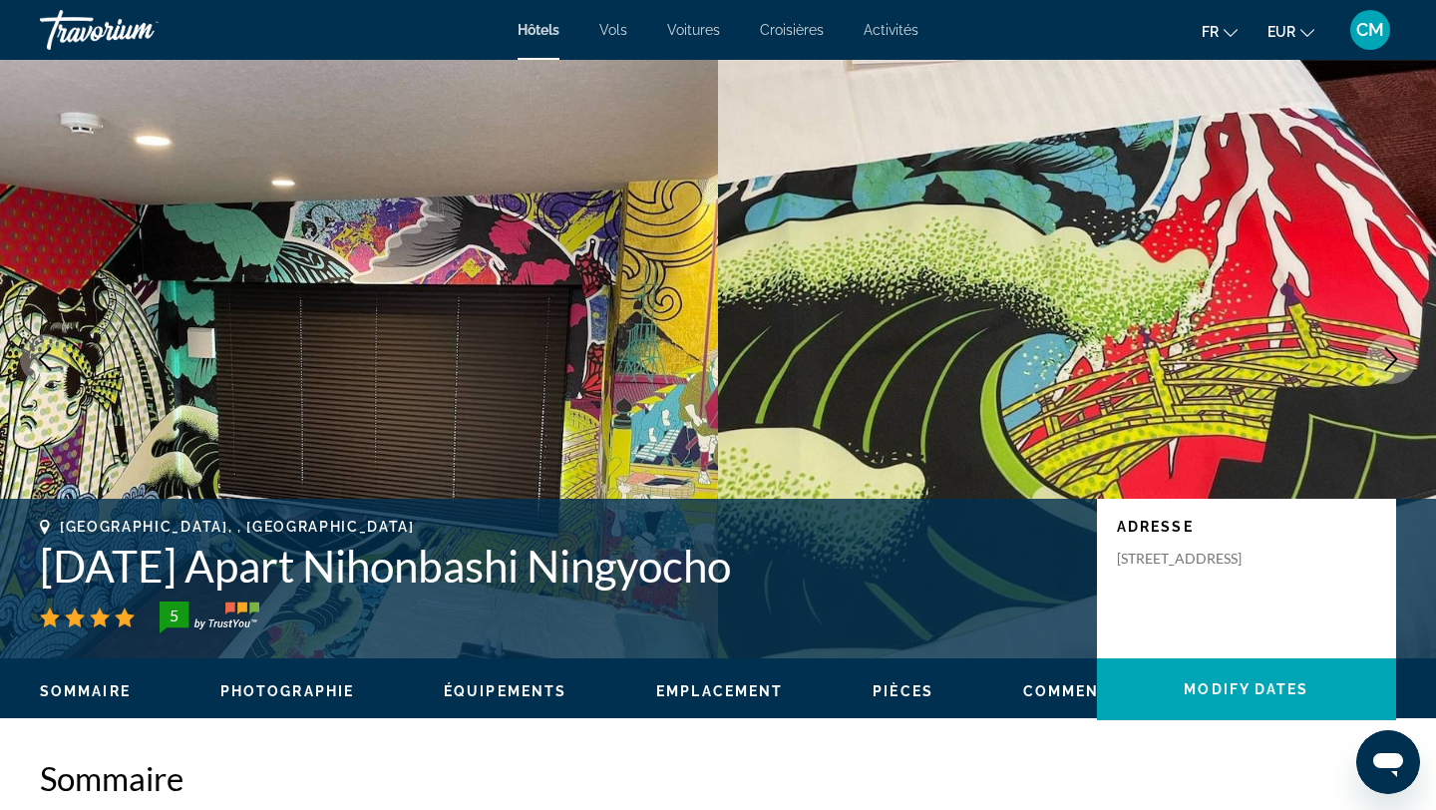
click at [1395, 366] on icon "Next image" at bounding box center [1391, 359] width 24 height 24
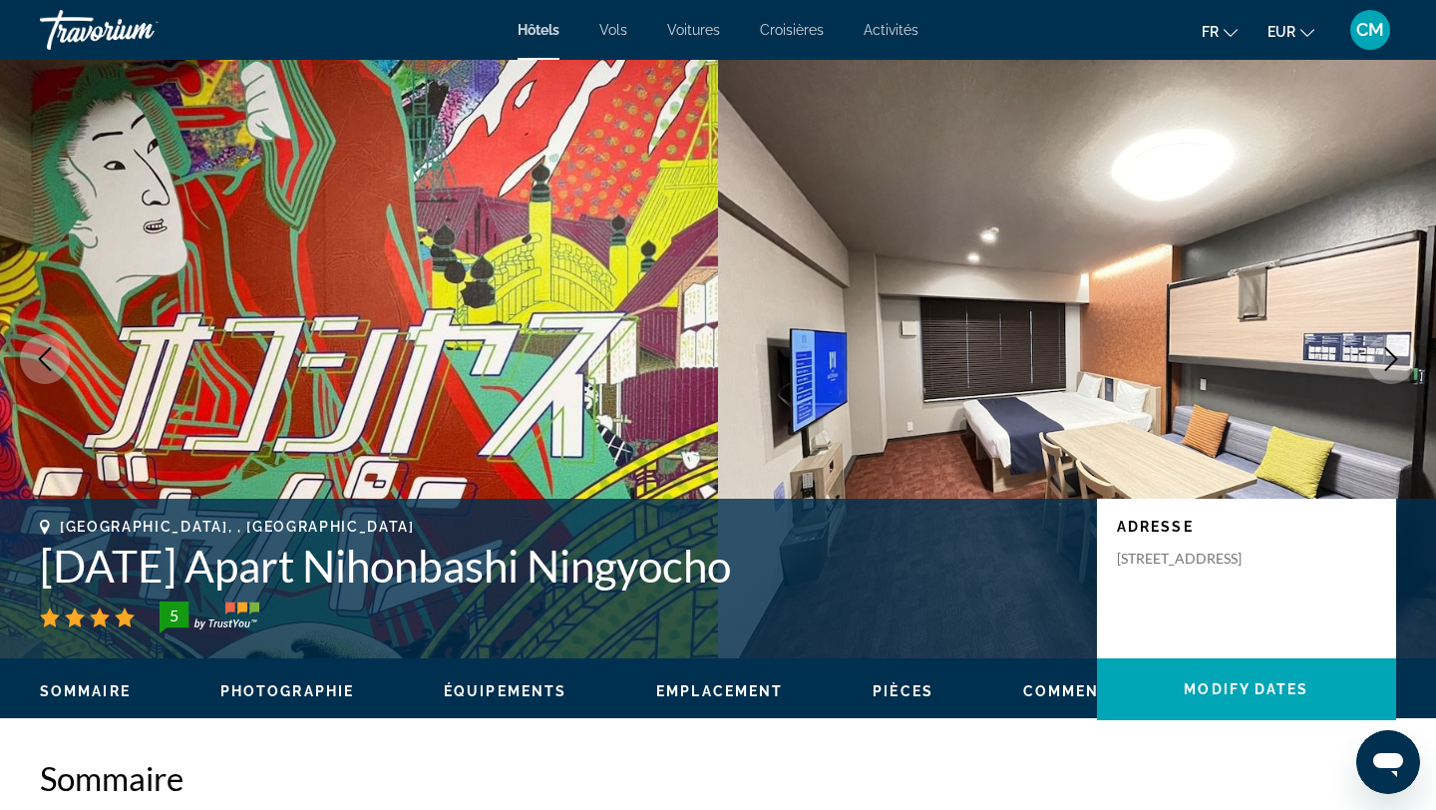
click at [1395, 366] on icon "Next image" at bounding box center [1391, 359] width 24 height 24
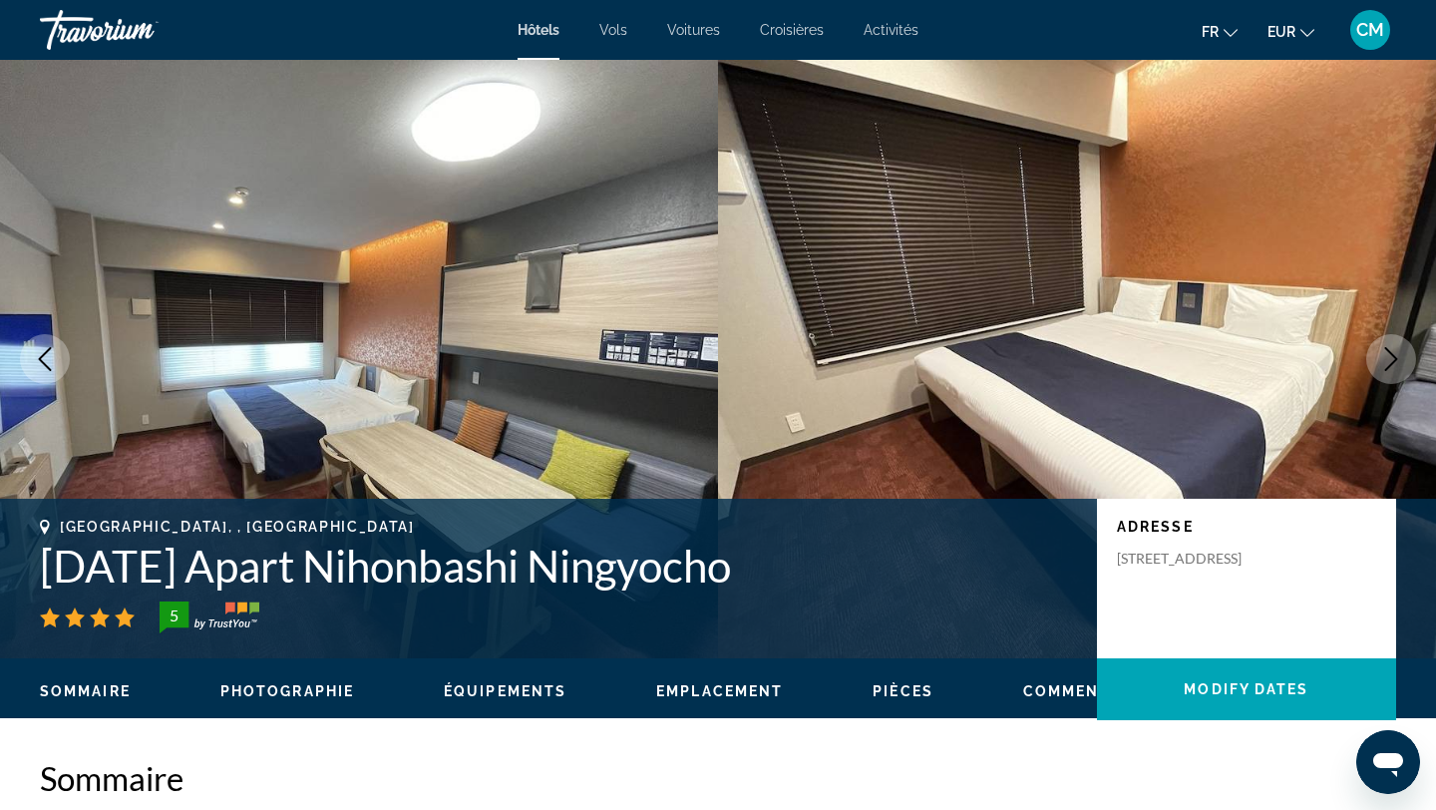
click at [1403, 361] on button "Next image" at bounding box center [1391, 359] width 50 height 50
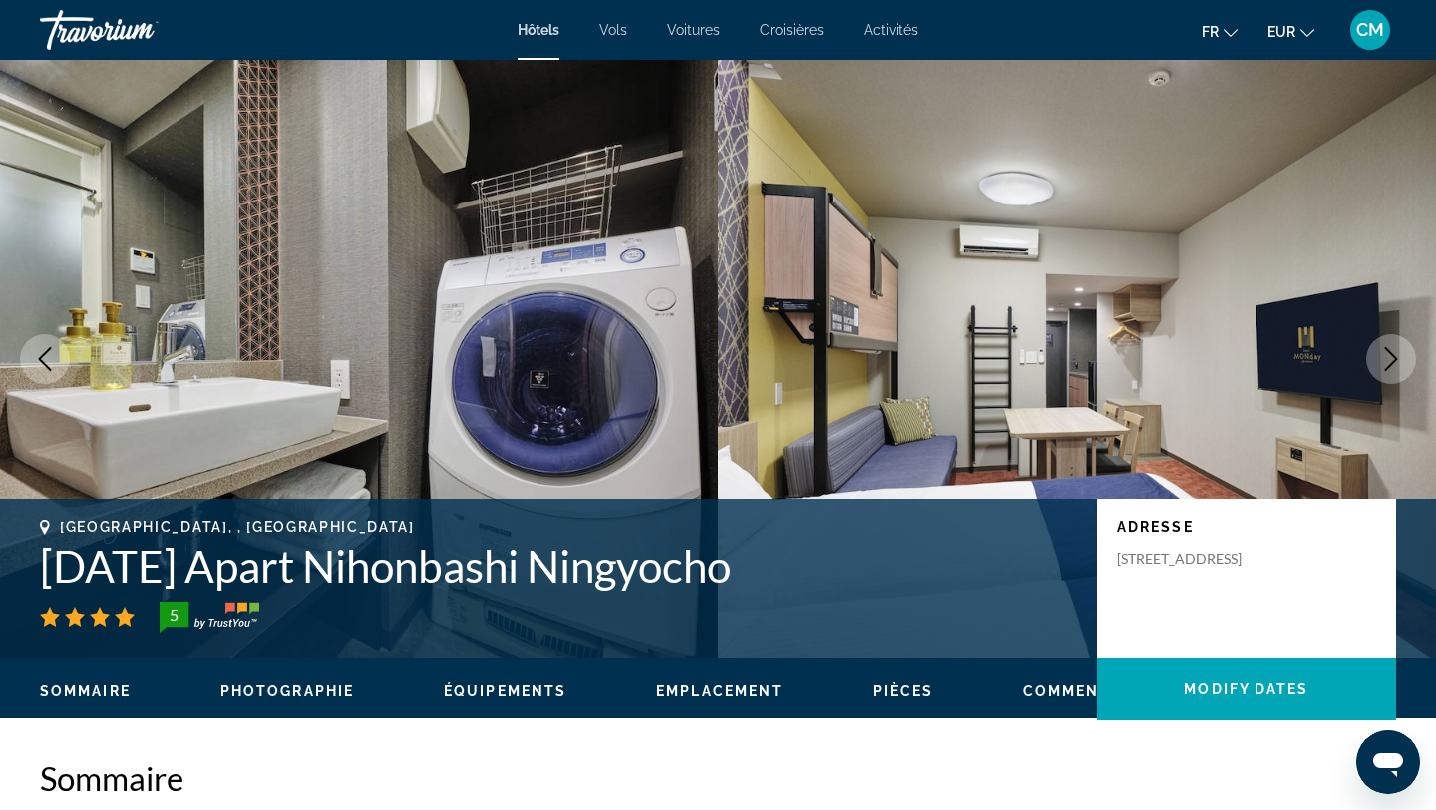
click at [77, 350] on img "Main content" at bounding box center [359, 359] width 718 height 598
click at [49, 356] on icon "Previous image" at bounding box center [45, 359] width 24 height 24
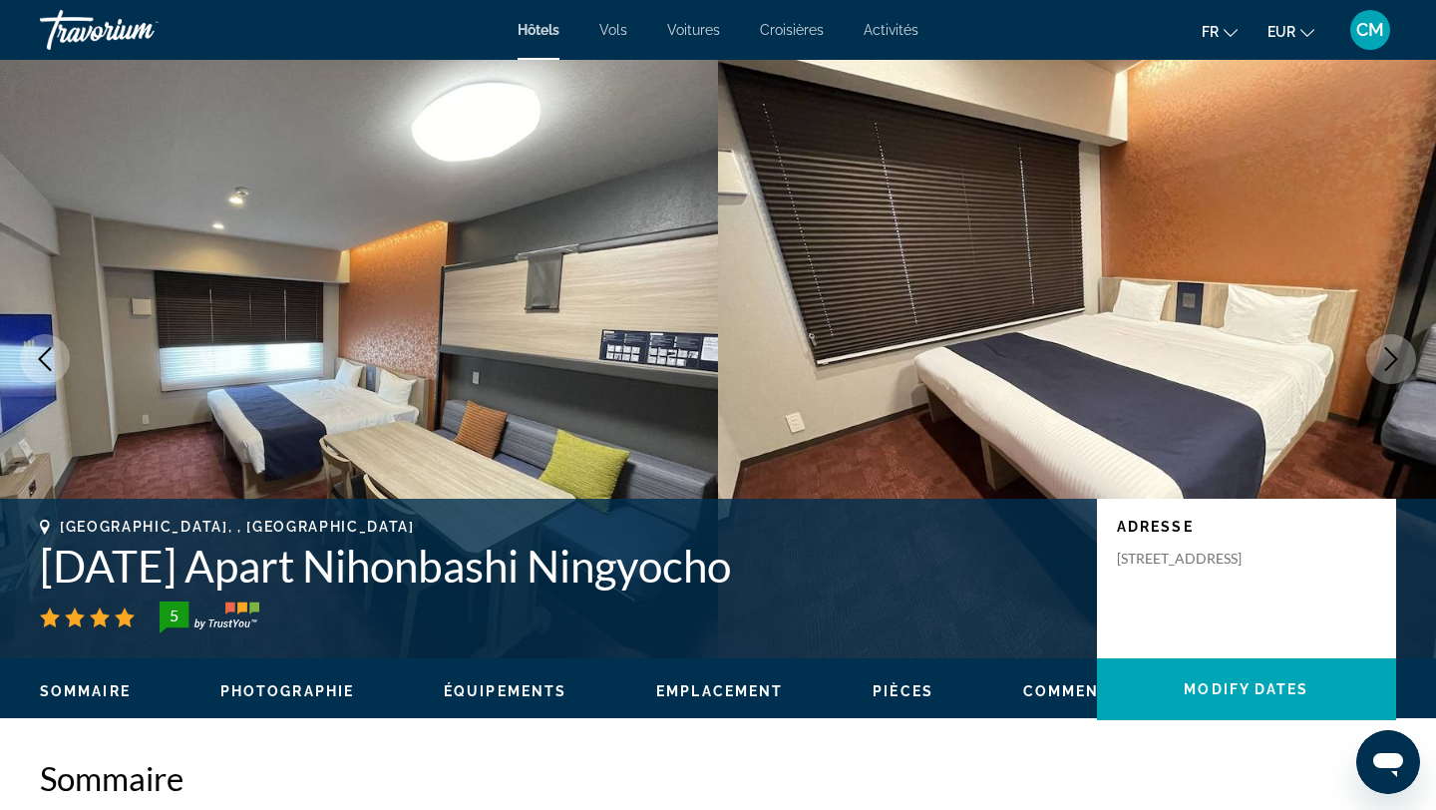
click at [49, 356] on icon "Previous image" at bounding box center [45, 359] width 24 height 24
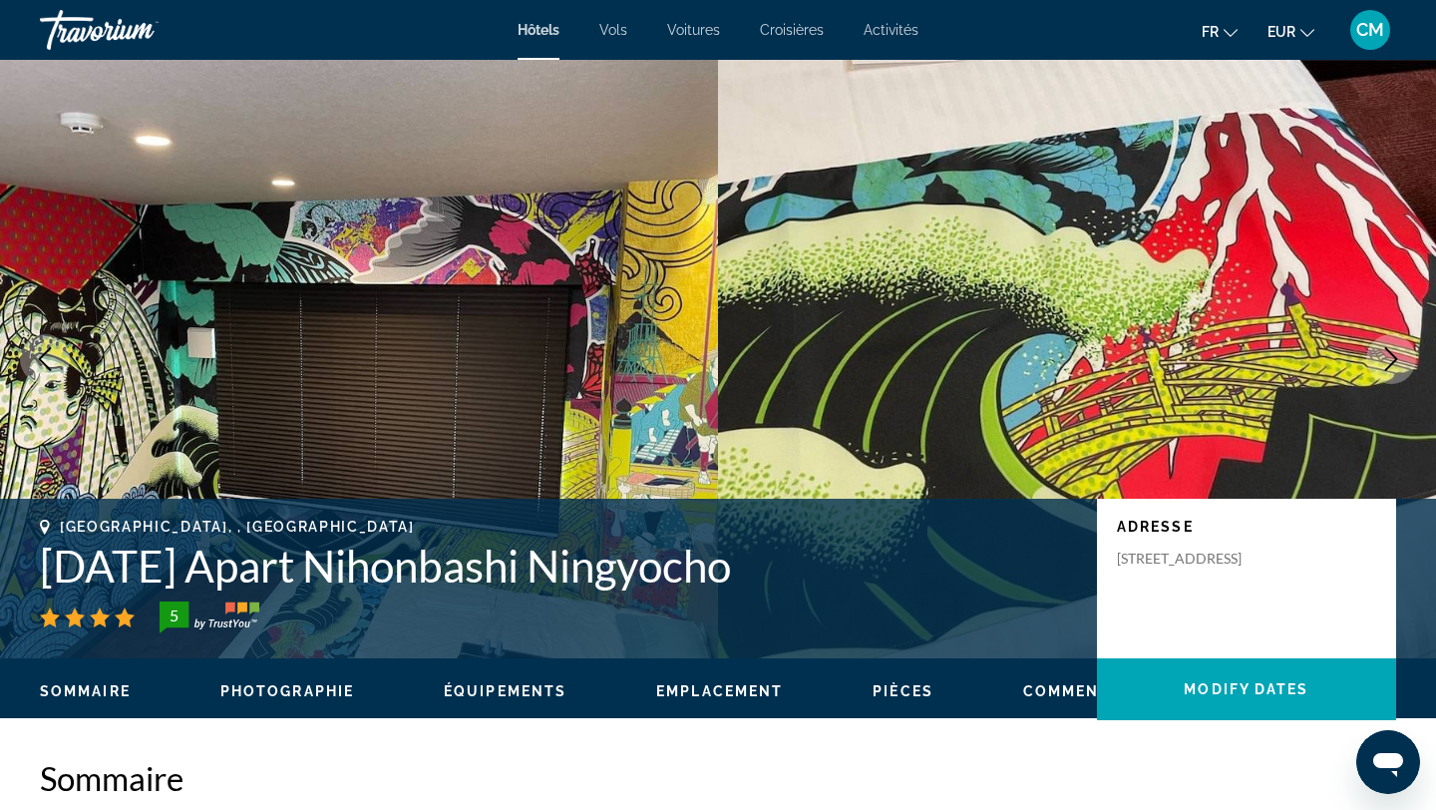
click at [49, 356] on icon "Previous image" at bounding box center [45, 359] width 24 height 24
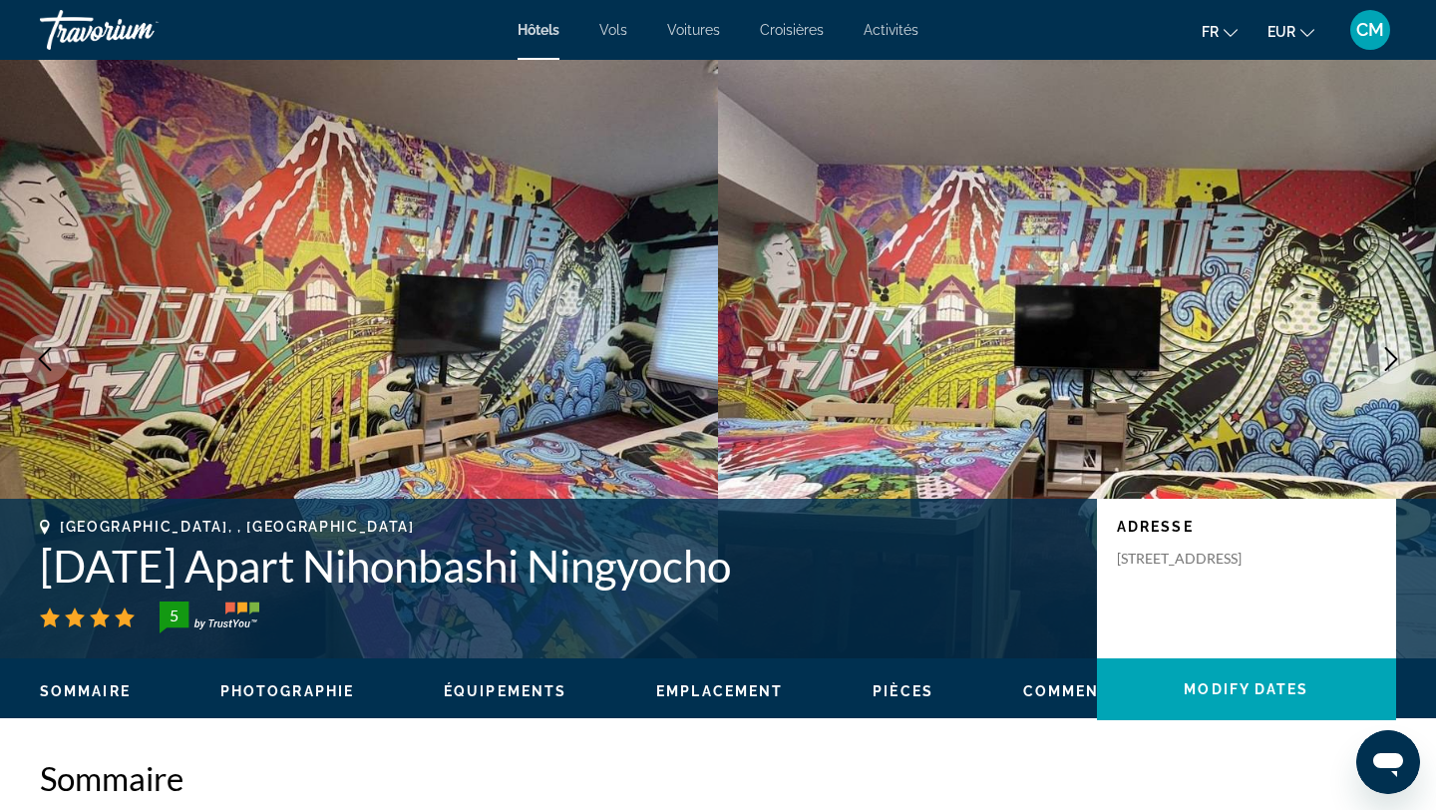
click at [49, 356] on icon "Previous image" at bounding box center [45, 359] width 24 height 24
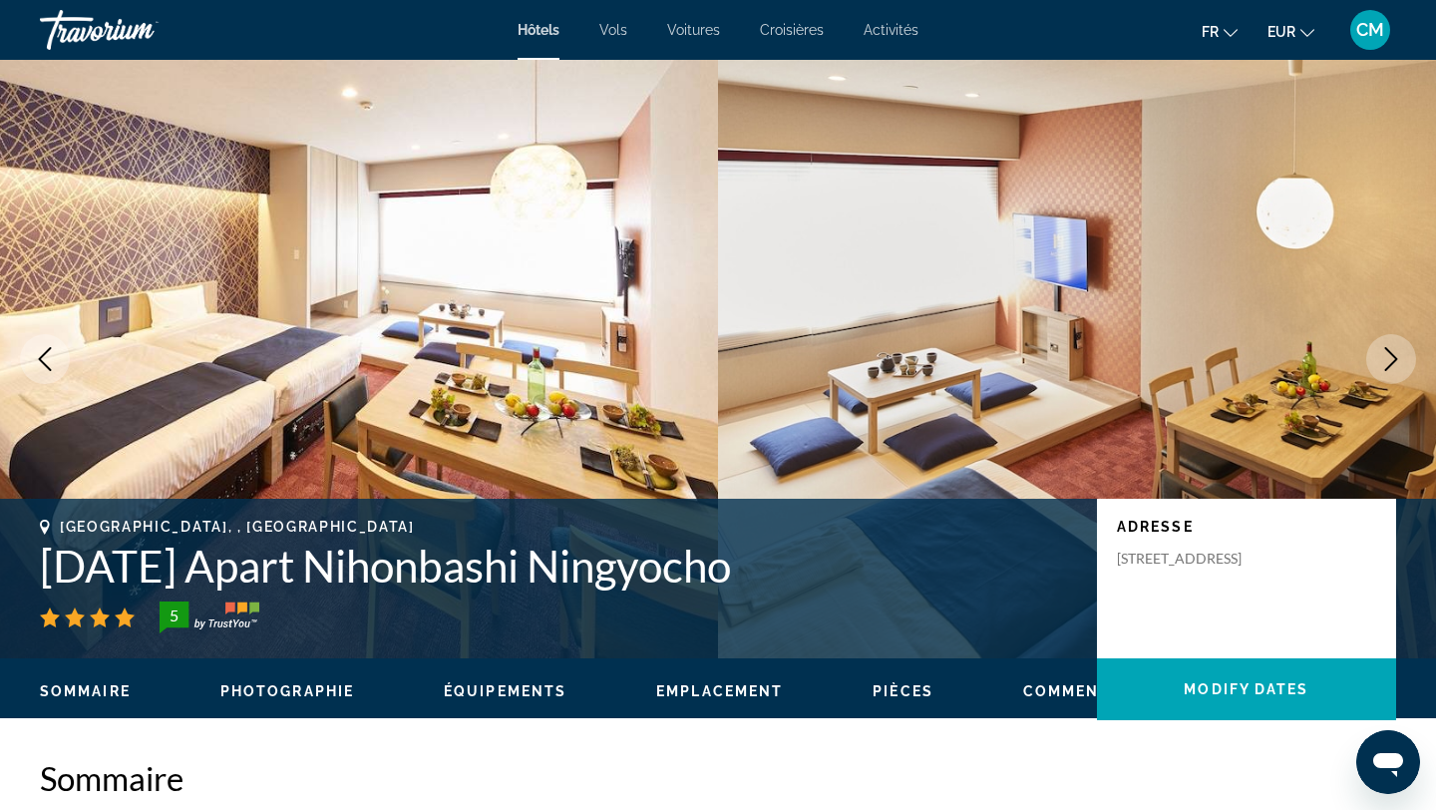
click at [49, 356] on icon "Previous image" at bounding box center [45, 359] width 24 height 24
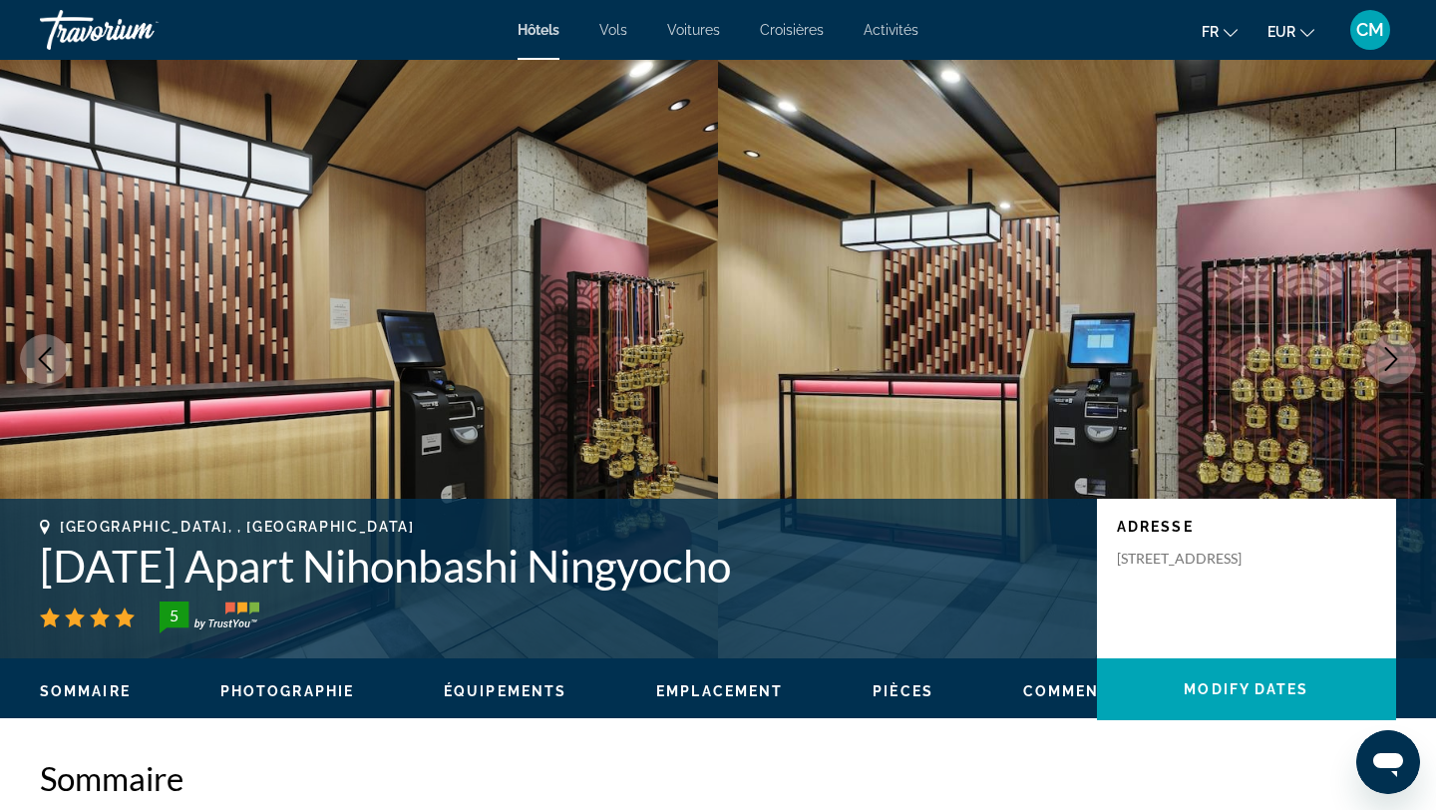
click at [1372, 362] on button "Next image" at bounding box center [1391, 359] width 50 height 50
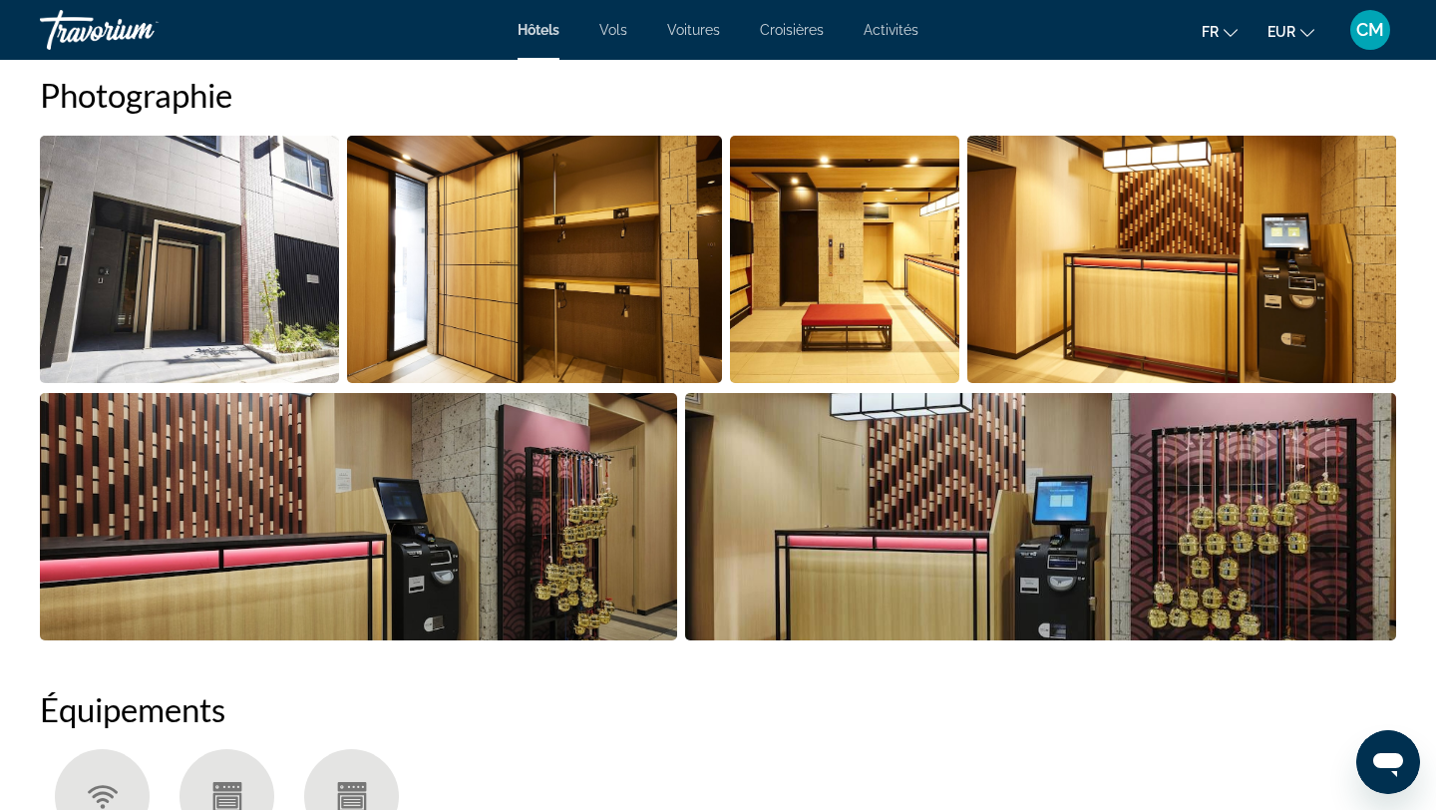
scroll to position [1018, 0]
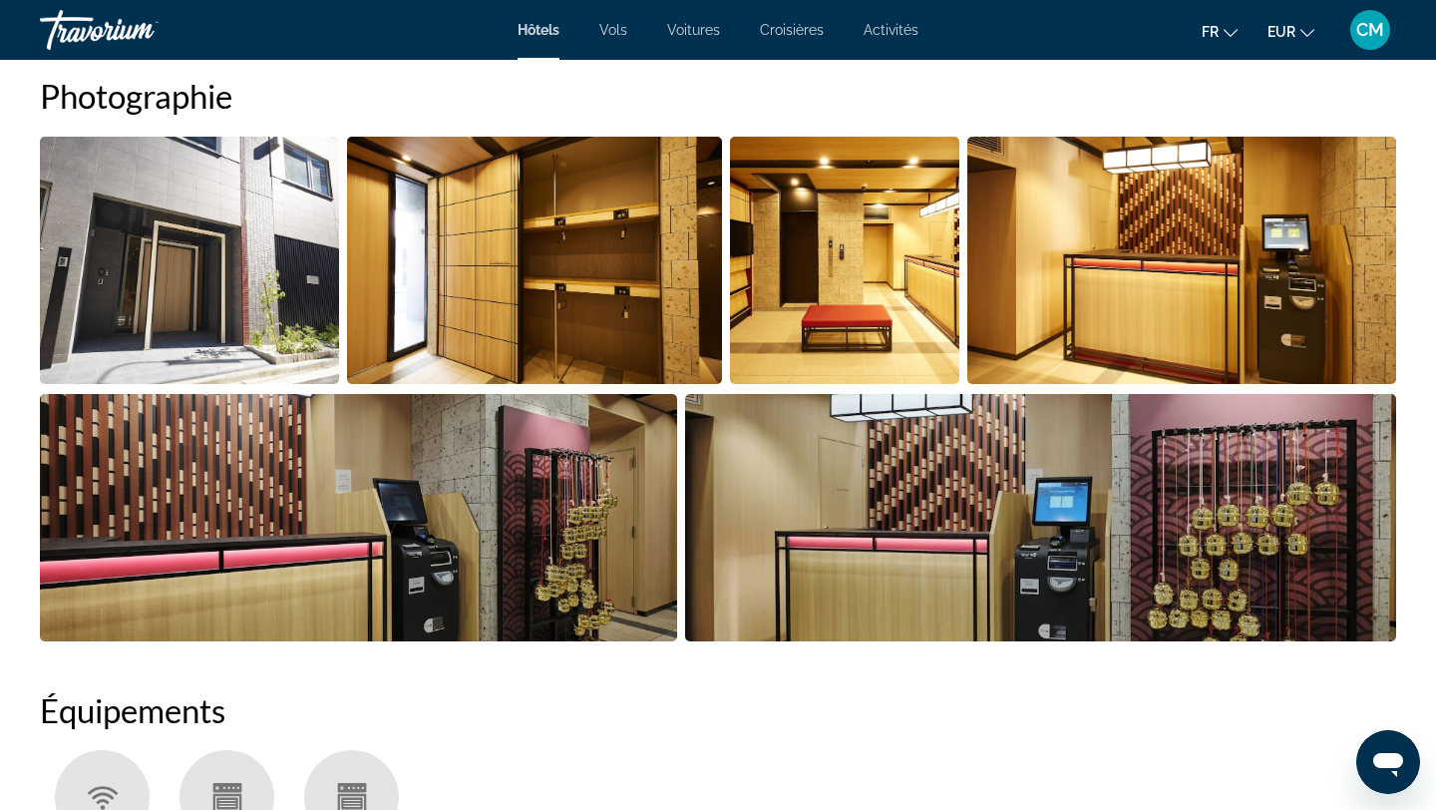
click at [1173, 497] on img "Open full-screen image slider" at bounding box center [1041, 517] width 712 height 247
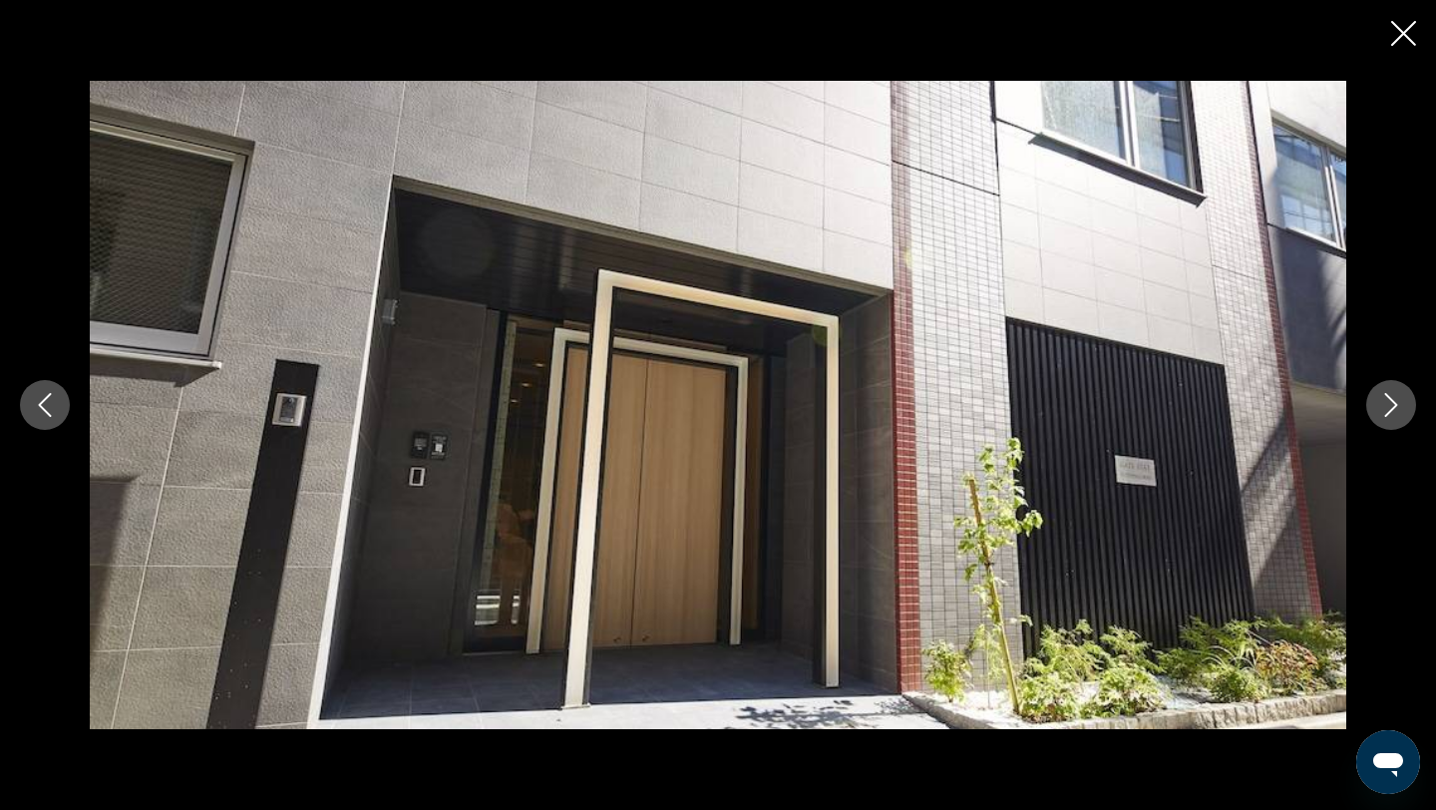
click at [1400, 393] on icon "Next image" at bounding box center [1391, 405] width 24 height 24
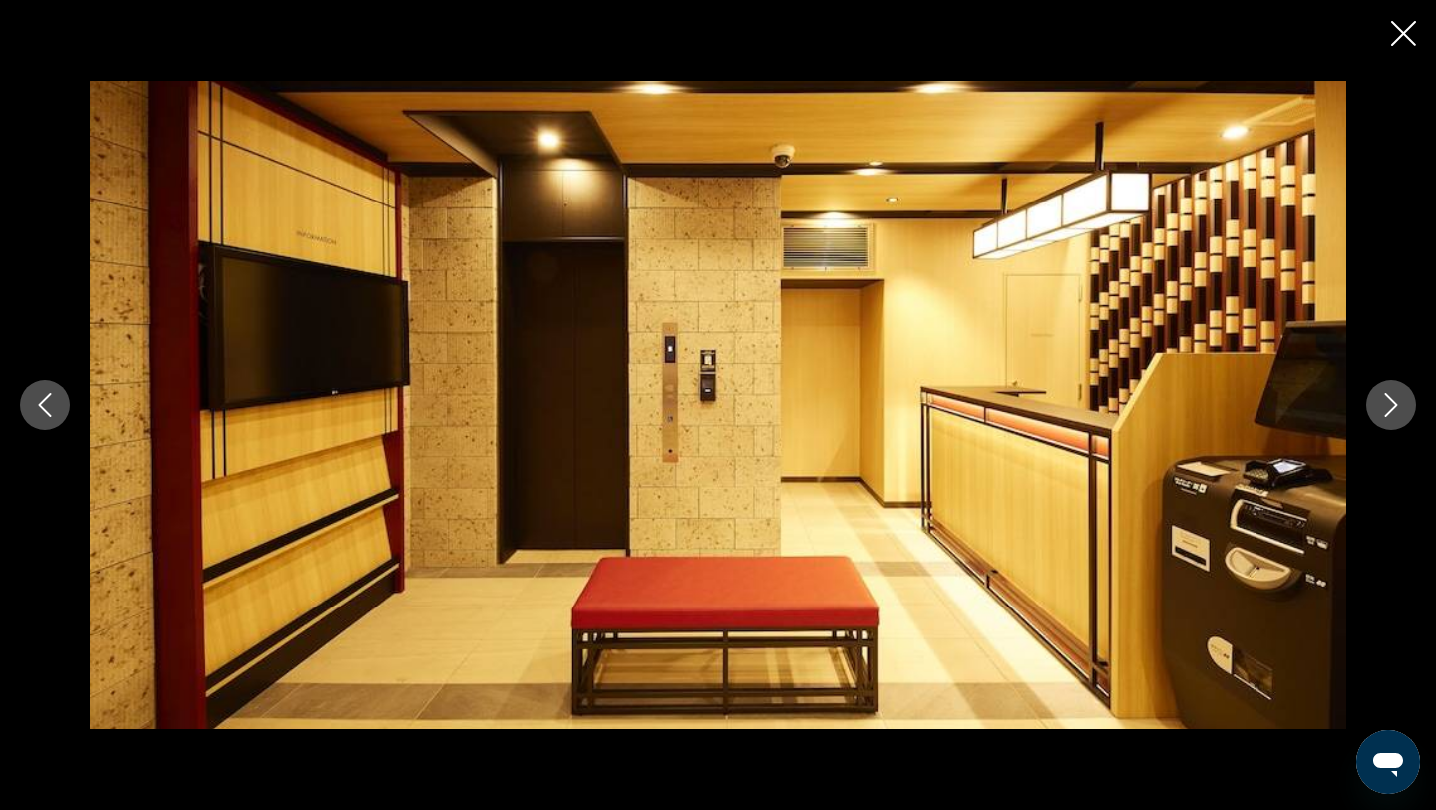
click at [1400, 393] on icon "Next image" at bounding box center [1391, 405] width 24 height 24
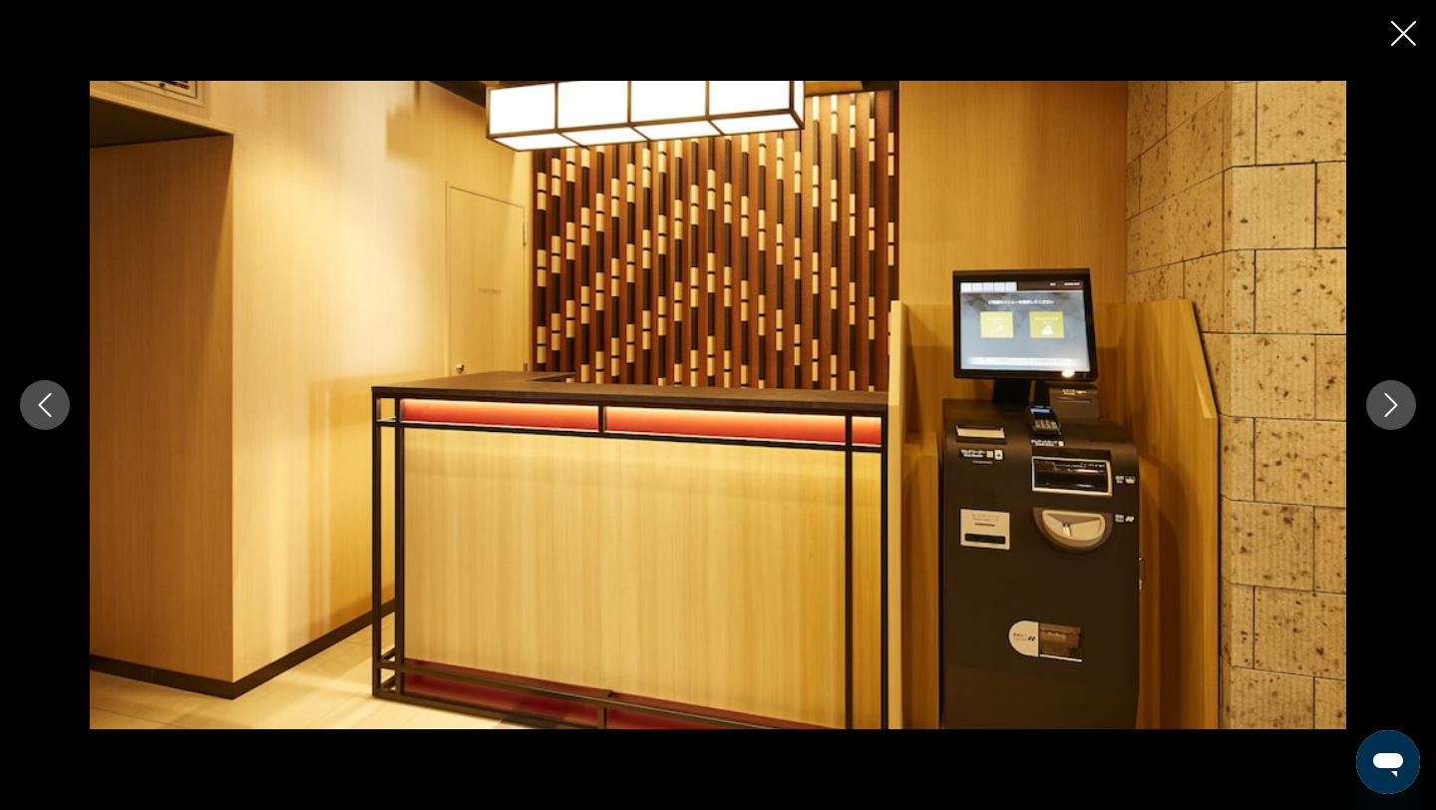
click at [1400, 393] on icon "Next image" at bounding box center [1391, 405] width 24 height 24
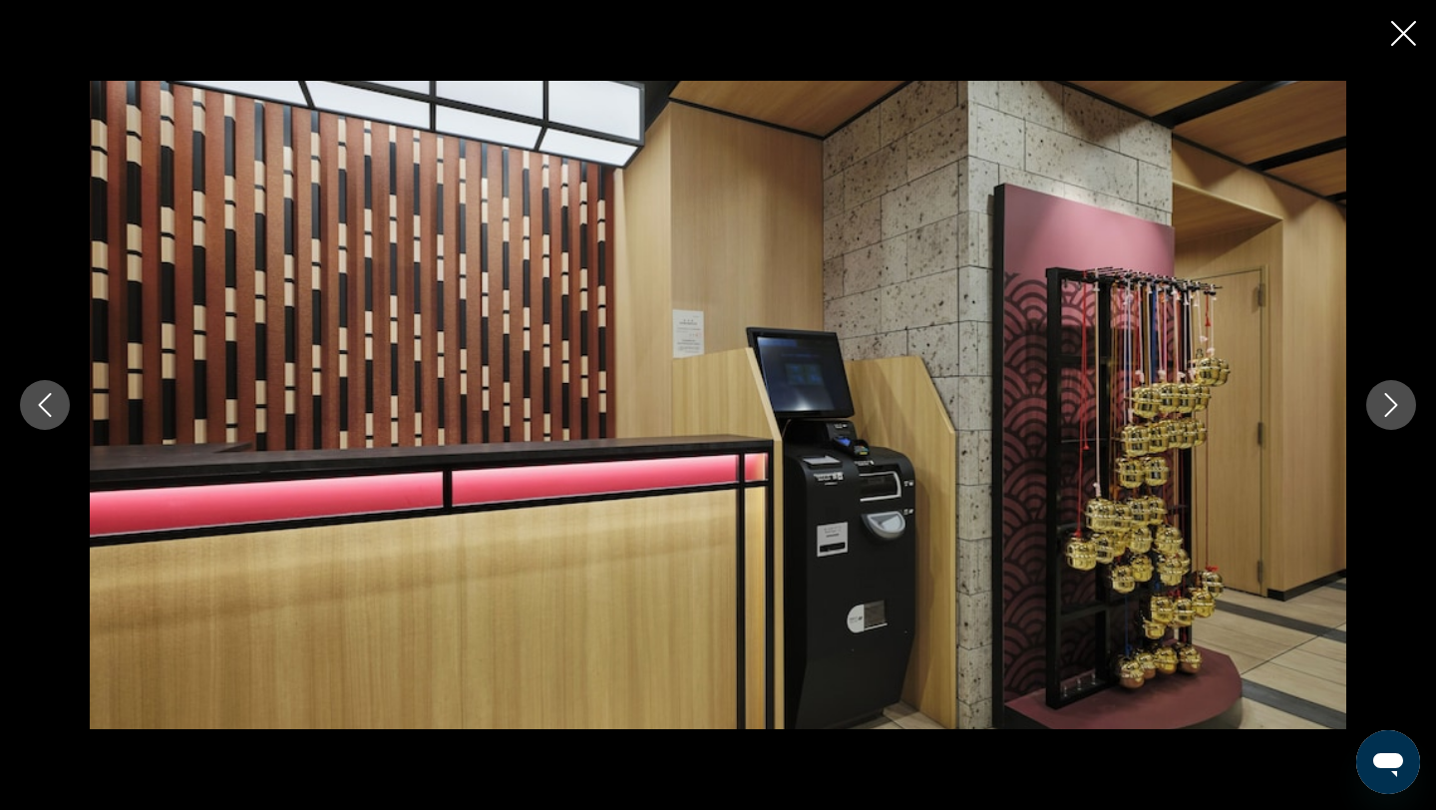
click at [1400, 393] on icon "Next image" at bounding box center [1391, 405] width 24 height 24
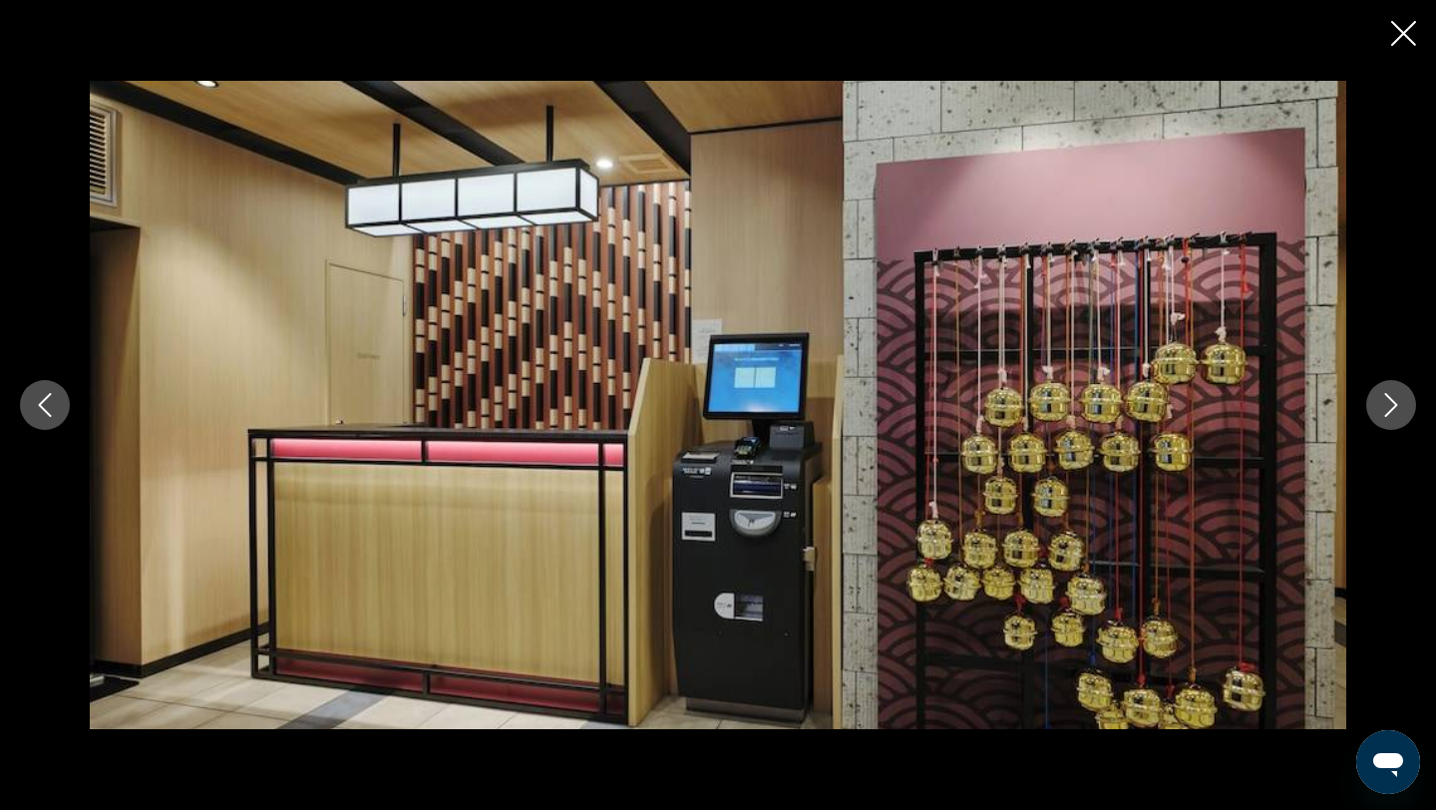
click at [1400, 393] on icon "Next image" at bounding box center [1391, 405] width 24 height 24
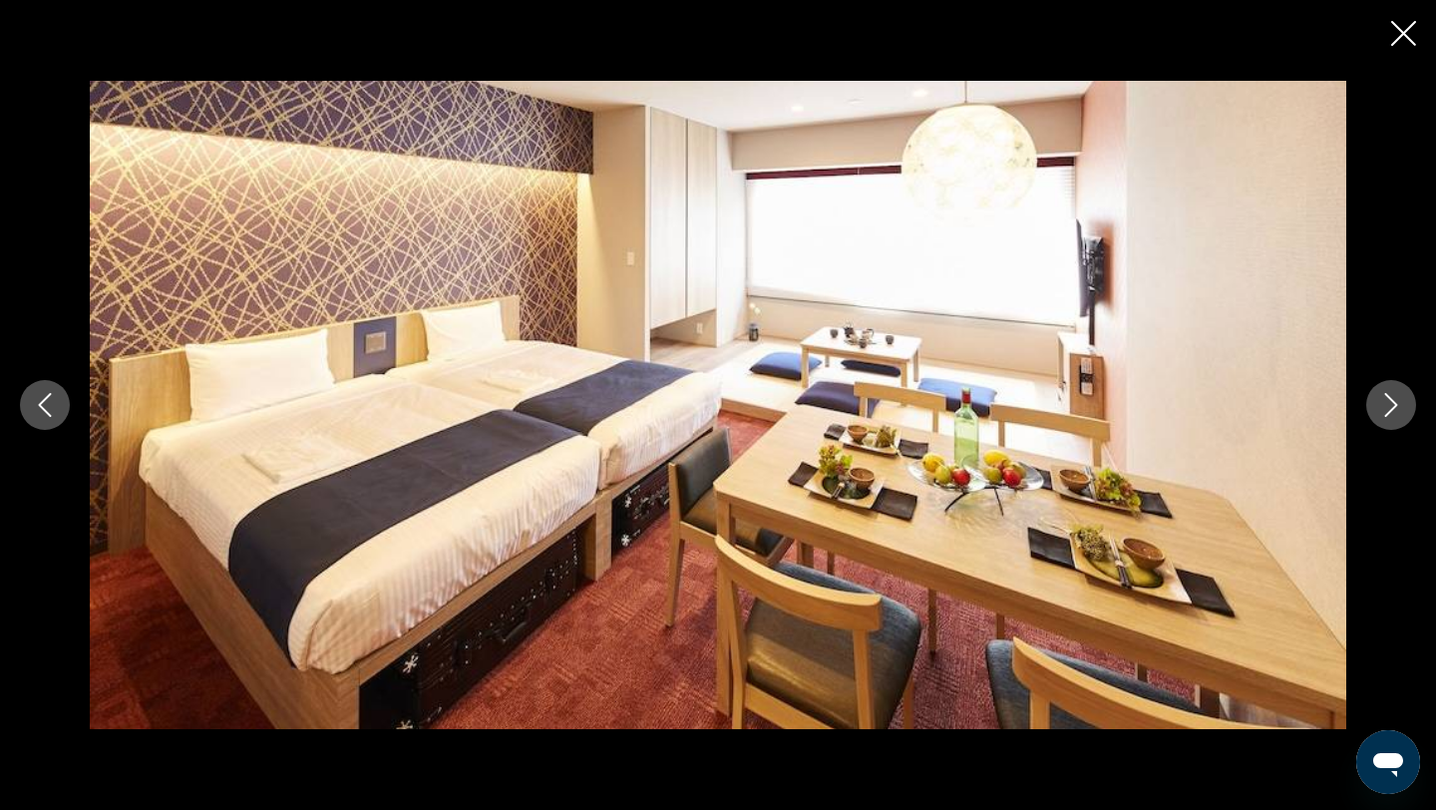
click at [1400, 393] on icon "Next image" at bounding box center [1391, 405] width 24 height 24
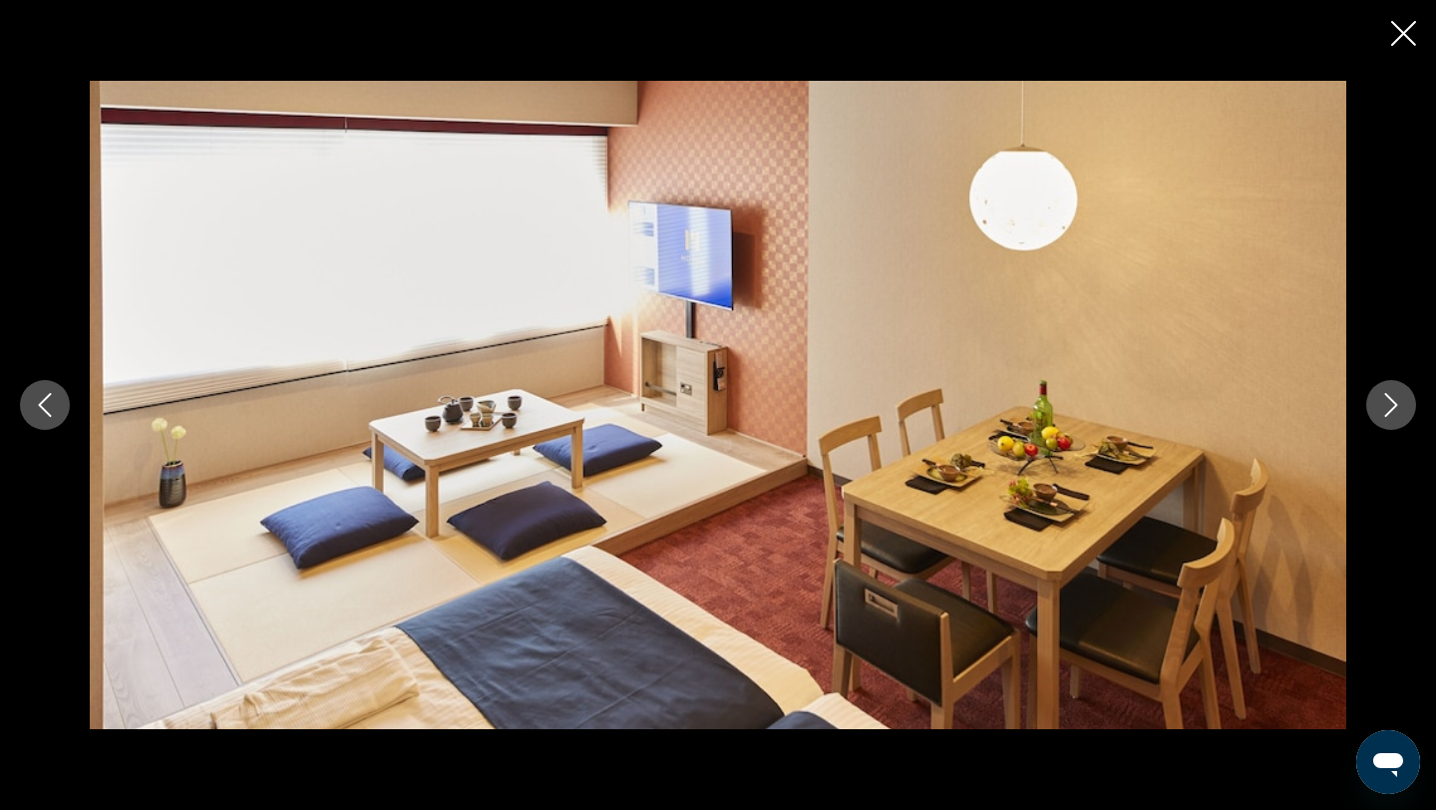
click at [44, 417] on button "Previous image" at bounding box center [45, 405] width 50 height 50
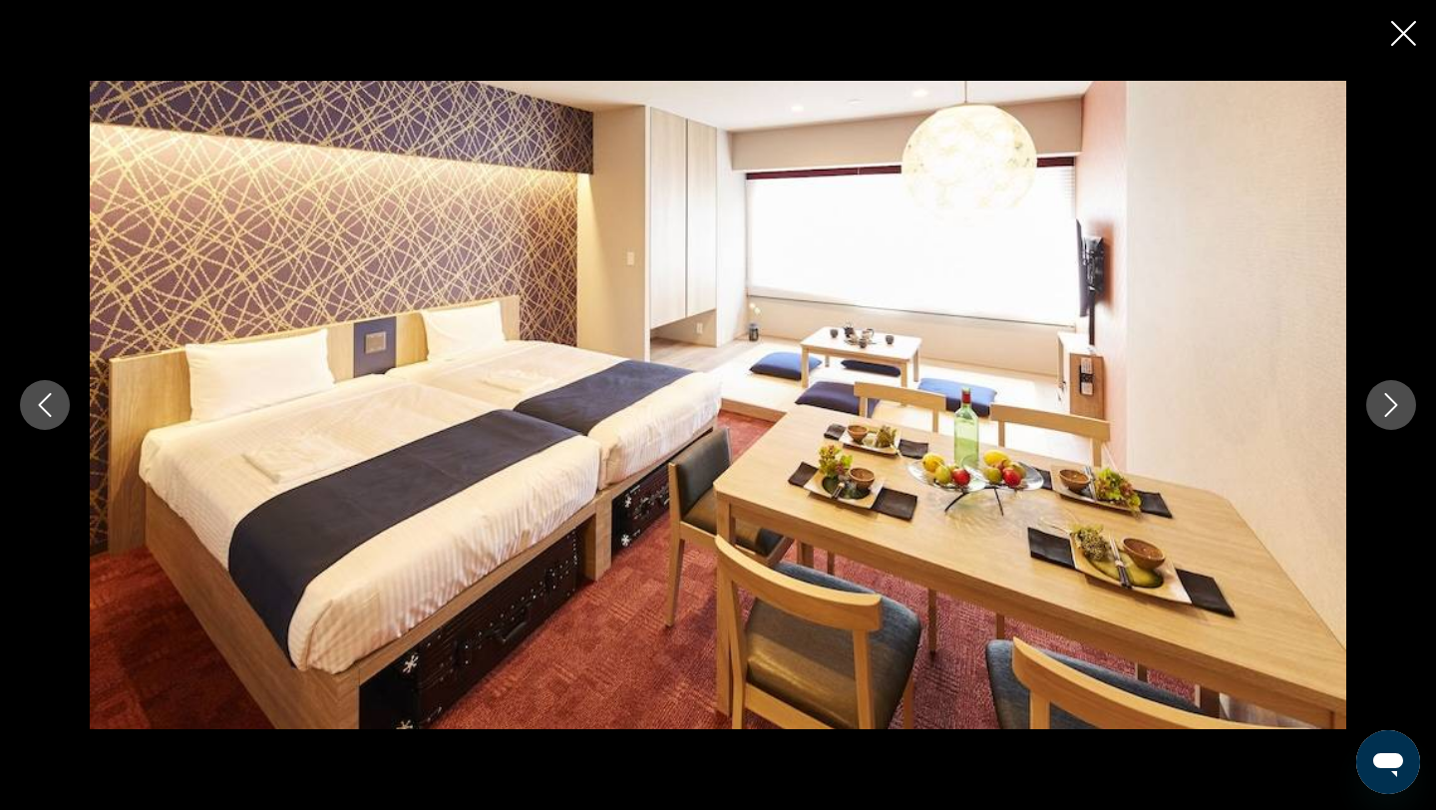
click at [1371, 403] on button "Next image" at bounding box center [1391, 405] width 50 height 50
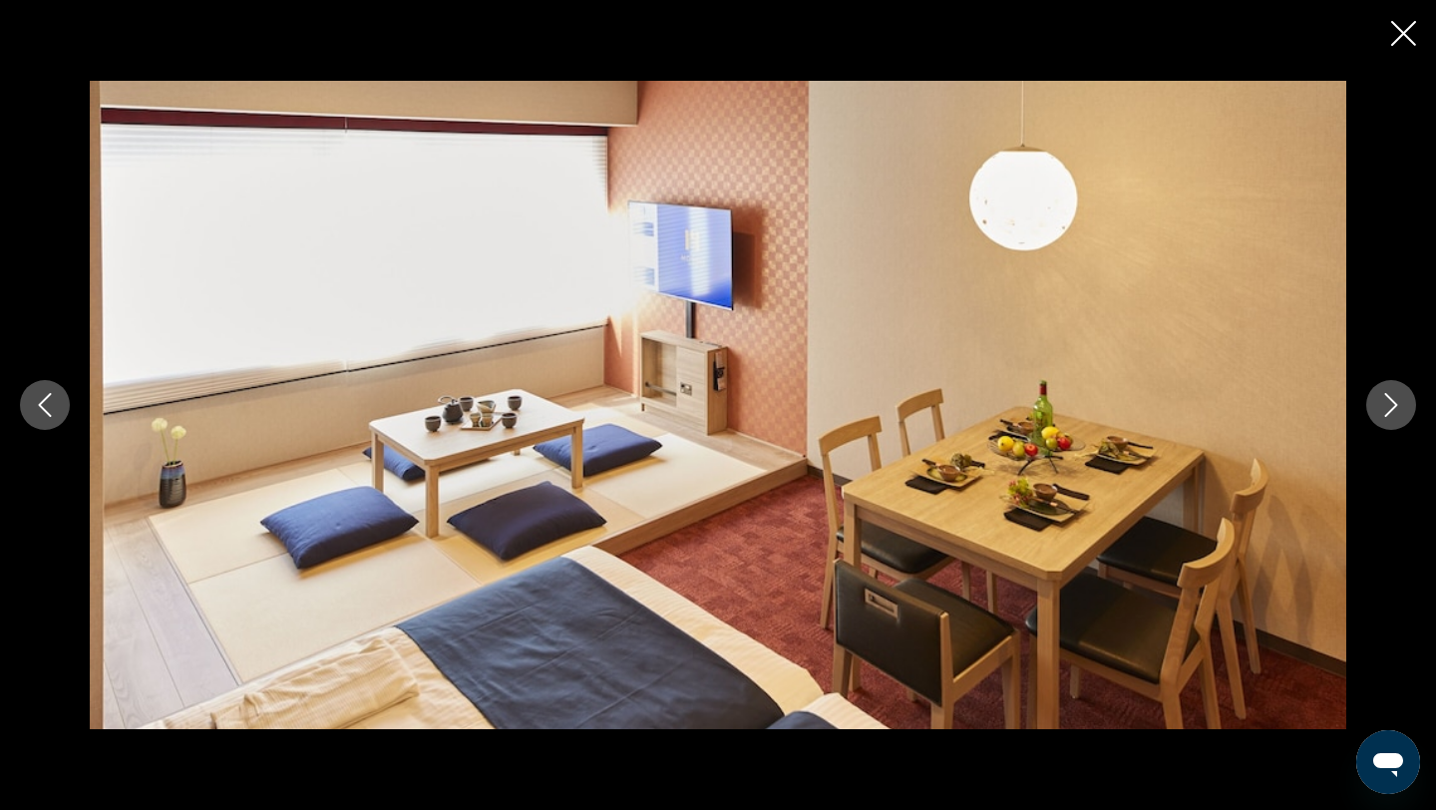
click at [1371, 403] on button "Next image" at bounding box center [1391, 405] width 50 height 50
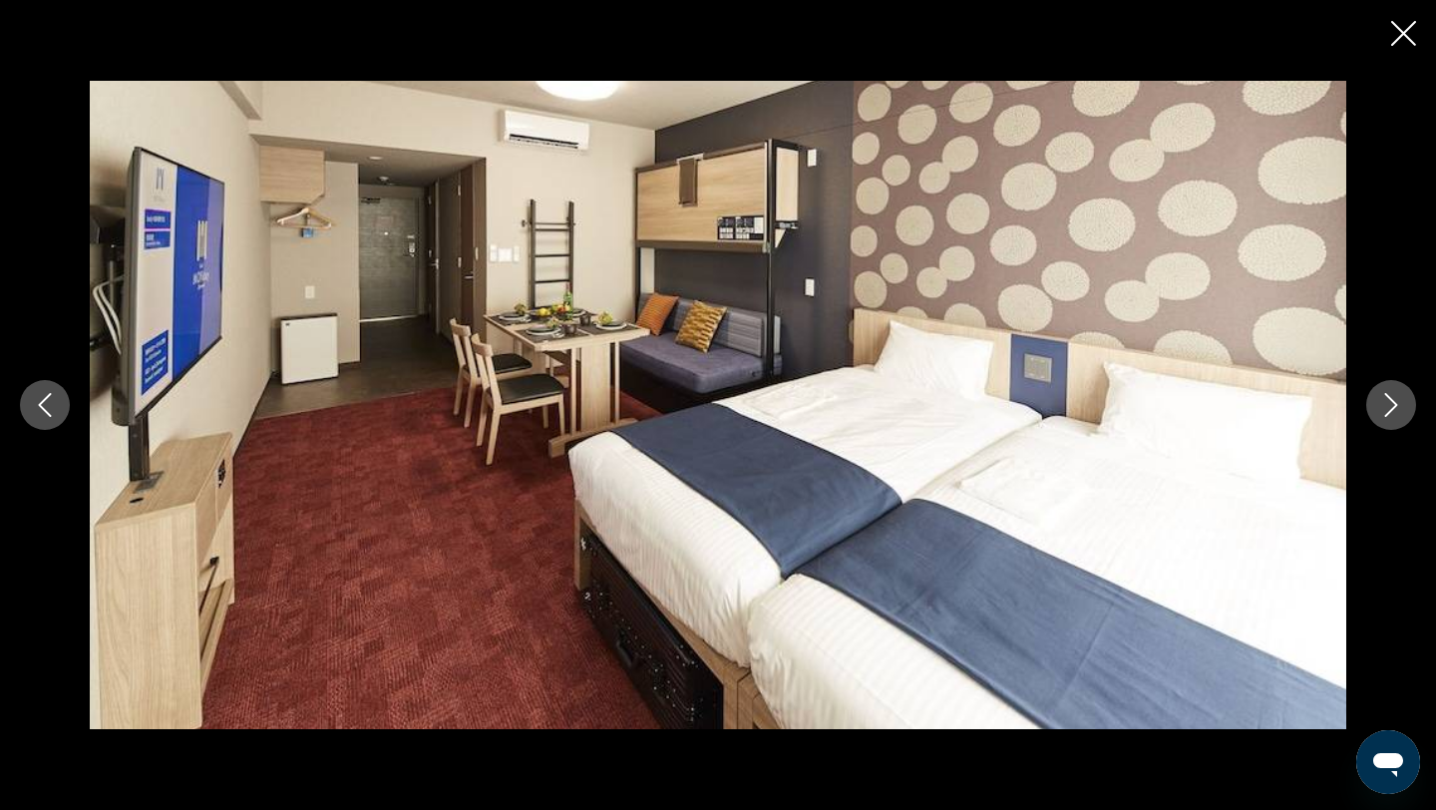
click at [1371, 403] on button "Next image" at bounding box center [1391, 405] width 50 height 50
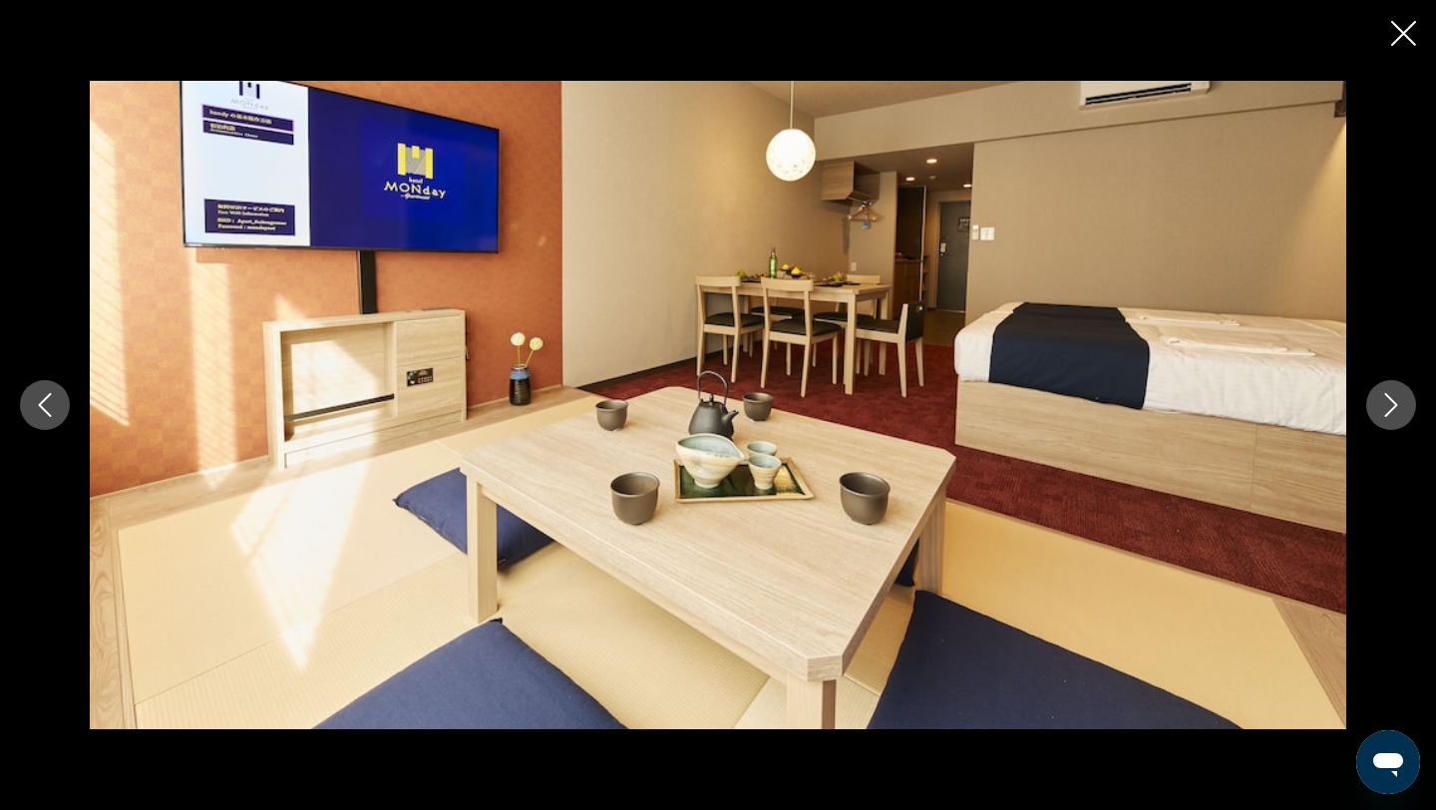
click at [1371, 403] on button "Next image" at bounding box center [1391, 405] width 50 height 50
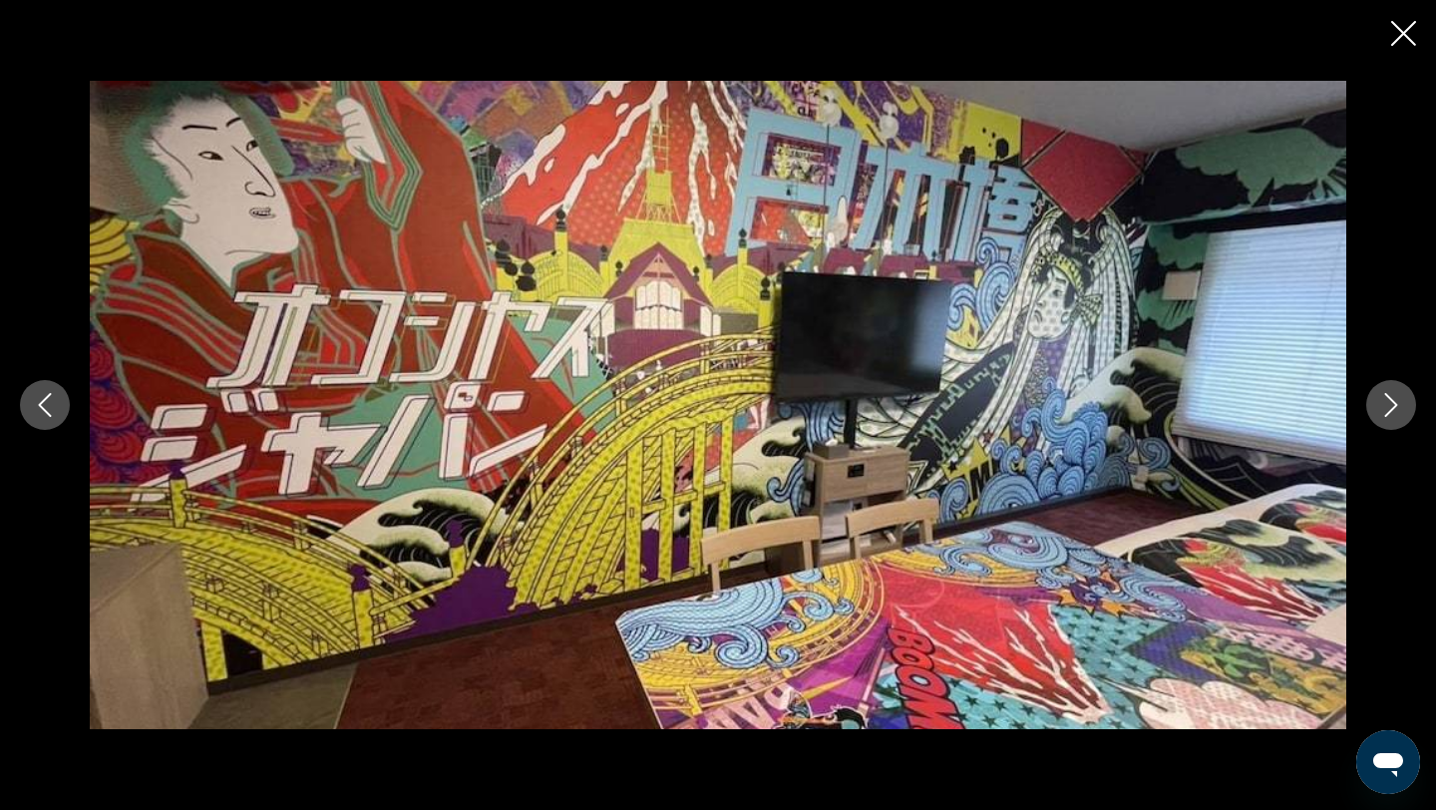
click at [1371, 403] on button "Next image" at bounding box center [1391, 405] width 50 height 50
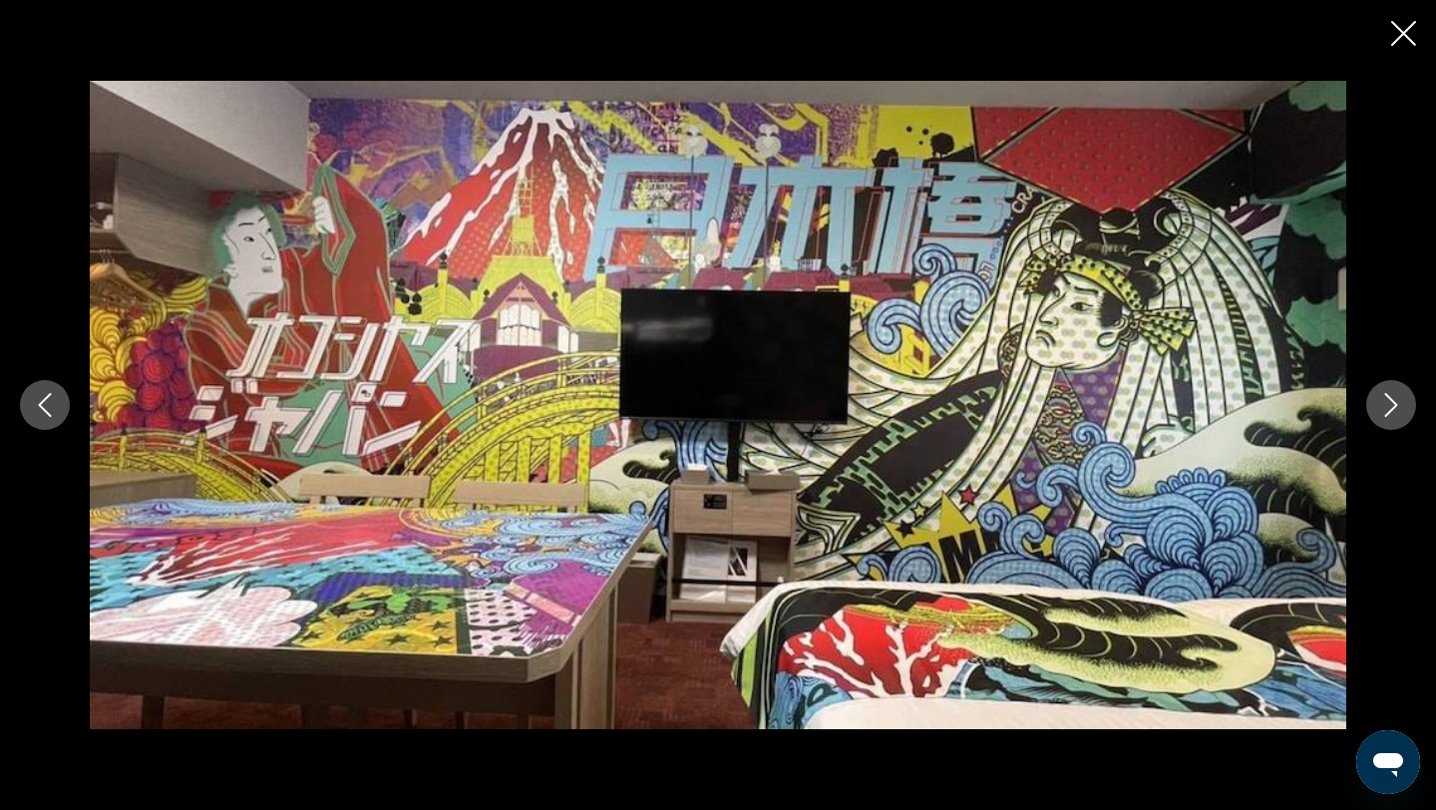
click at [1371, 403] on button "Next image" at bounding box center [1391, 405] width 50 height 50
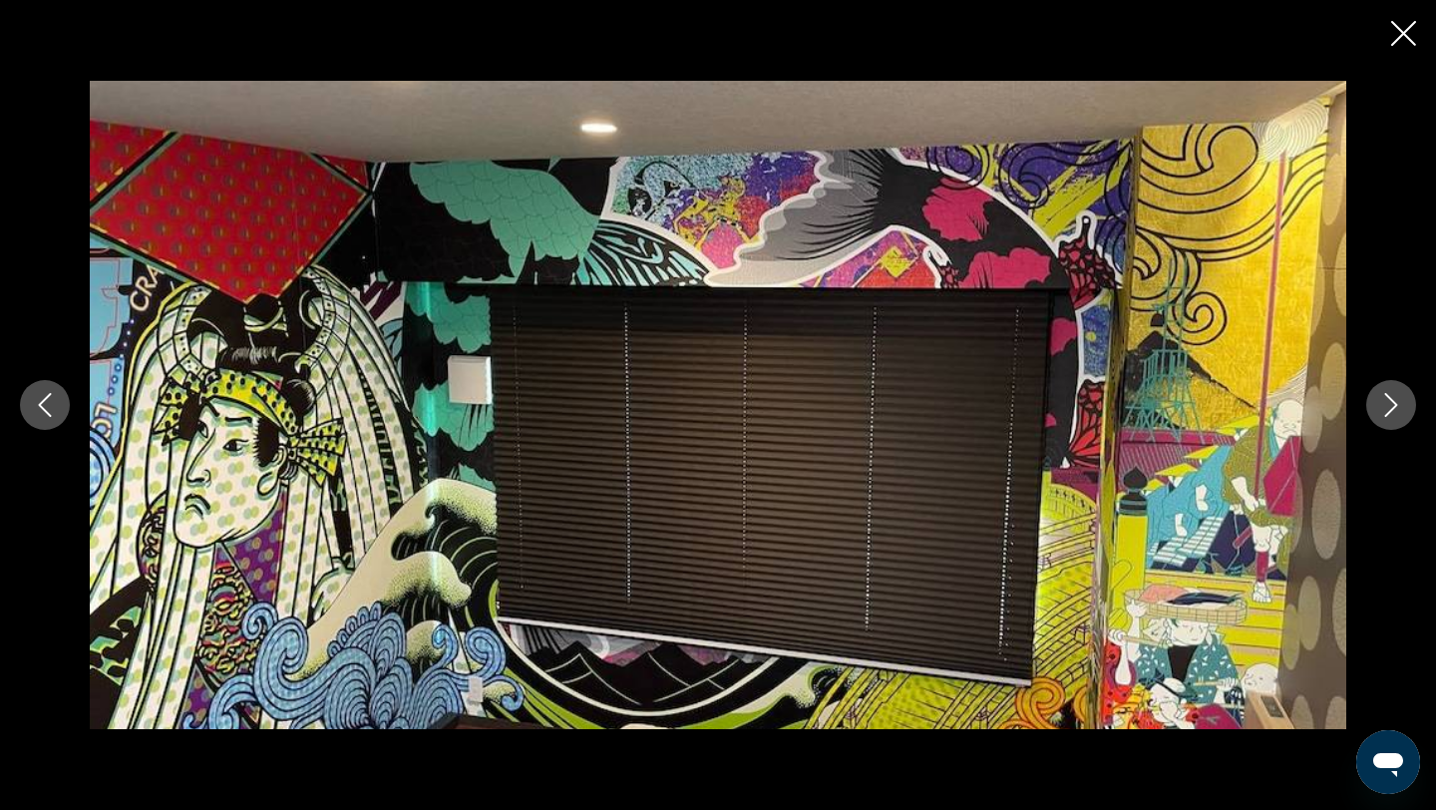
click at [1371, 403] on button "Next image" at bounding box center [1391, 405] width 50 height 50
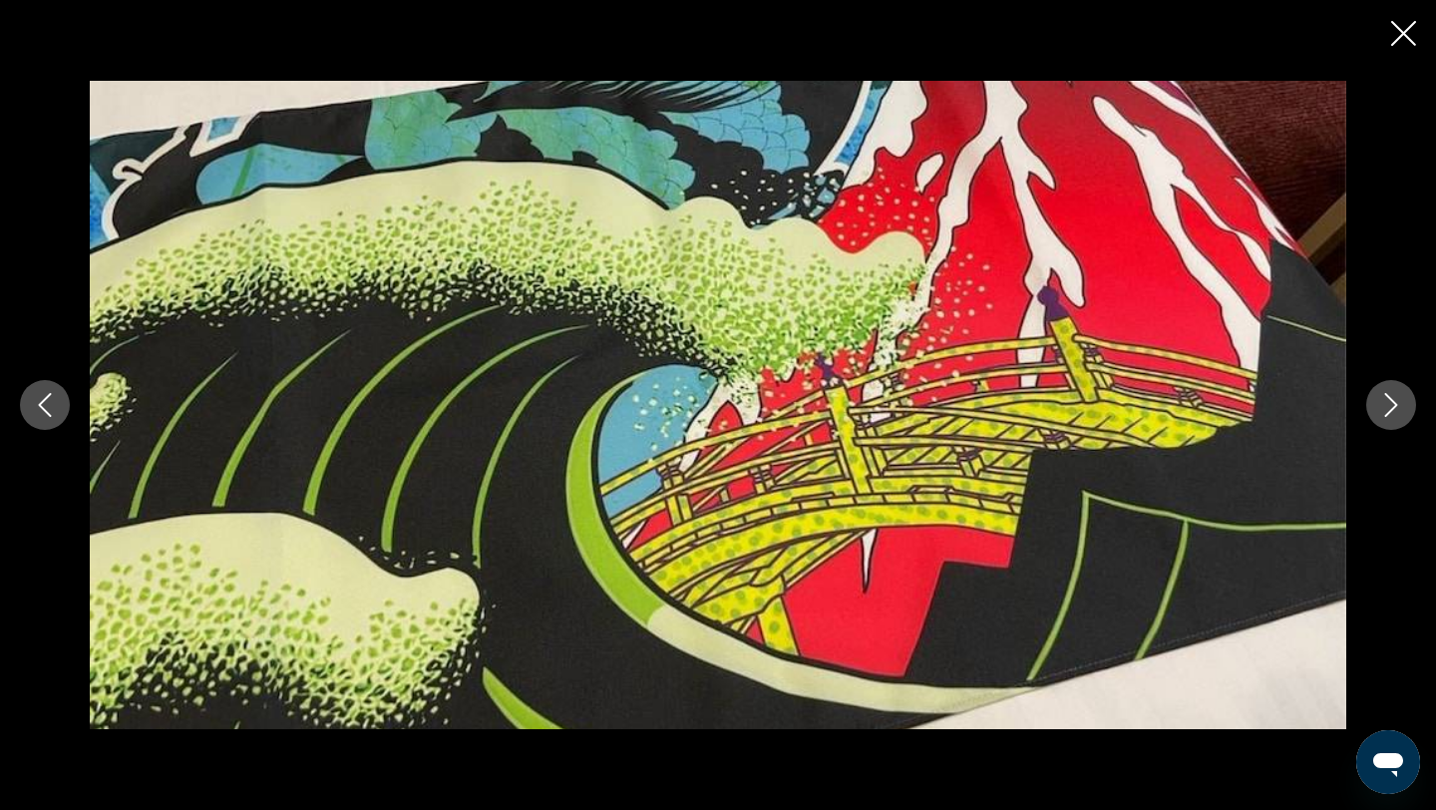
click at [1371, 403] on button "Next image" at bounding box center [1391, 405] width 50 height 50
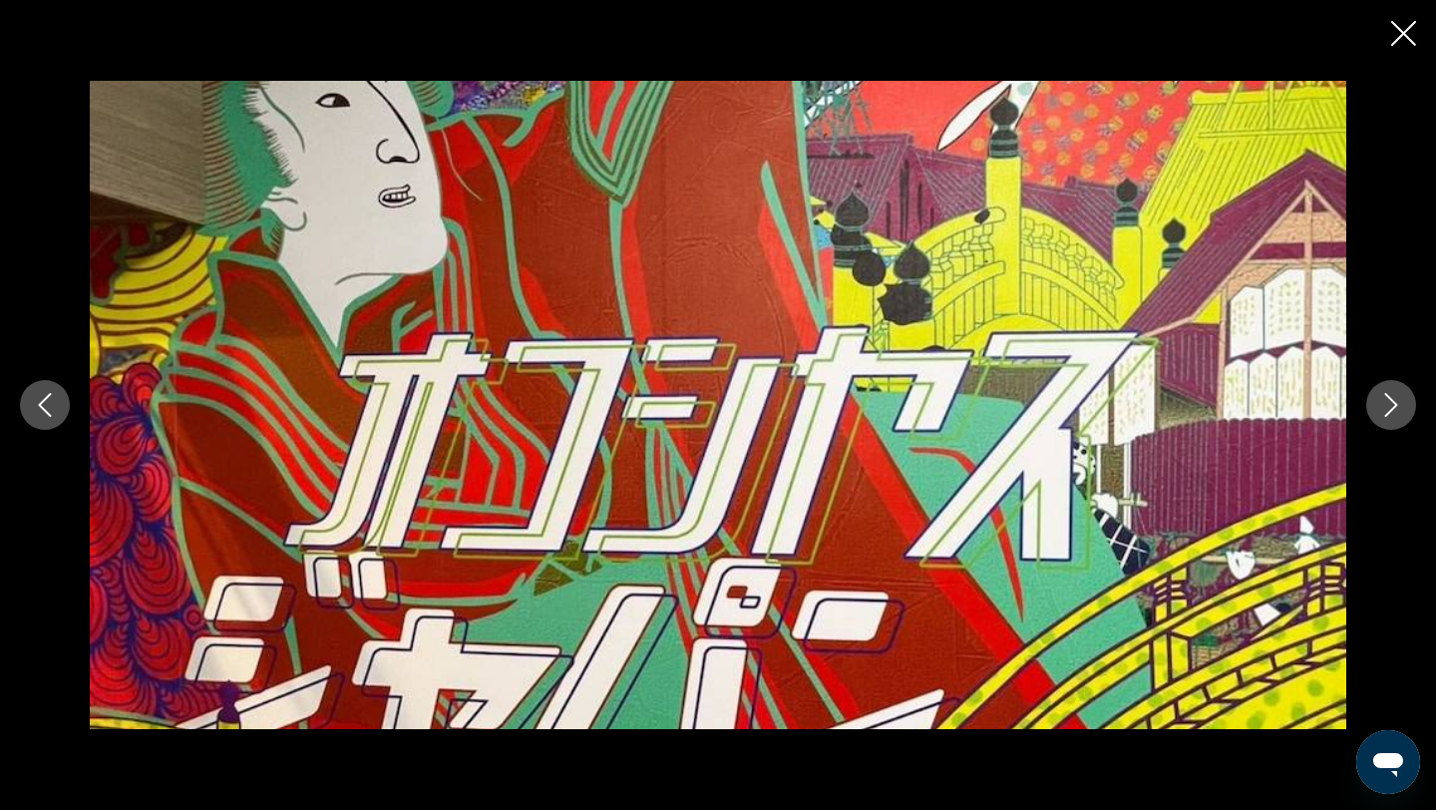
click at [1371, 403] on button "Next image" at bounding box center [1391, 405] width 50 height 50
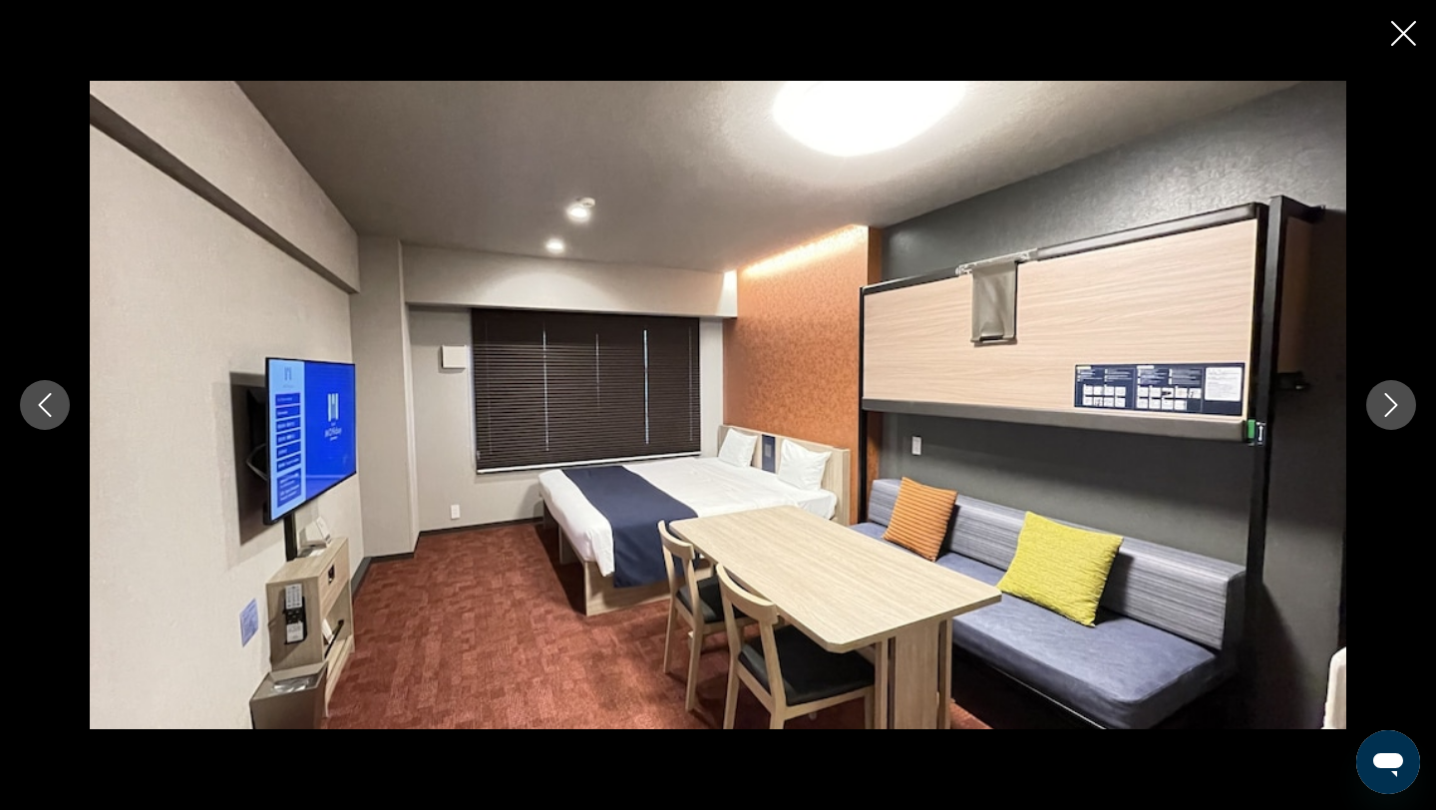
click at [1371, 403] on button "Next image" at bounding box center [1391, 405] width 50 height 50
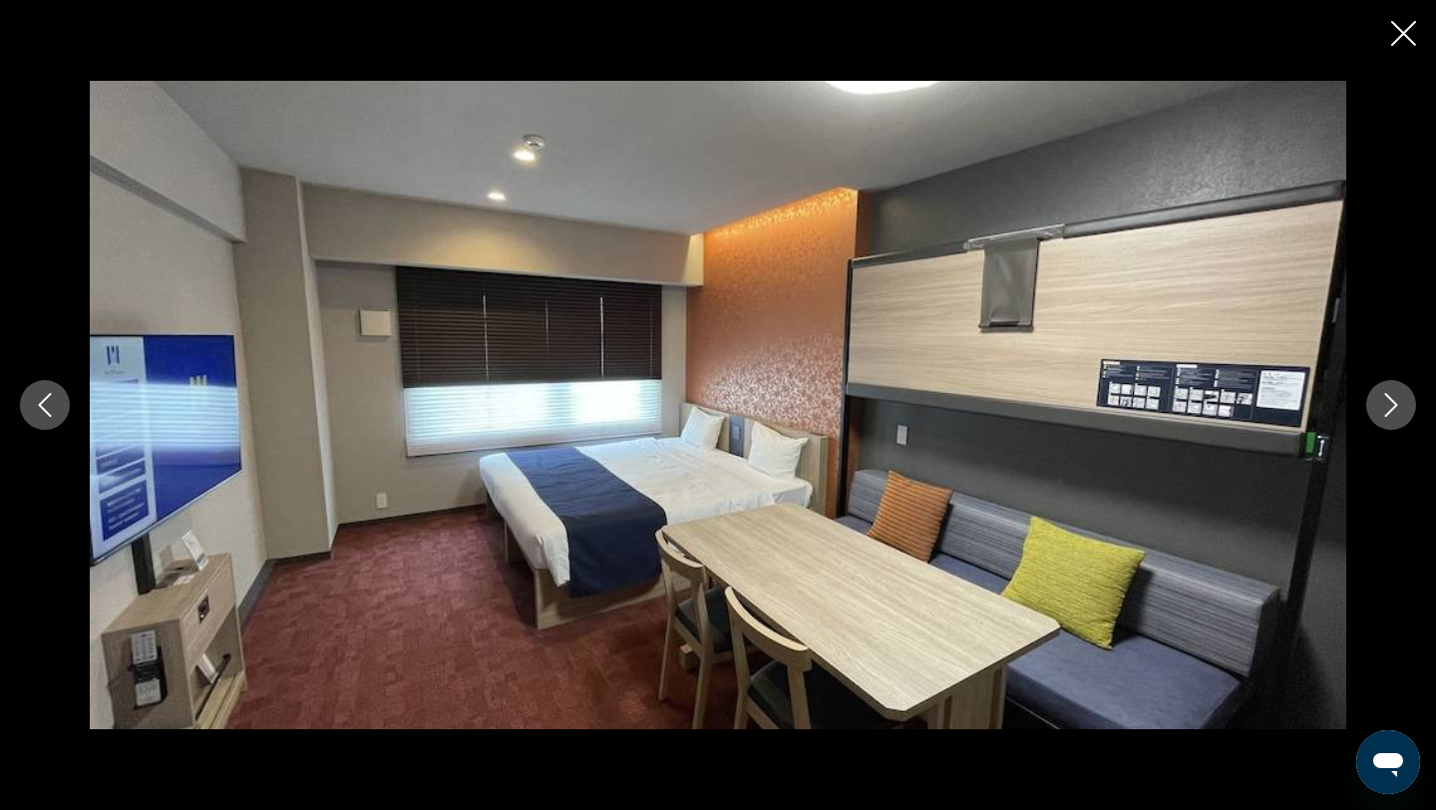
click at [1371, 403] on button "Next image" at bounding box center [1391, 405] width 50 height 50
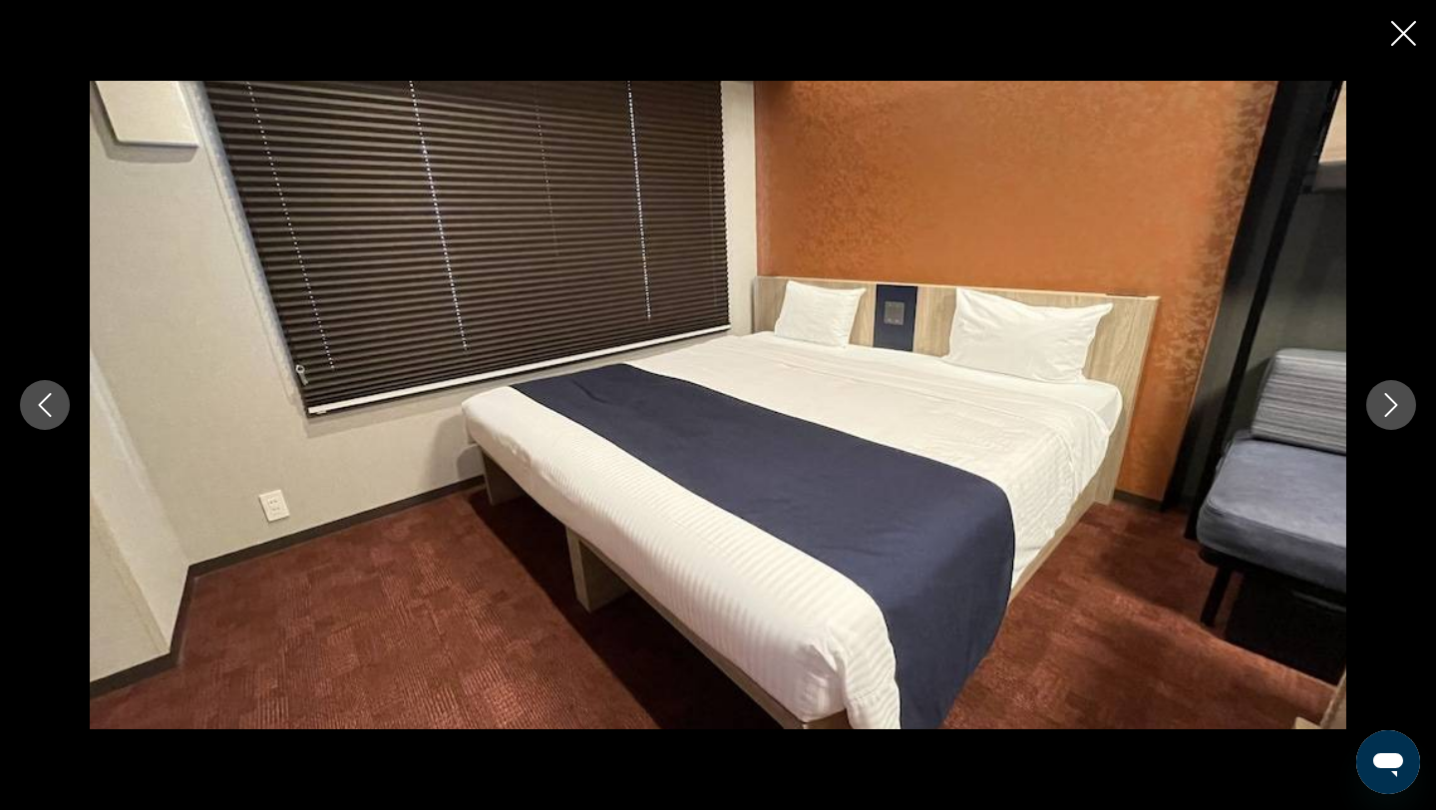
click at [1371, 403] on button "Next image" at bounding box center [1391, 405] width 50 height 50
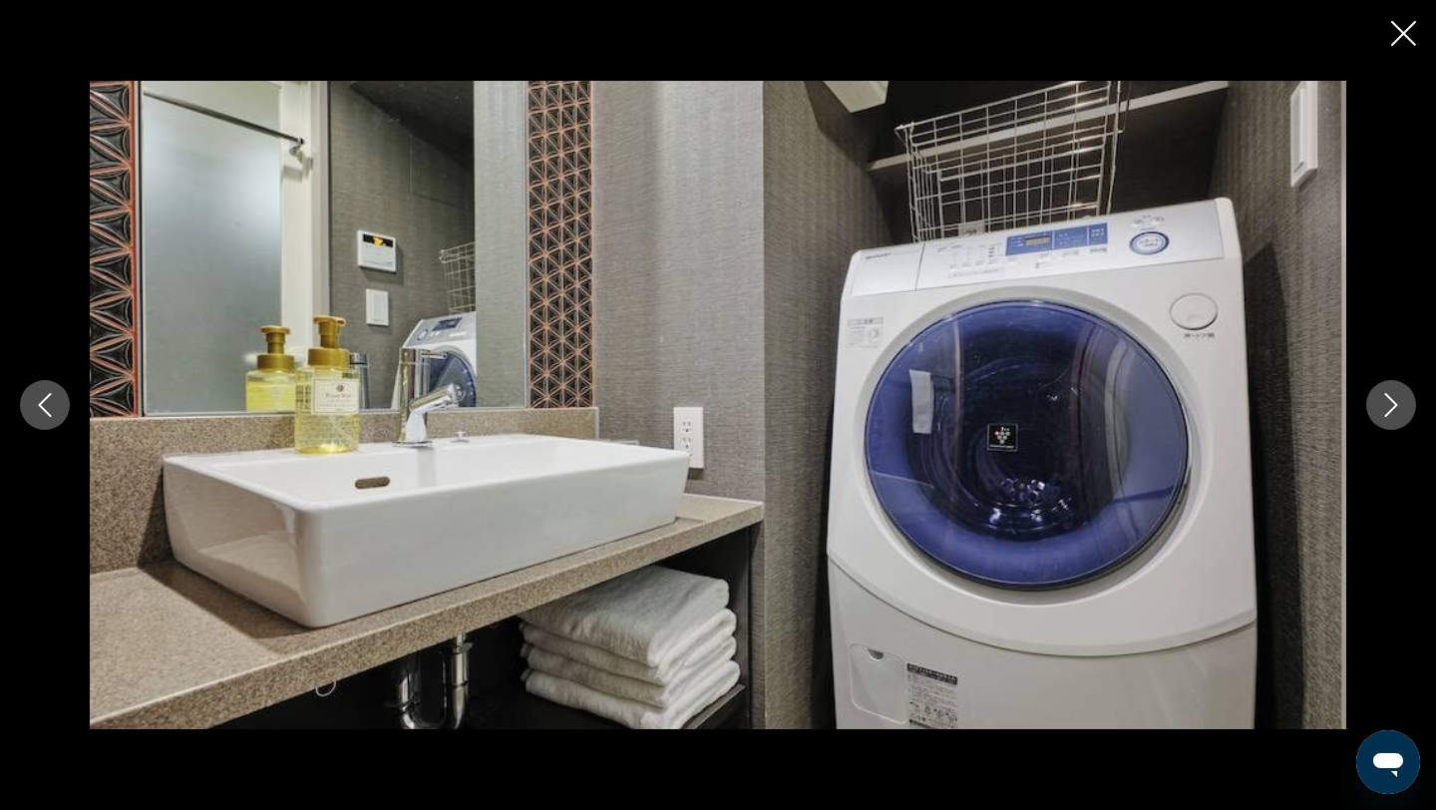
click at [1371, 403] on button "Next image" at bounding box center [1391, 405] width 50 height 50
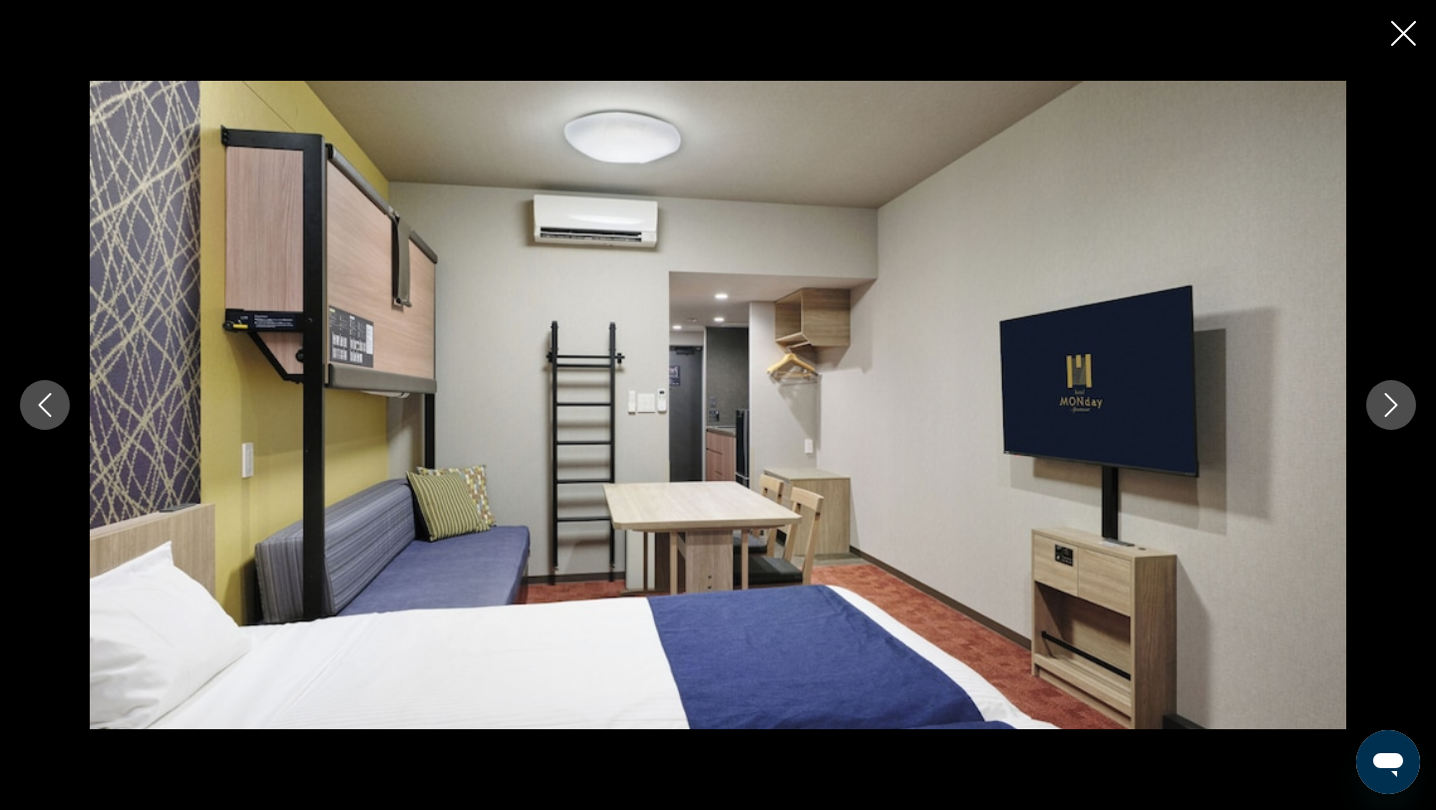
click at [1371, 403] on button "Next image" at bounding box center [1391, 405] width 50 height 50
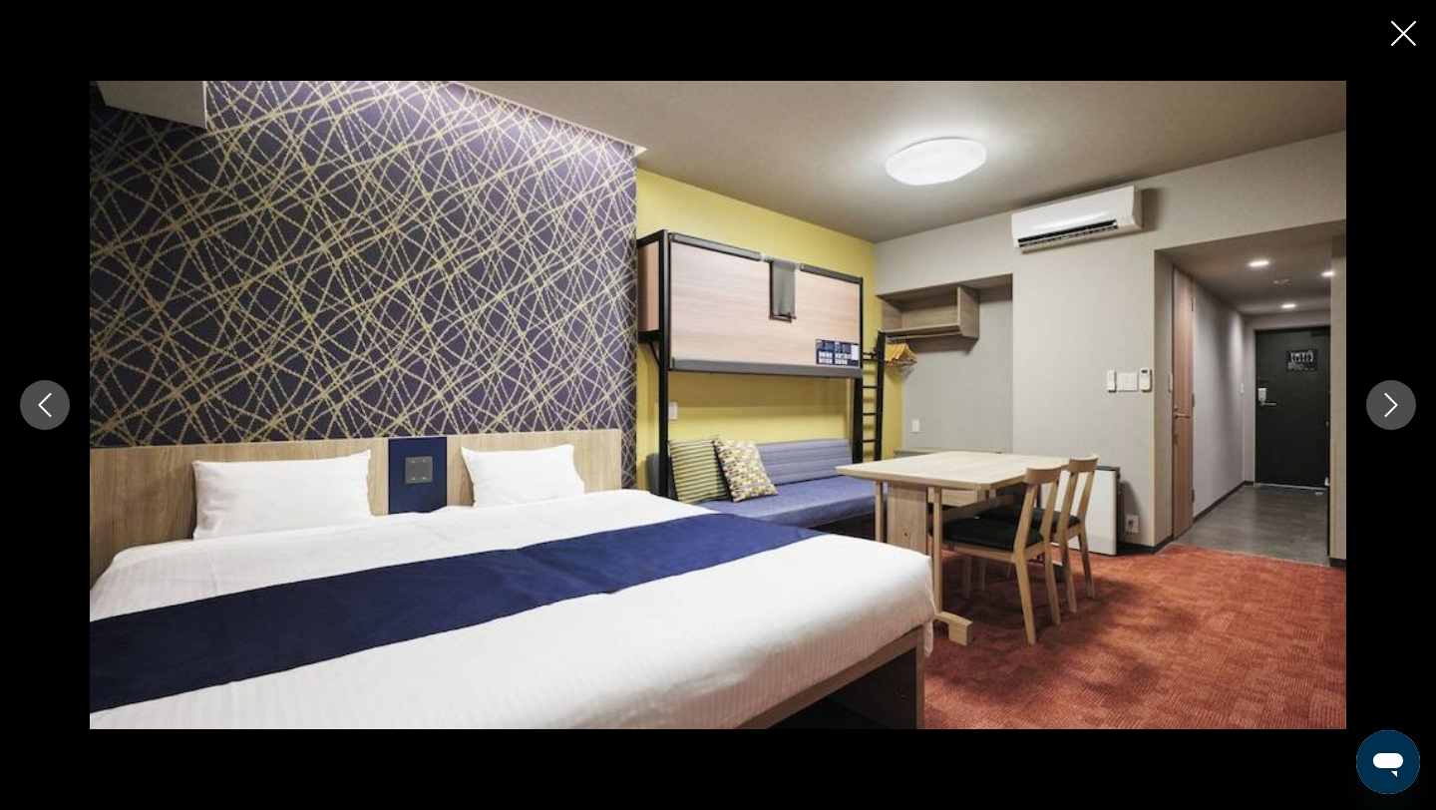
click at [1371, 403] on button "Next image" at bounding box center [1391, 405] width 50 height 50
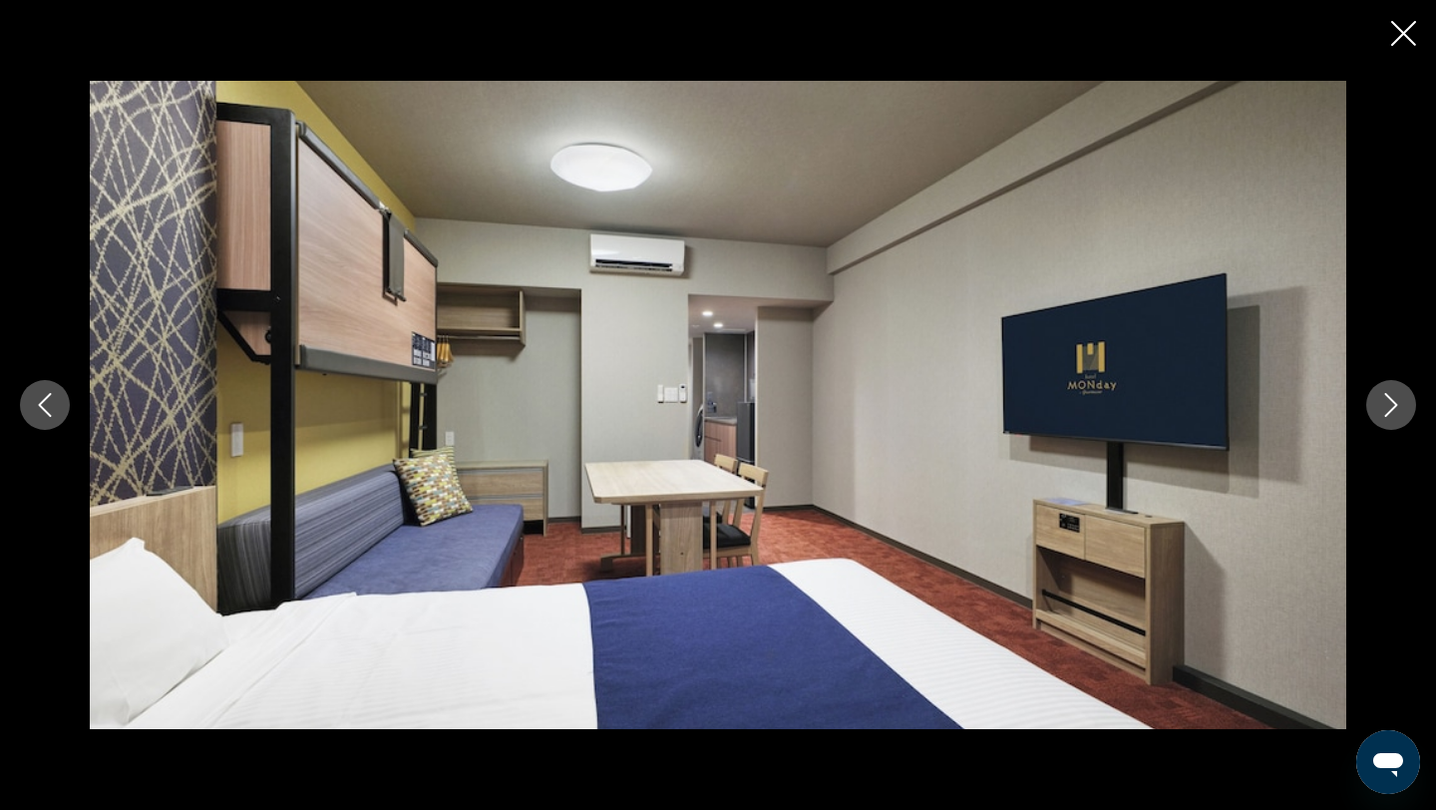
scroll to position [1543, 0]
click at [1400, 31] on icon "Close slideshow" at bounding box center [1403, 33] width 25 height 25
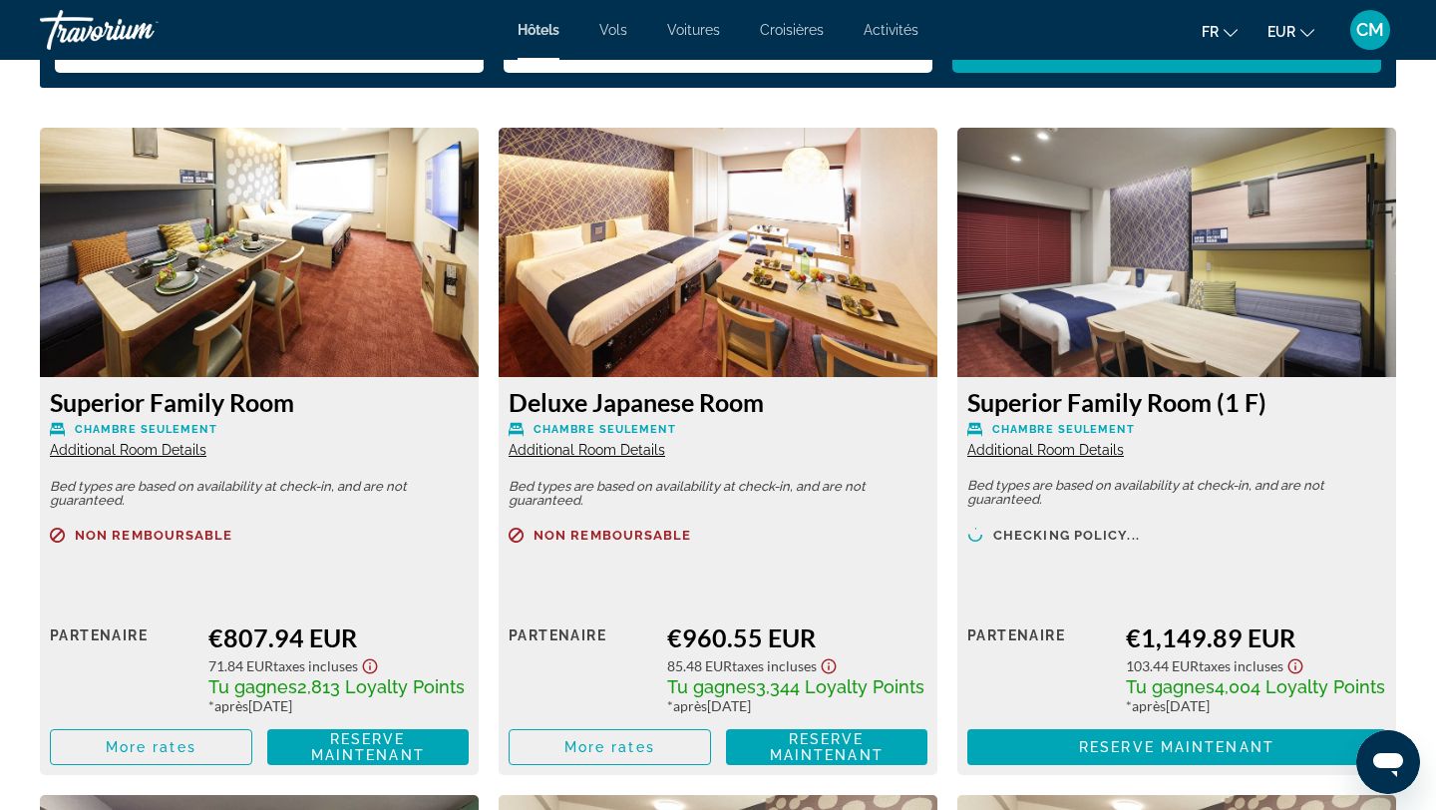
scroll to position [2709, 0]
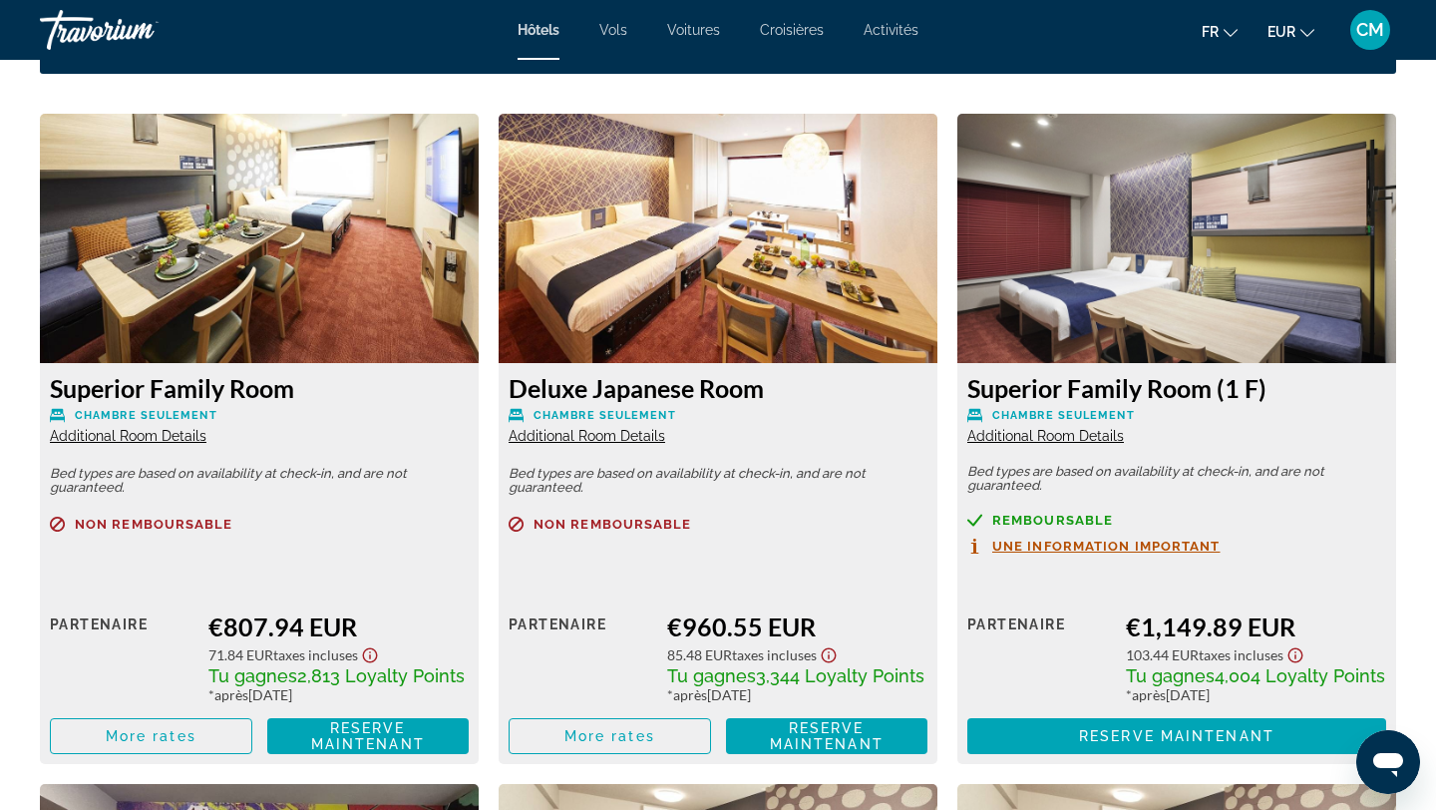
click at [140, 428] on span "Additional Room Details" at bounding box center [128, 436] width 157 height 16
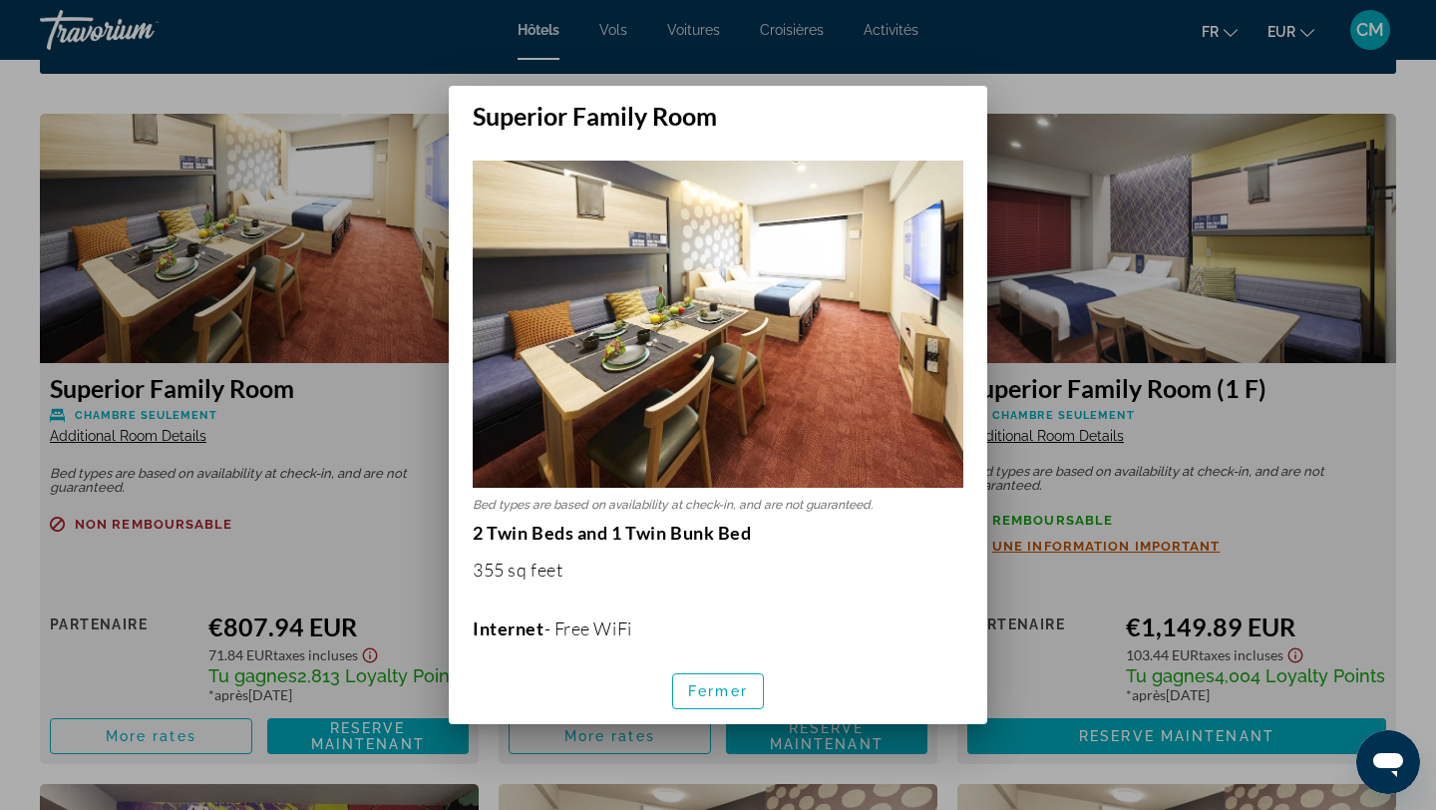
scroll to position [0, 0]
click at [559, 615] on p "2 Twin Beds and 1 Twin Bunk Bed 355 sq feet Internet - Free WiFi Entertainment …" at bounding box center [718, 772] width 491 height 501
click at [591, 631] on p "Internet - Free WiFi" at bounding box center [718, 628] width 491 height 22
click at [485, 588] on p "2 Twin Beds and 1 Twin Bunk Bed 355 sq feet Internet - Free WiFi Entertainment …" at bounding box center [718, 772] width 491 height 501
click at [715, 683] on span "Fermer" at bounding box center [718, 691] width 60 height 16
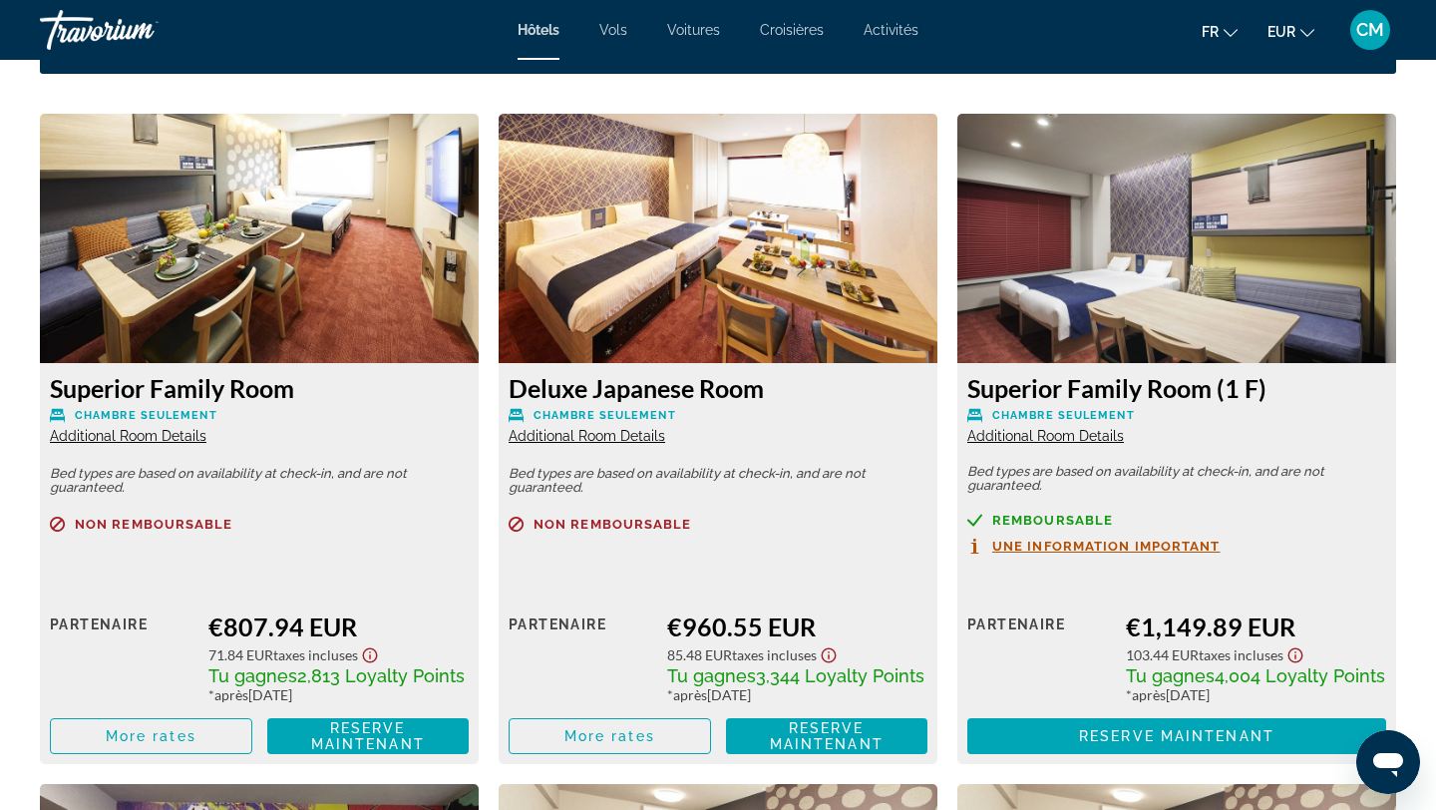
scroll to position [2709, 0]
click at [557, 444] on span "Additional Room Details" at bounding box center [587, 436] width 157 height 16
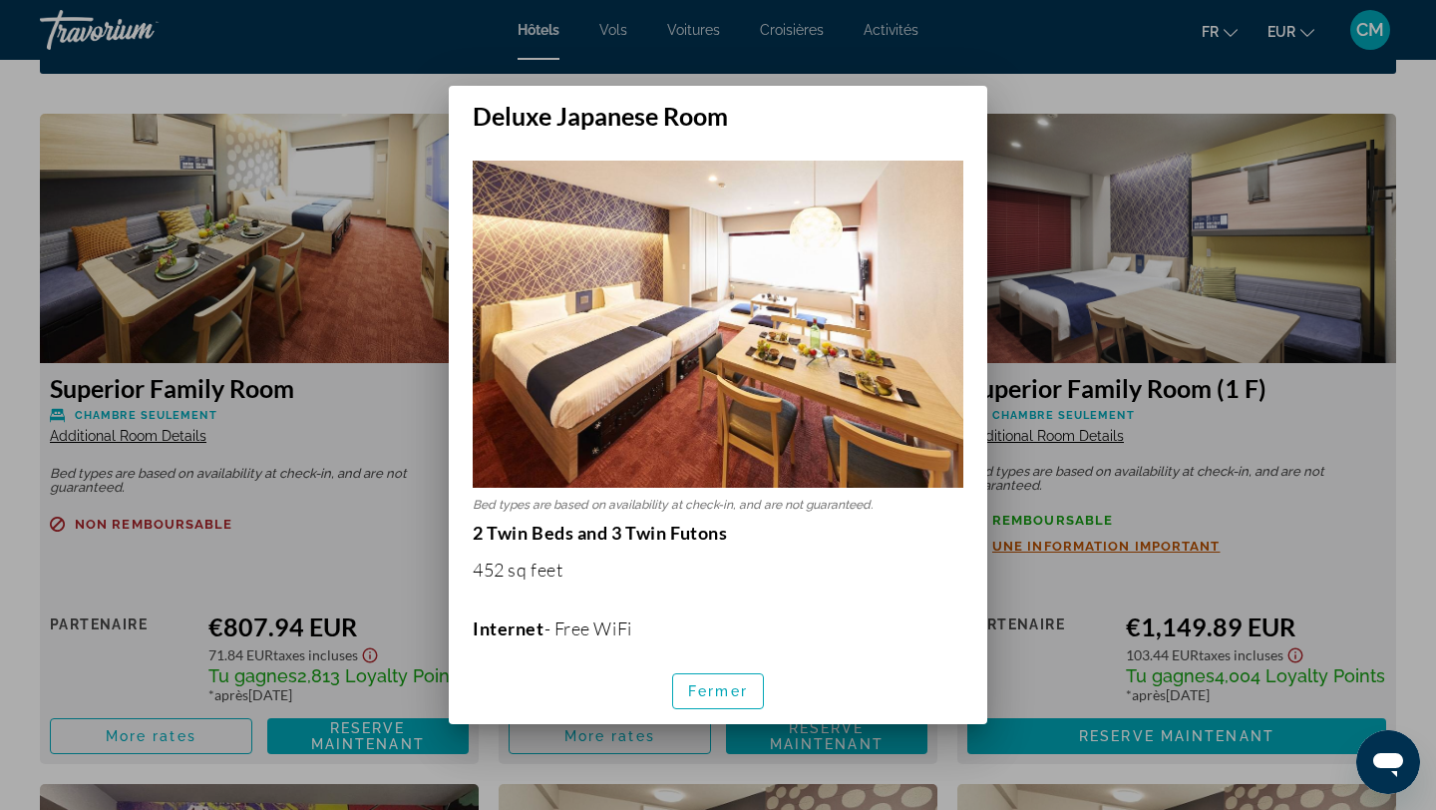
scroll to position [0, 0]
click at [579, 605] on p "2 Twin Beds and 3 Twin Futons 452 sq feet Internet - Free WiFi Entertainment - …" at bounding box center [718, 772] width 491 height 501
click at [722, 678] on span "button" at bounding box center [718, 691] width 90 height 48
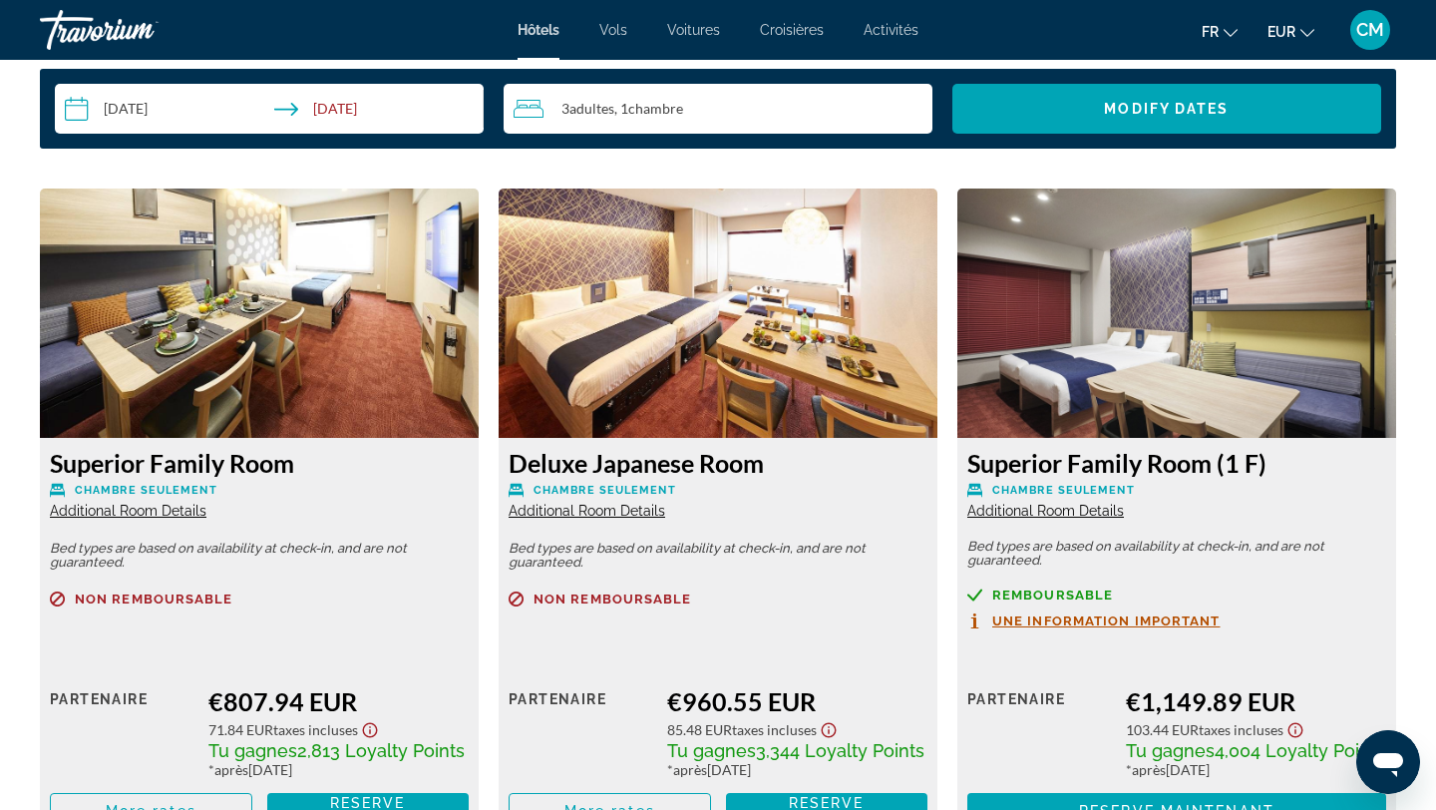
scroll to position [2639, 0]
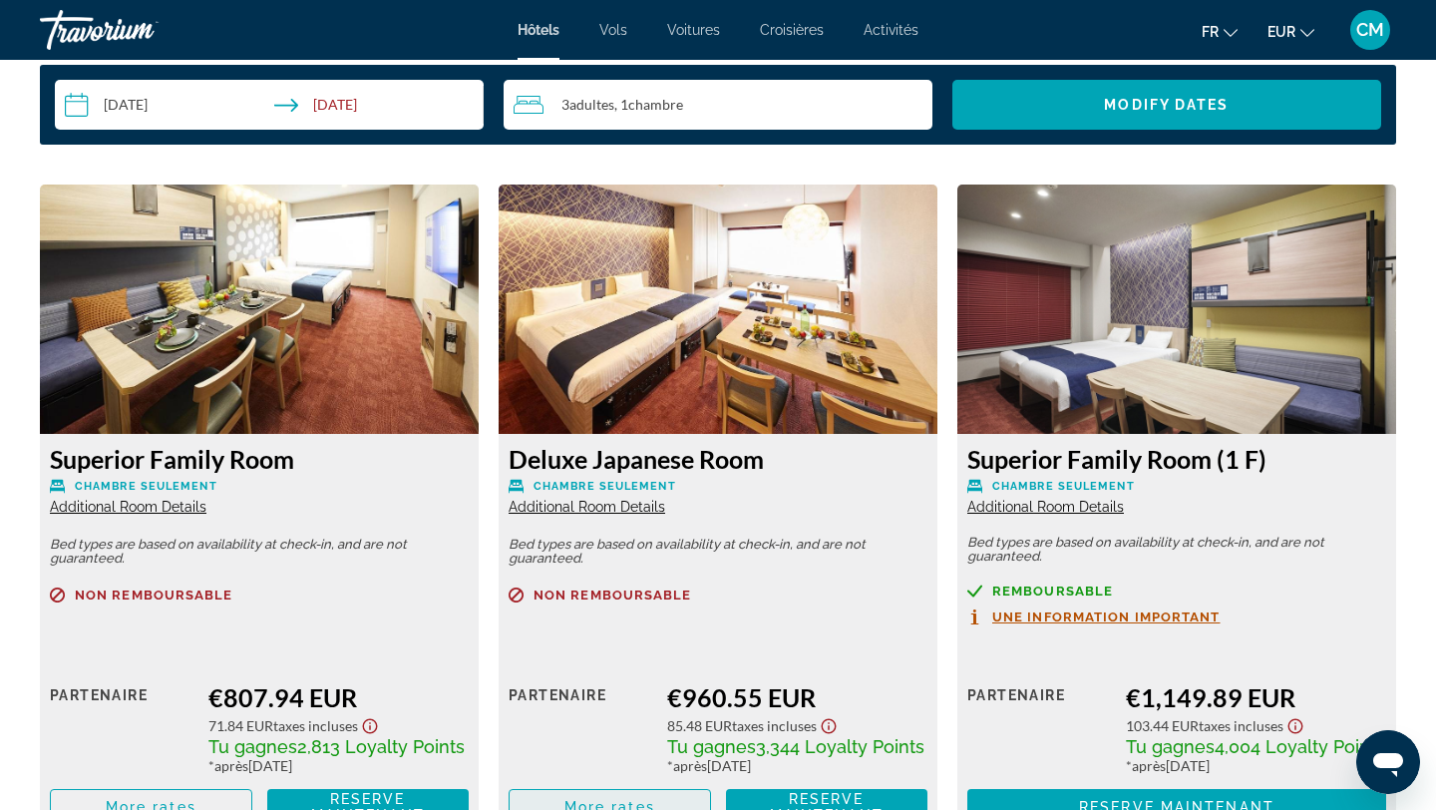
click at [659, 786] on span "Main content" at bounding box center [610, 807] width 200 height 48
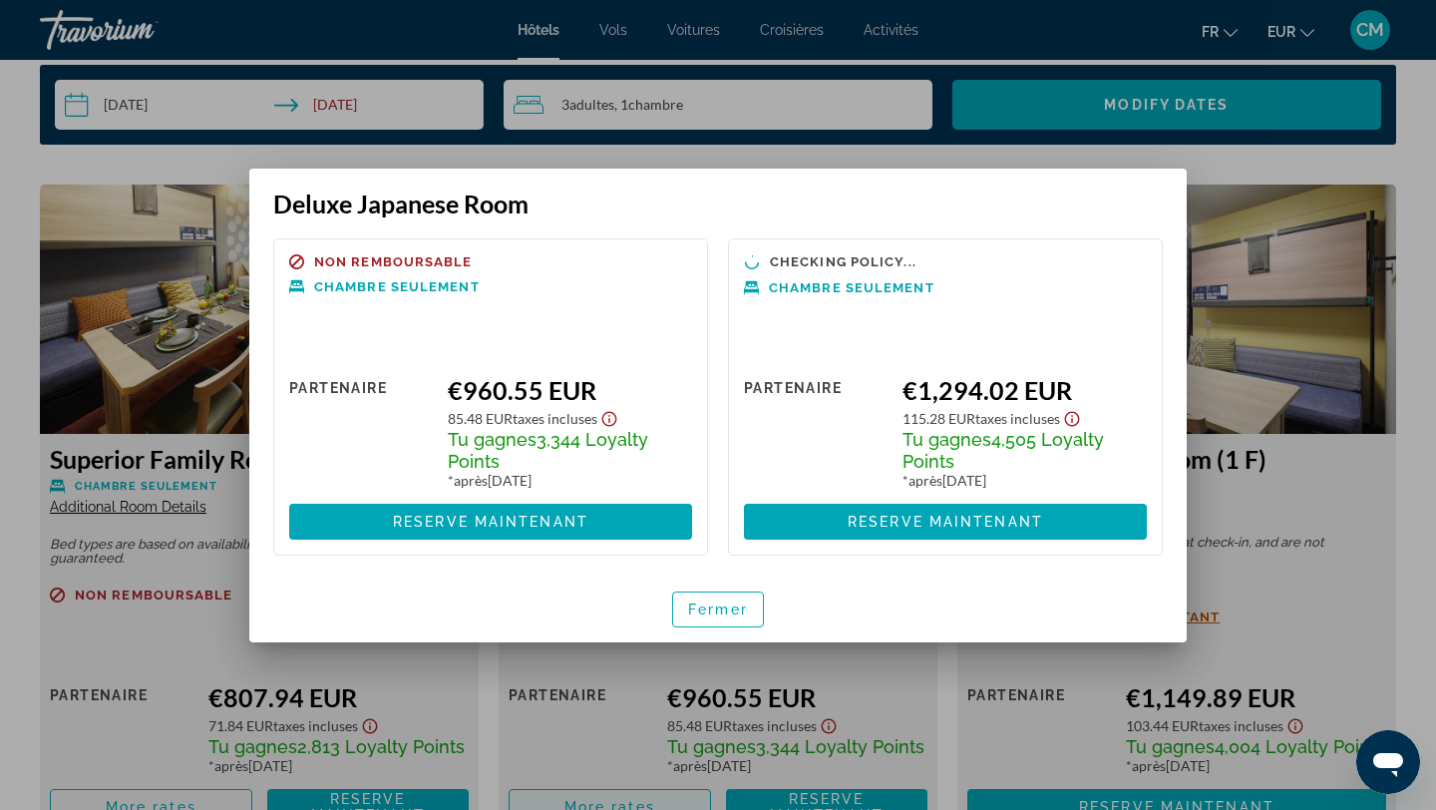
scroll to position [0, 0]
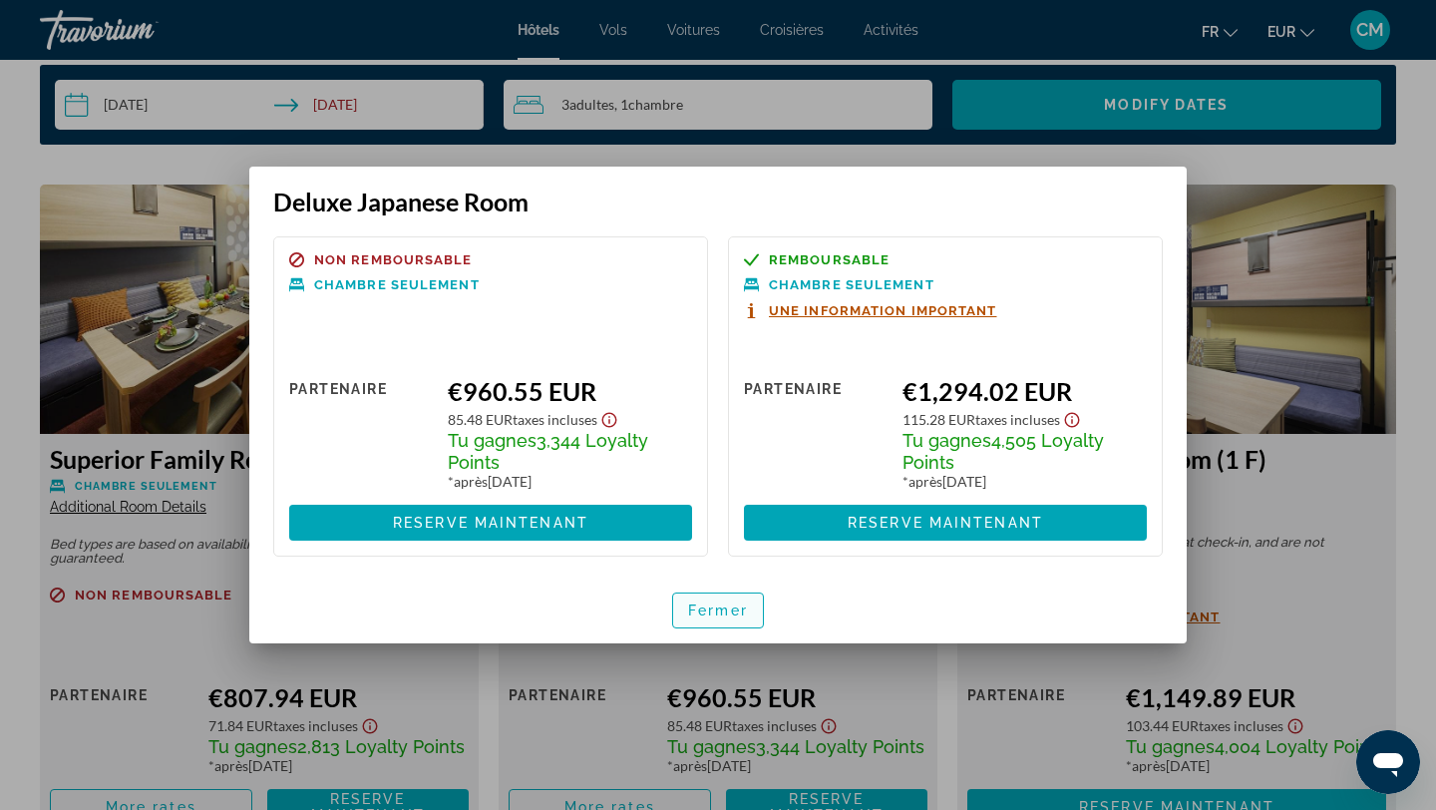
click at [722, 599] on span "button" at bounding box center [718, 610] width 90 height 48
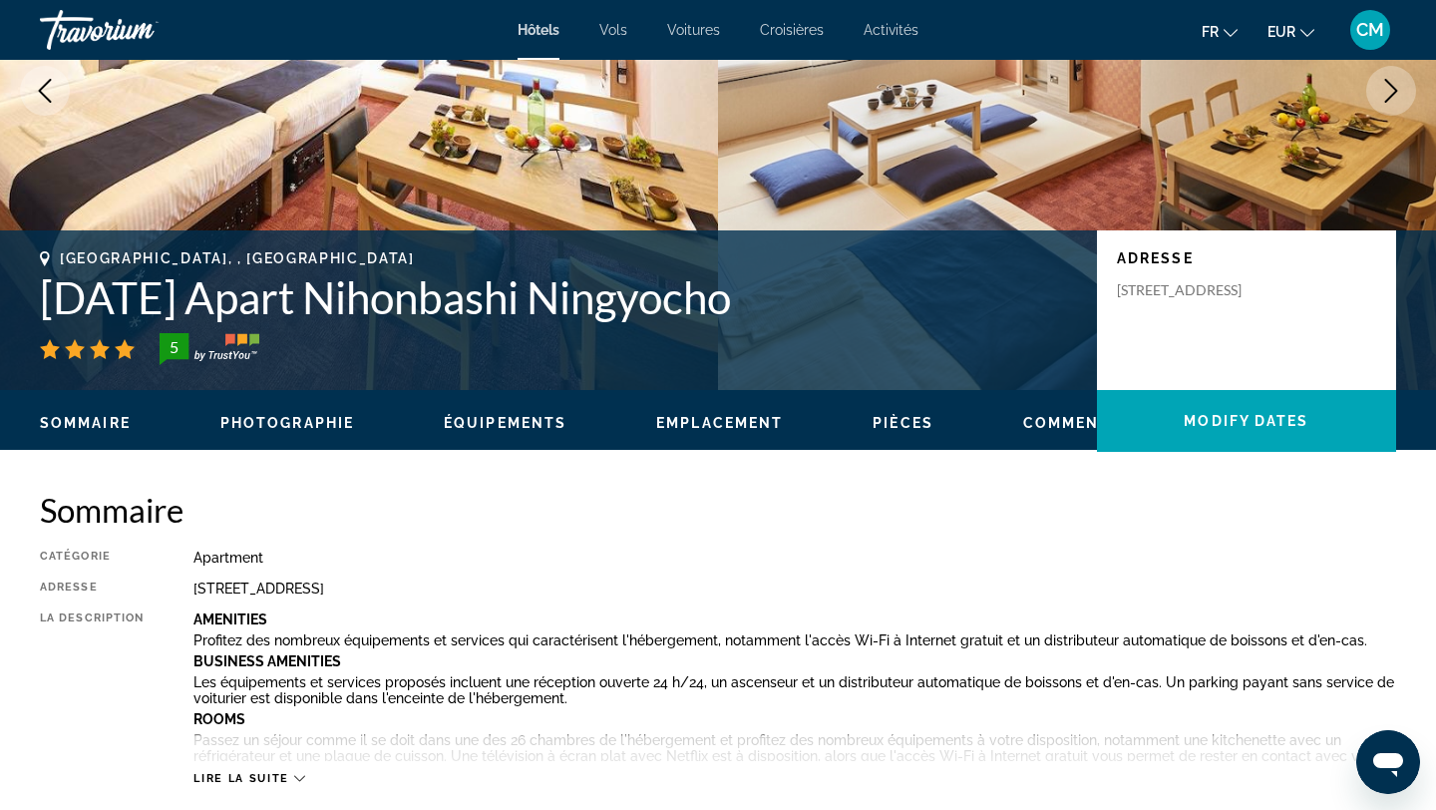
scroll to position [262, 0]
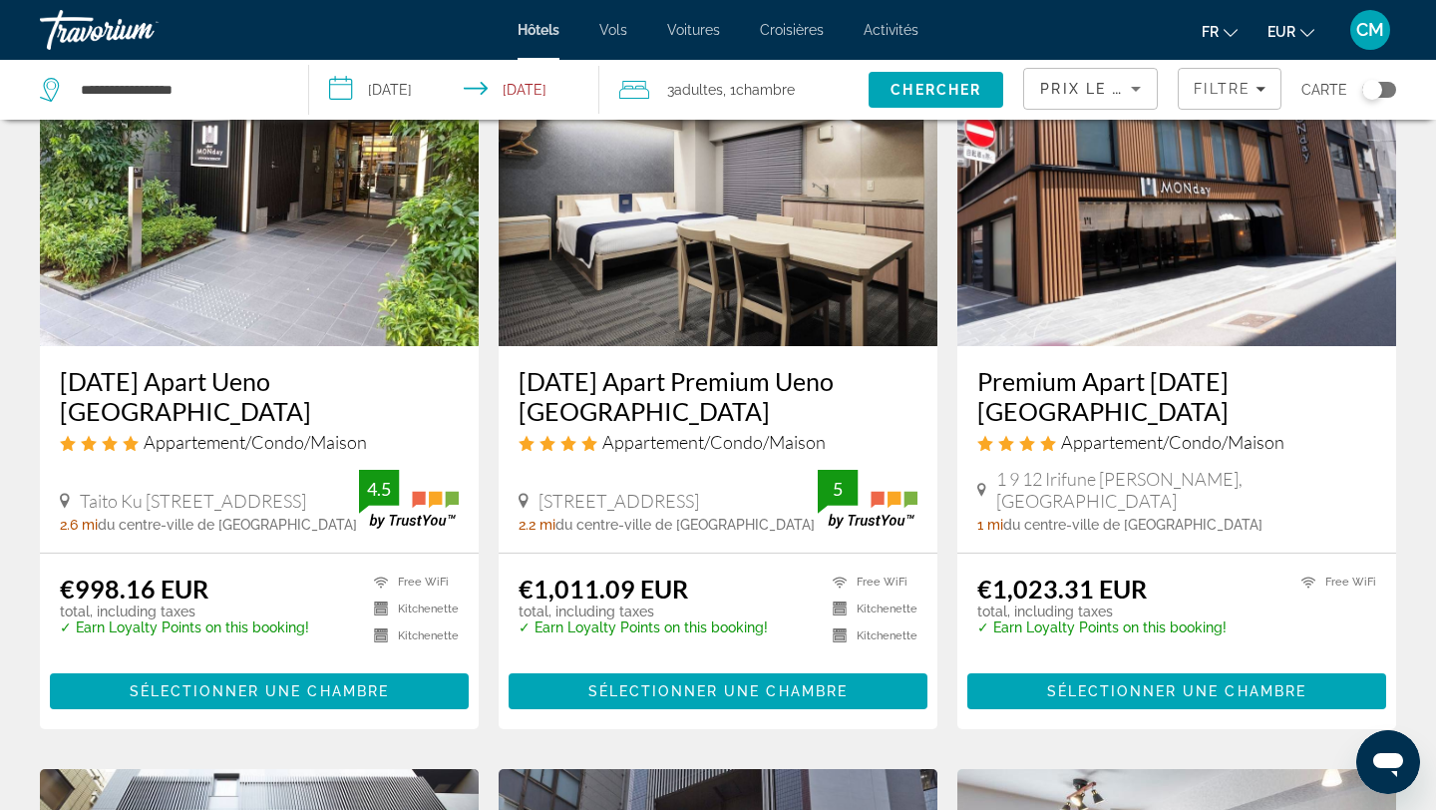
scroll to position [2666, 0]
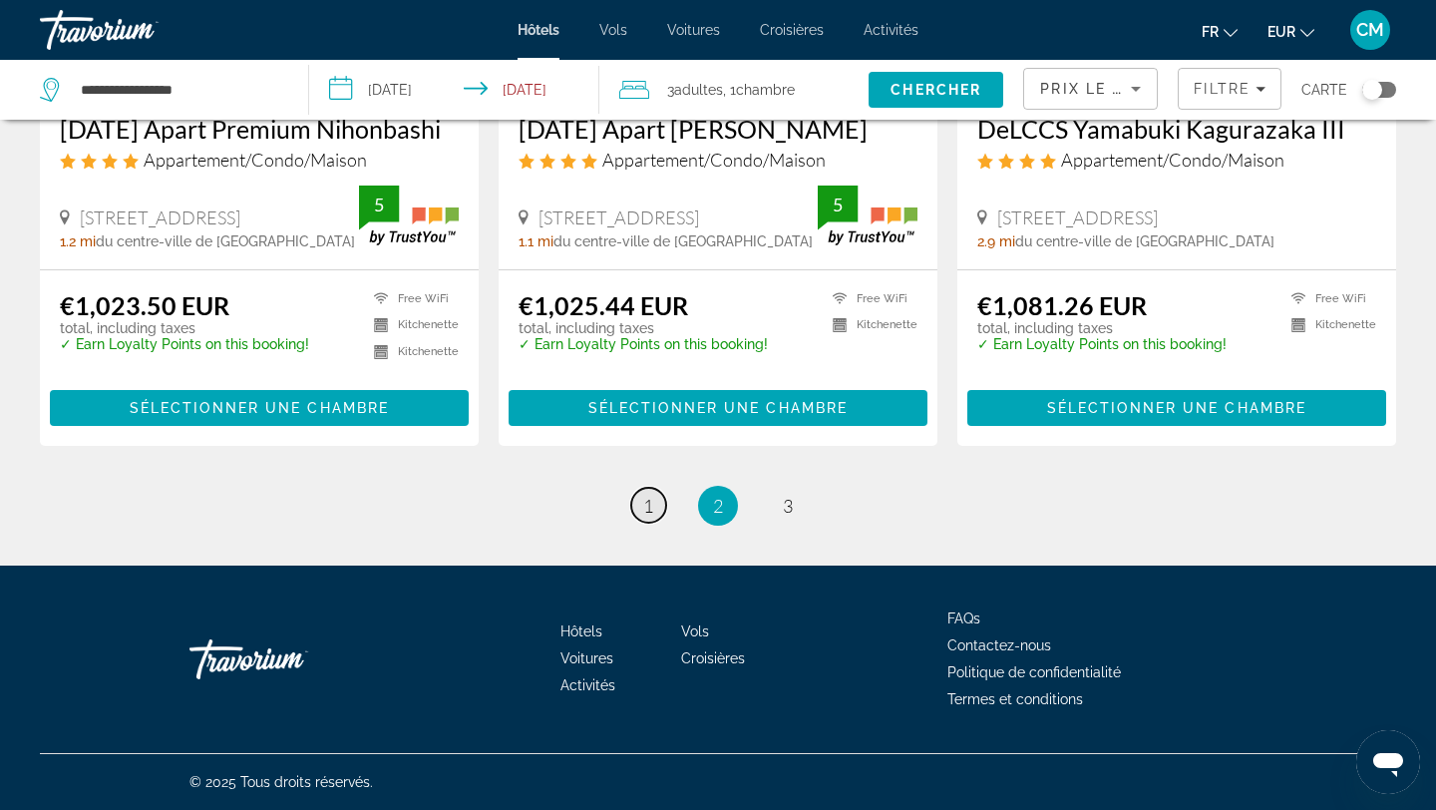
click at [634, 499] on link "page 1" at bounding box center [648, 505] width 35 height 35
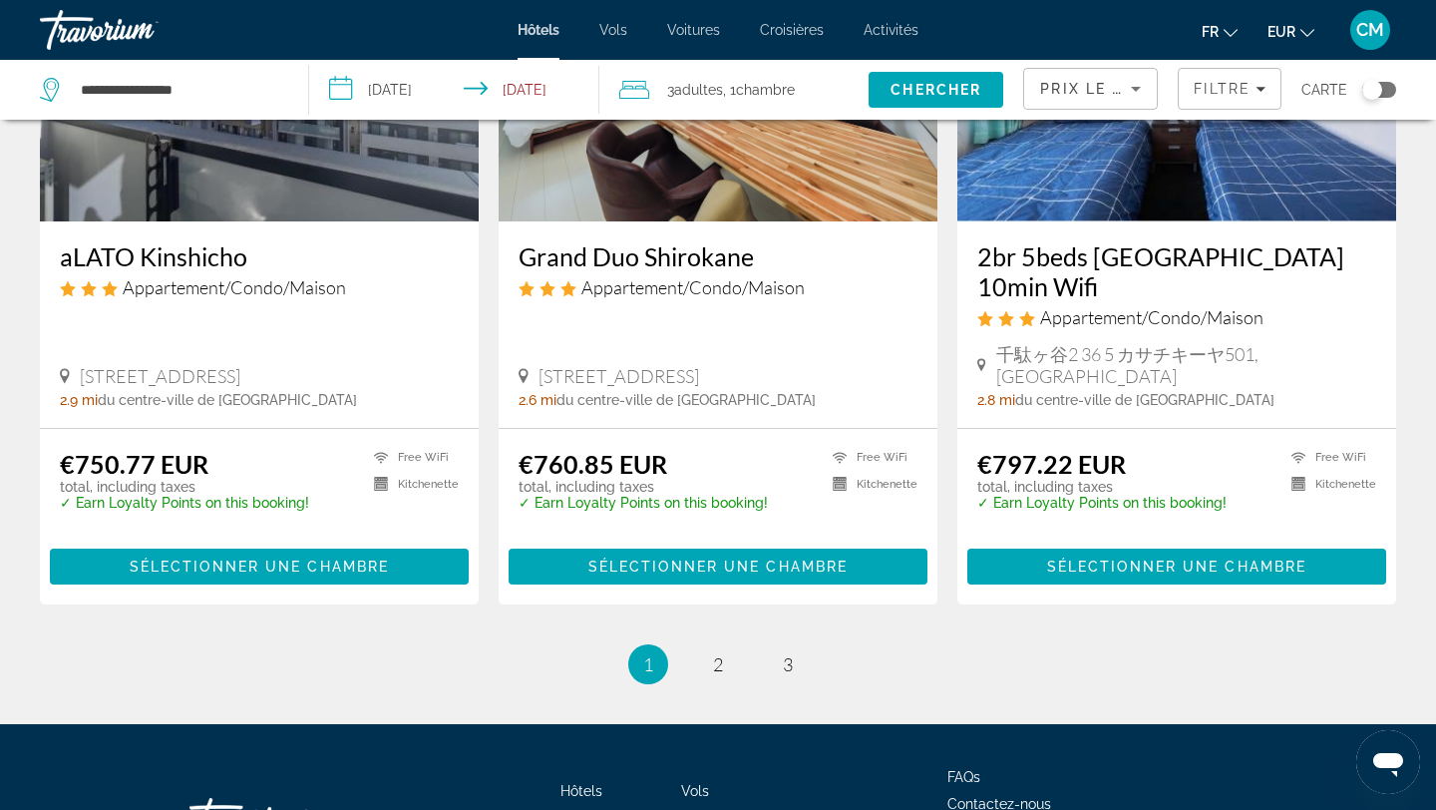
scroll to position [2442, 0]
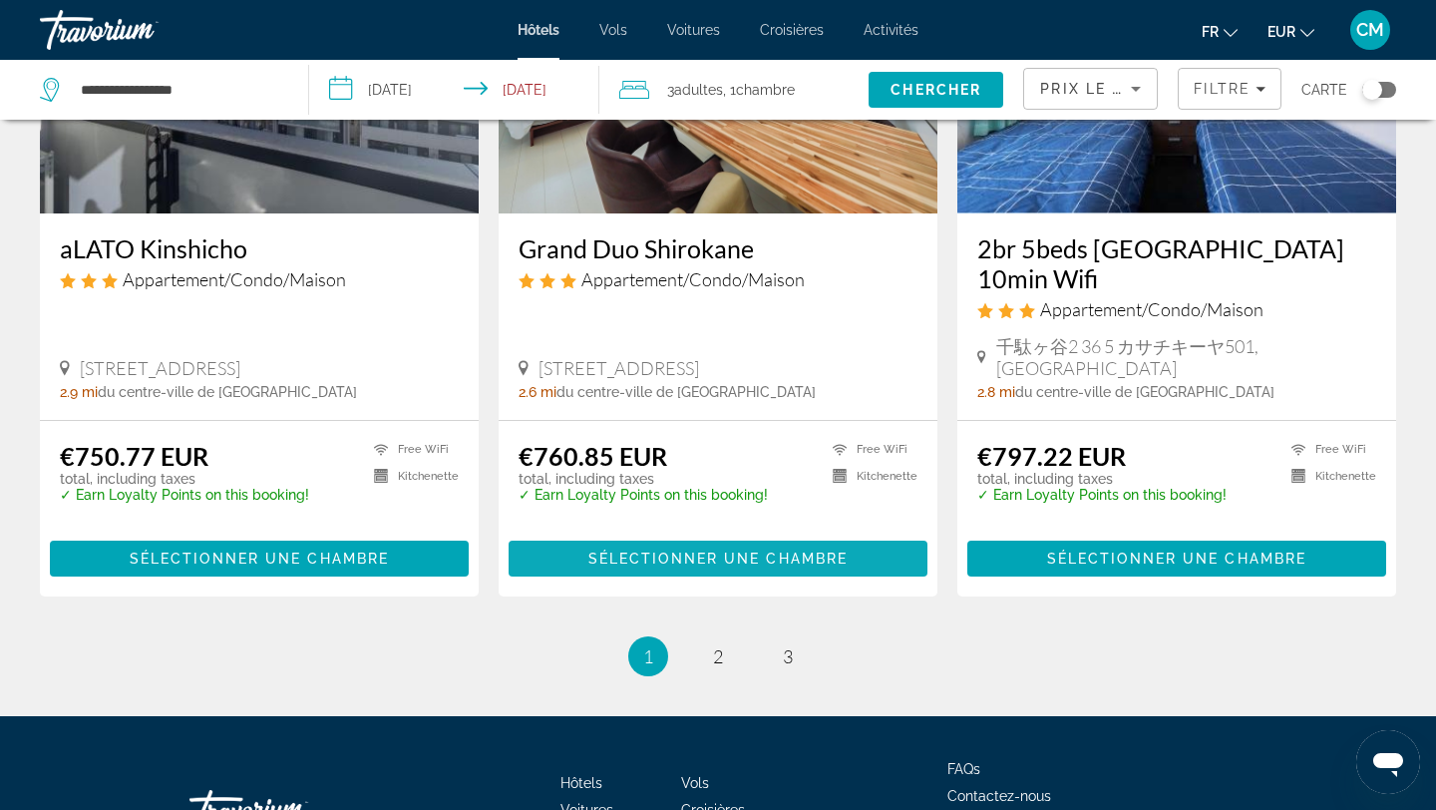
click at [720, 547] on span "Main content" at bounding box center [718, 558] width 419 height 48
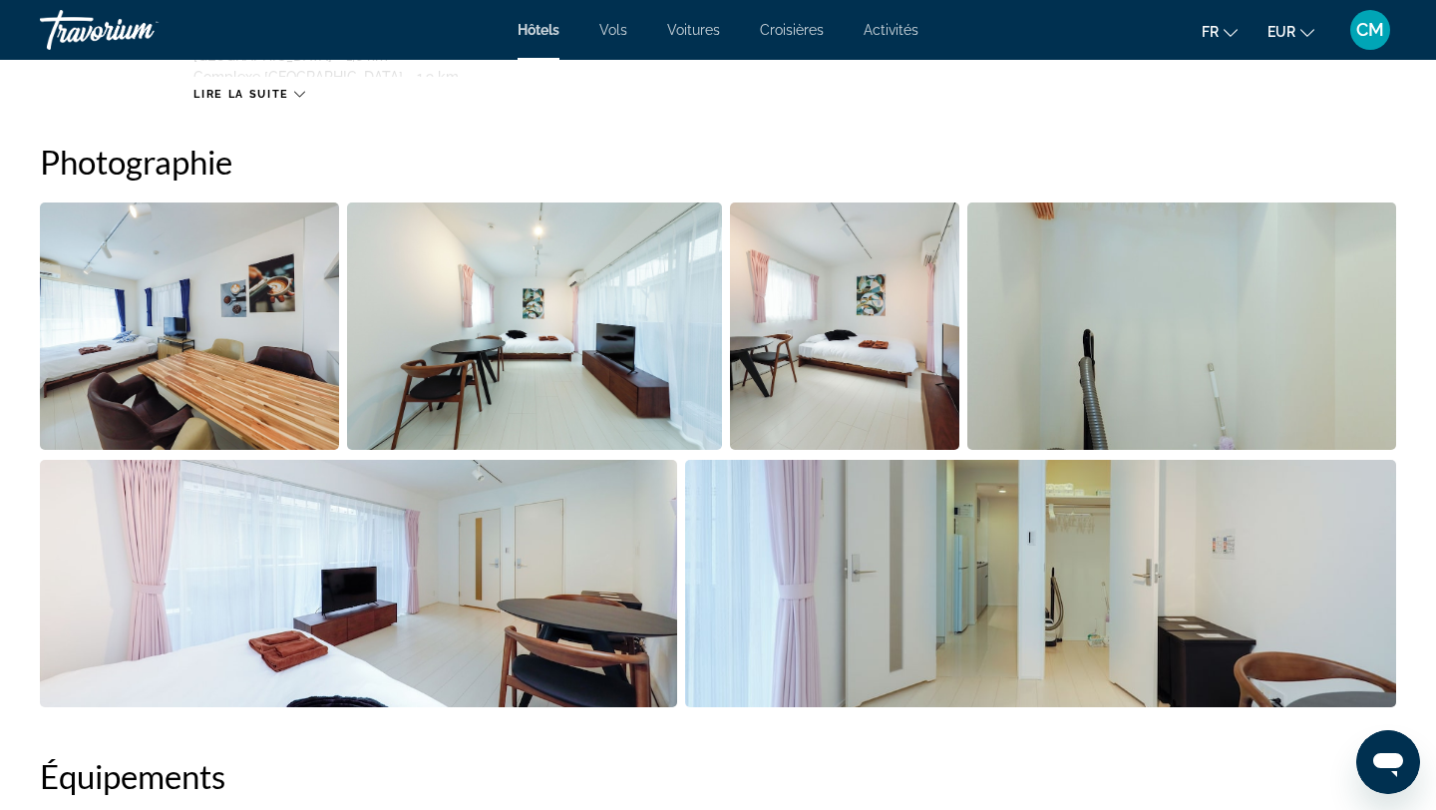
scroll to position [951, 0]
click at [549, 622] on img "Open full-screen image slider" at bounding box center [358, 584] width 637 height 247
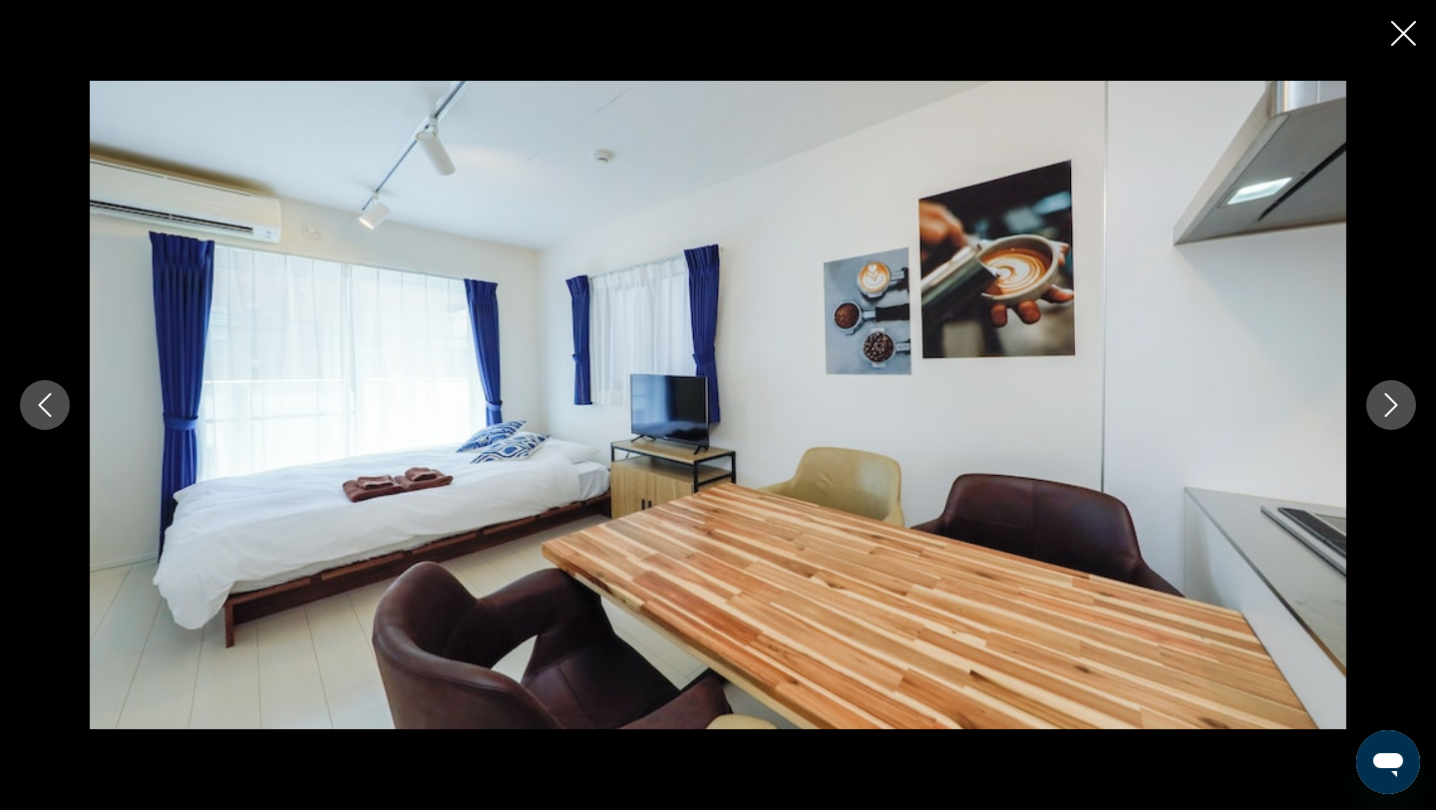
click at [1369, 402] on button "Next image" at bounding box center [1391, 405] width 50 height 50
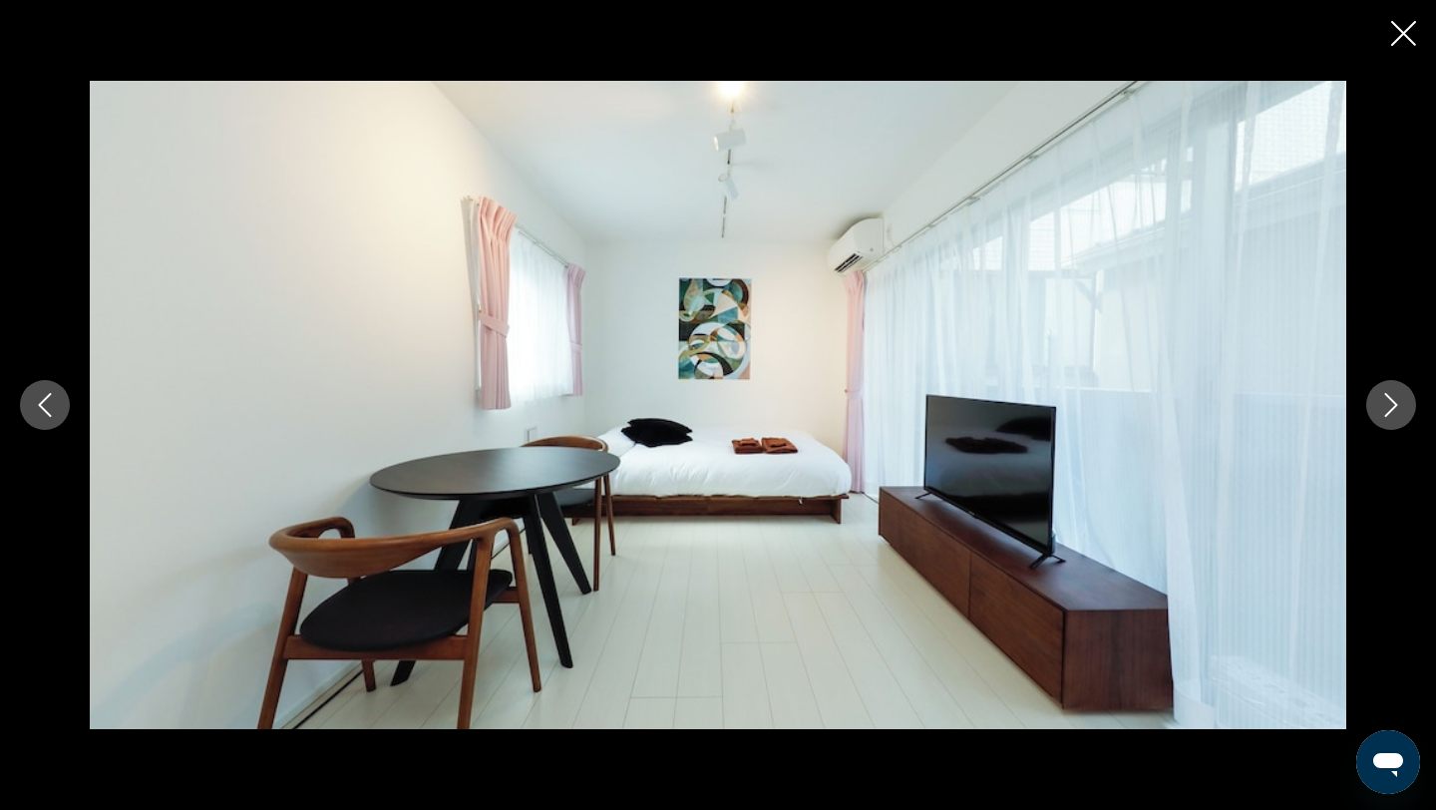
click at [1369, 402] on button "Next image" at bounding box center [1391, 405] width 50 height 50
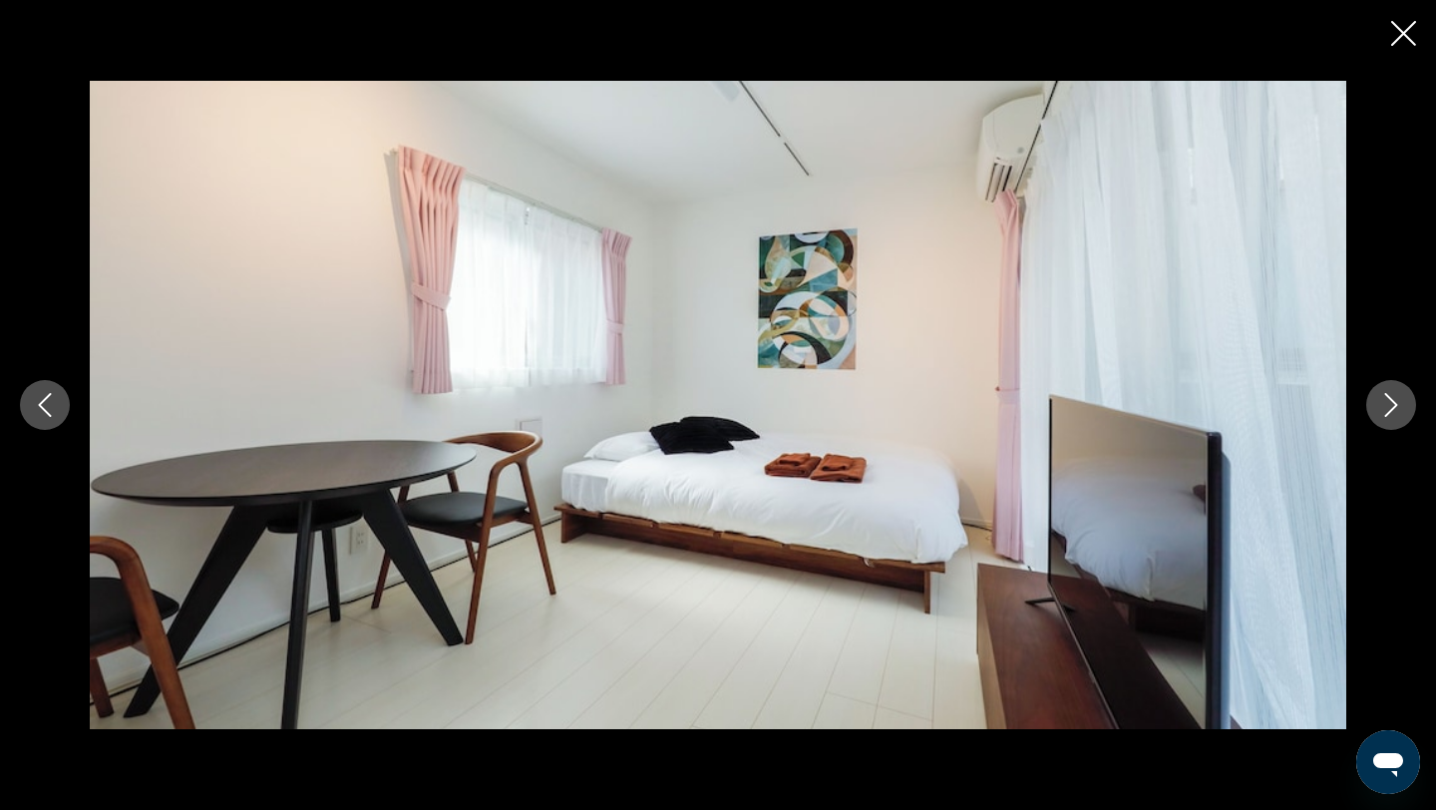
click at [1369, 402] on button "Next image" at bounding box center [1391, 405] width 50 height 50
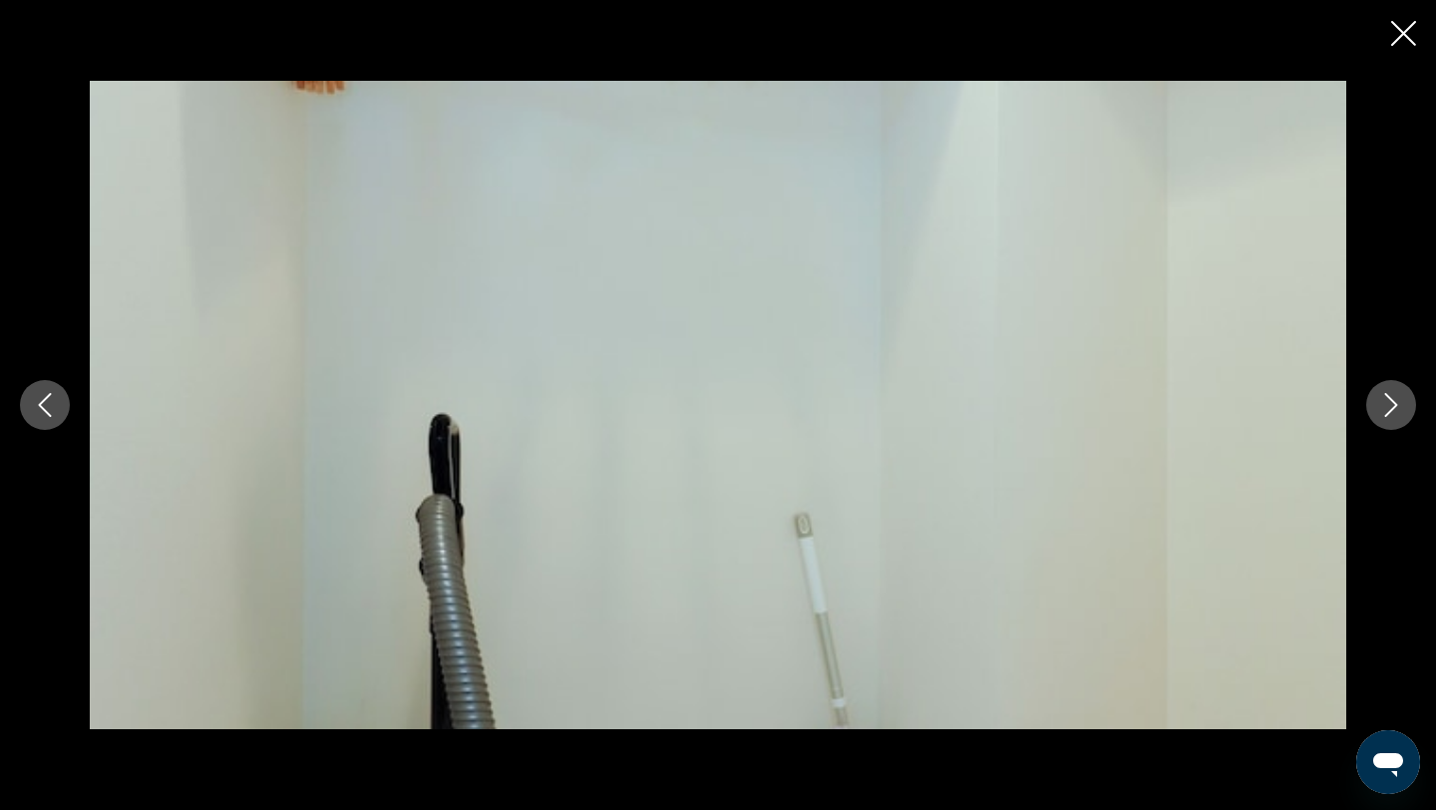
click at [1369, 402] on button "Next image" at bounding box center [1391, 405] width 50 height 50
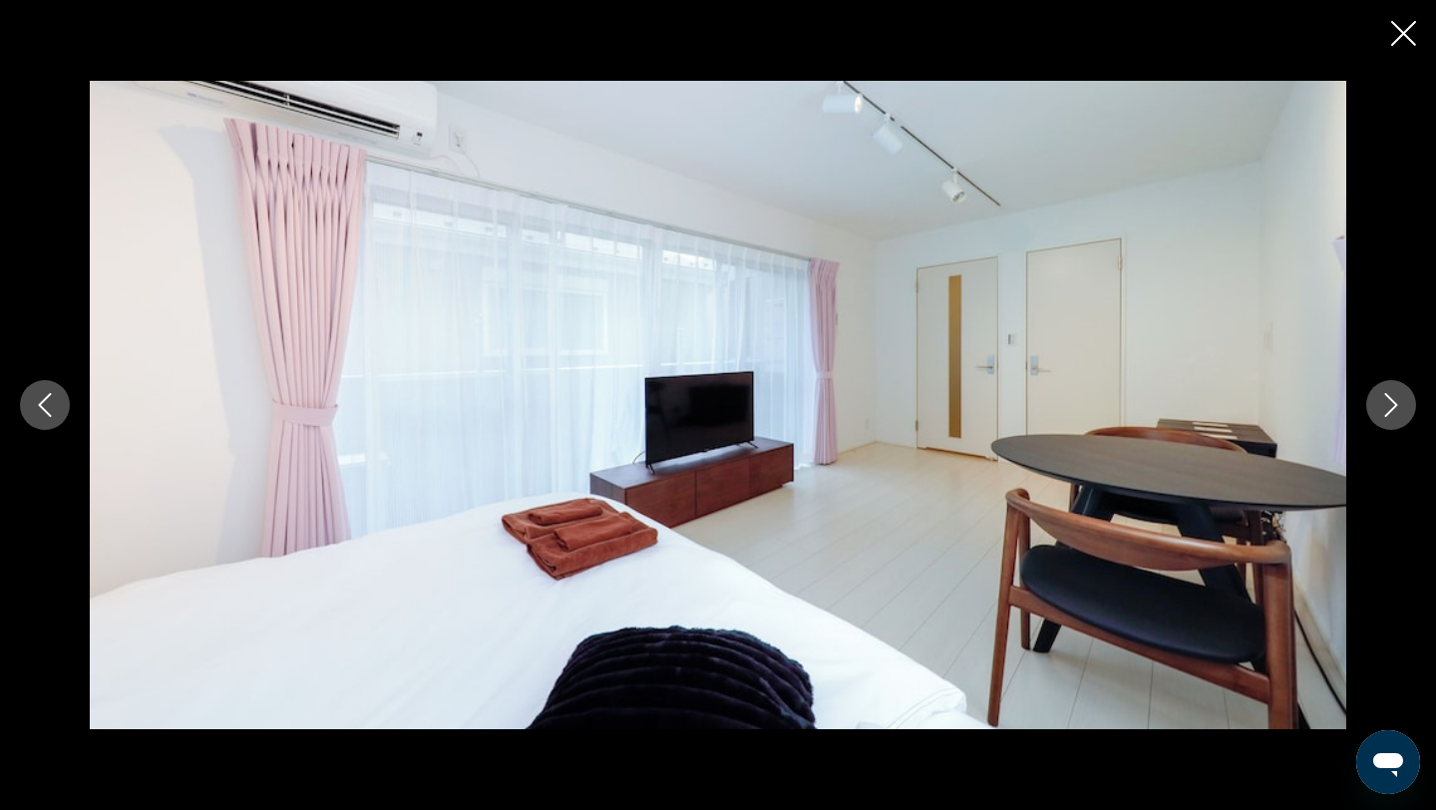
click at [1369, 402] on button "Next image" at bounding box center [1391, 405] width 50 height 50
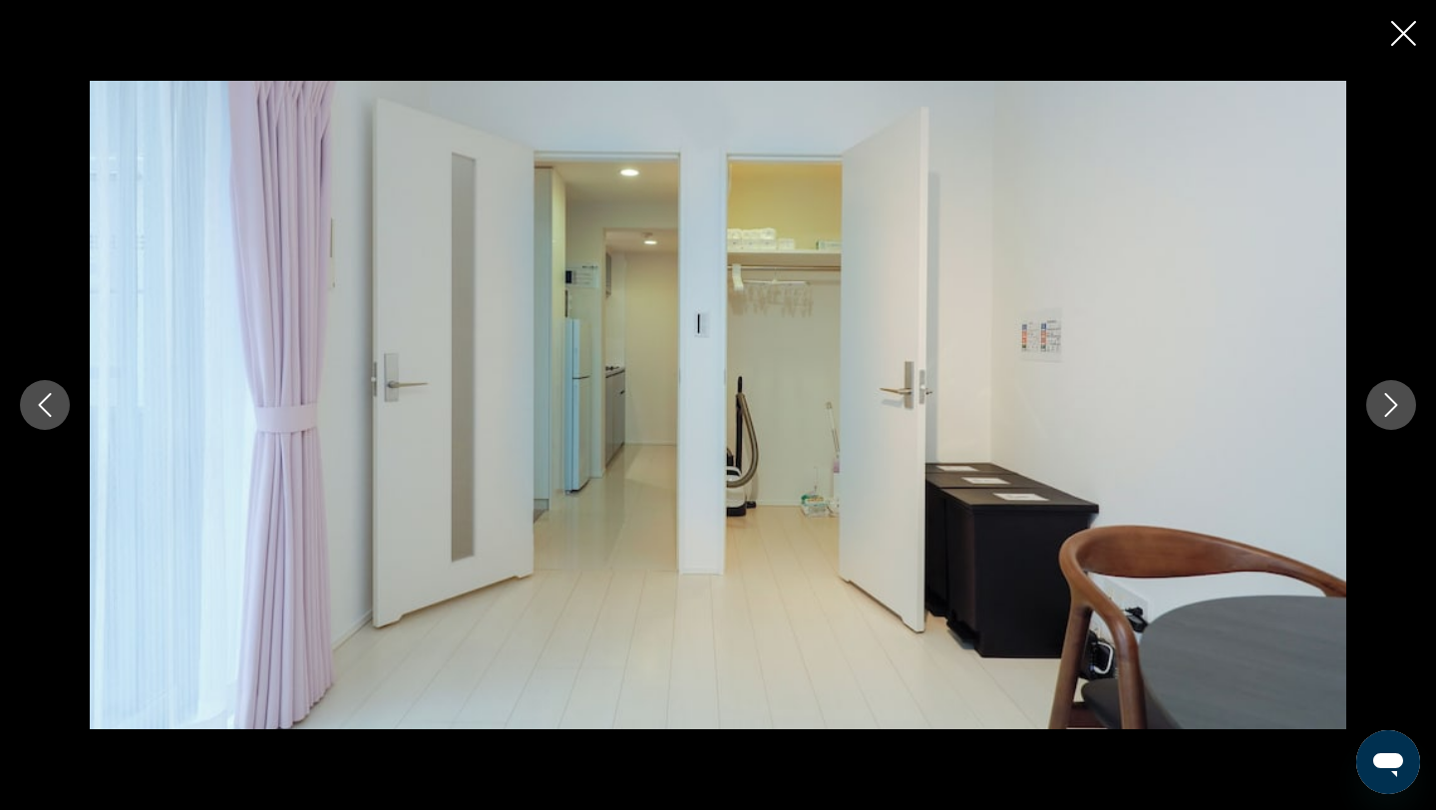
click at [1403, 36] on icon "Close slideshow" at bounding box center [1403, 33] width 25 height 25
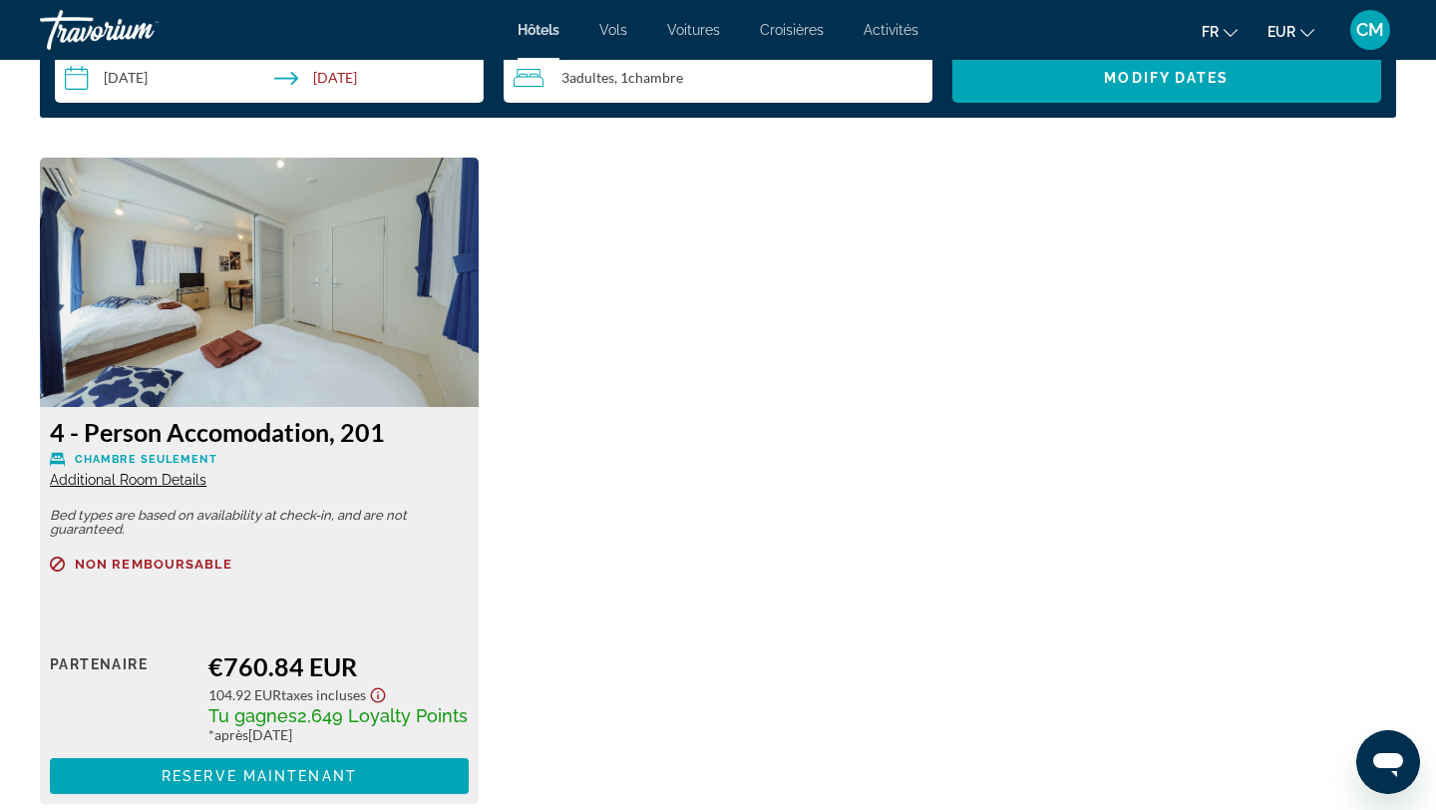
scroll to position [2667, 0]
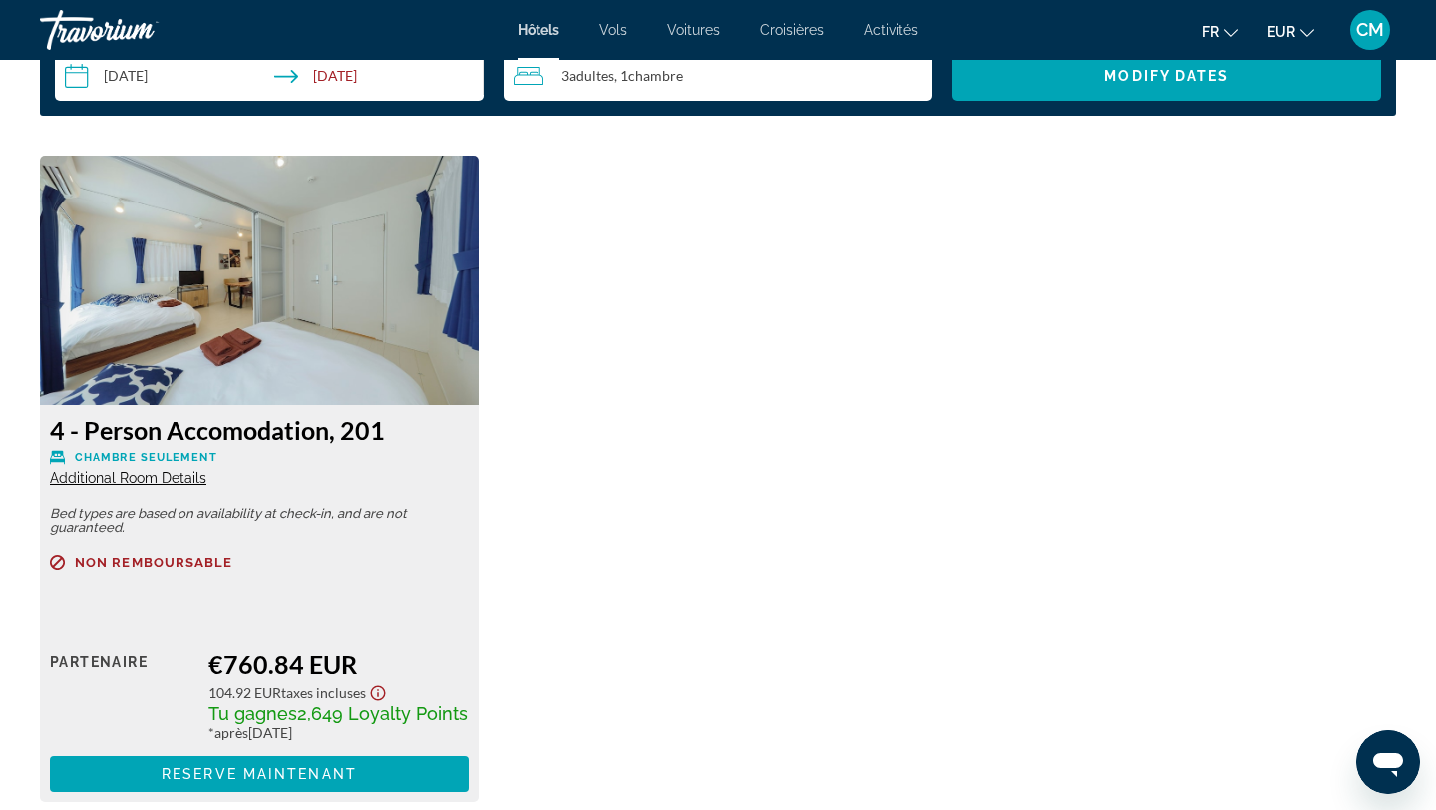
click at [91, 479] on span "Additional Room Details" at bounding box center [128, 478] width 157 height 16
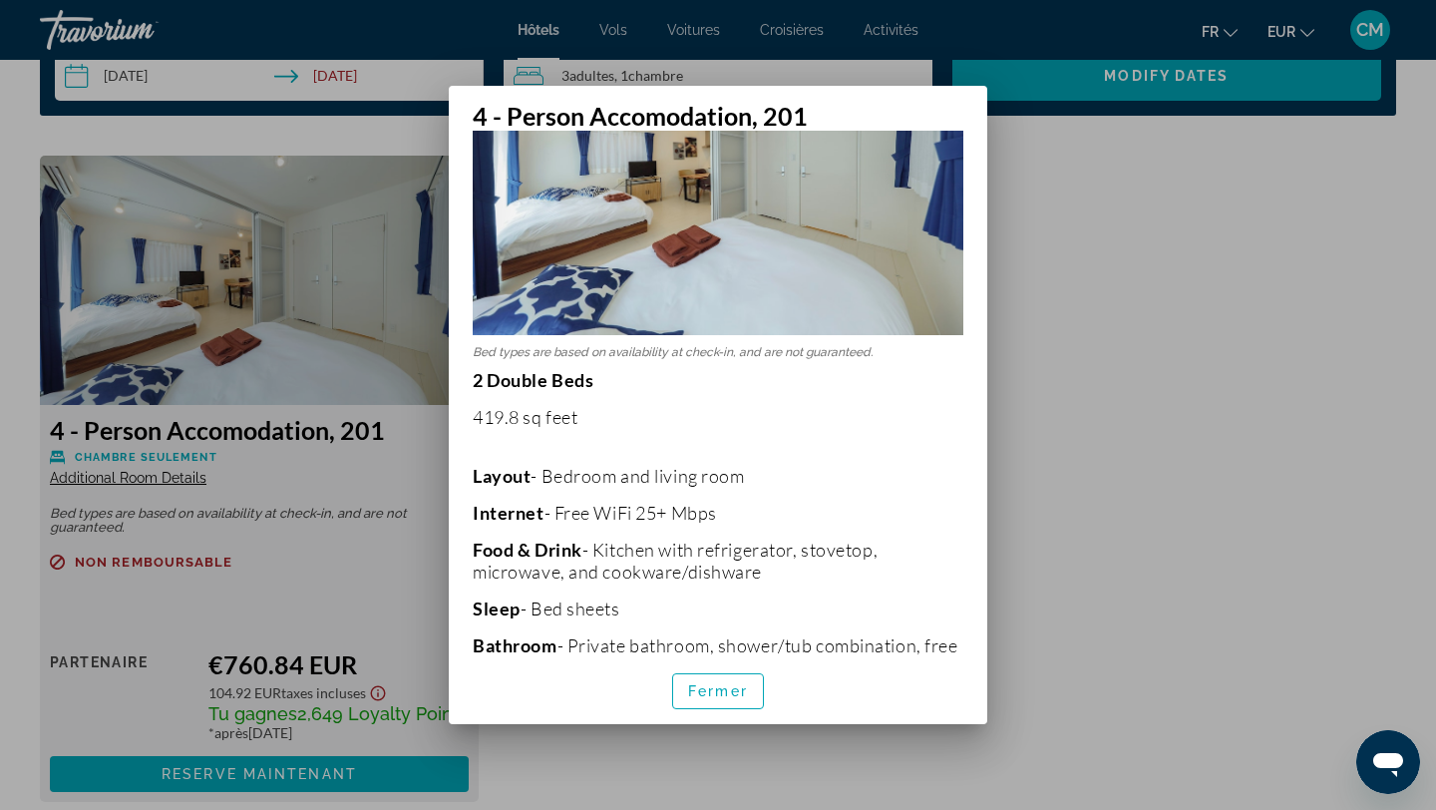
scroll to position [282, 0]
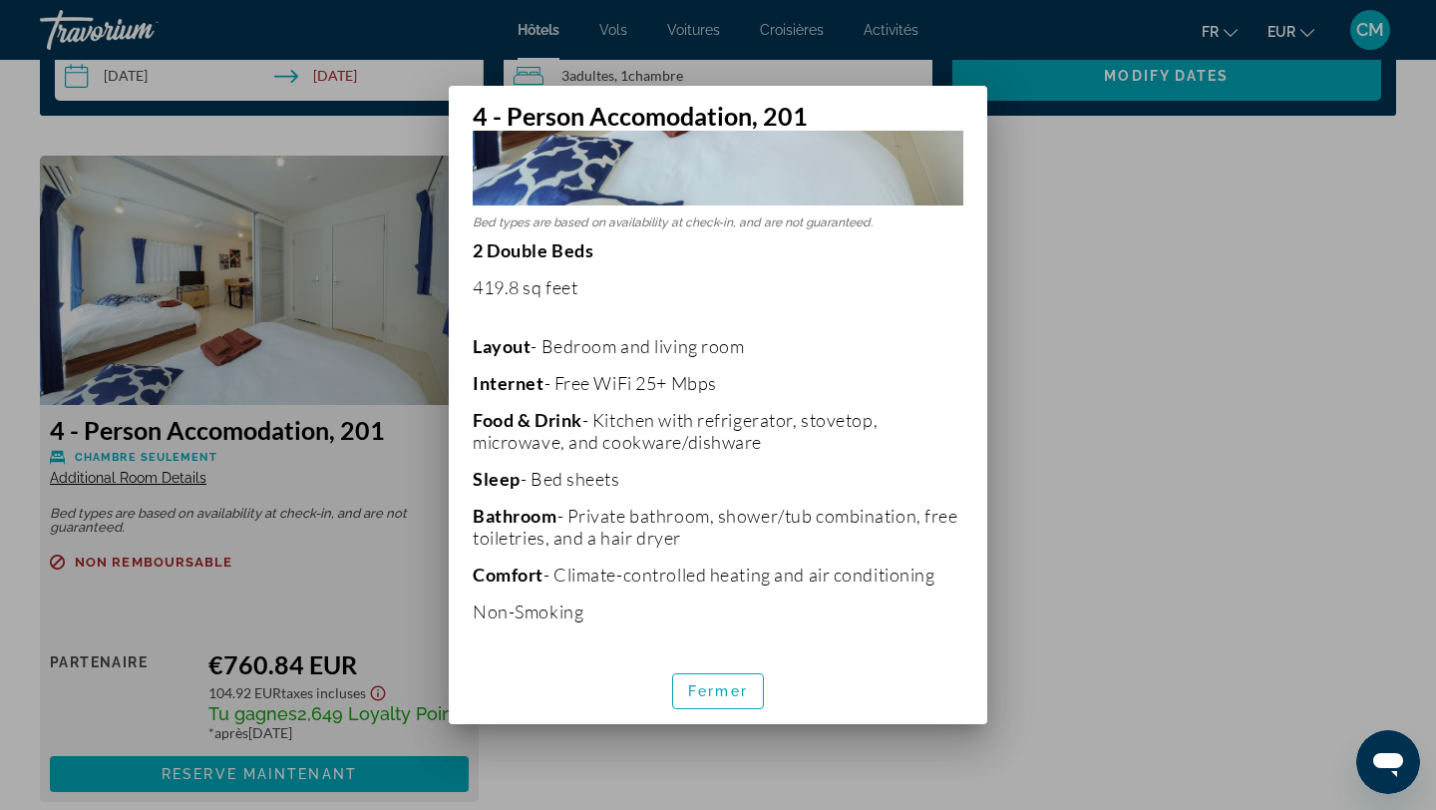
click at [1038, 418] on div at bounding box center [718, 405] width 1436 height 810
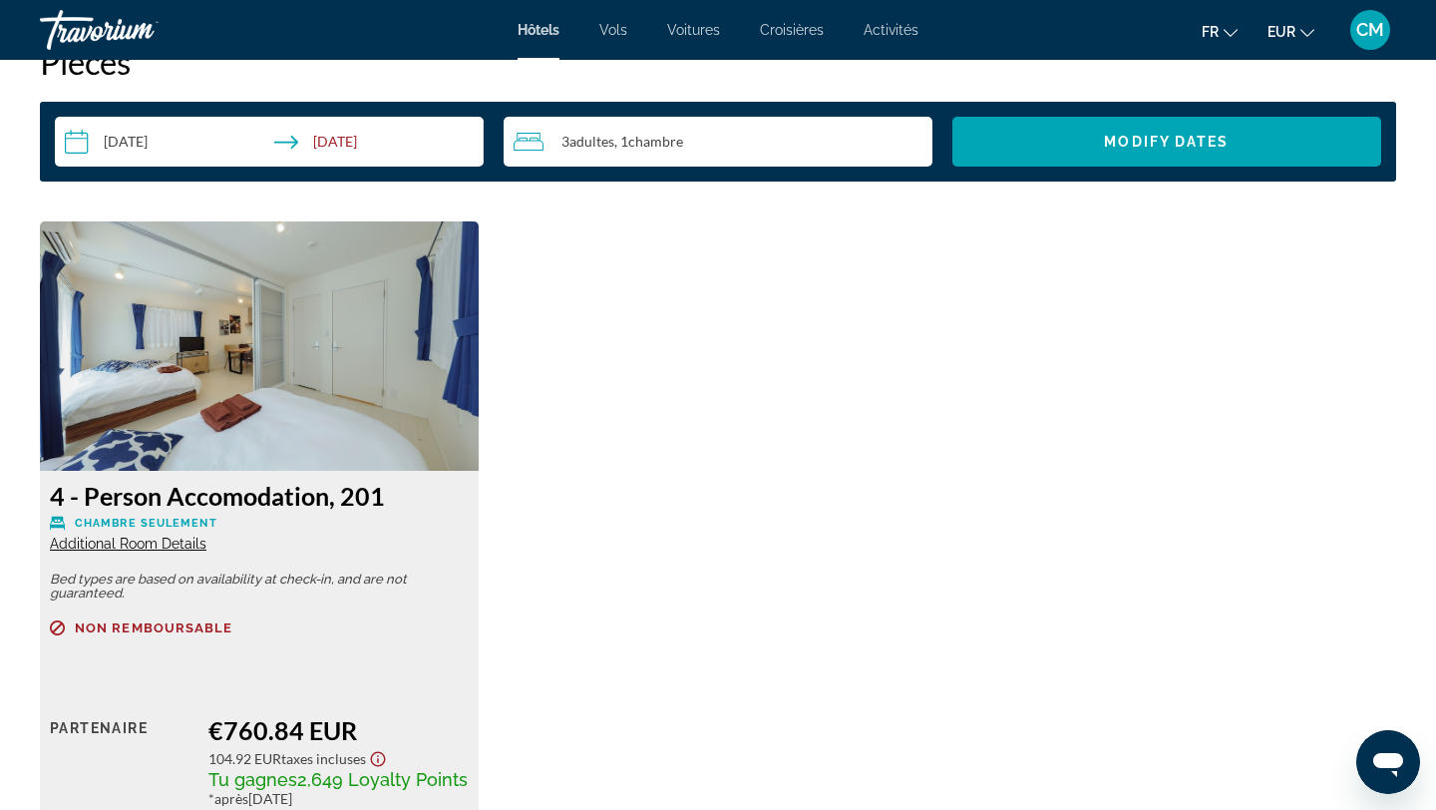
scroll to position [2589, 0]
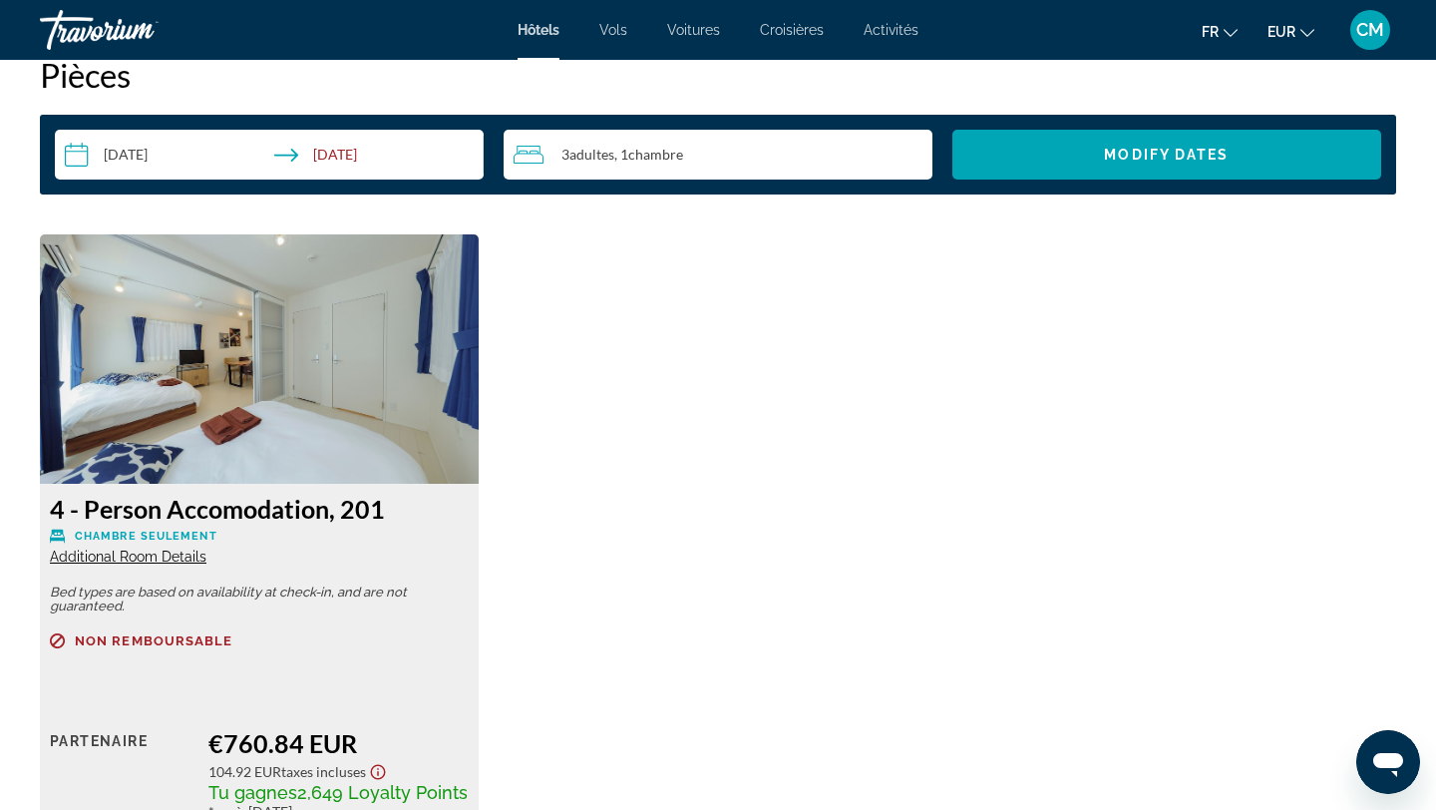
click at [160, 560] on span "Additional Room Details" at bounding box center [128, 556] width 157 height 16
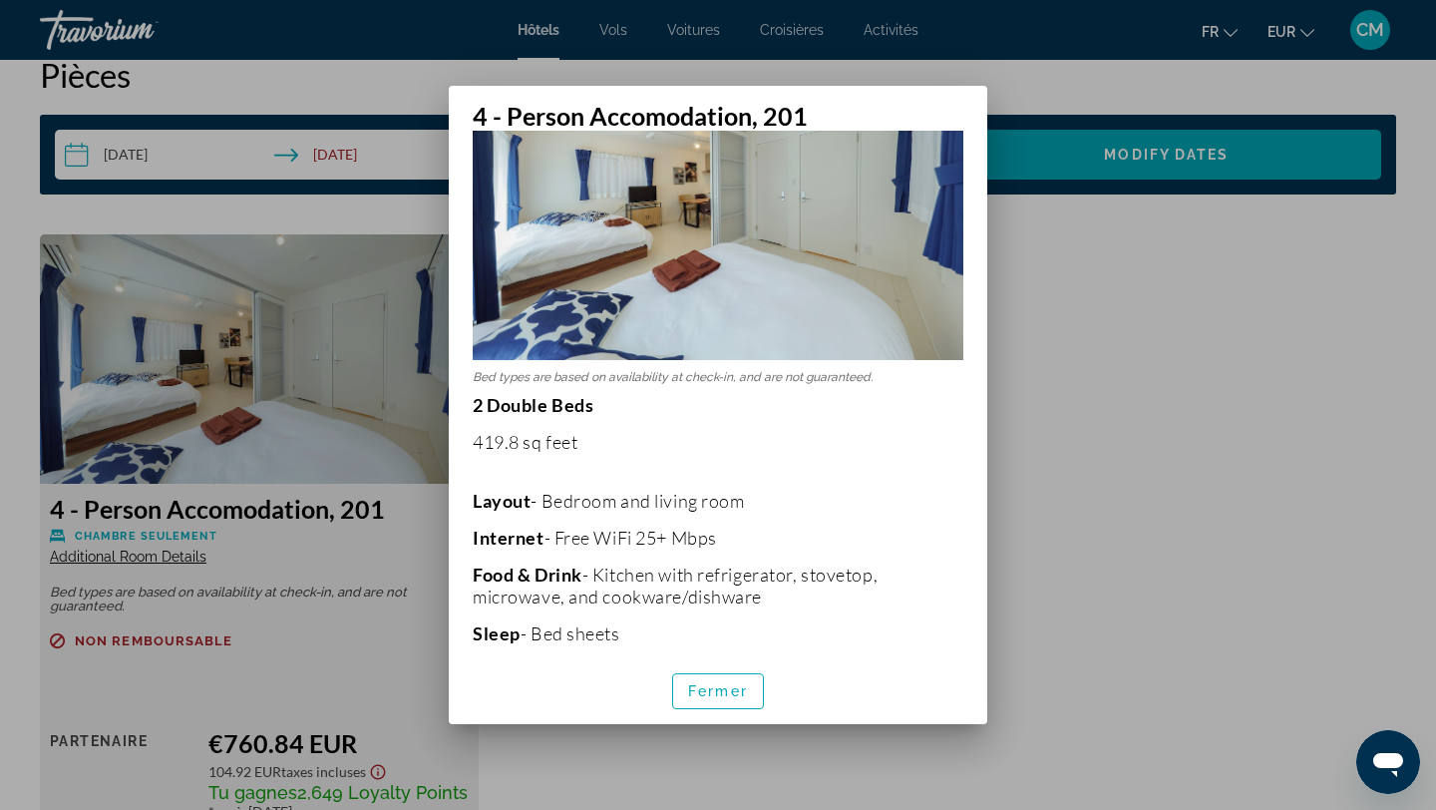
scroll to position [282, 0]
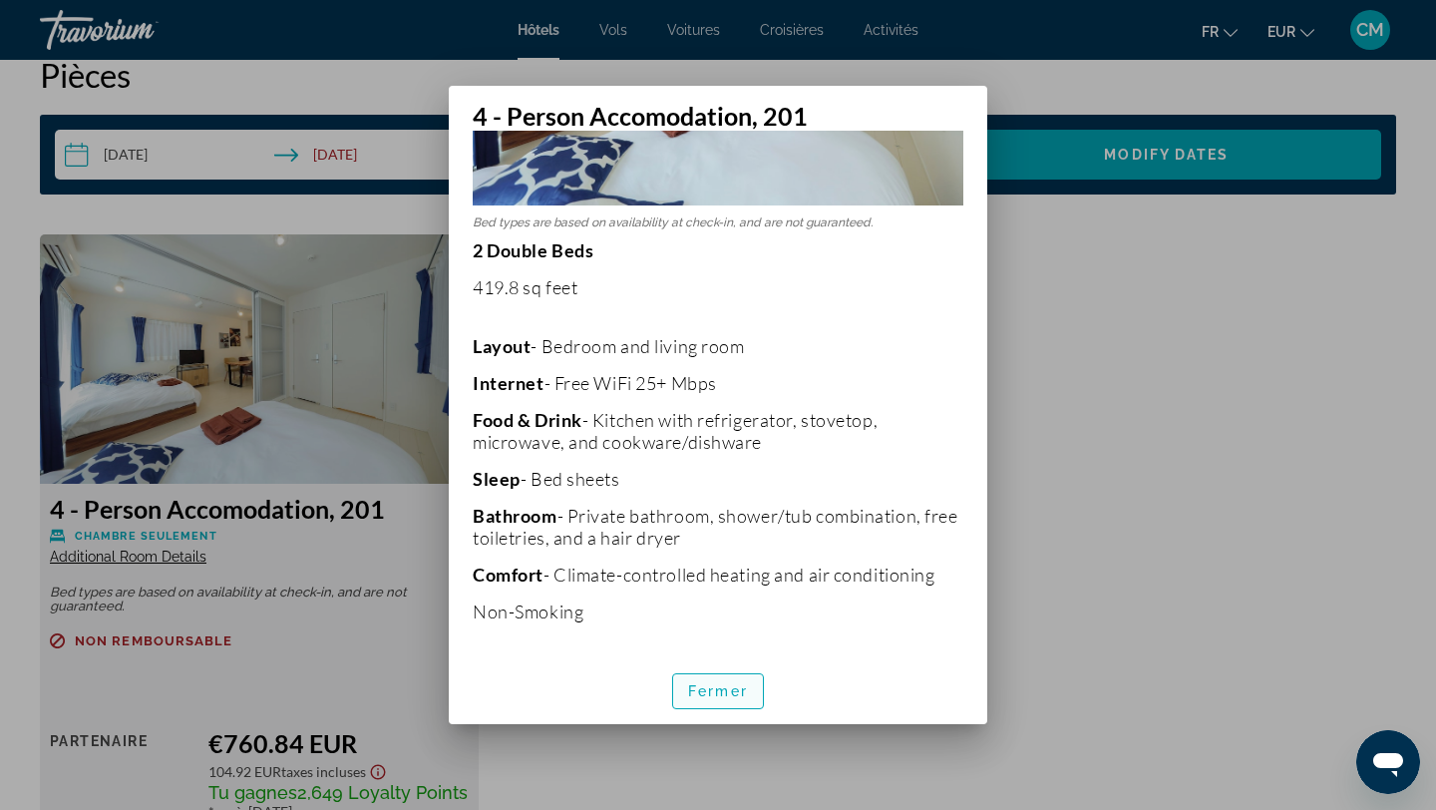
click at [724, 699] on span "button" at bounding box center [718, 691] width 90 height 48
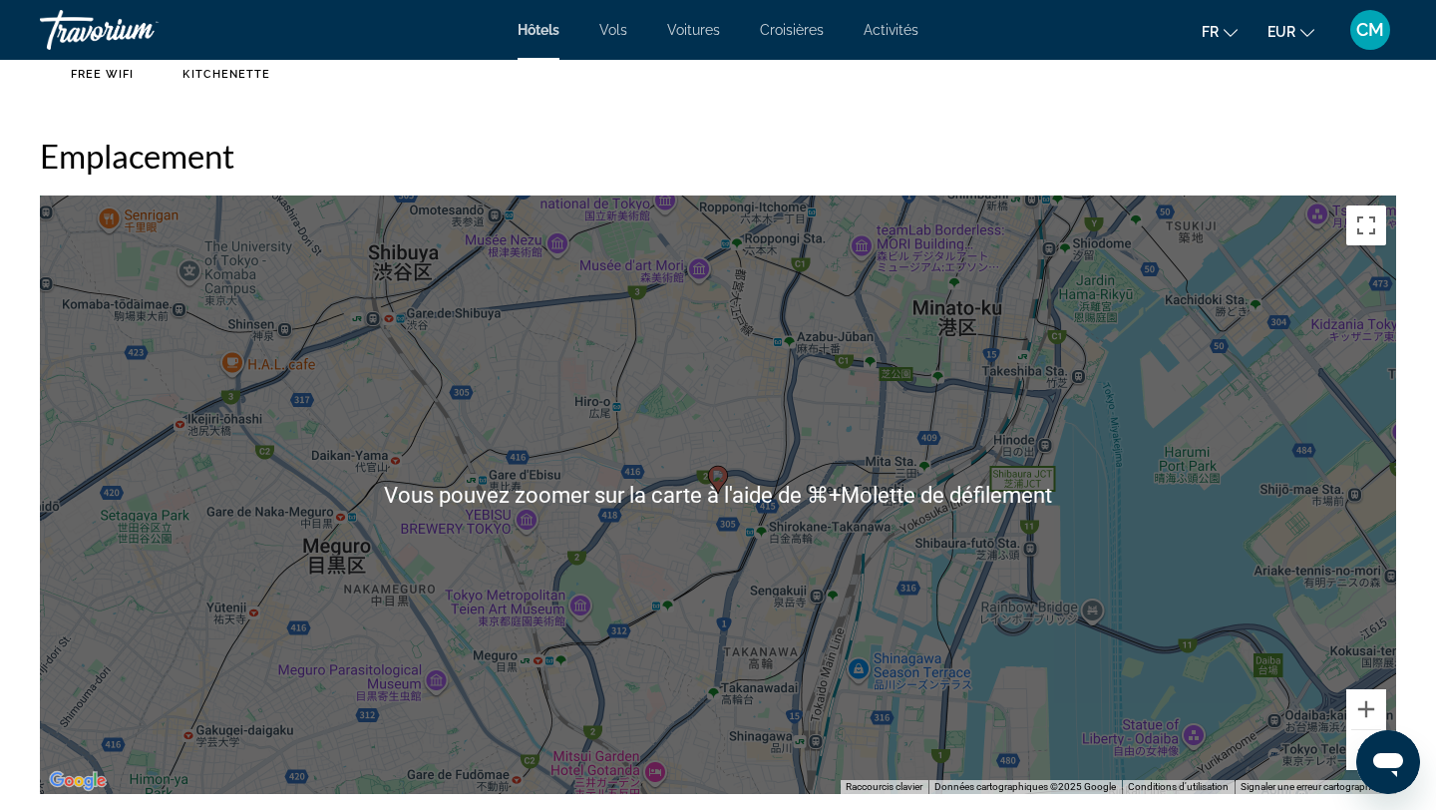
scroll to position [1856, 0]
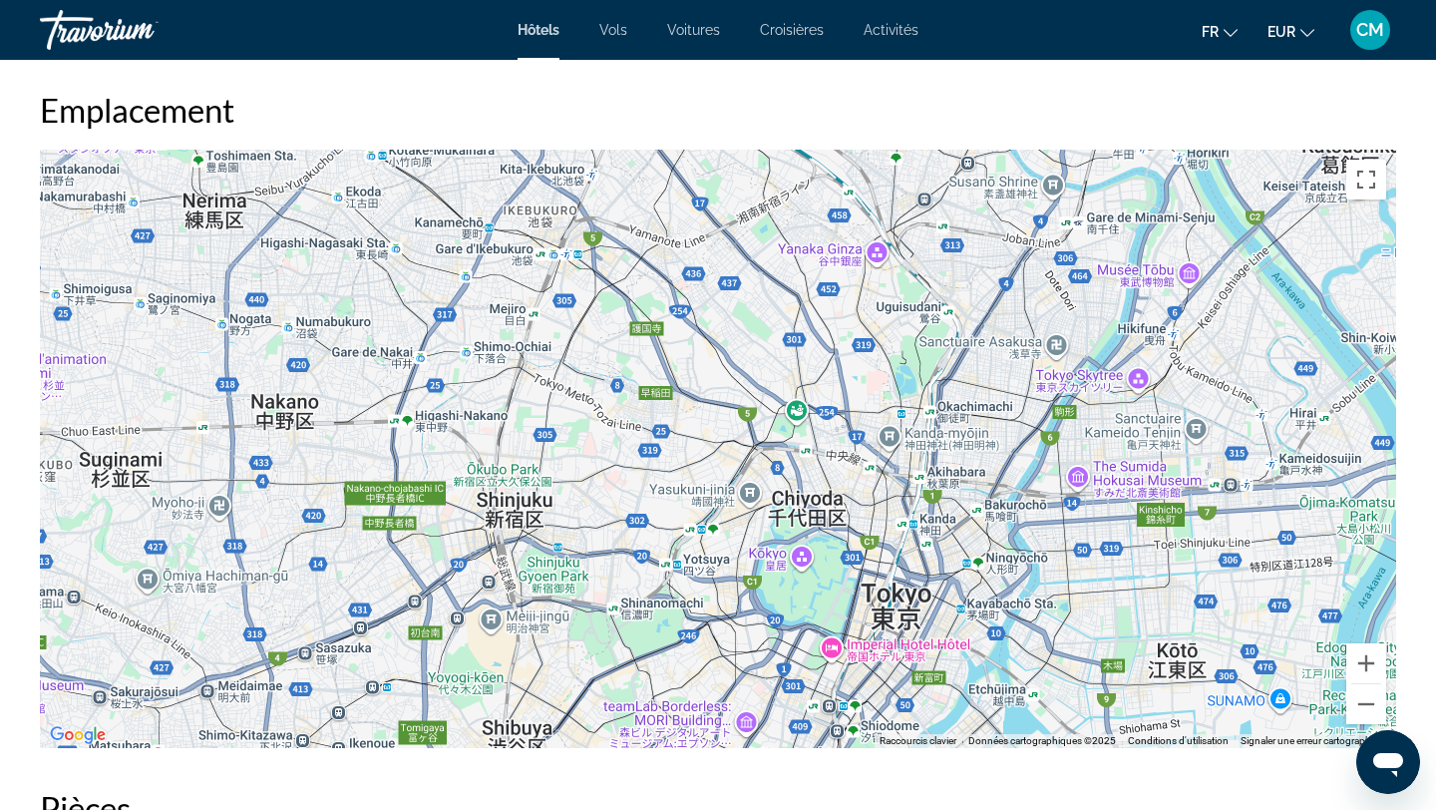
drag, startPoint x: 679, startPoint y: 404, endPoint x: 628, endPoint y: 686, distance: 286.8
click at [630, 688] on div "Pour activer le glissement avec le clavier, appuyez sur Alt+Entrée. Une fois ce…" at bounding box center [718, 449] width 1356 height 598
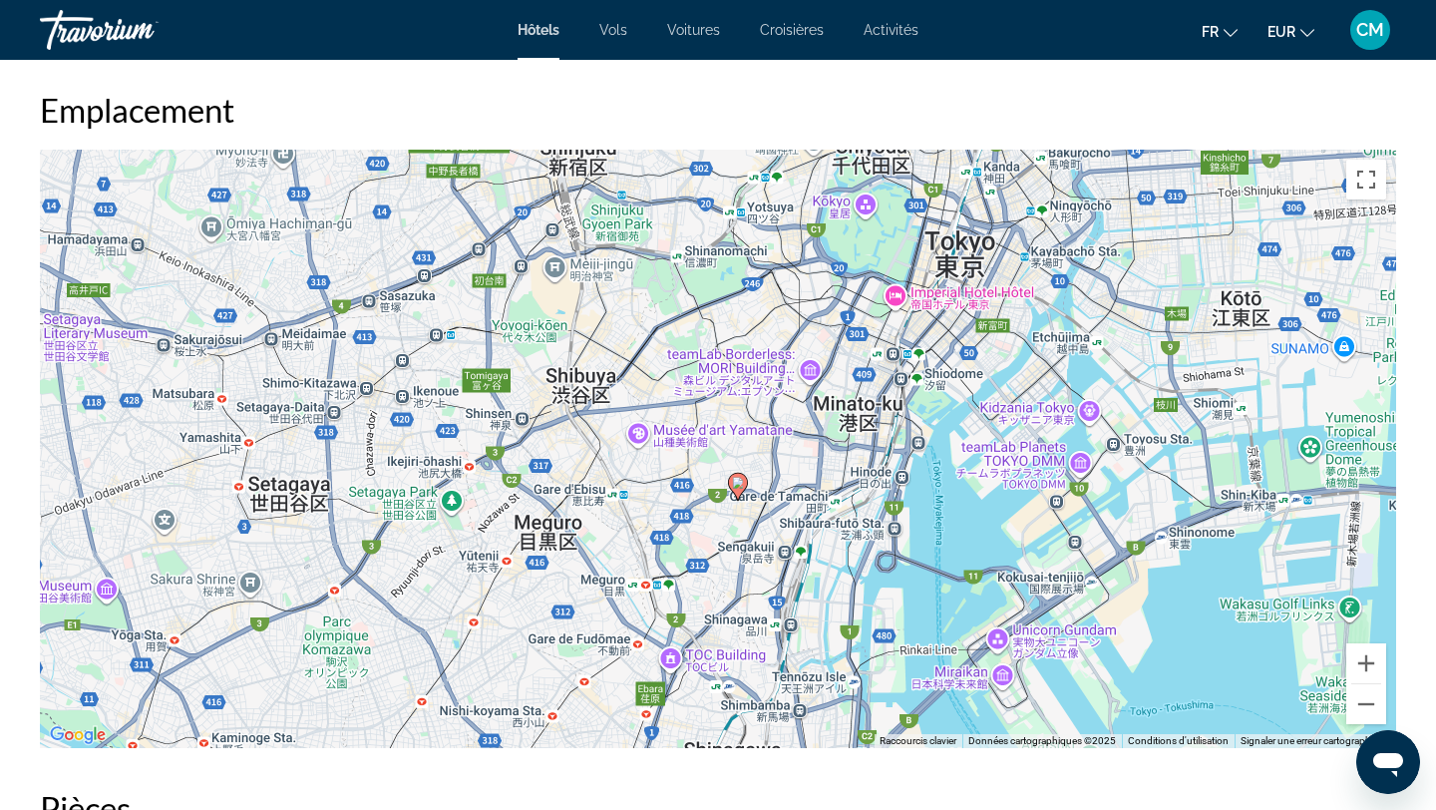
drag, startPoint x: 644, startPoint y: 605, endPoint x: 712, endPoint y: 241, distance: 370.2
click at [712, 241] on div "Pour activer le glissement avec le clavier, appuyez sur Alt+Entrée. Une fois ce…" at bounding box center [718, 449] width 1356 height 598
